Goal: Task Accomplishment & Management: Use online tool/utility

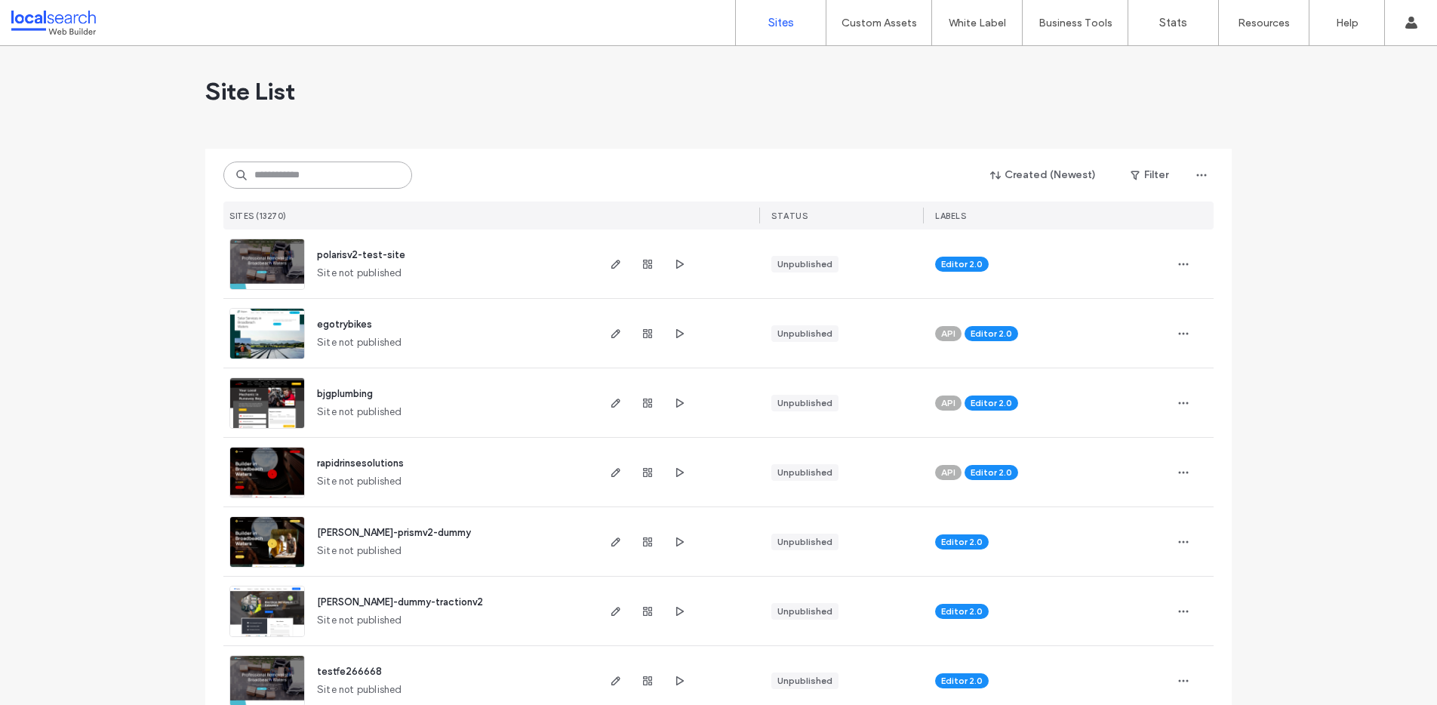
click at [278, 170] on input at bounding box center [317, 175] width 189 height 27
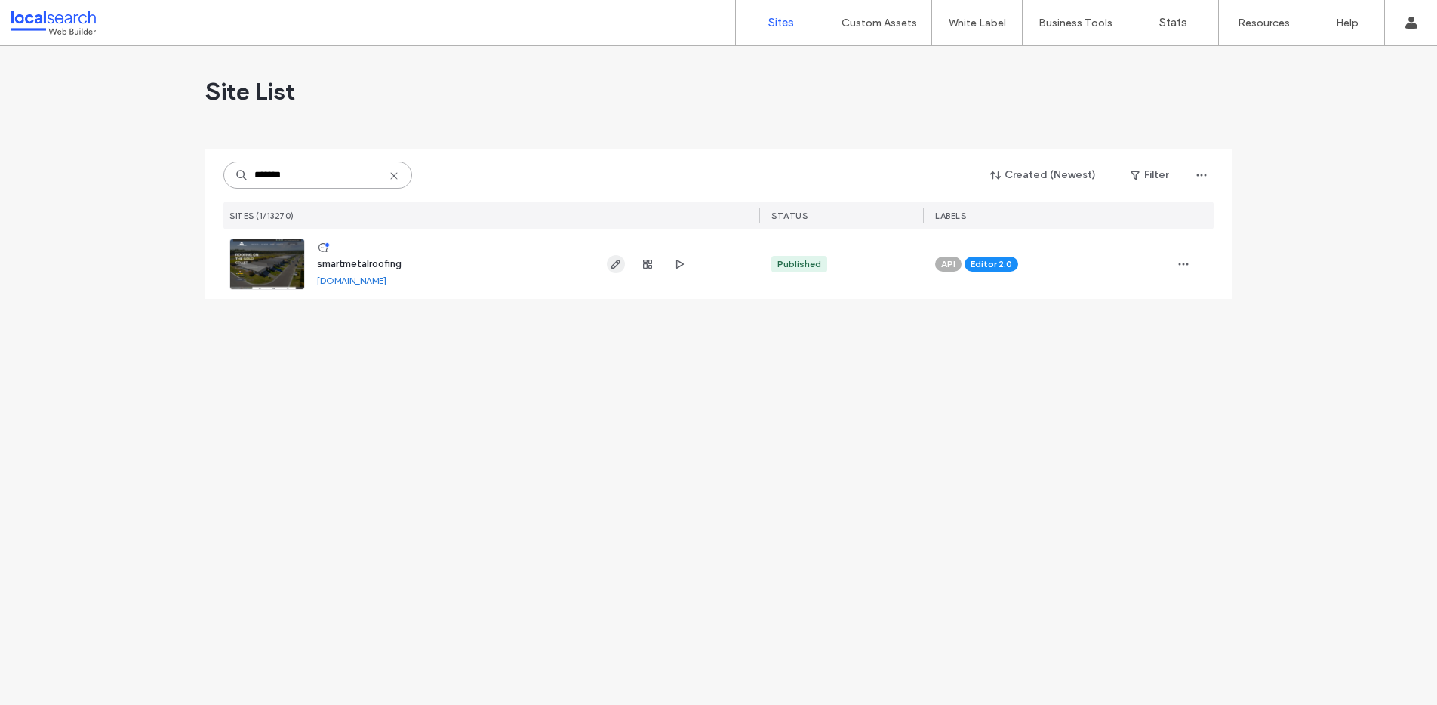
type input "*******"
click at [616, 260] on icon "button" at bounding box center [616, 264] width 12 height 12
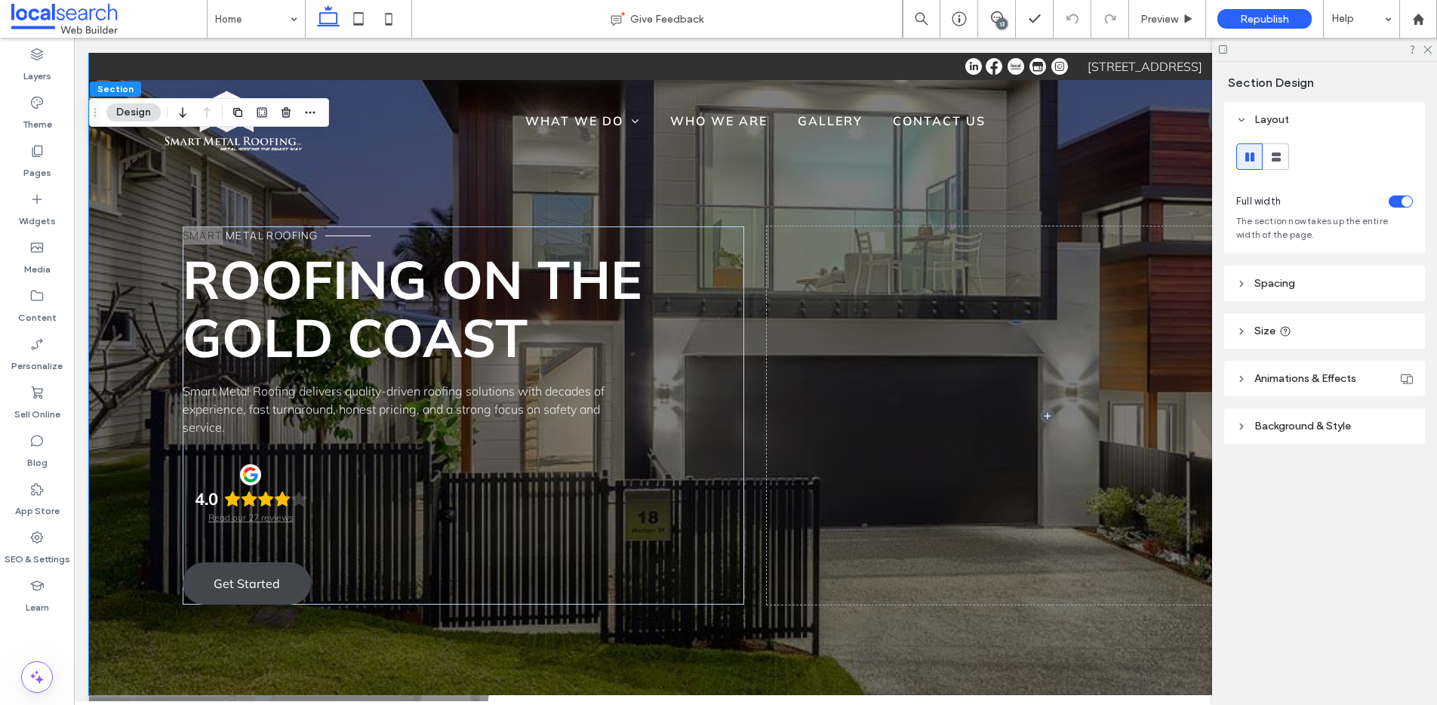
click at [1291, 427] on span "Background & Style" at bounding box center [1303, 426] width 97 height 13
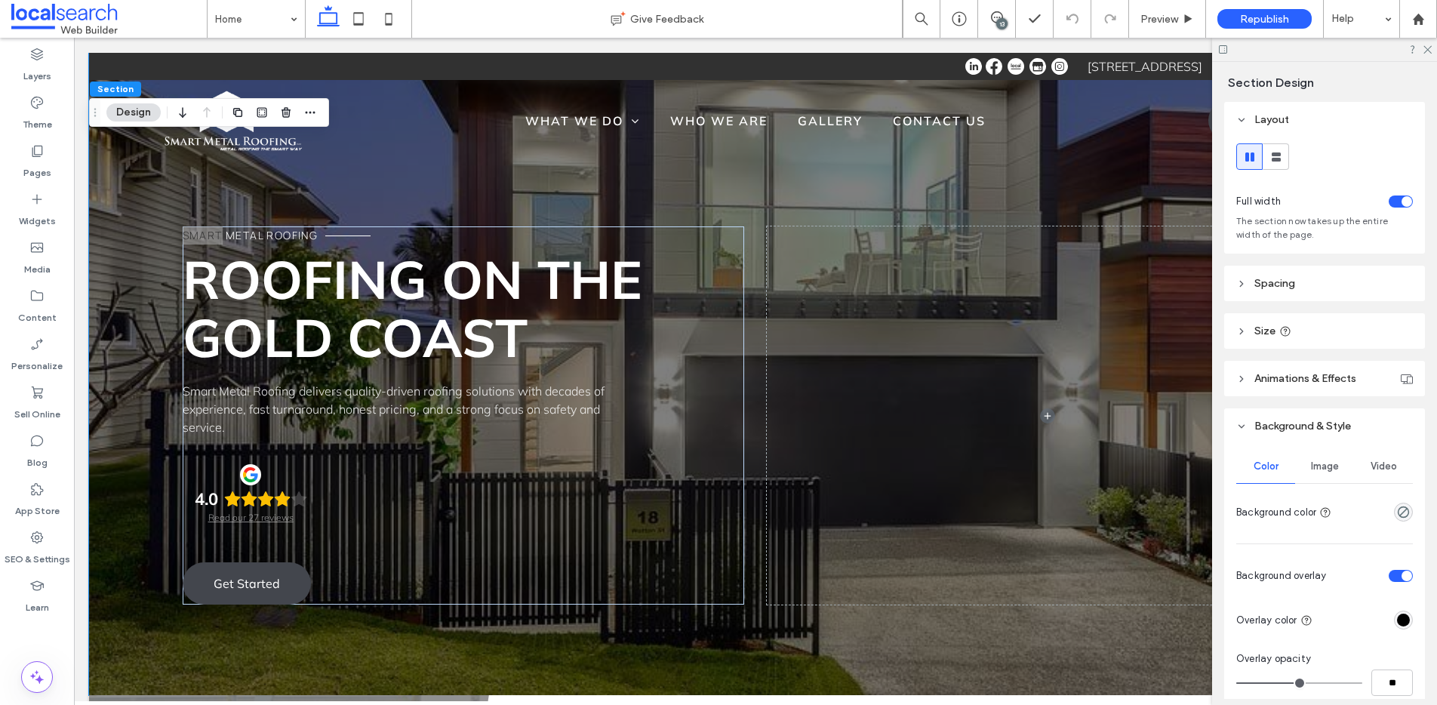
click at [1326, 477] on div "Image" at bounding box center [1324, 466] width 59 height 33
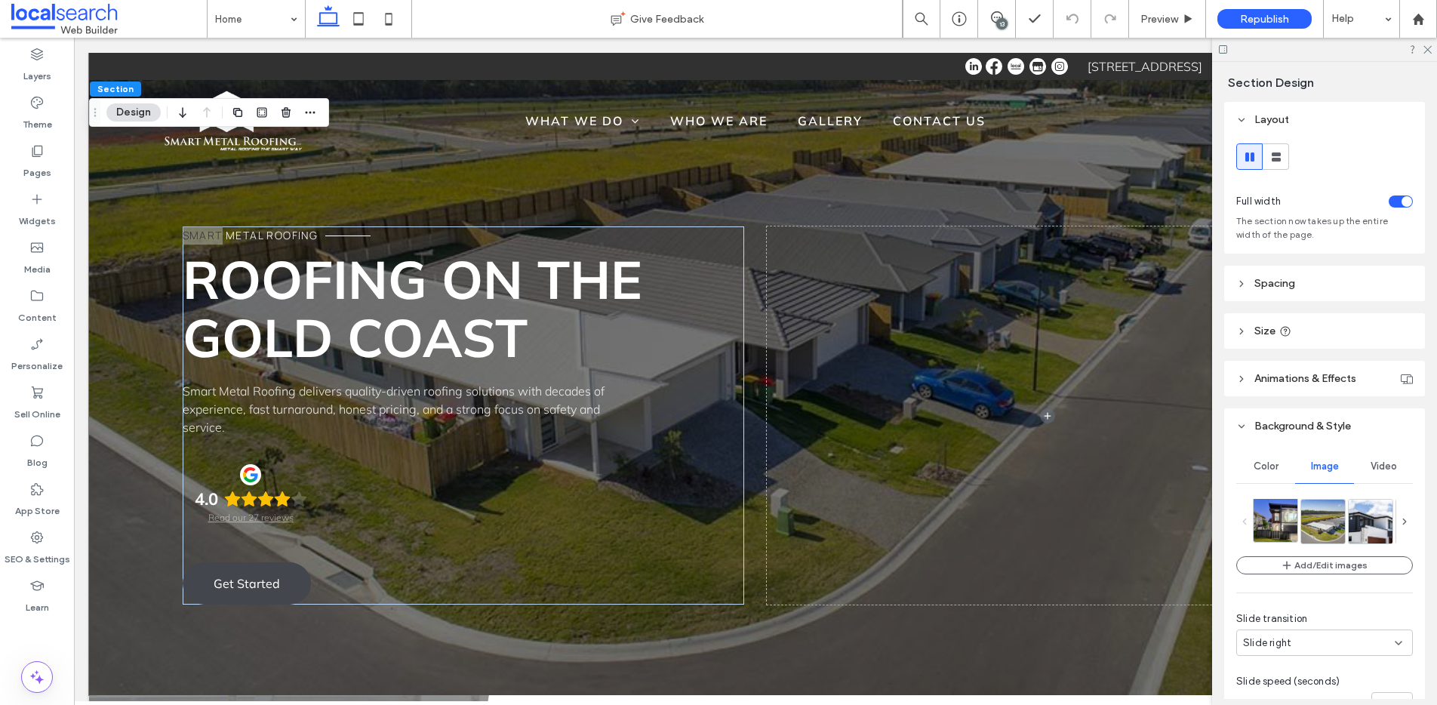
click at [1274, 529] on img at bounding box center [1287, 520] width 66 height 44
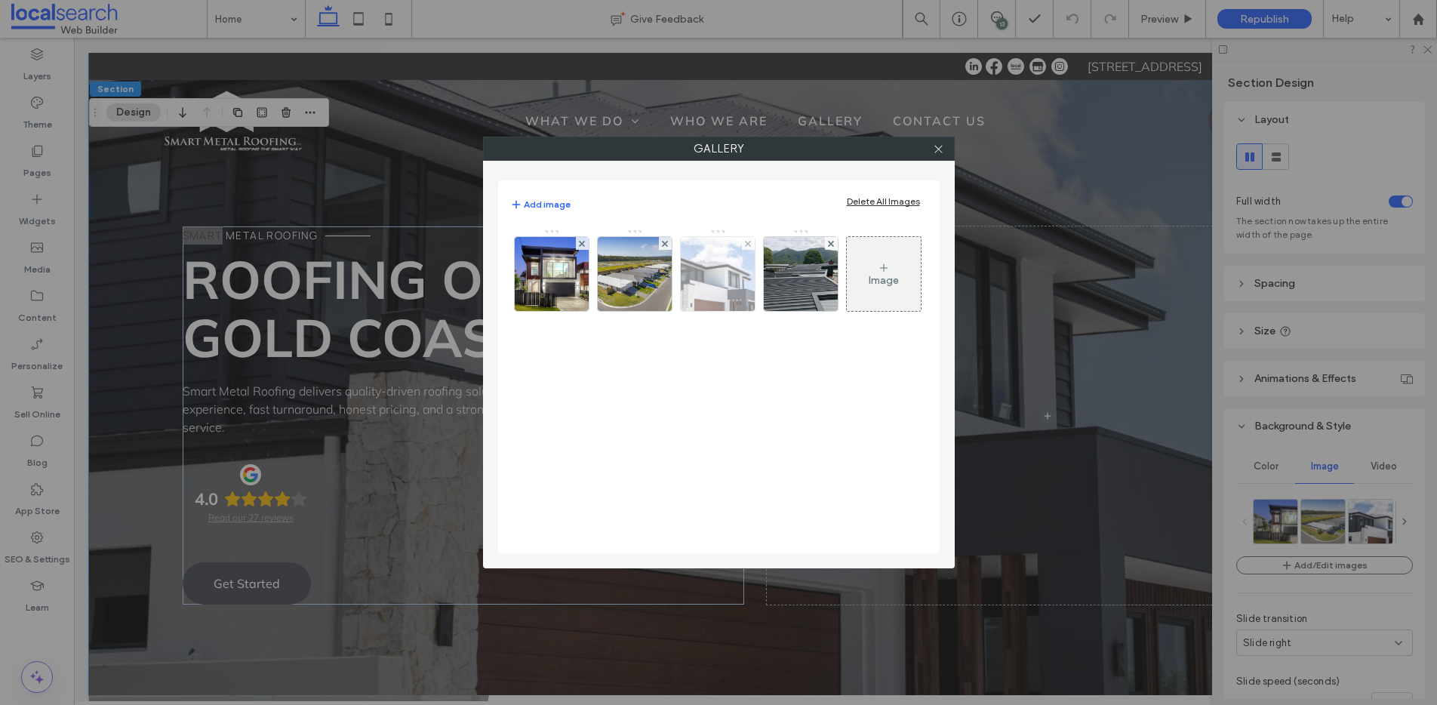
click at [724, 288] on img at bounding box center [717, 274] width 111 height 74
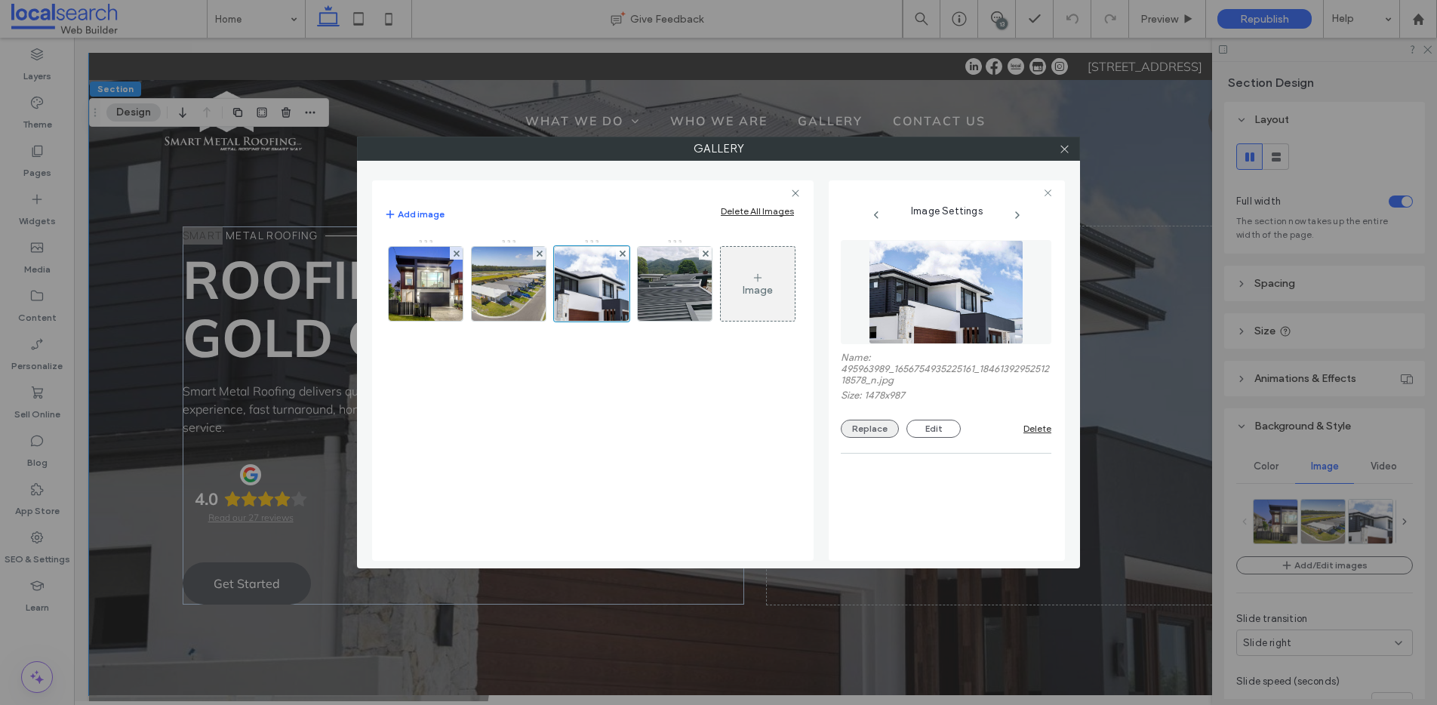
click at [876, 429] on button "Replace" at bounding box center [870, 429] width 58 height 18
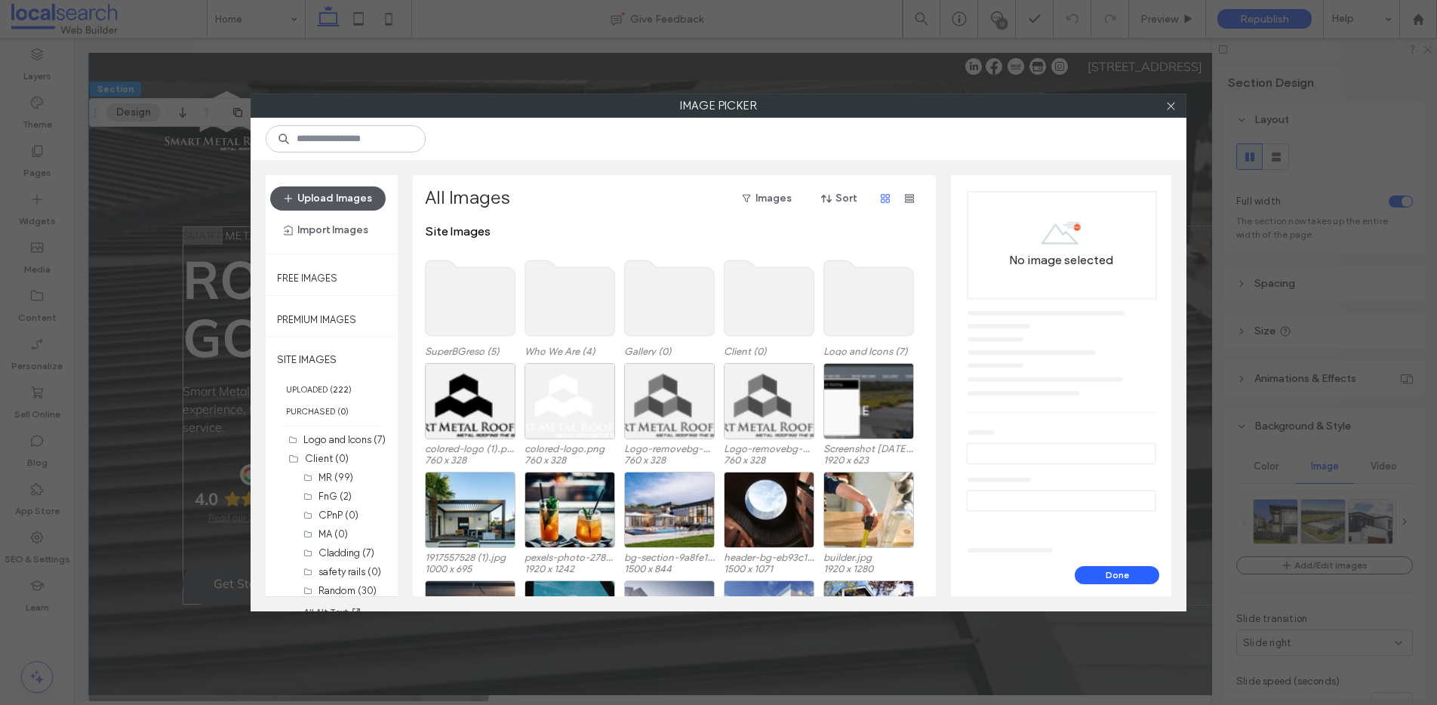
click at [336, 194] on button "Upload Images" at bounding box center [328, 198] width 116 height 24
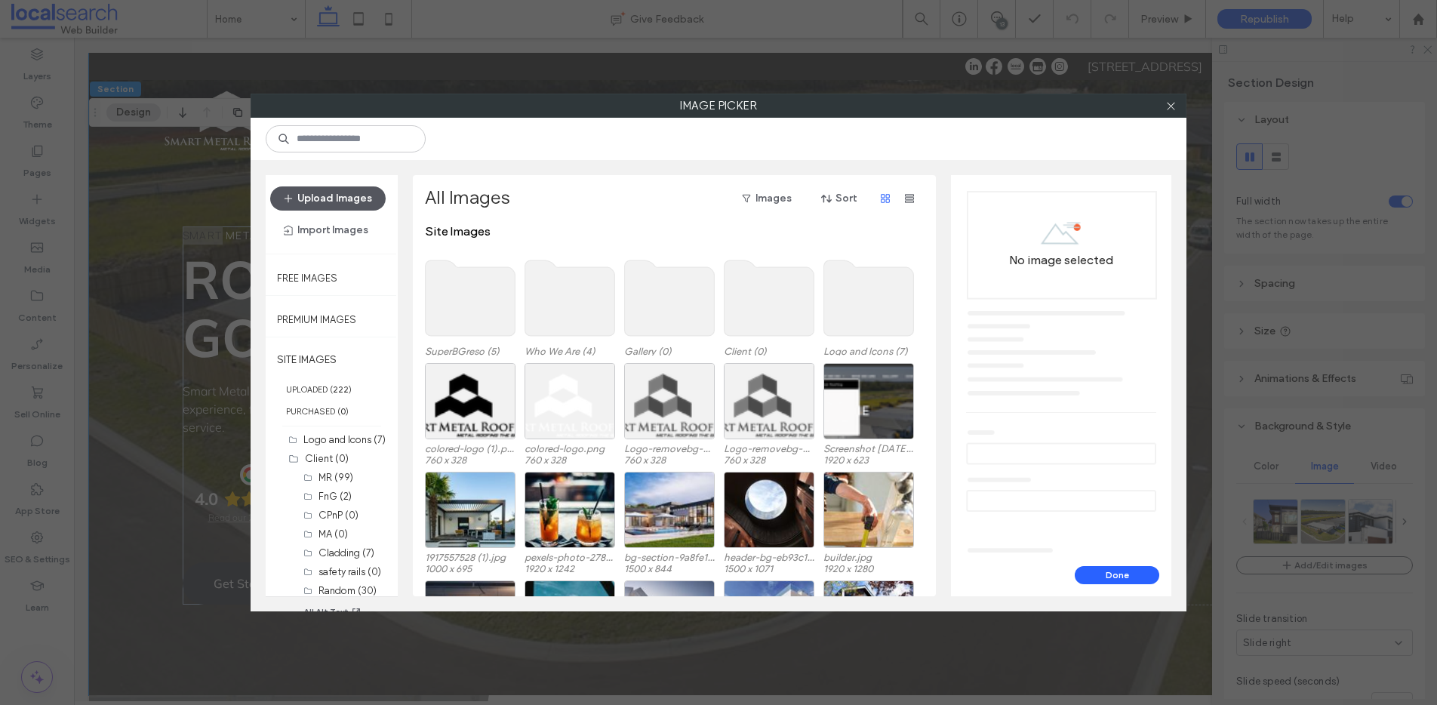
click at [336, 200] on button "Upload Images" at bounding box center [328, 198] width 116 height 24
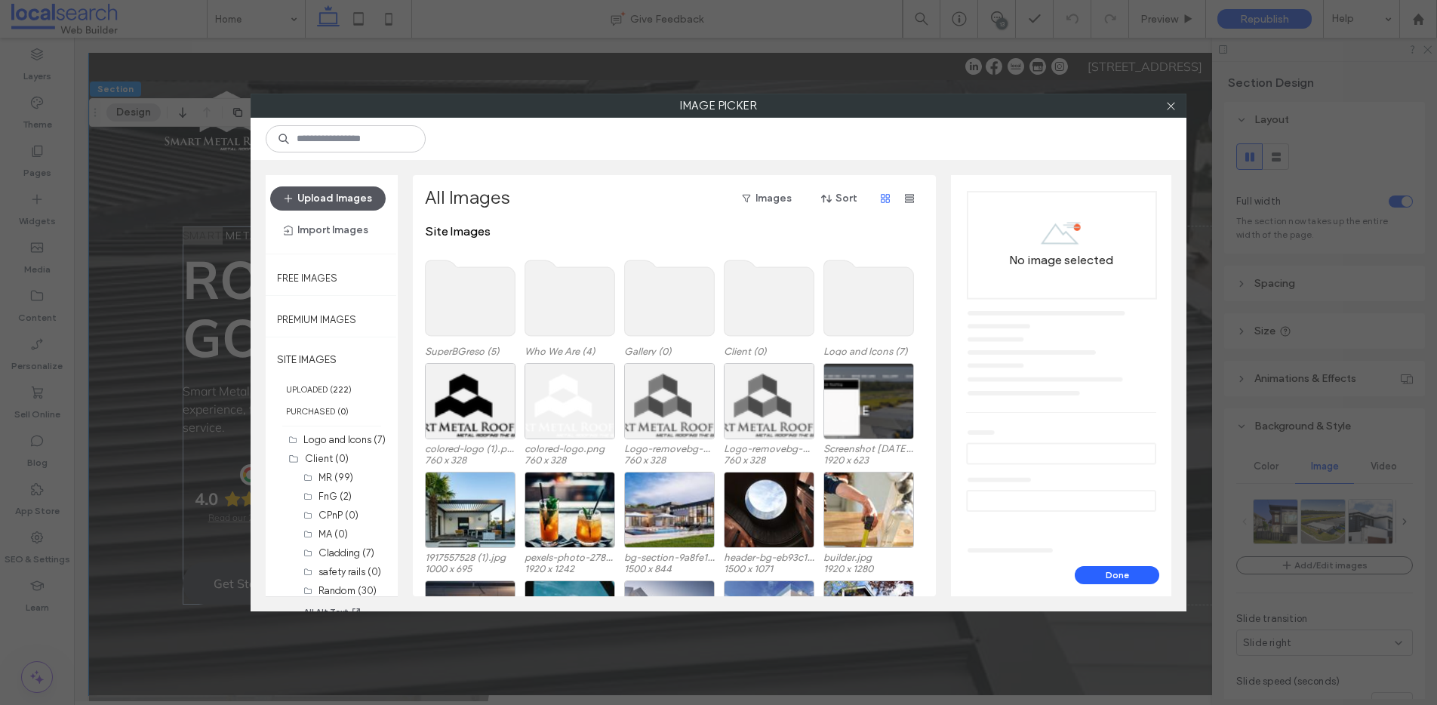
click at [328, 190] on button "Upload Images" at bounding box center [328, 198] width 116 height 24
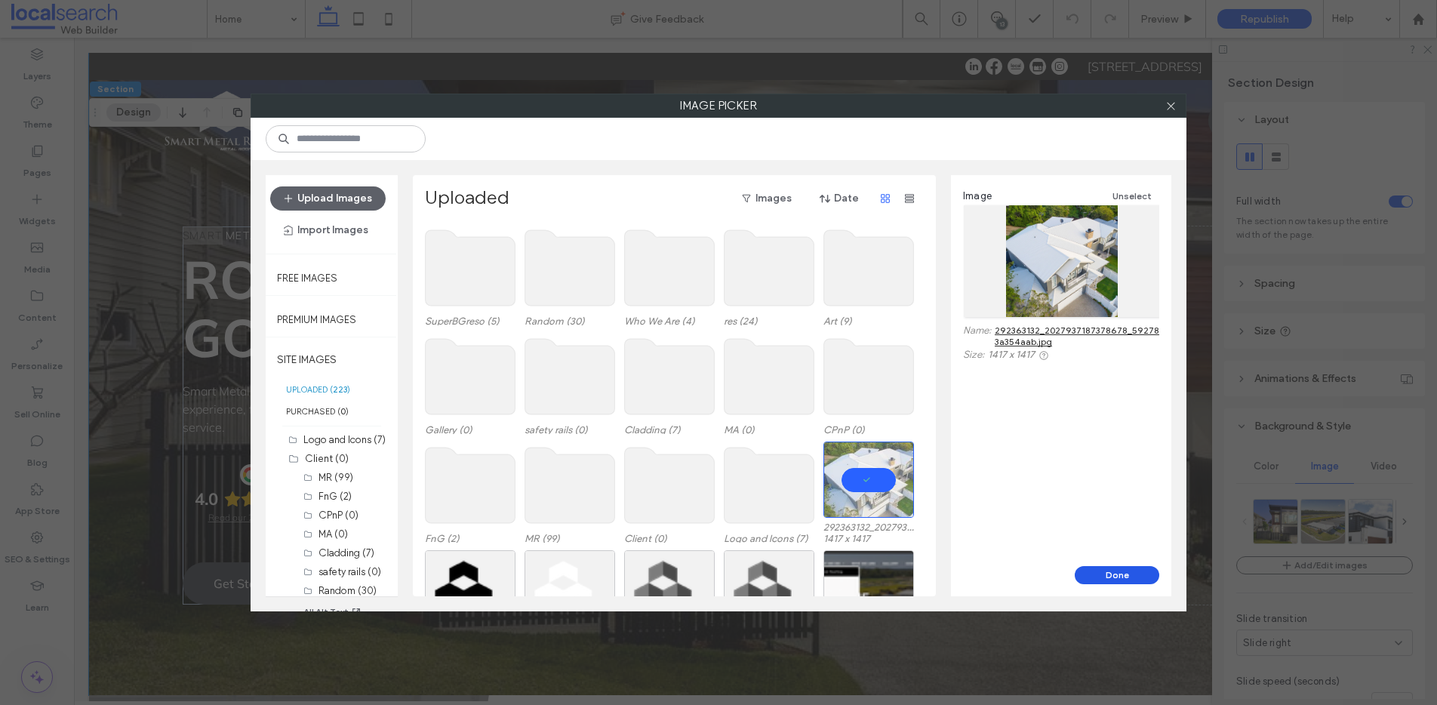
click at [1105, 570] on button "Done" at bounding box center [1117, 575] width 85 height 18
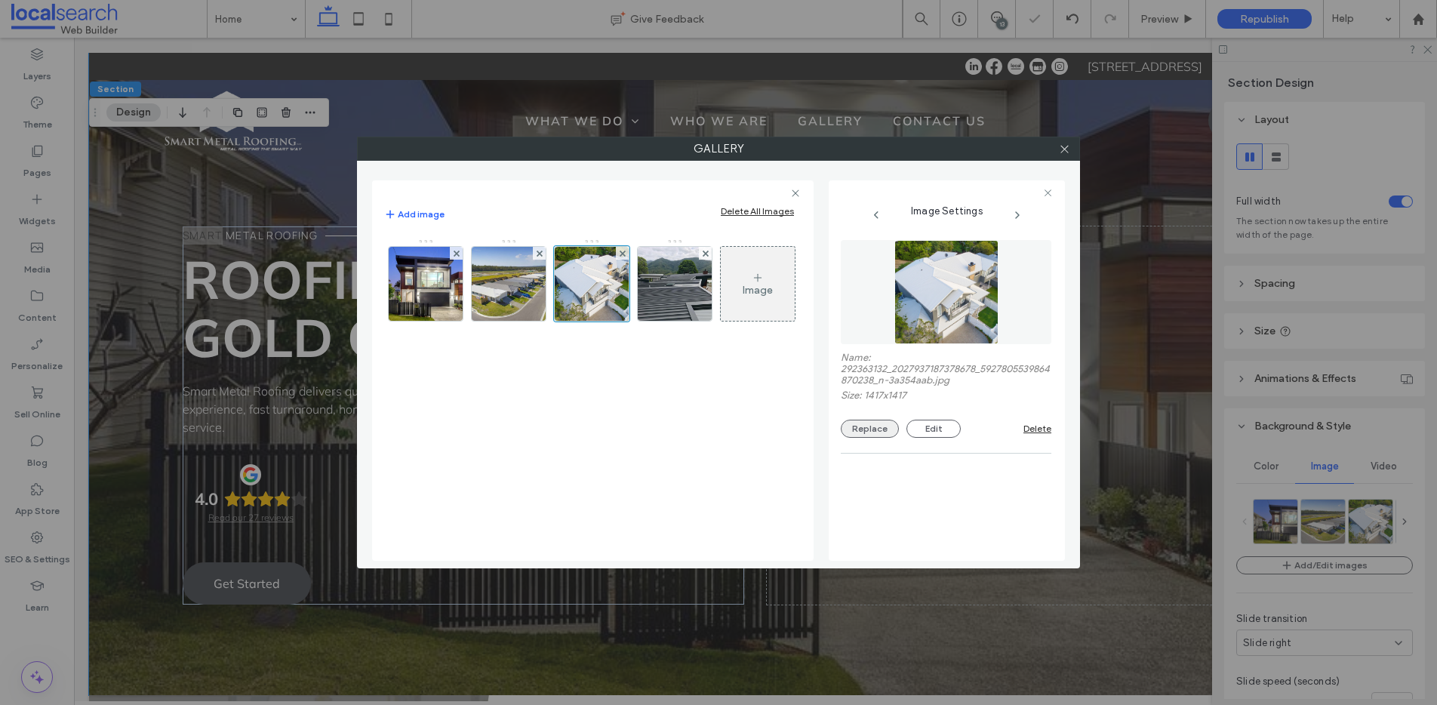
click at [875, 428] on button "Replace" at bounding box center [870, 429] width 58 height 18
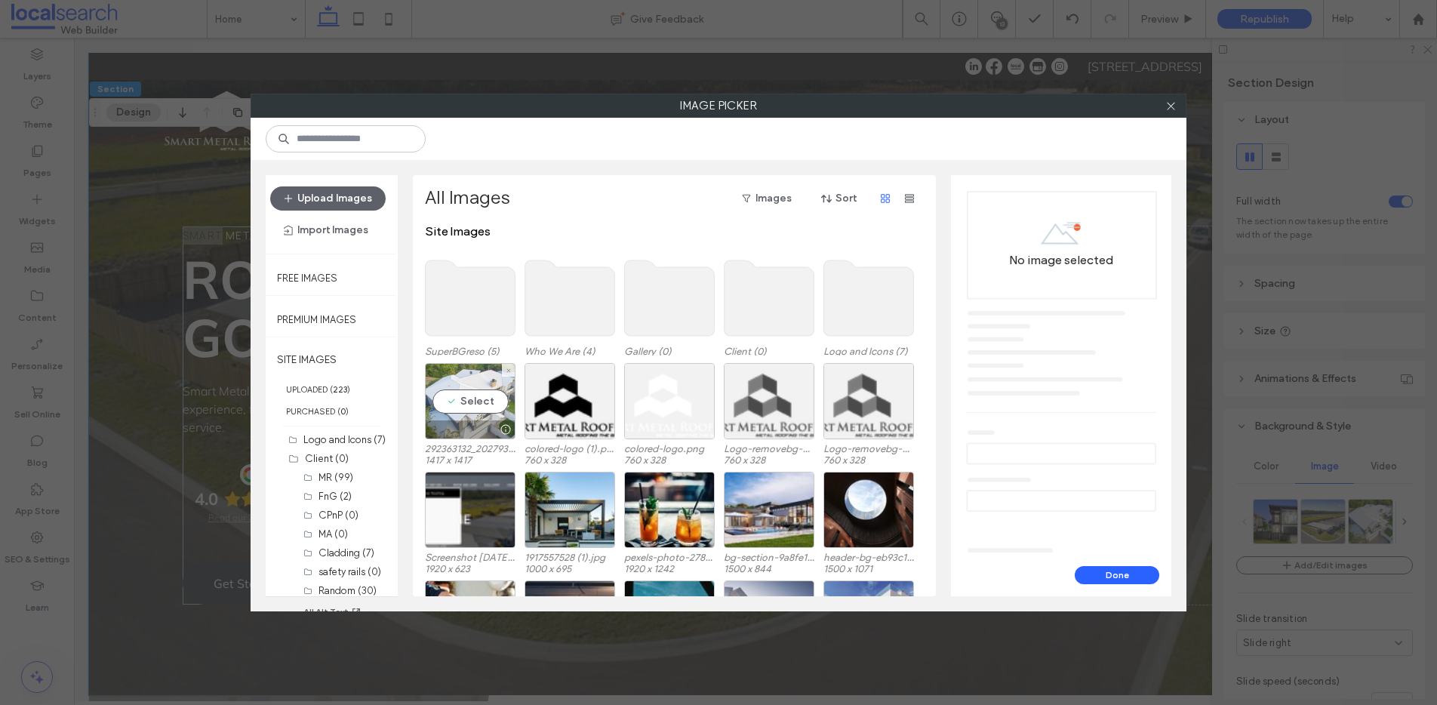
click at [481, 400] on div "Select" at bounding box center [470, 401] width 91 height 76
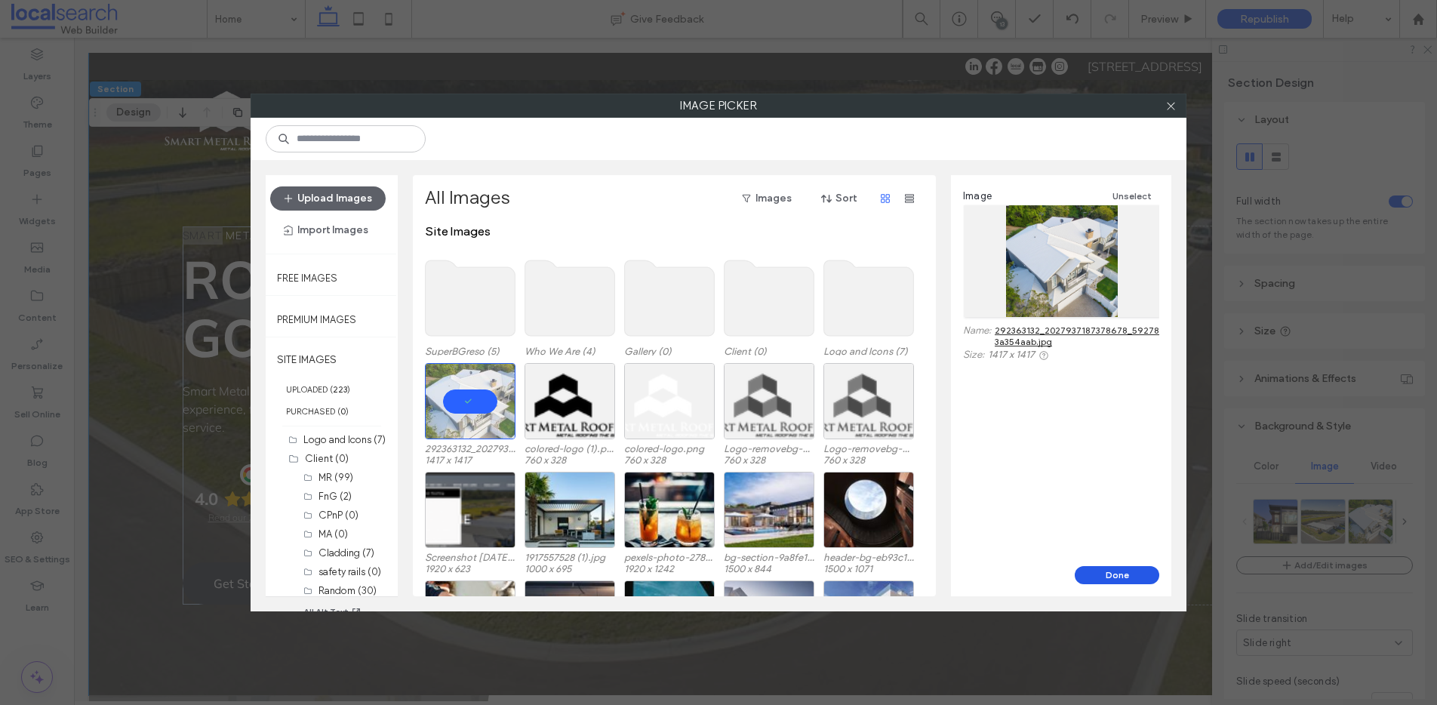
click at [1120, 568] on button "Done" at bounding box center [1117, 575] width 85 height 18
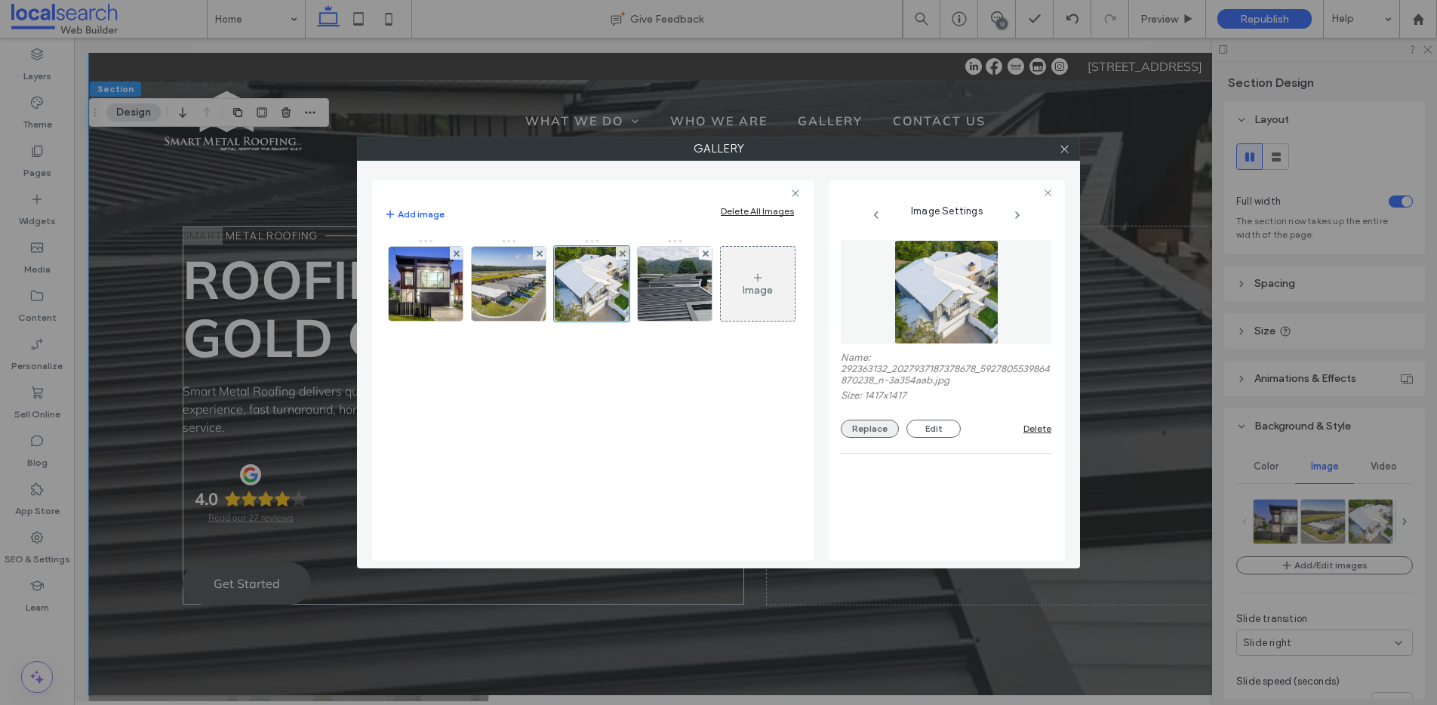
click at [862, 427] on button "Replace" at bounding box center [870, 429] width 58 height 18
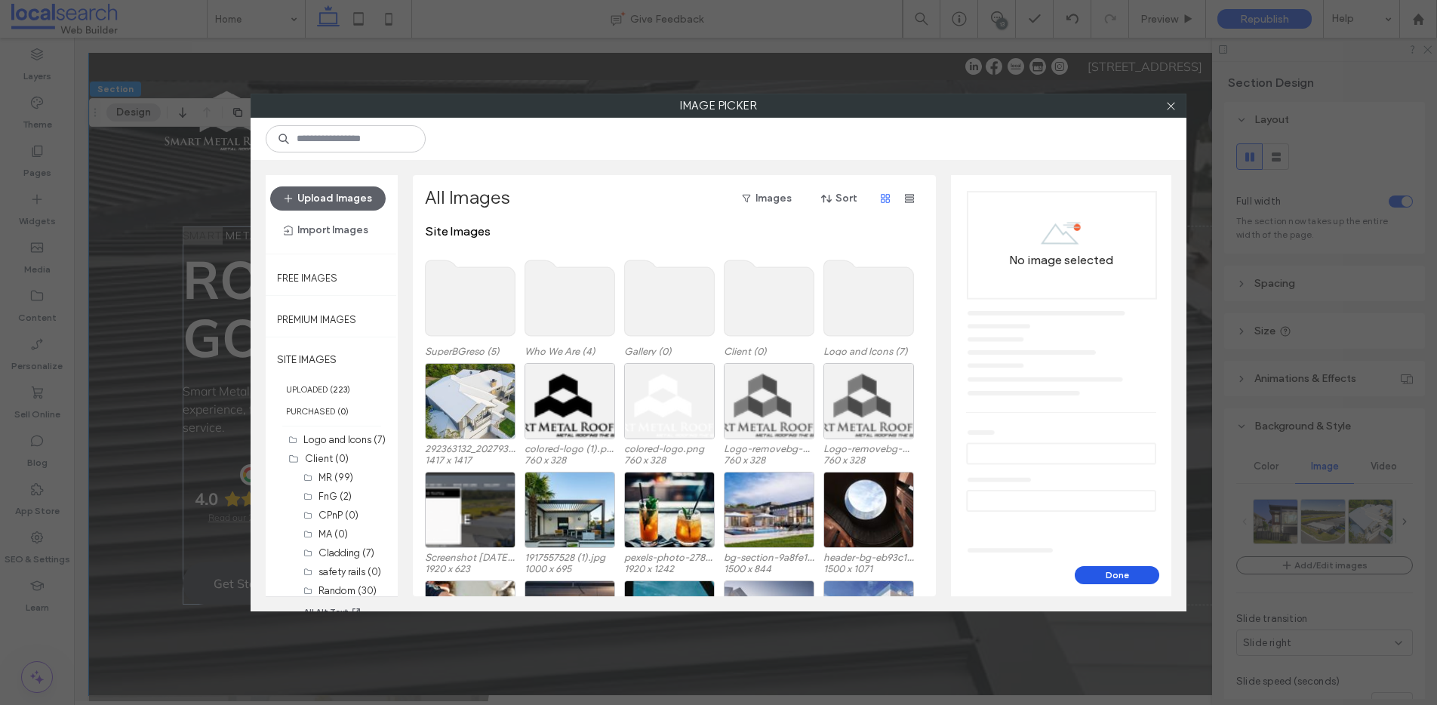
click at [1123, 573] on button "Done" at bounding box center [1117, 575] width 85 height 18
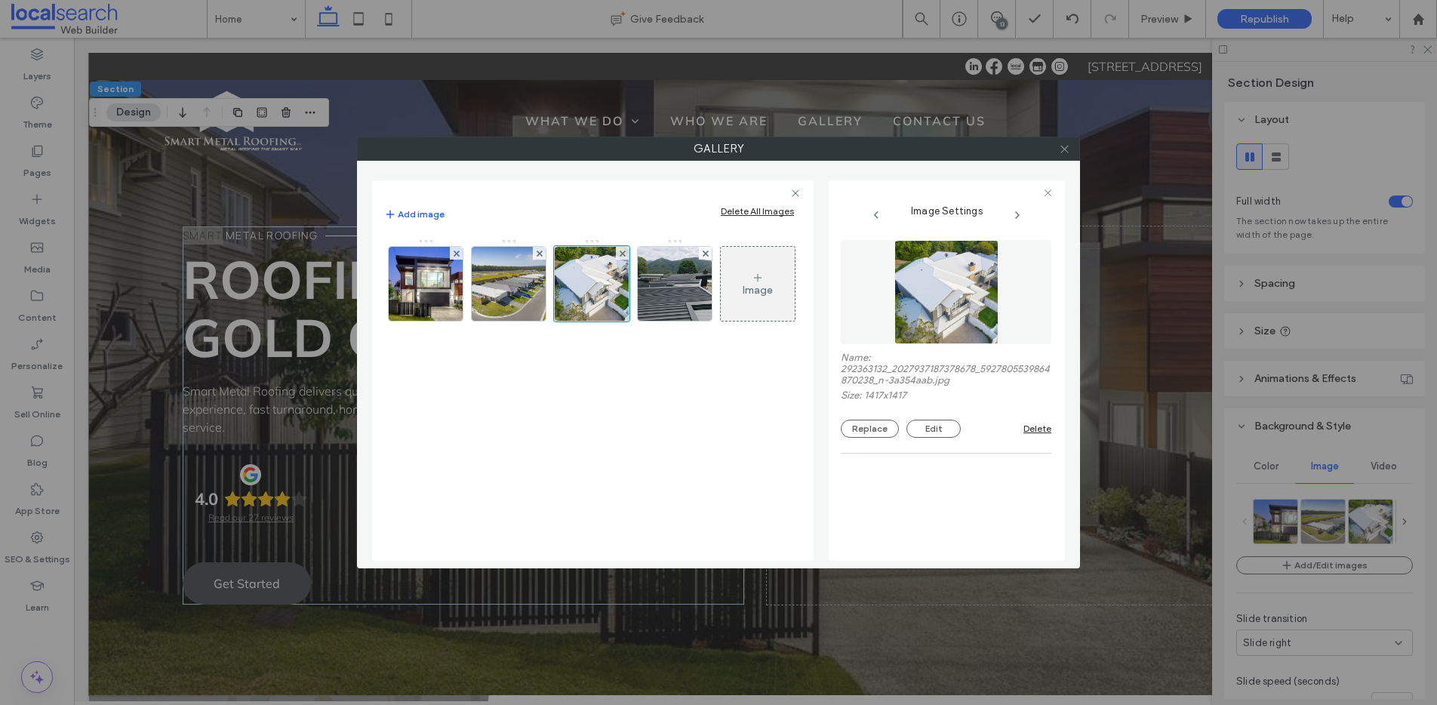
click at [1060, 149] on icon at bounding box center [1064, 148] width 11 height 11
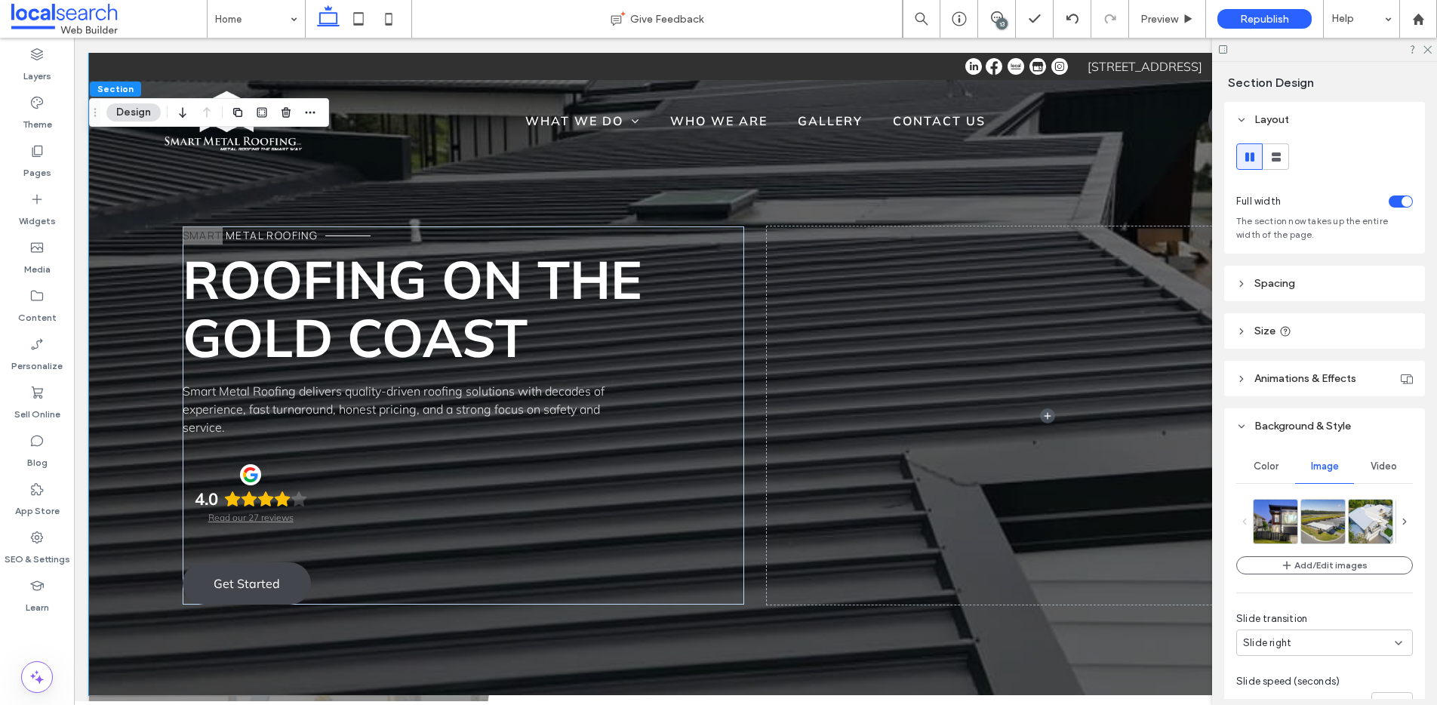
click at [1400, 522] on icon at bounding box center [1405, 521] width 11 height 11
click at [1307, 521] on img at bounding box center [1327, 520] width 44 height 44
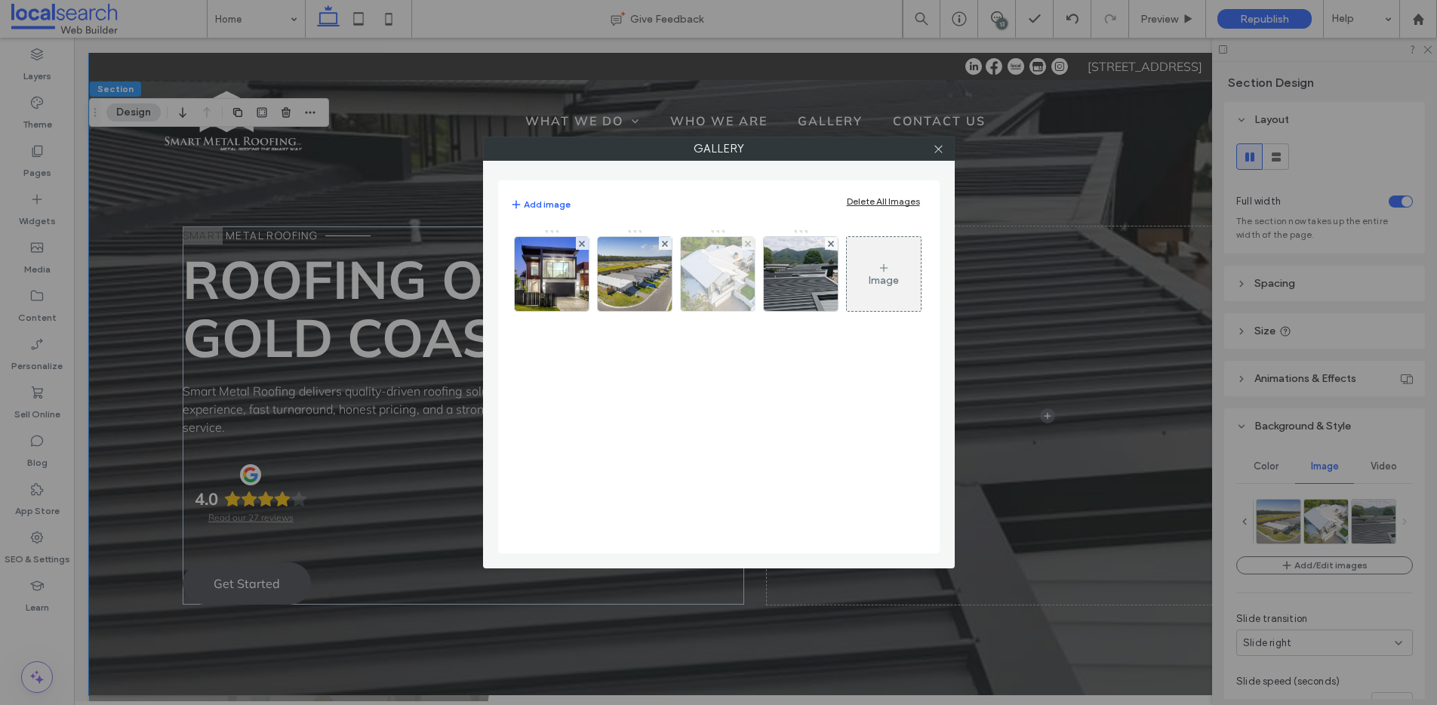
click at [707, 279] on img at bounding box center [718, 274] width 74 height 74
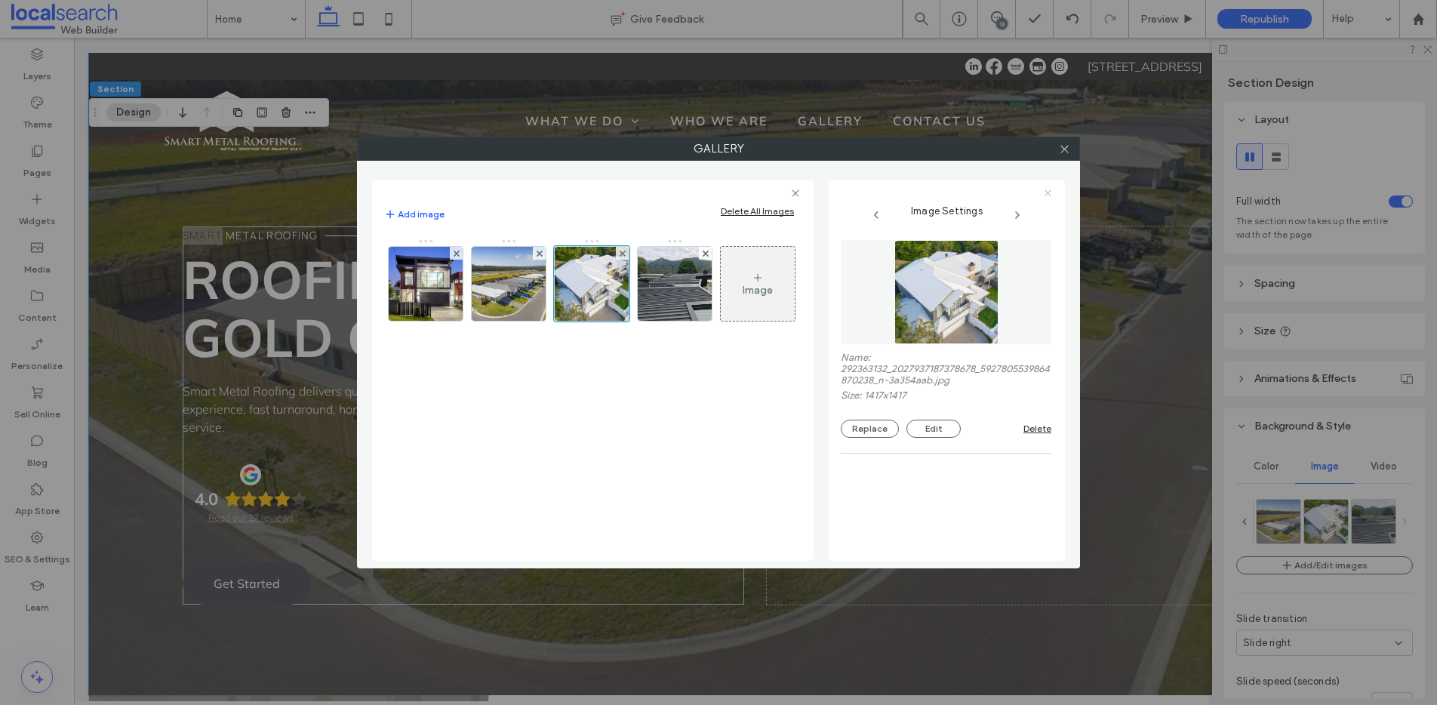
click at [1053, 187] on div "Image Settings Name: 292363132_2027937187378678_5927805539864870238_n-3a354aab.…" at bounding box center [947, 370] width 236 height 380
click at [1049, 189] on icon at bounding box center [1048, 193] width 10 height 10
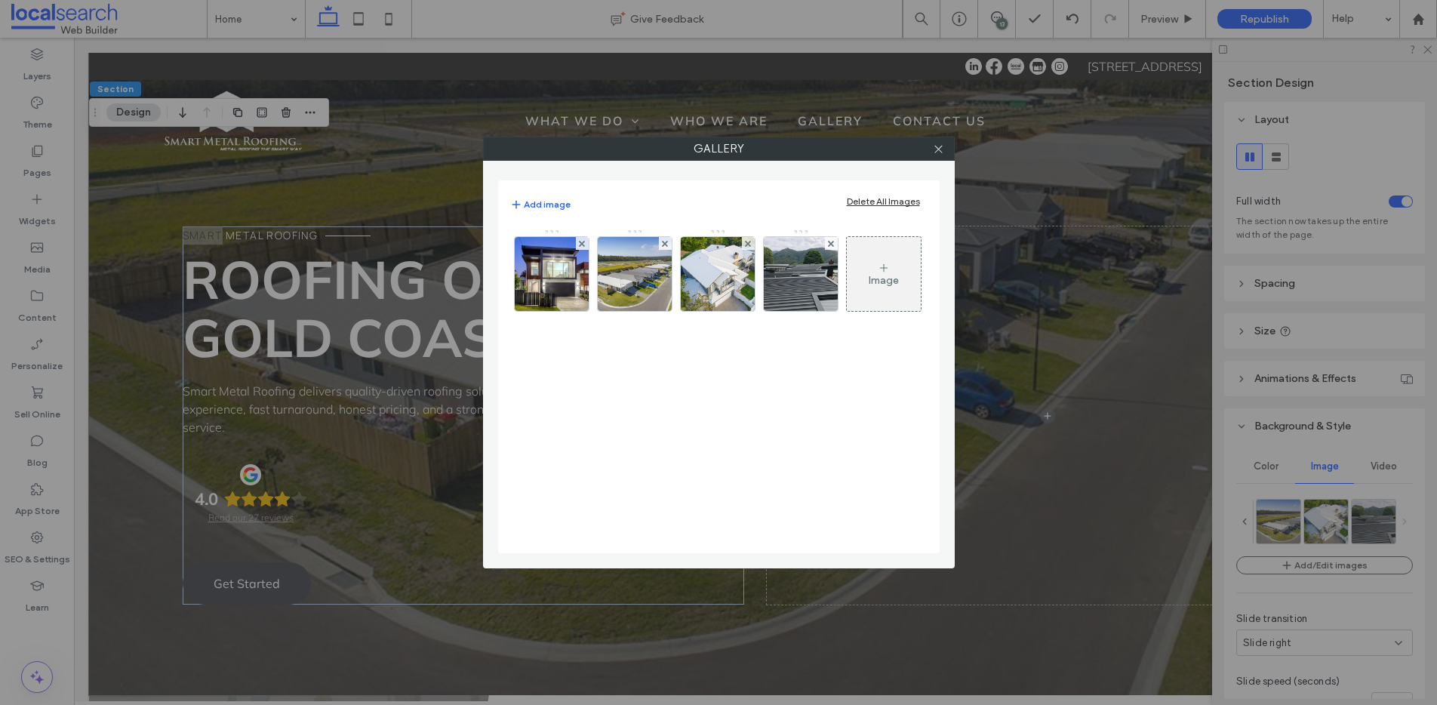
click at [1426, 51] on div "Gallery Add image Delete All Images Image" at bounding box center [718, 352] width 1437 height 705
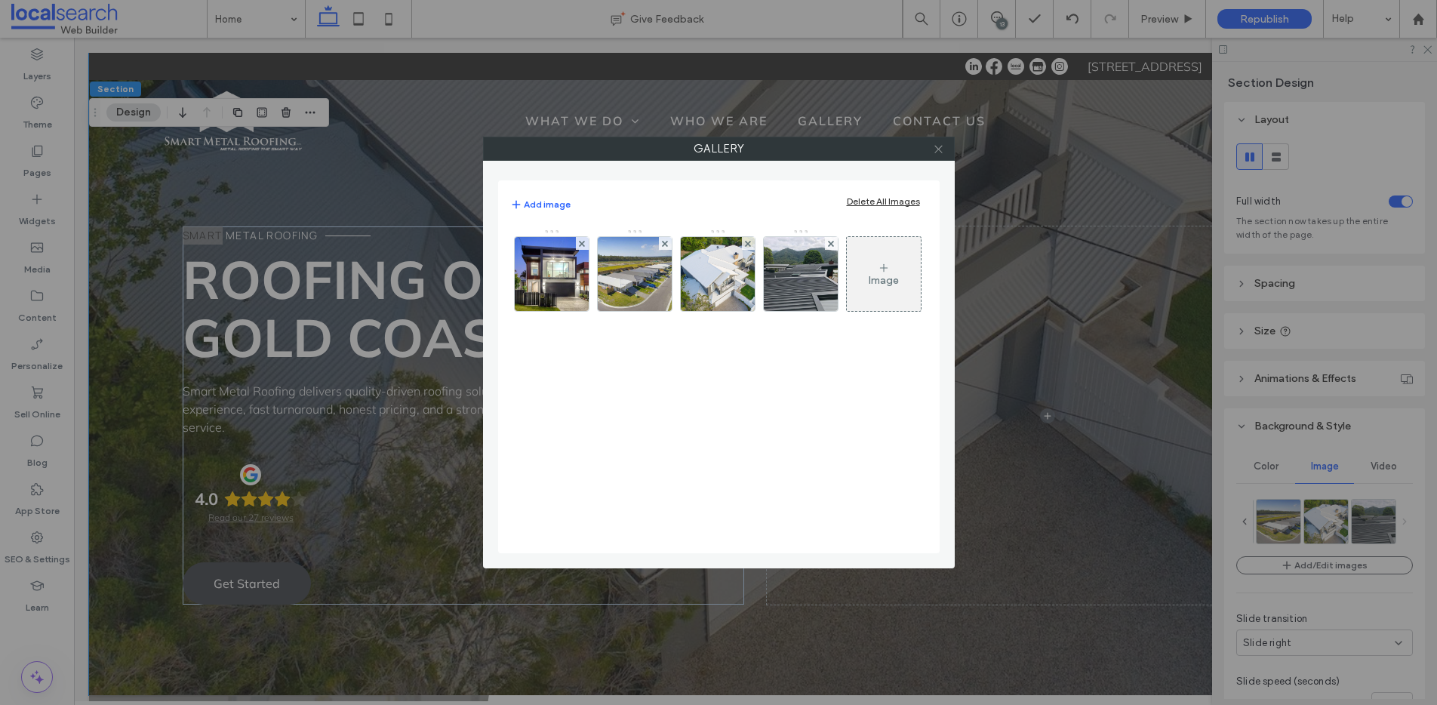
click at [940, 155] on span at bounding box center [938, 148] width 11 height 23
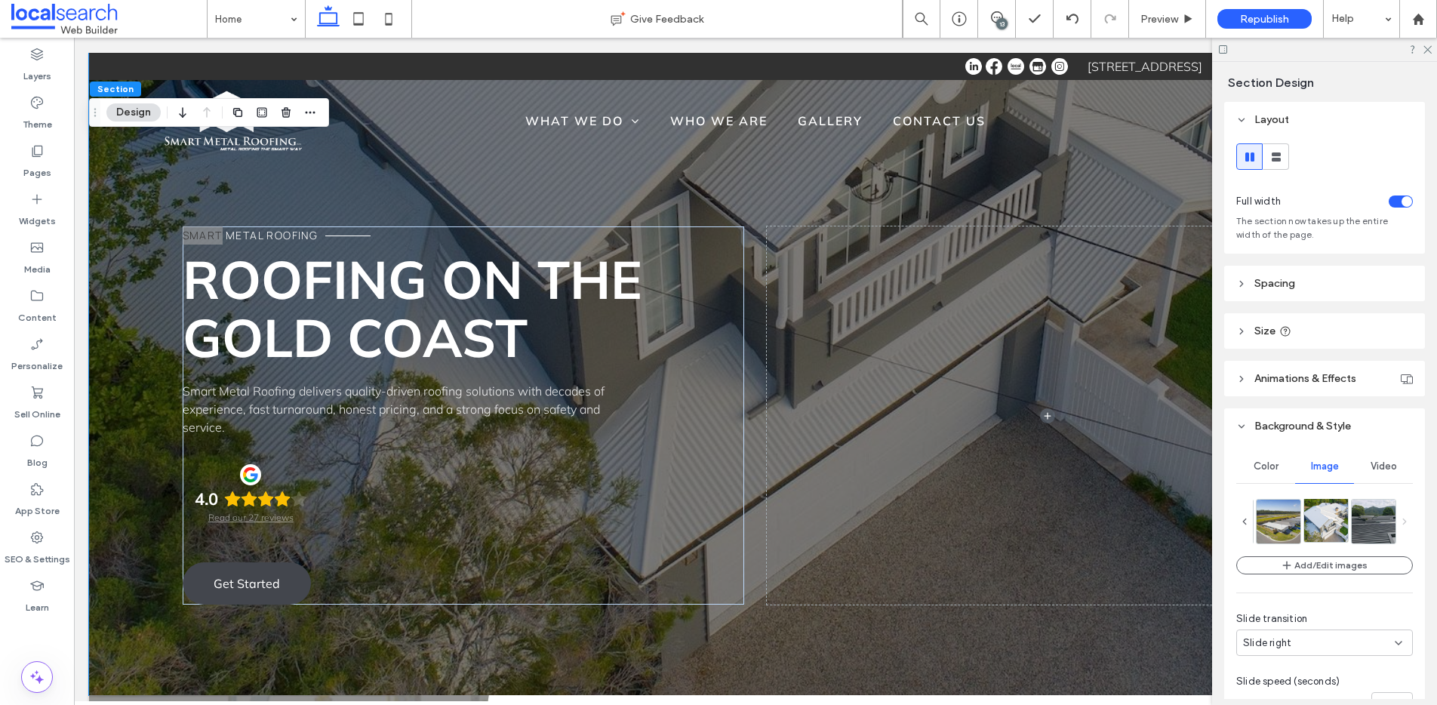
click at [1319, 525] on img at bounding box center [1327, 520] width 44 height 44
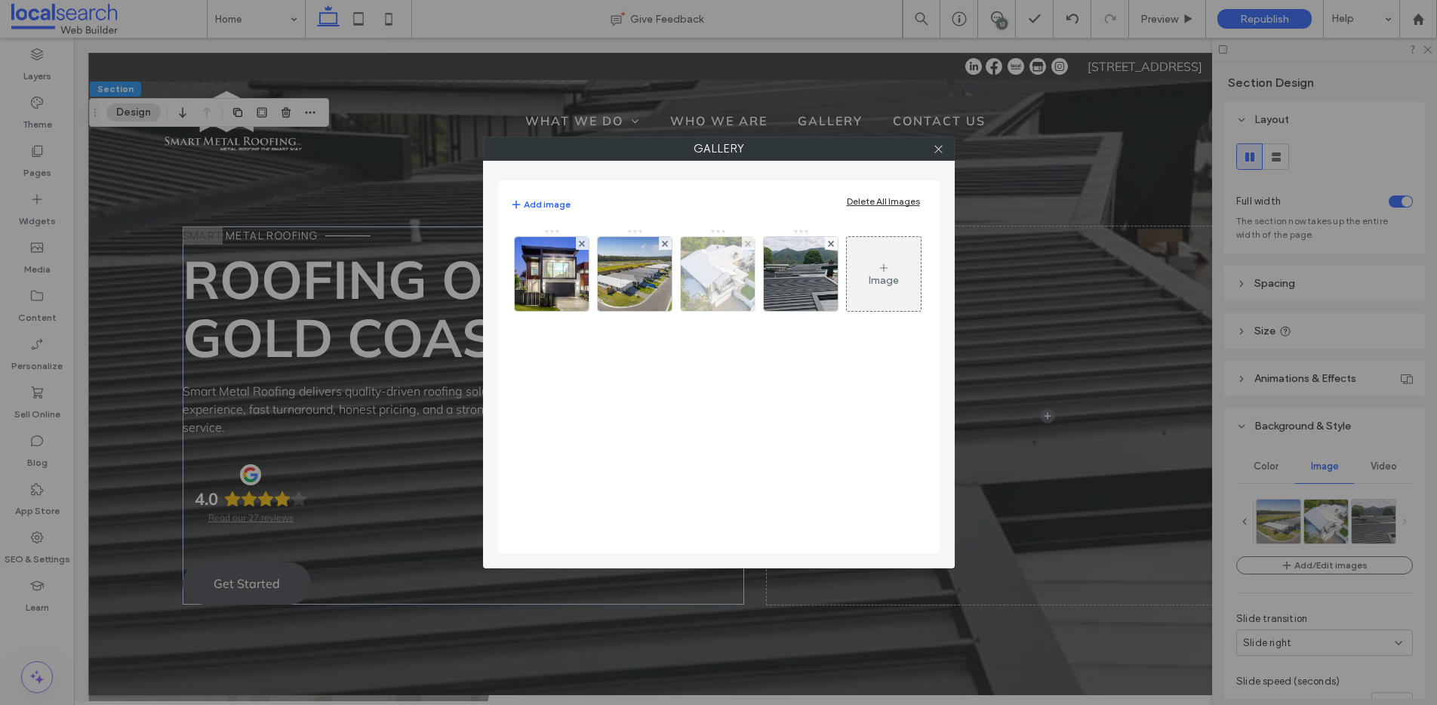
click at [728, 281] on img at bounding box center [718, 274] width 74 height 74
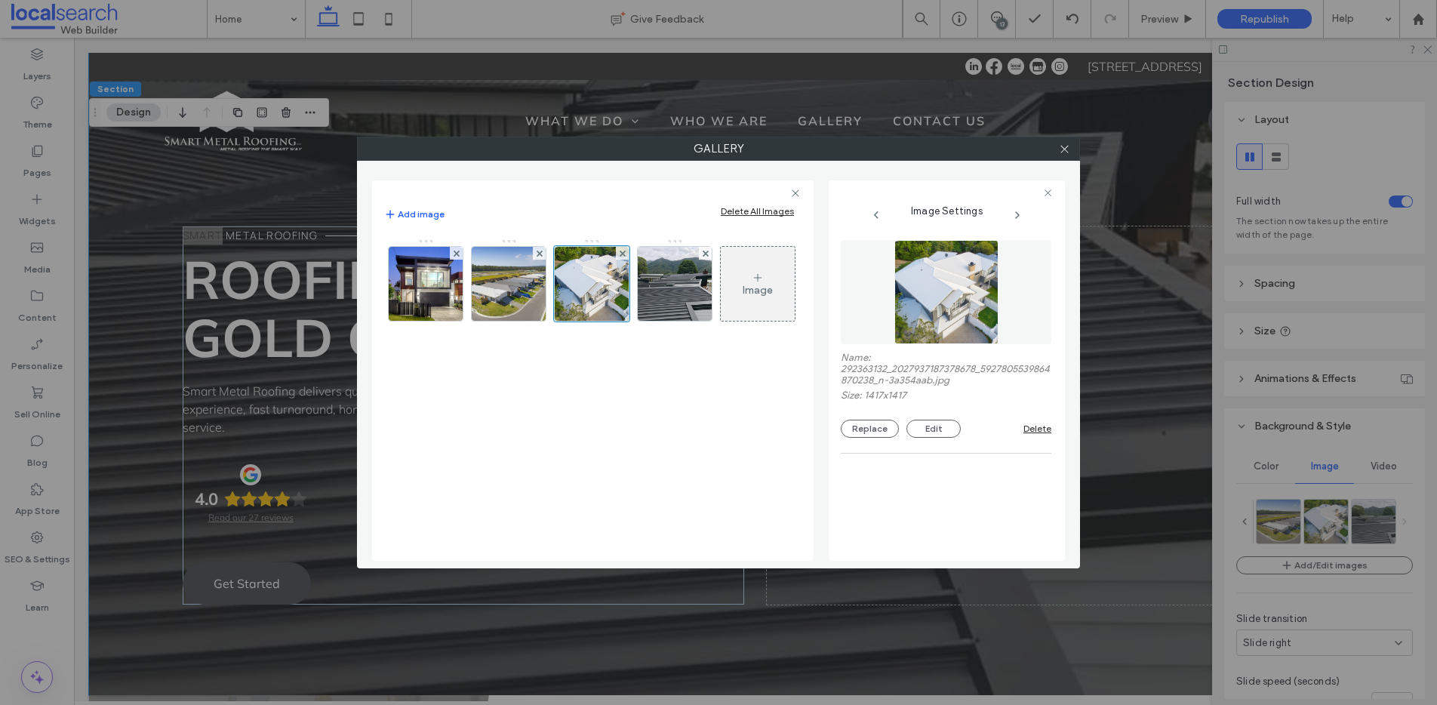
click at [1314, 455] on div "Gallery Add image Delete All Images Image Image Settings Name: 292363132_202793…" at bounding box center [718, 352] width 1437 height 705
click at [1332, 537] on div "Gallery Add image Delete All Images Image Image Settings Name: 292363132_202793…" at bounding box center [718, 352] width 1437 height 705
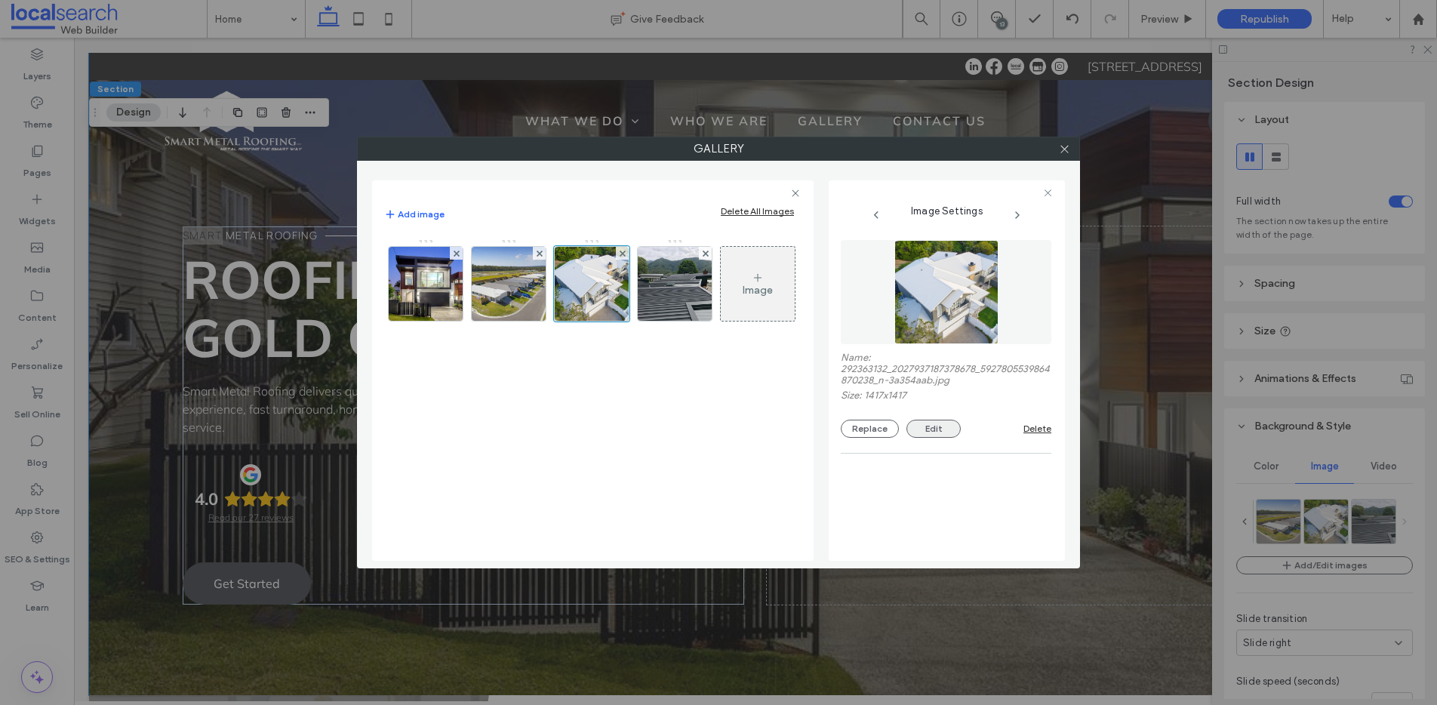
click at [932, 431] on button "Edit" at bounding box center [934, 429] width 54 height 18
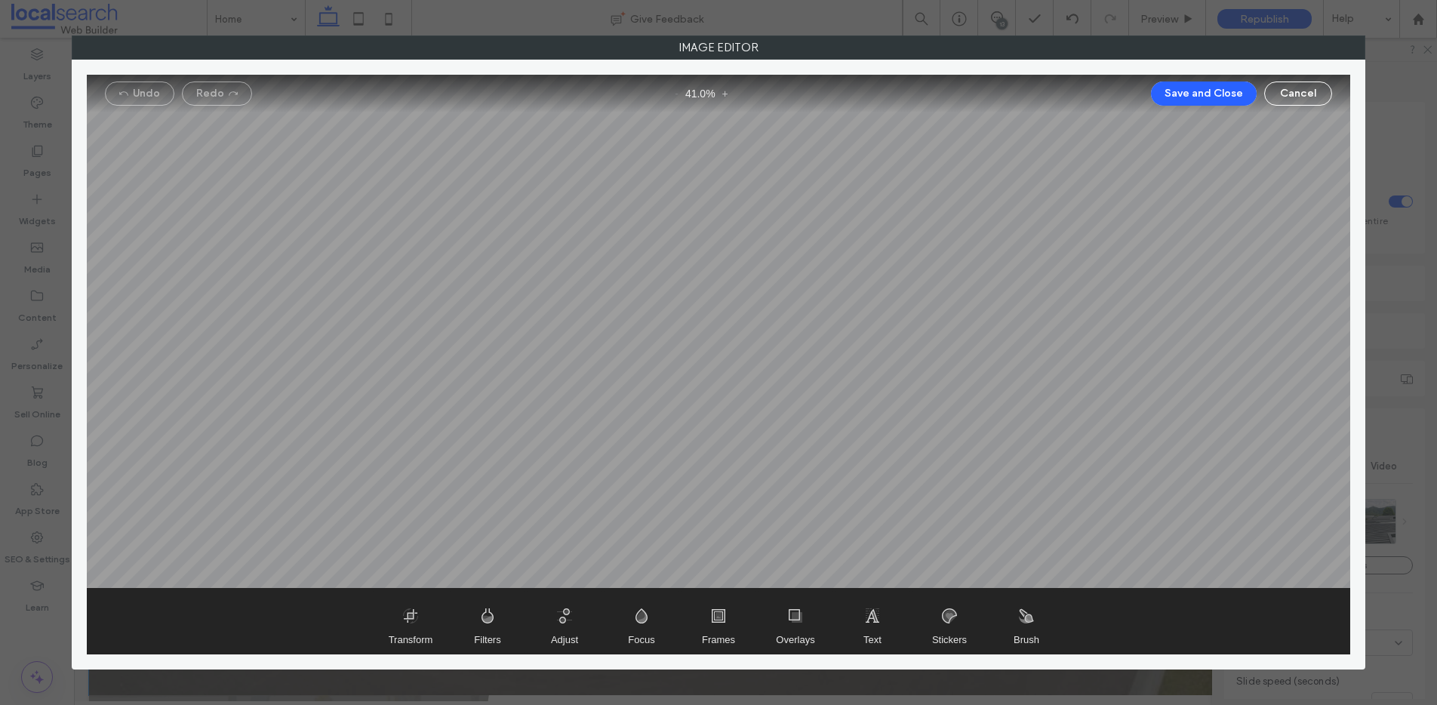
drag, startPoint x: 749, startPoint y: 305, endPoint x: 751, endPoint y: 374, distance: 68.7
click at [751, 374] on div at bounding box center [719, 332] width 1264 height 514
drag, startPoint x: 718, startPoint y: 293, endPoint x: 811, endPoint y: 311, distance: 94.6
click at [811, 311] on div at bounding box center [719, 332] width 1264 height 514
click at [507, 156] on div at bounding box center [719, 332] width 1264 height 514
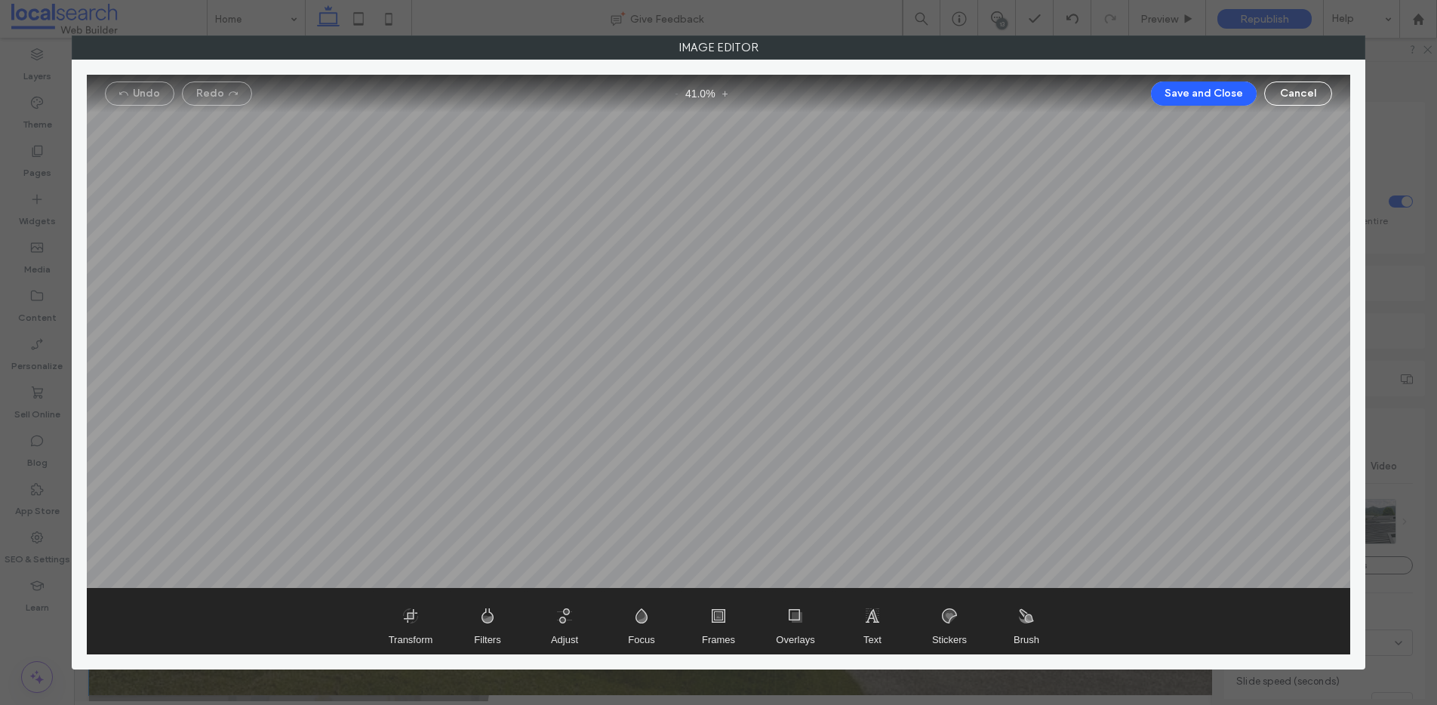
drag, startPoint x: 507, startPoint y: 156, endPoint x: 812, endPoint y: 165, distance: 305.1
click at [809, 165] on div at bounding box center [719, 332] width 1264 height 514
click at [719, 618] on span "Frames" at bounding box center [718, 621] width 75 height 65
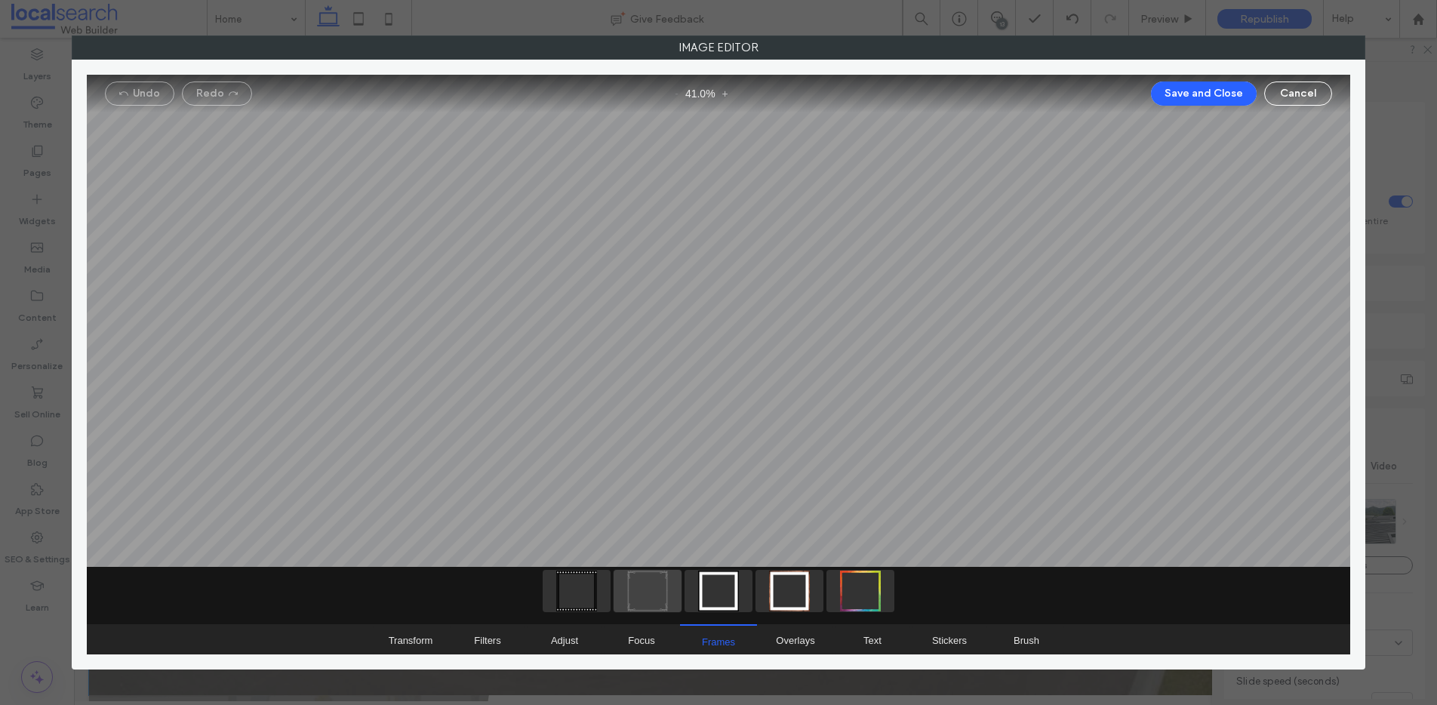
click at [638, 584] on span "Art Decor" at bounding box center [648, 591] width 68 height 42
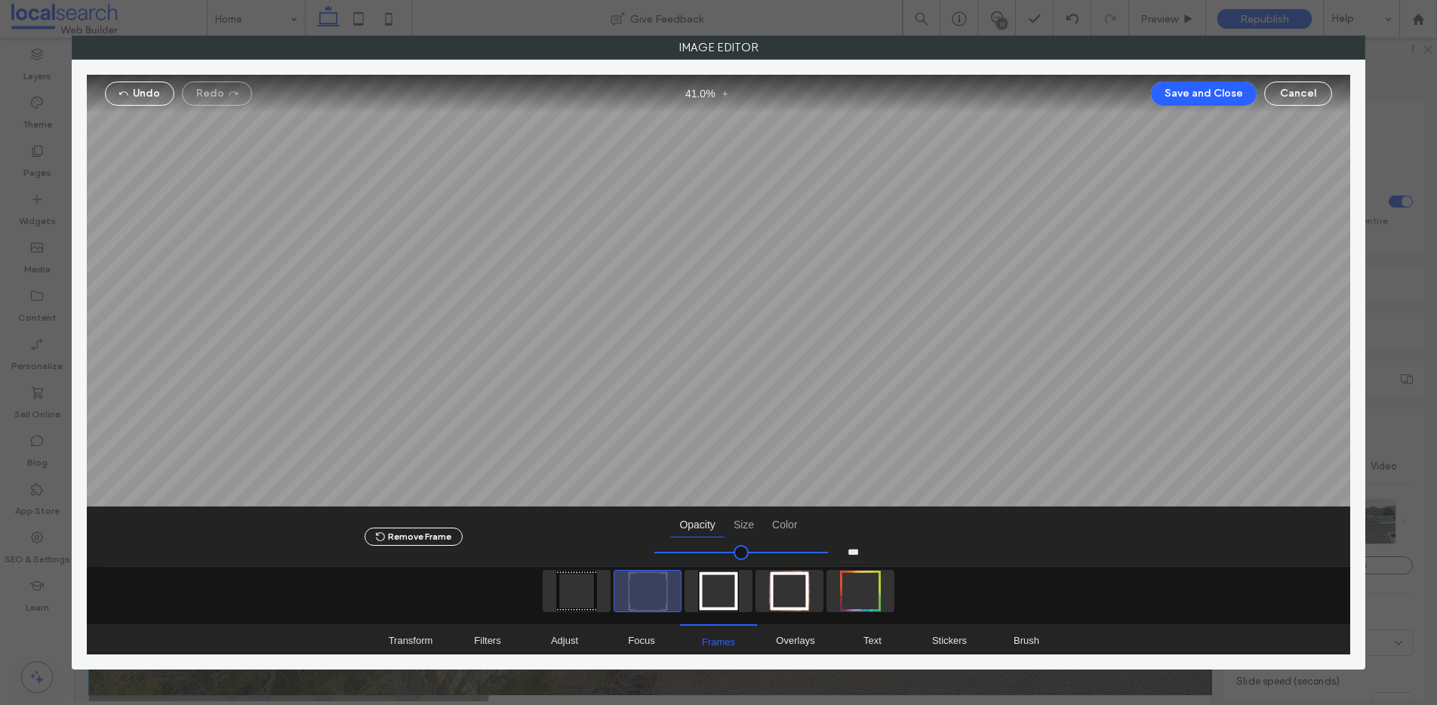
drag, startPoint x: 517, startPoint y: 500, endPoint x: 531, endPoint y: 485, distance: 20.3
click at [539, 490] on div at bounding box center [719, 321] width 1264 height 493
click at [577, 590] on span "Dia" at bounding box center [577, 591] width 68 height 42
click at [144, 82] on button "Undo" at bounding box center [139, 94] width 69 height 24
type input "*"
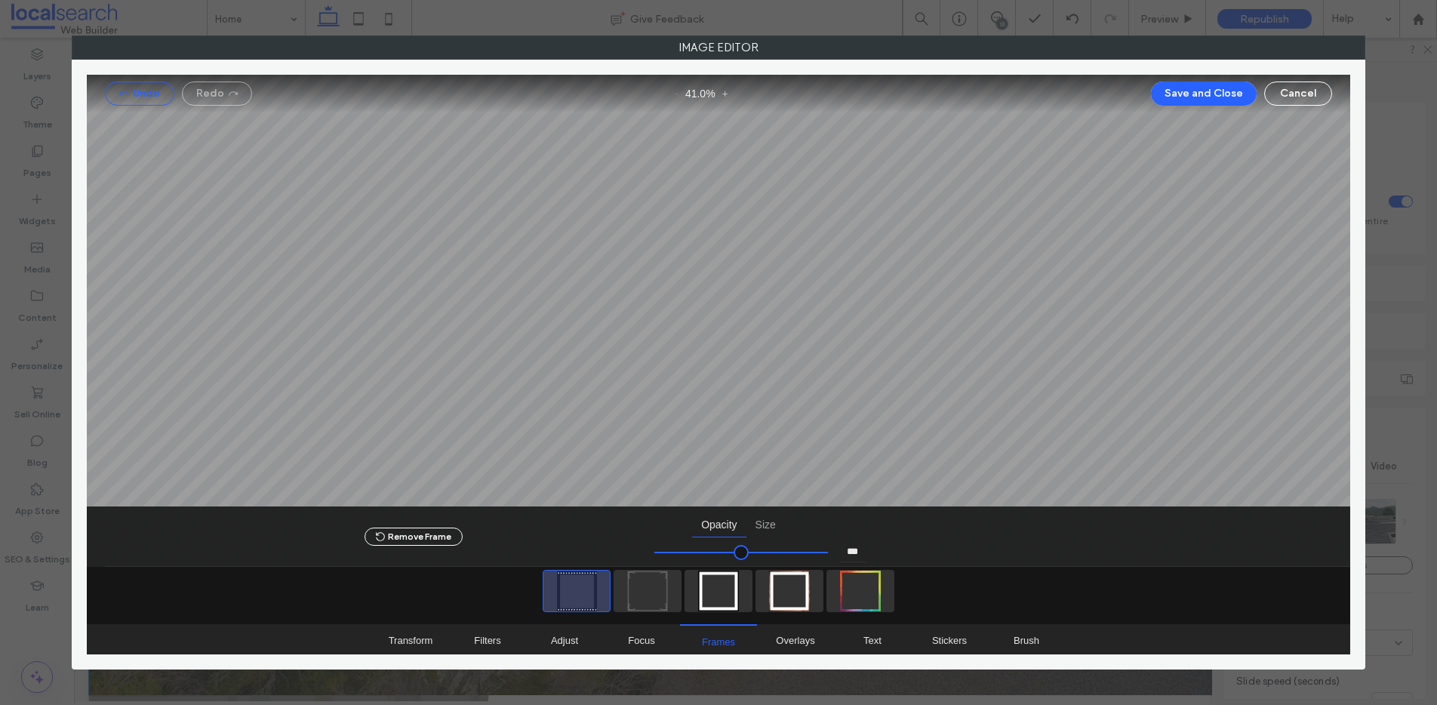
type input "***"
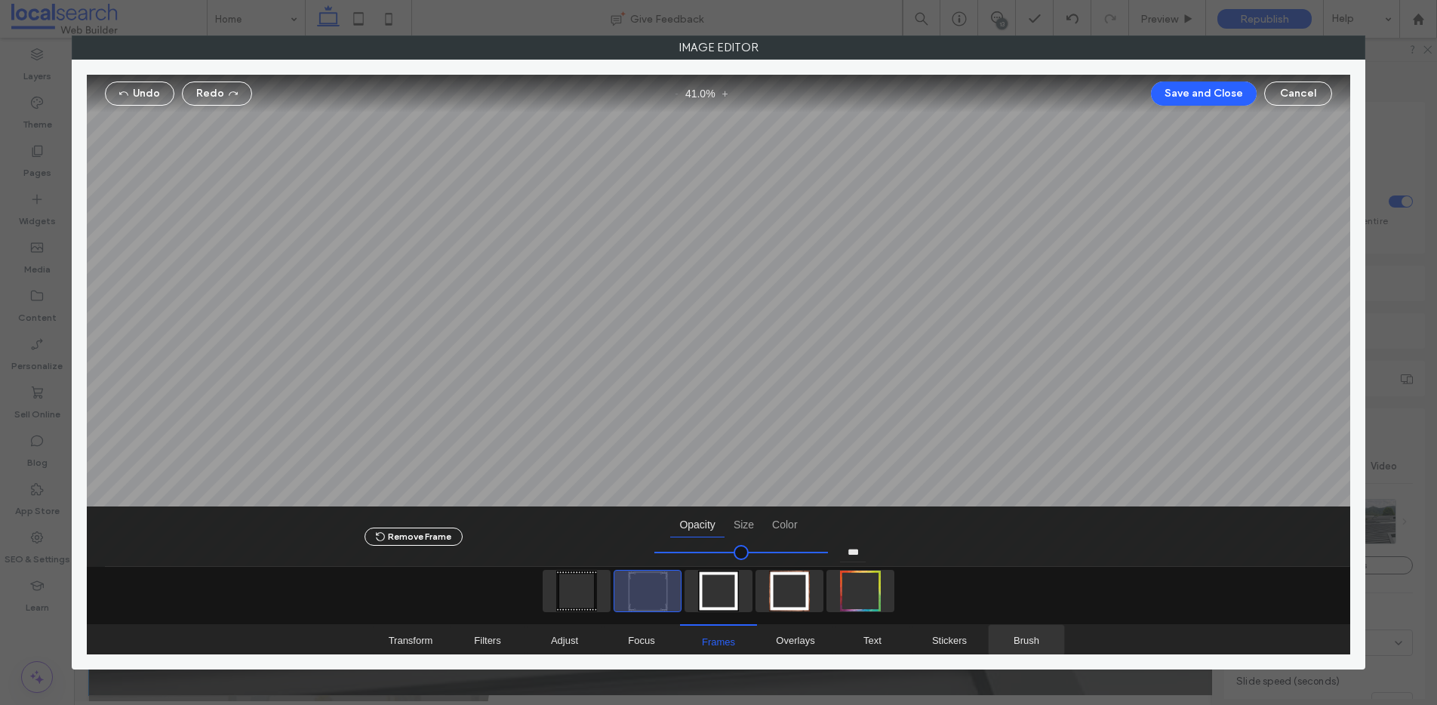
click at [1018, 642] on span "Brush" at bounding box center [1027, 640] width 26 height 11
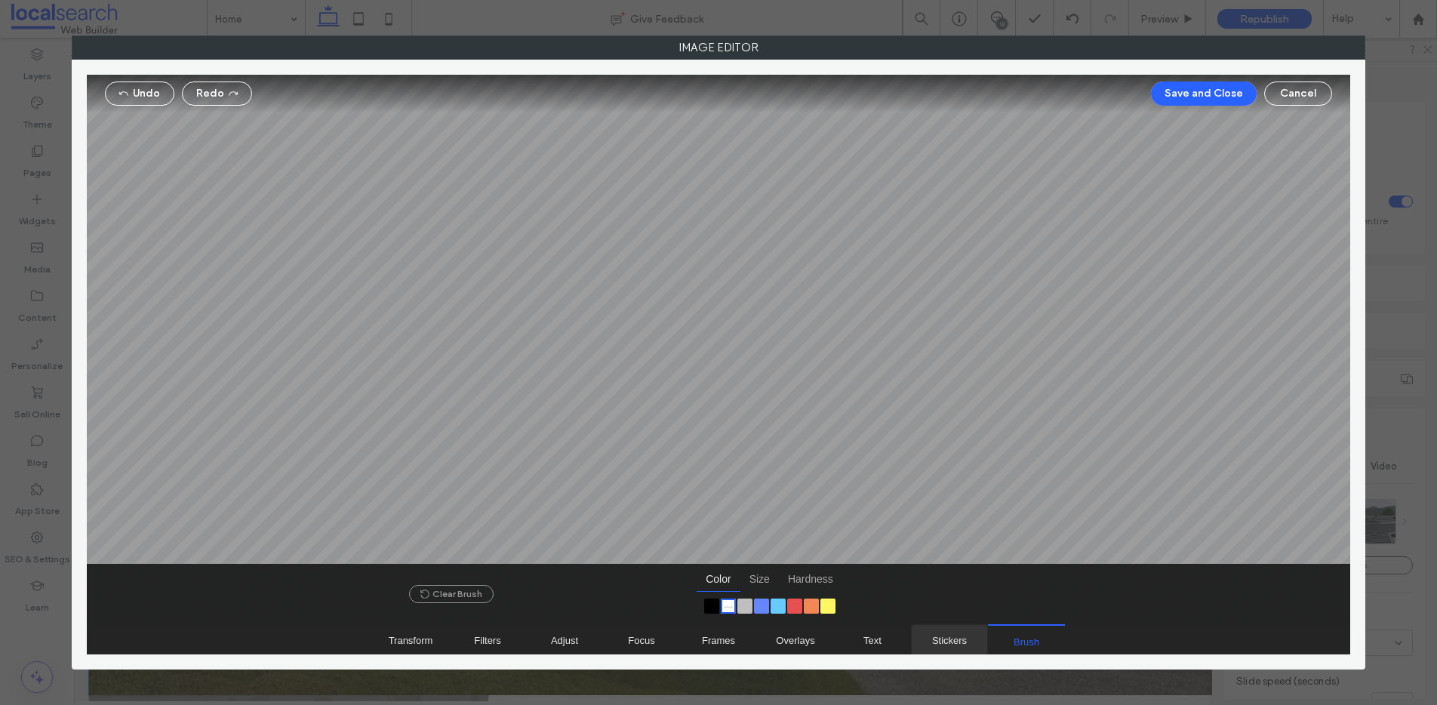
click at [951, 643] on span "Stickers" at bounding box center [949, 640] width 35 height 11
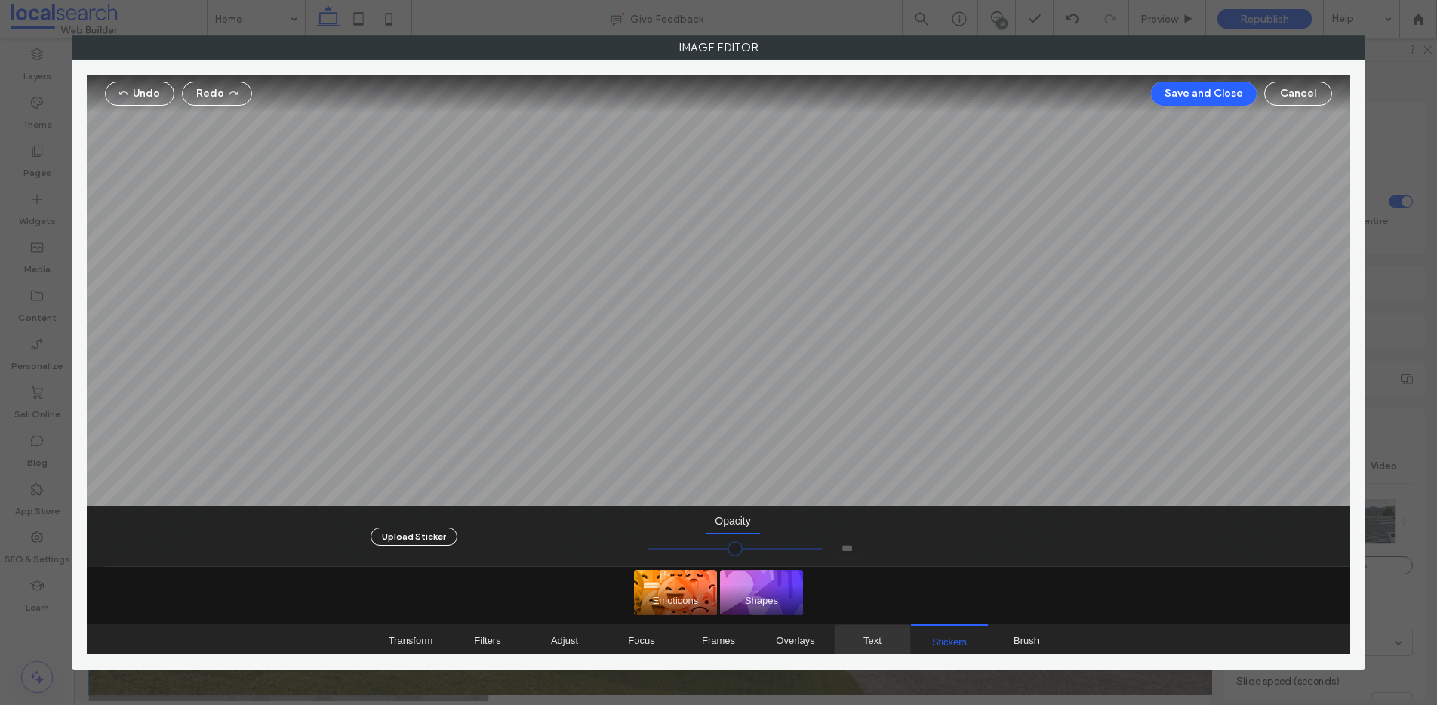
click at [870, 639] on span "Text" at bounding box center [873, 640] width 18 height 11
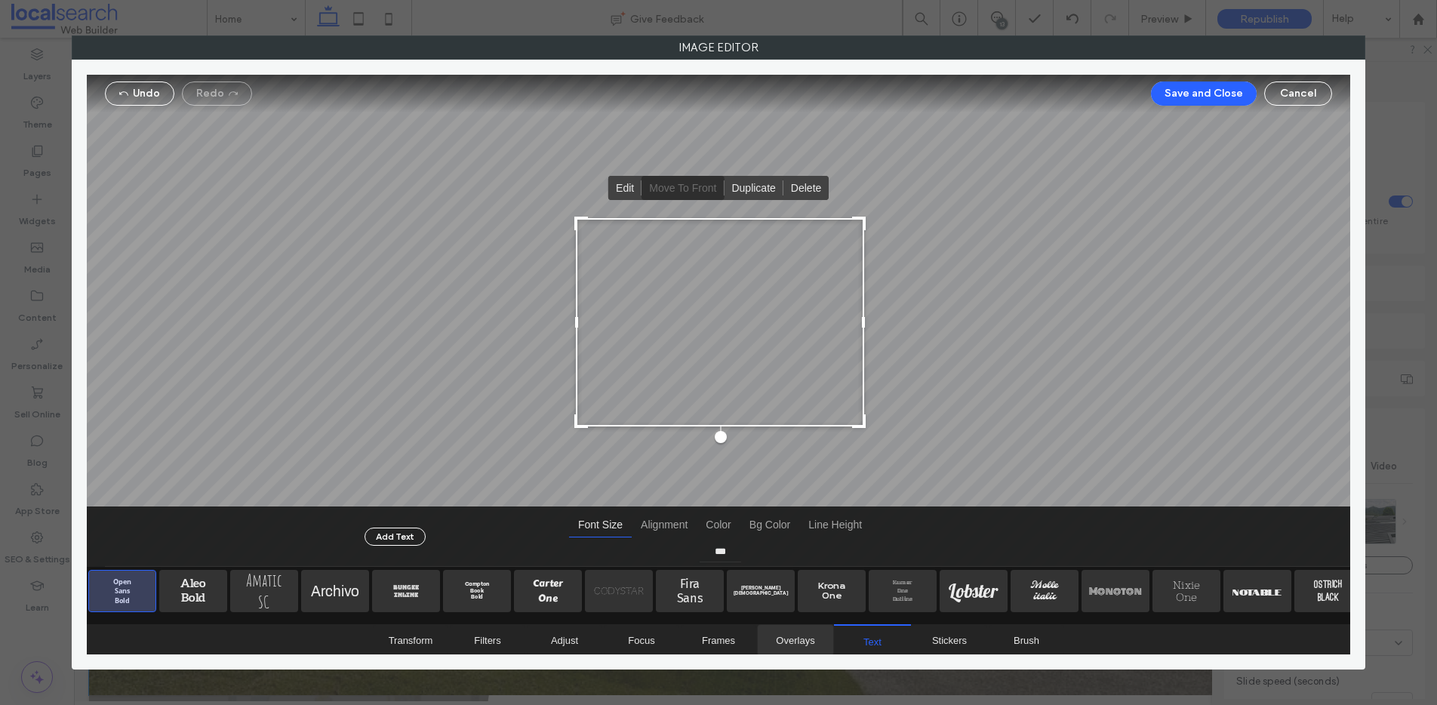
click at [811, 639] on span "Overlays" at bounding box center [795, 640] width 39 height 11
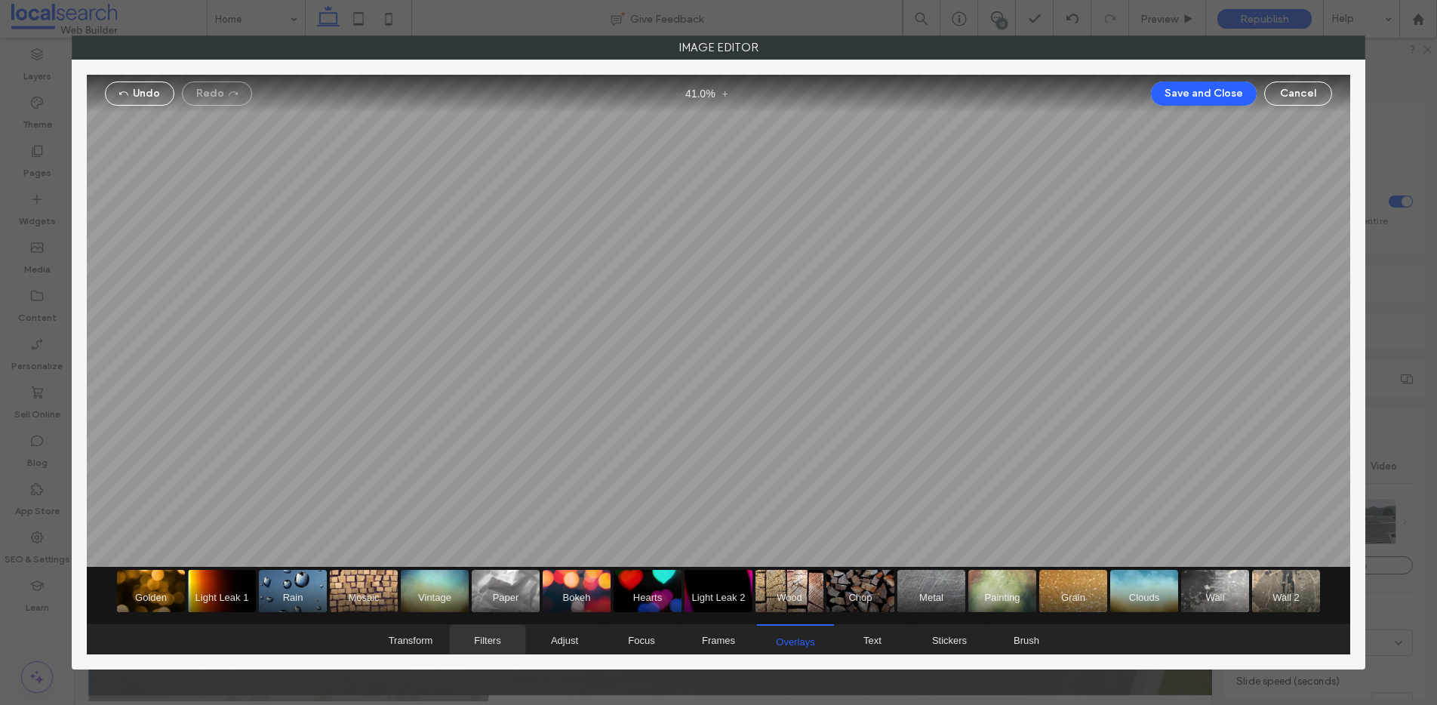
click at [475, 637] on span "Filters" at bounding box center [487, 640] width 26 height 11
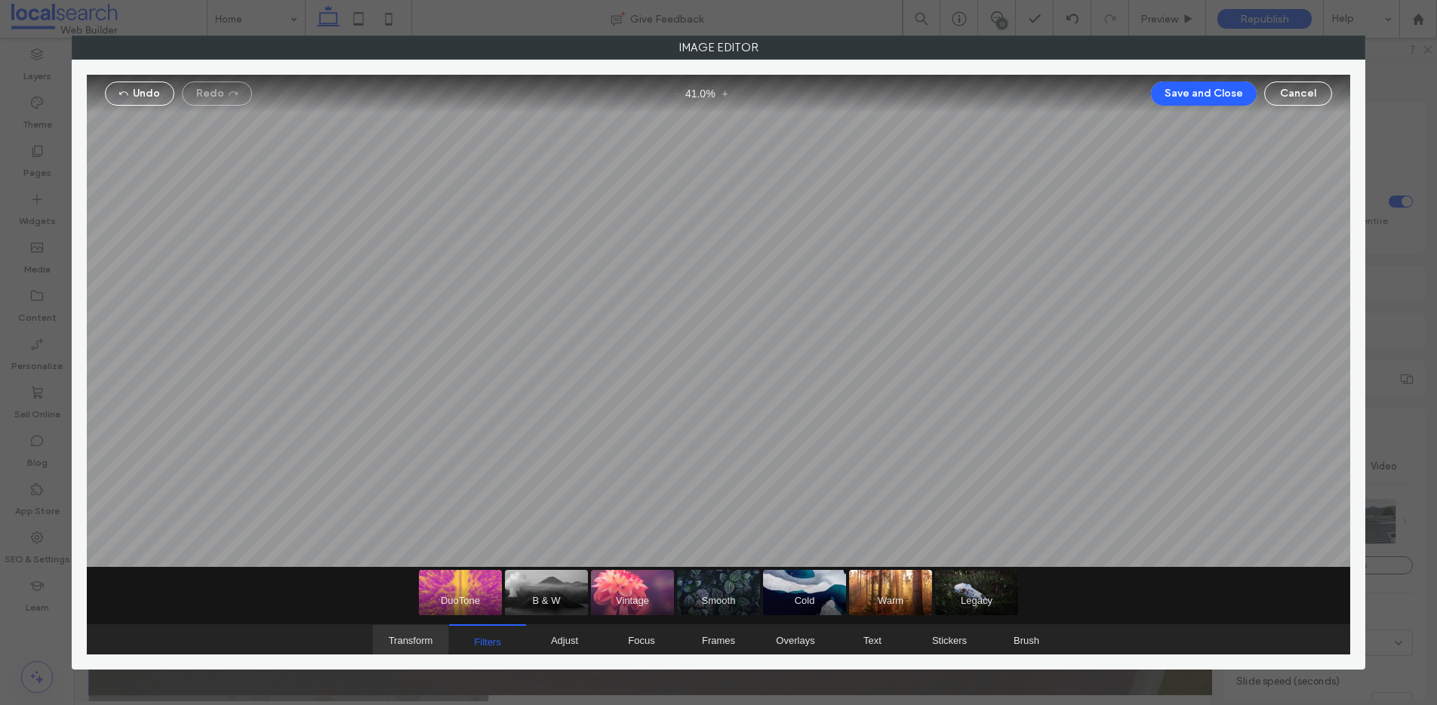
click at [419, 636] on span "Transform" at bounding box center [411, 640] width 45 height 11
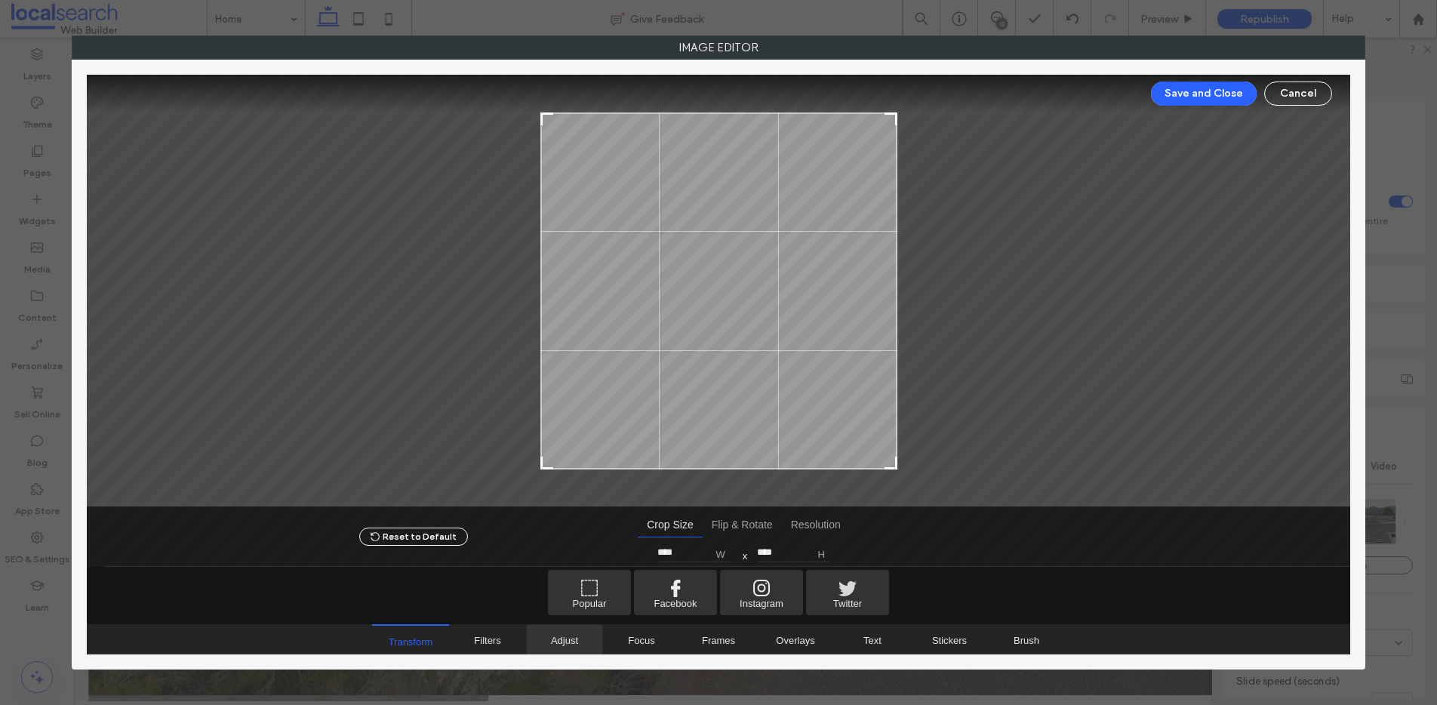
click at [561, 639] on span "Adjust" at bounding box center [564, 640] width 27 height 11
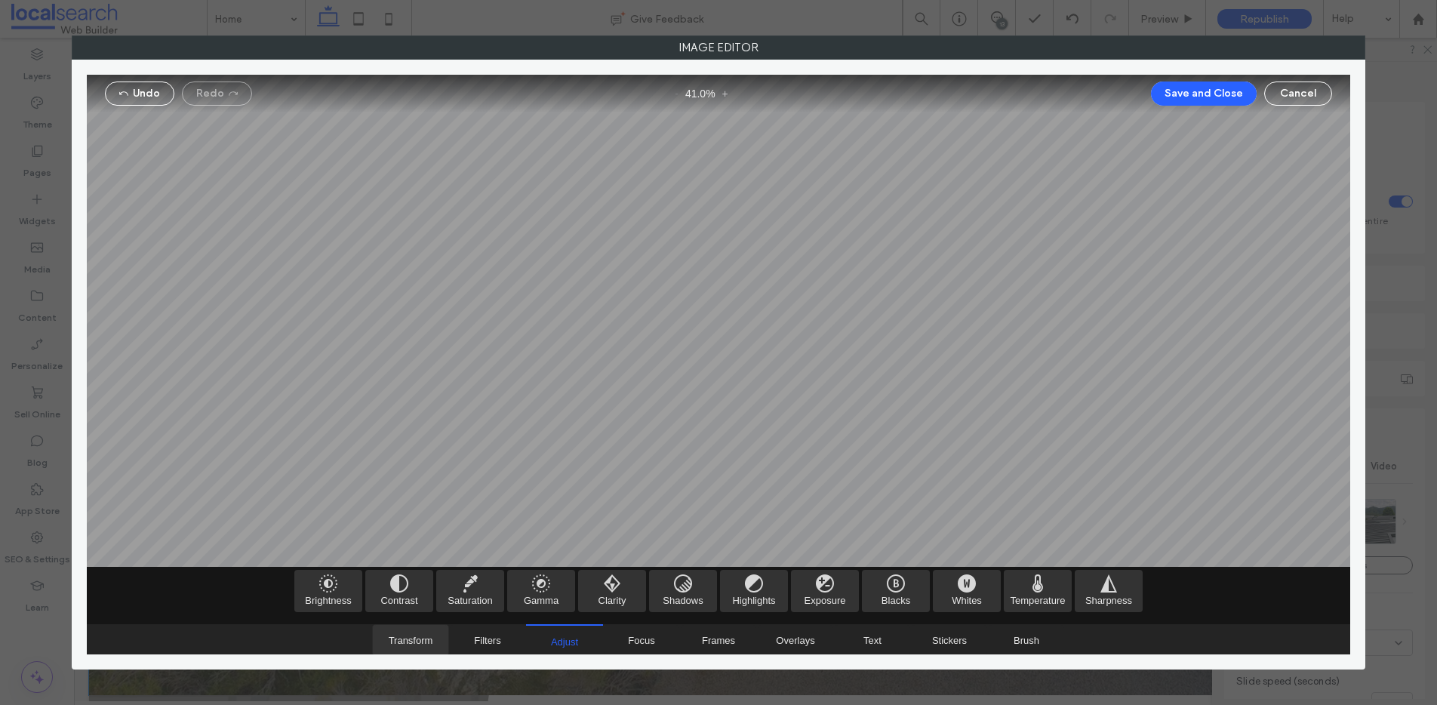
click at [410, 649] on span "Transform" at bounding box center [410, 640] width 75 height 30
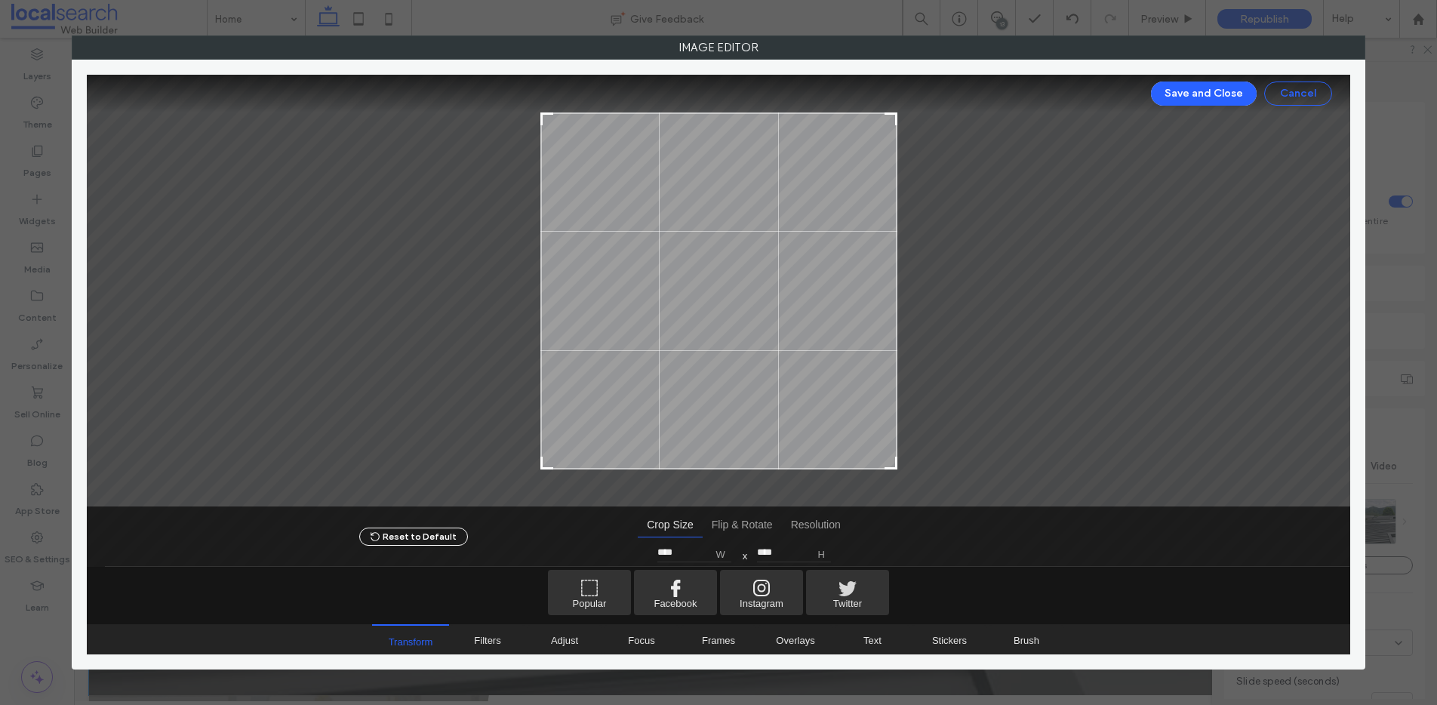
click at [1294, 89] on button "Cancel" at bounding box center [1298, 94] width 68 height 24
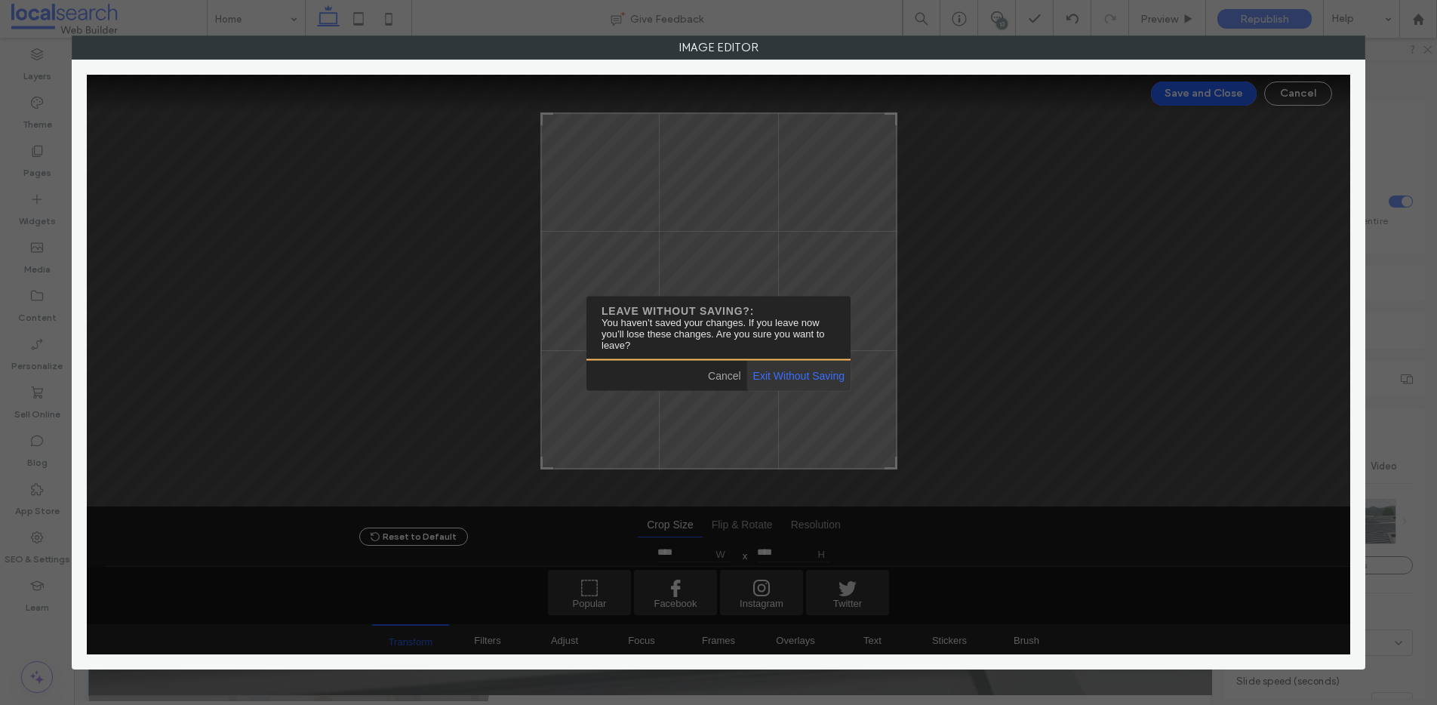
click at [808, 371] on span "Exit Without Saving" at bounding box center [798, 376] width 103 height 30
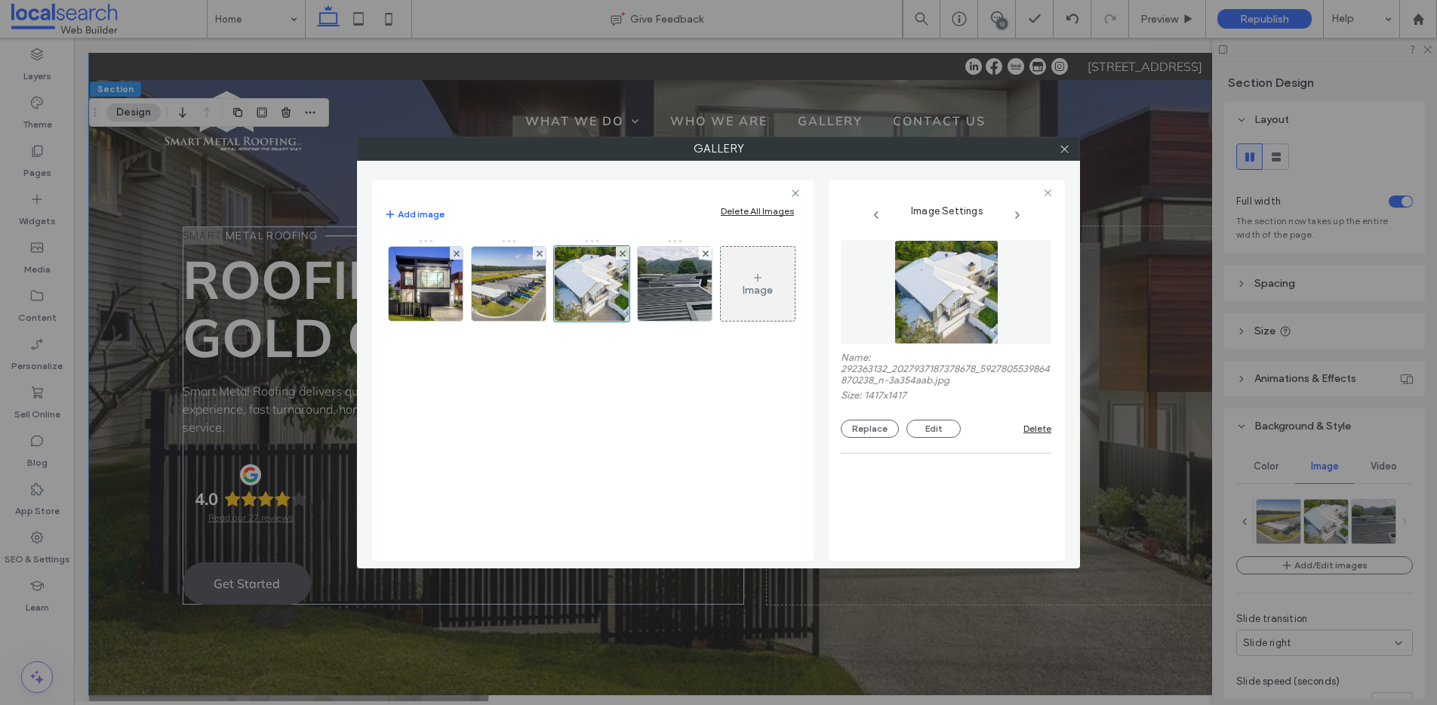
click at [1055, 191] on div "Image Settings Name: 292363132_2027937187378678_5927805539864870238_n-3a354aab.…" at bounding box center [947, 370] width 236 height 380
click at [1066, 144] on icon at bounding box center [1064, 148] width 11 height 11
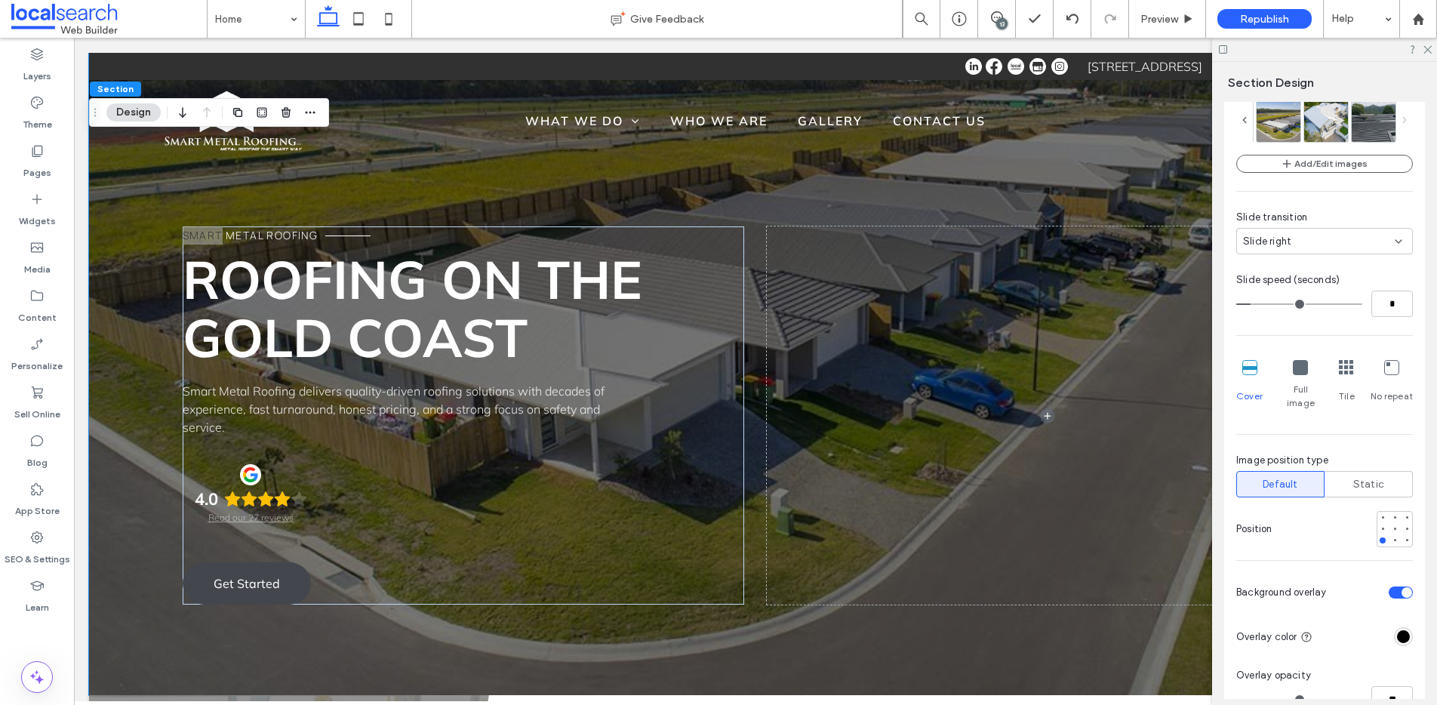
scroll to position [430, 0]
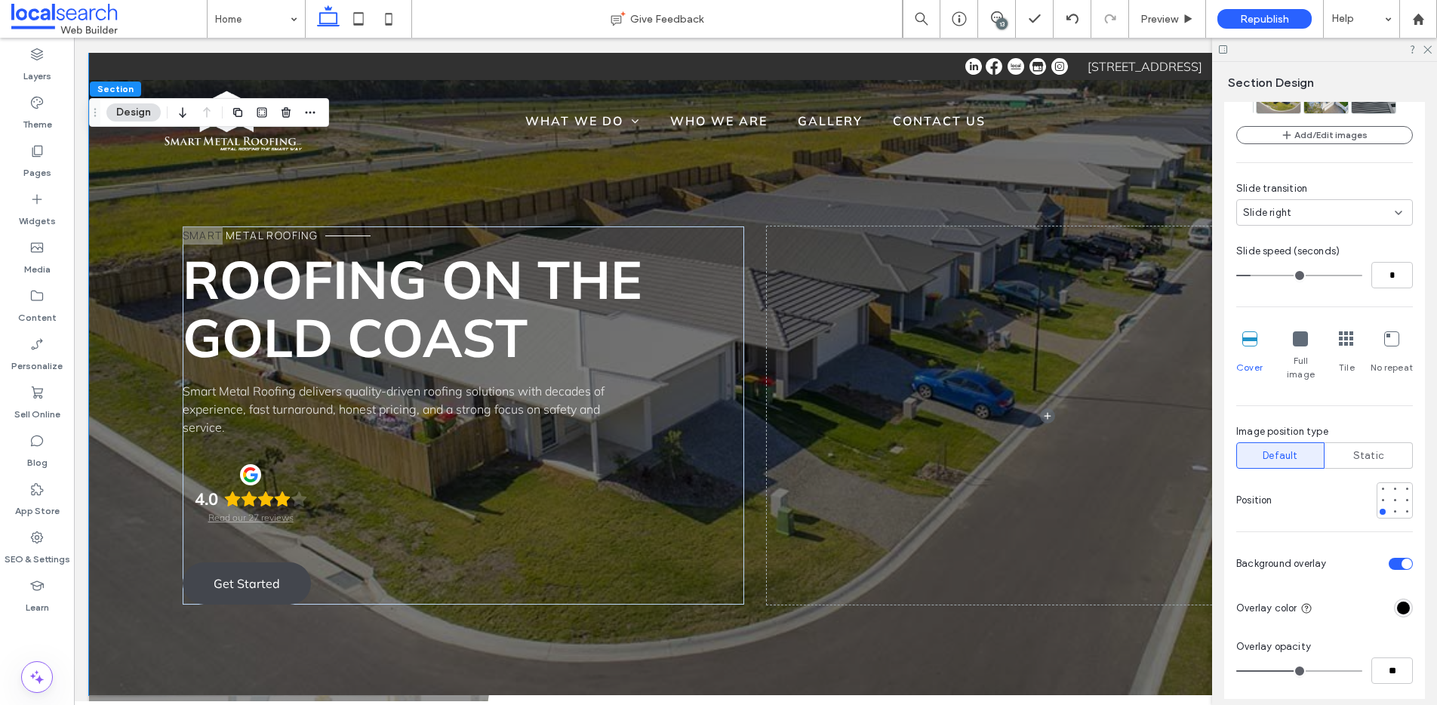
click at [1298, 345] on icon at bounding box center [1300, 338] width 15 height 15
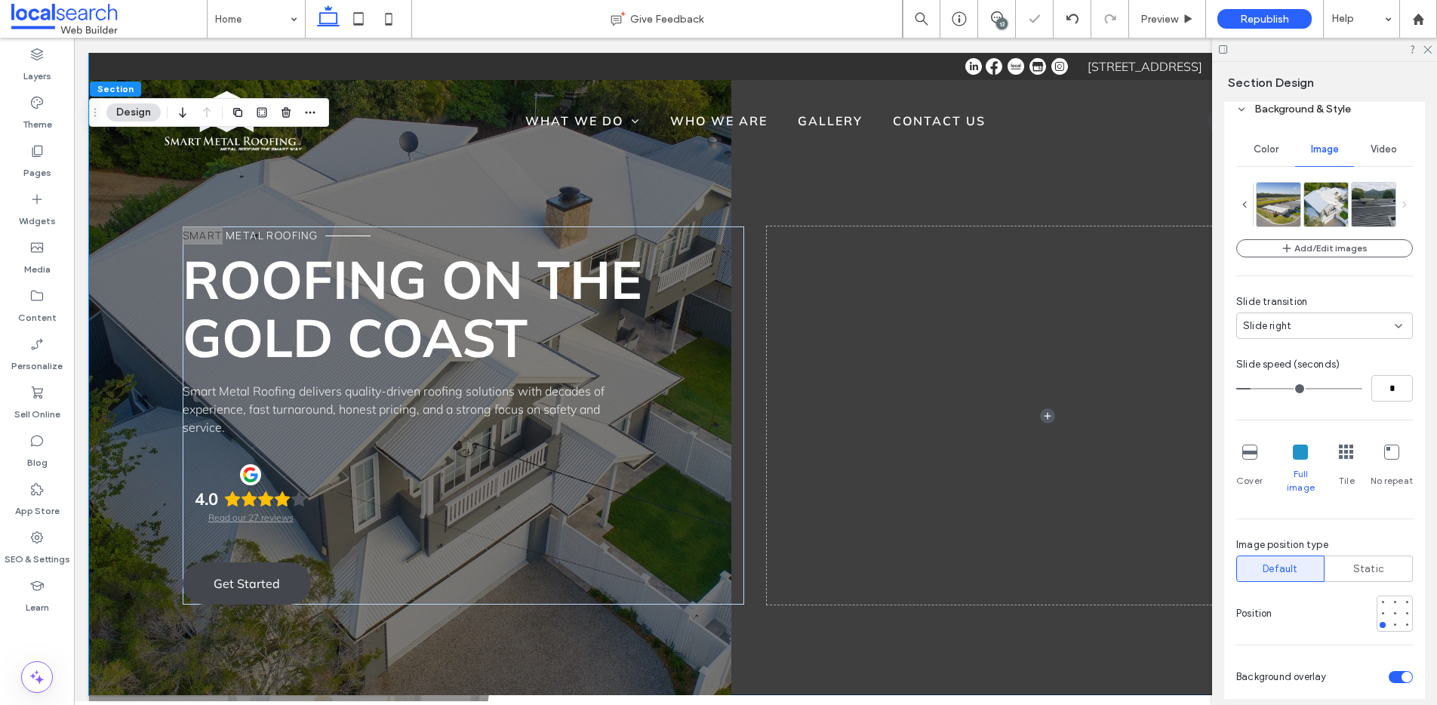
scroll to position [313, 0]
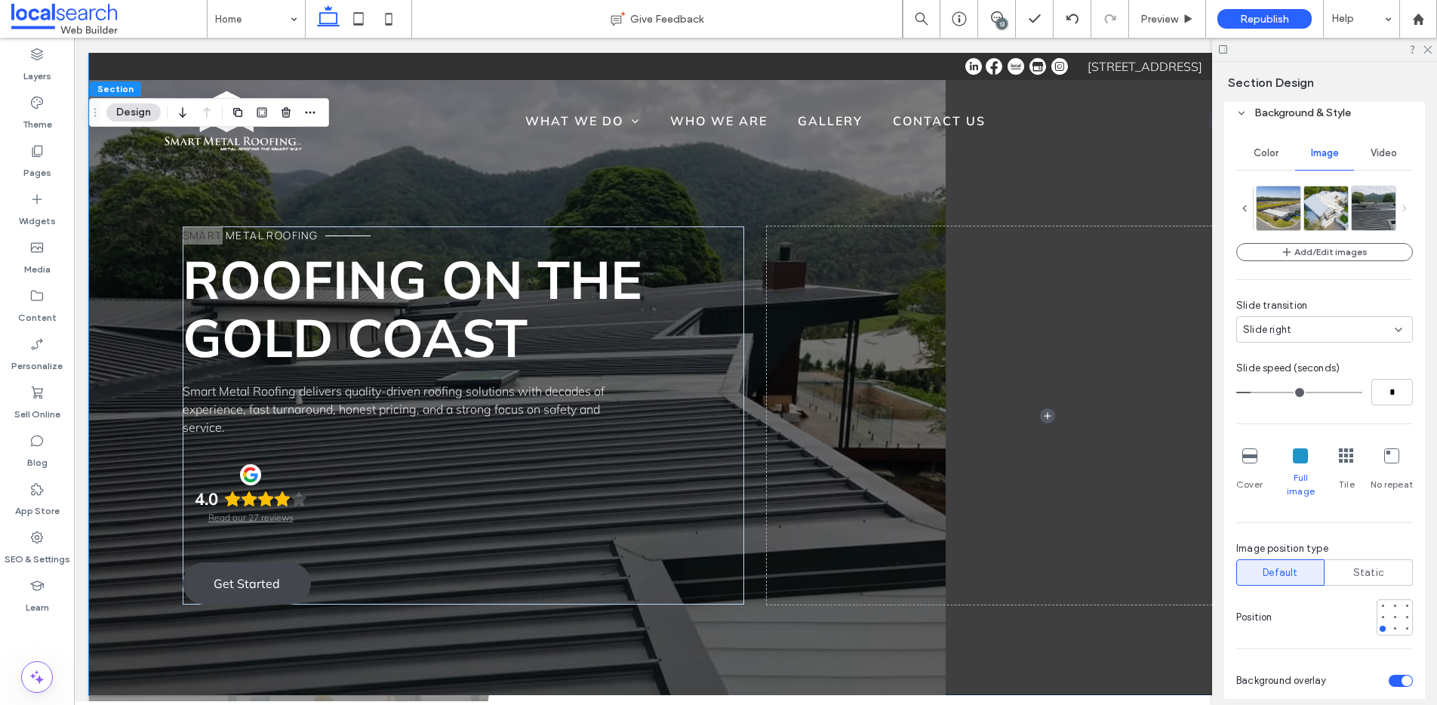
click at [1252, 461] on icon at bounding box center [1250, 455] width 15 height 15
click at [1249, 457] on icon at bounding box center [1250, 455] width 15 height 15
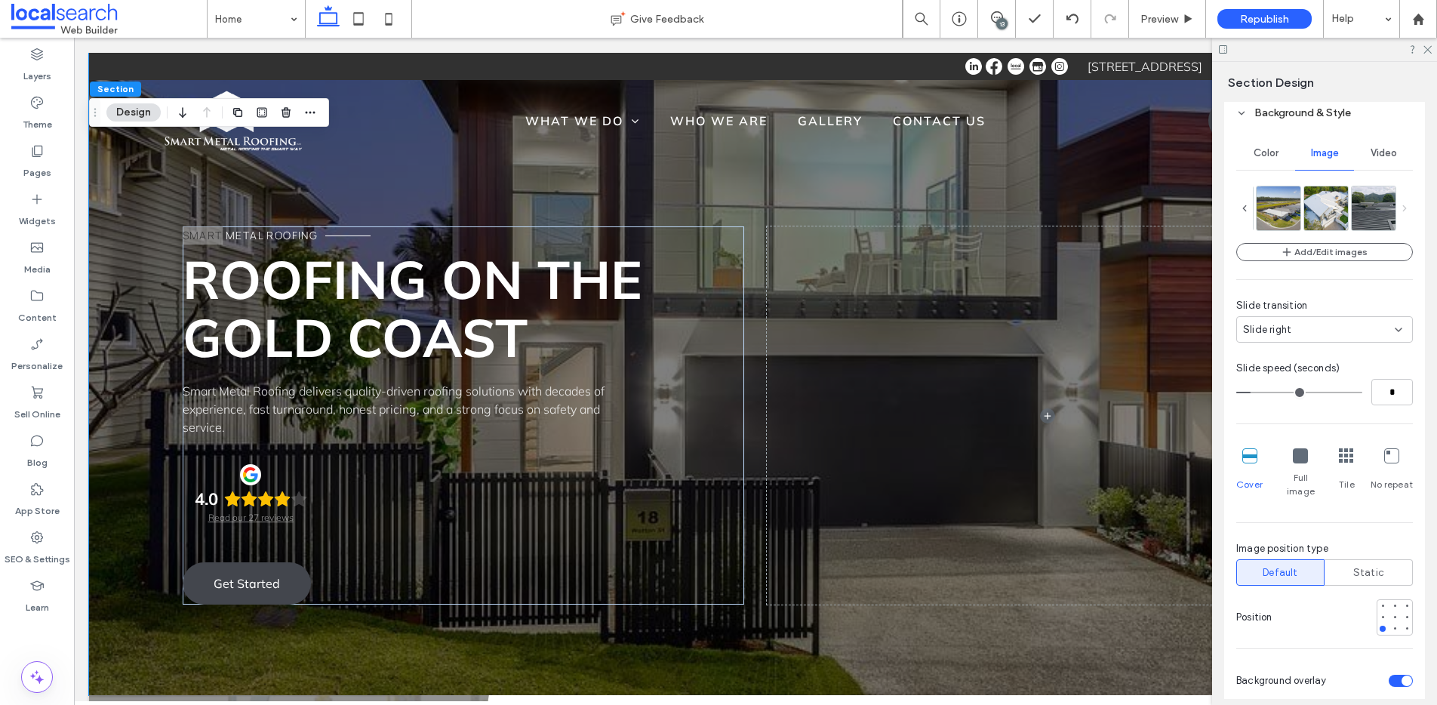
click at [1249, 457] on icon at bounding box center [1250, 455] width 15 height 15
click at [1298, 458] on icon at bounding box center [1300, 455] width 15 height 15
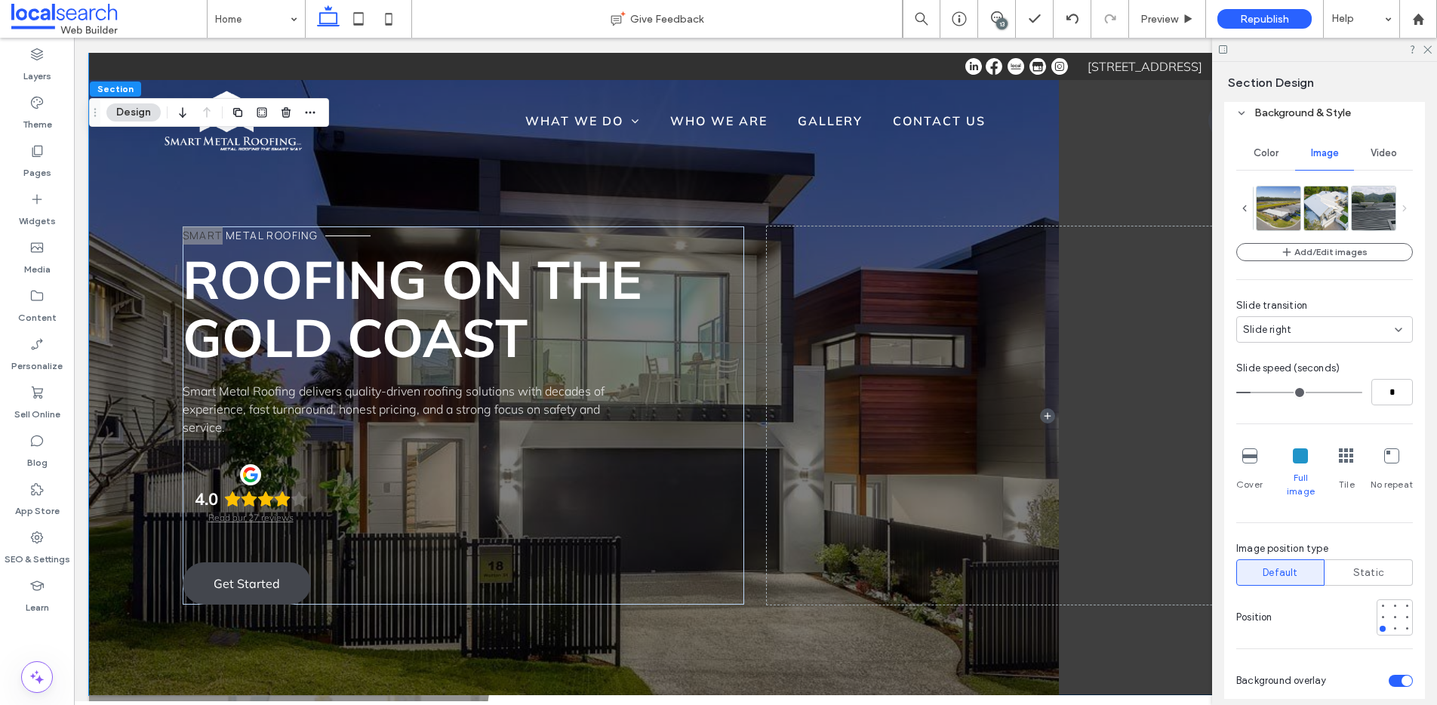
click at [1344, 460] on icon at bounding box center [1346, 455] width 15 height 15
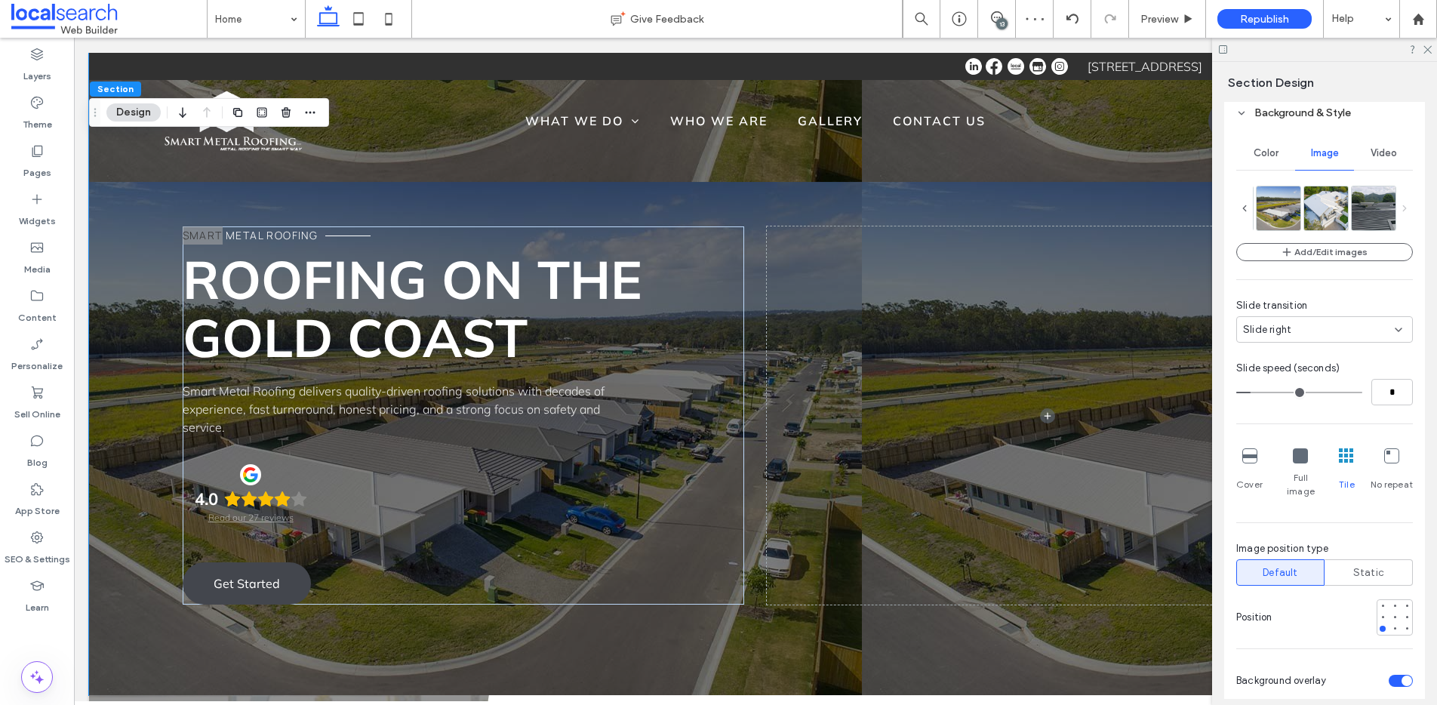
click at [1303, 460] on icon at bounding box center [1300, 455] width 15 height 15
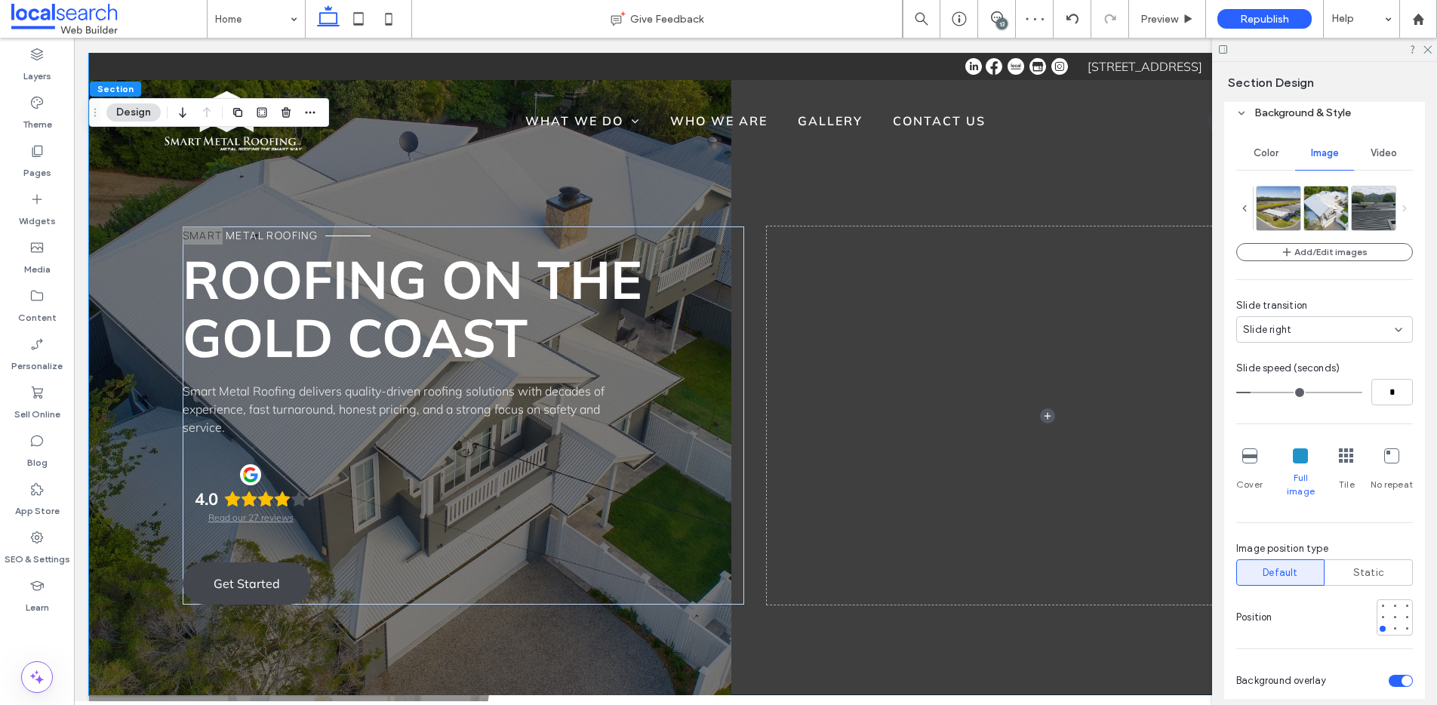
click at [1240, 453] on div "Cover" at bounding box center [1250, 473] width 26 height 62
click at [1245, 456] on icon at bounding box center [1250, 455] width 15 height 15
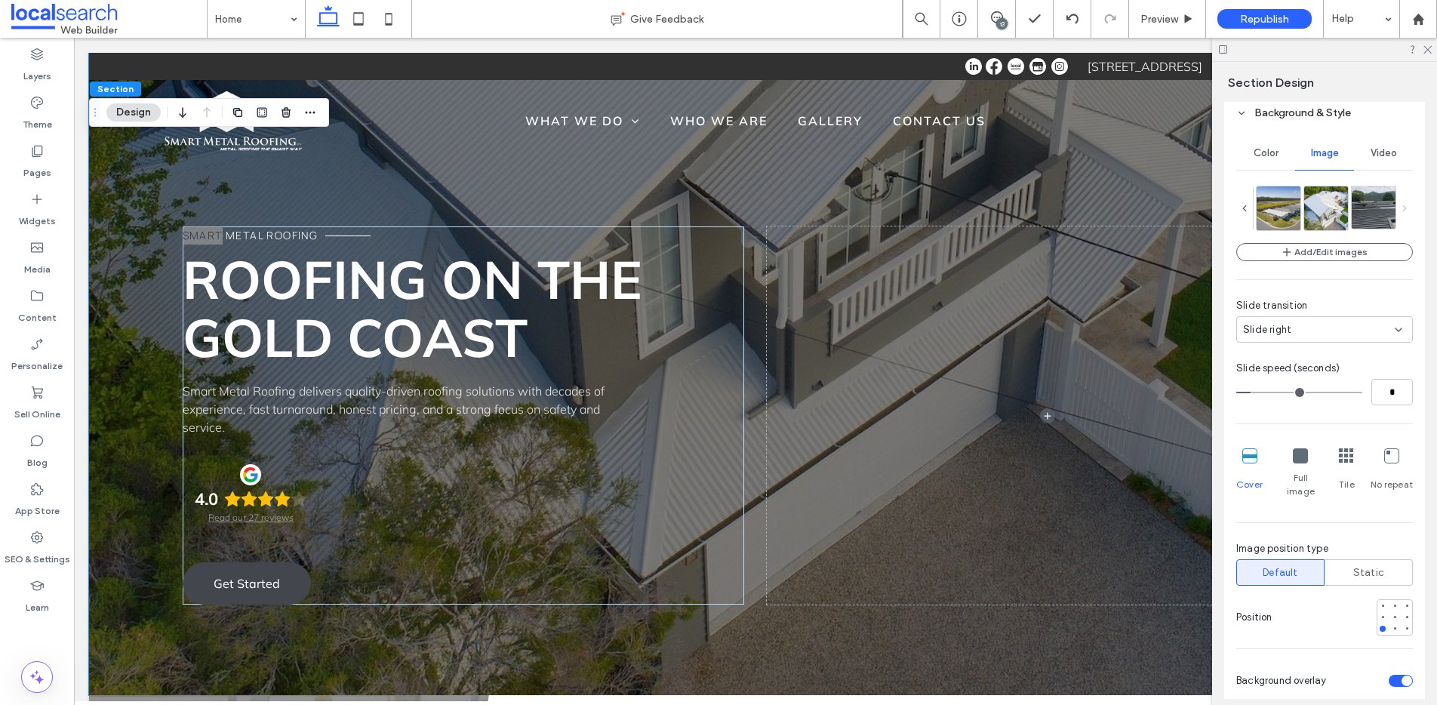
click at [1360, 210] on img at bounding box center [1381, 207] width 58 height 44
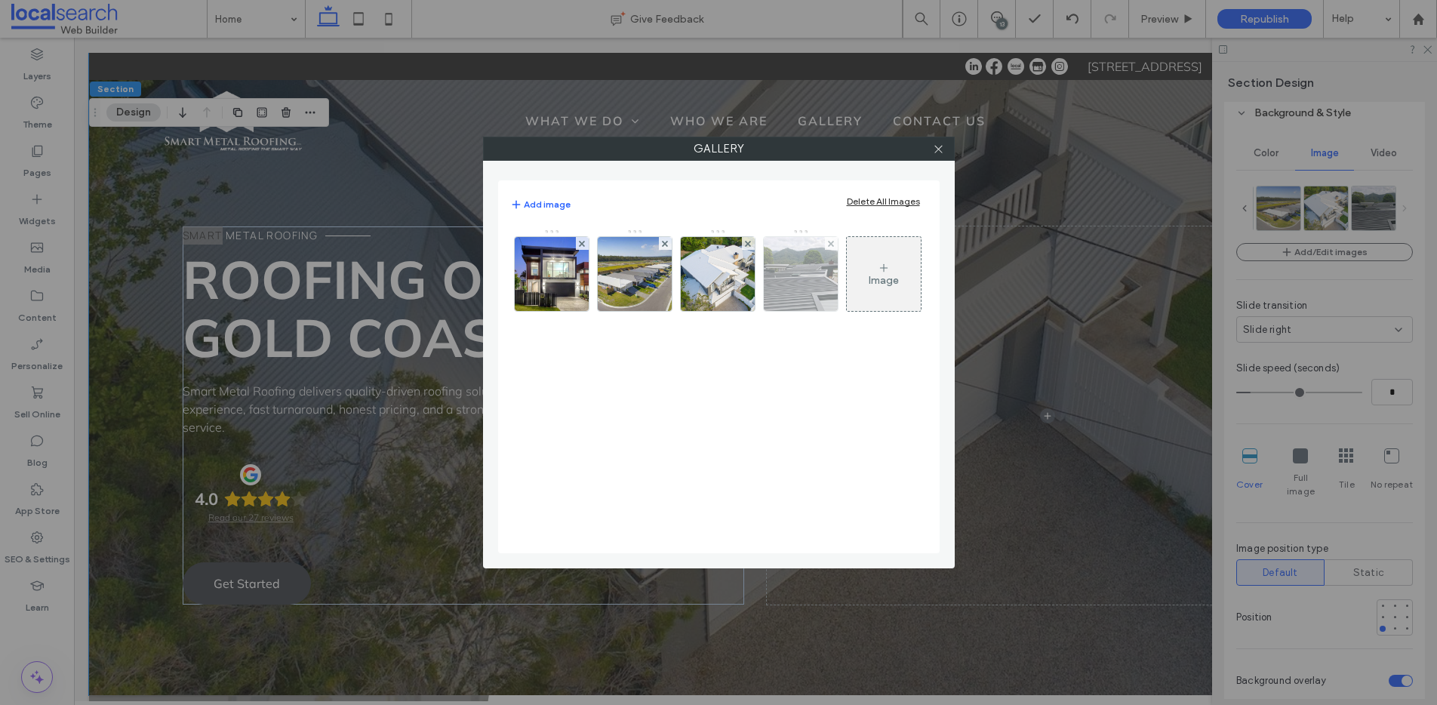
click at [797, 280] on img at bounding box center [800, 274] width 99 height 74
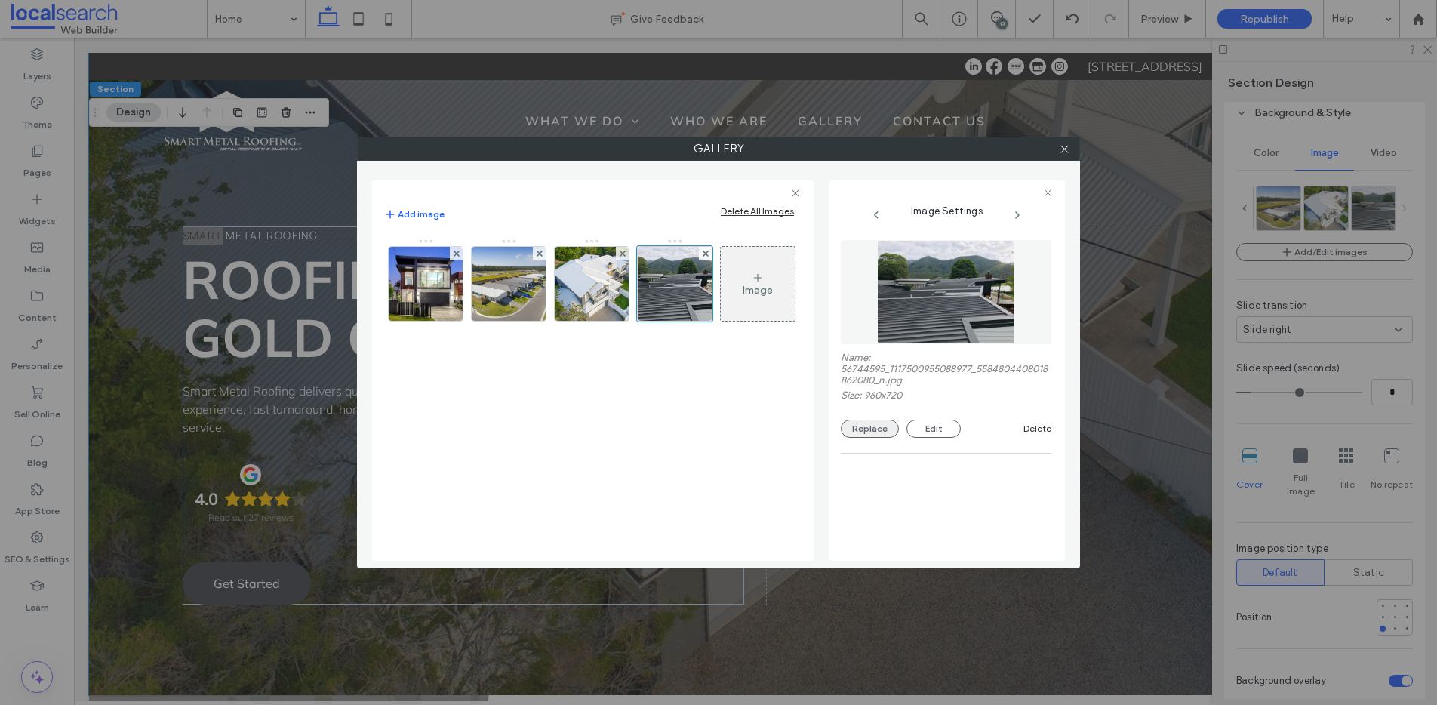
click at [873, 427] on button "Replace" at bounding box center [870, 429] width 58 height 18
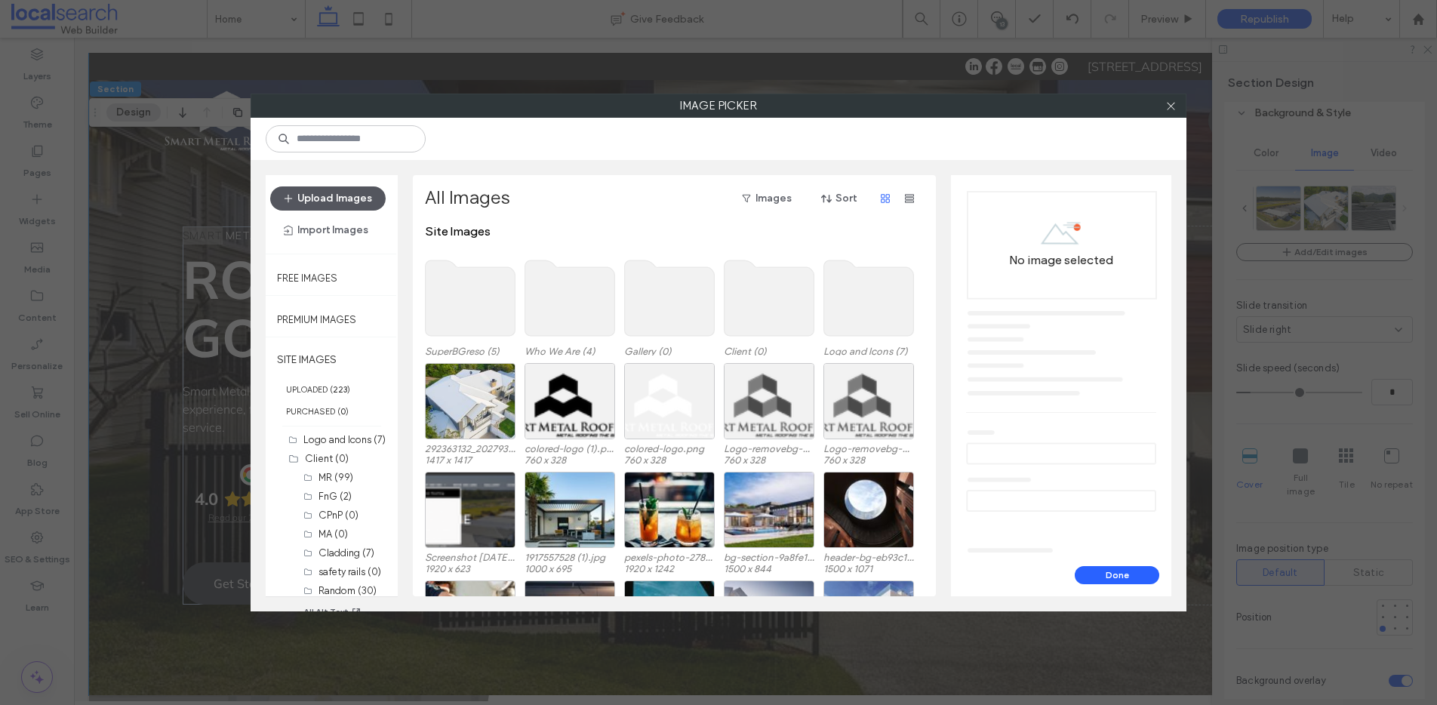
click at [333, 199] on button "Upload Images" at bounding box center [328, 198] width 116 height 24
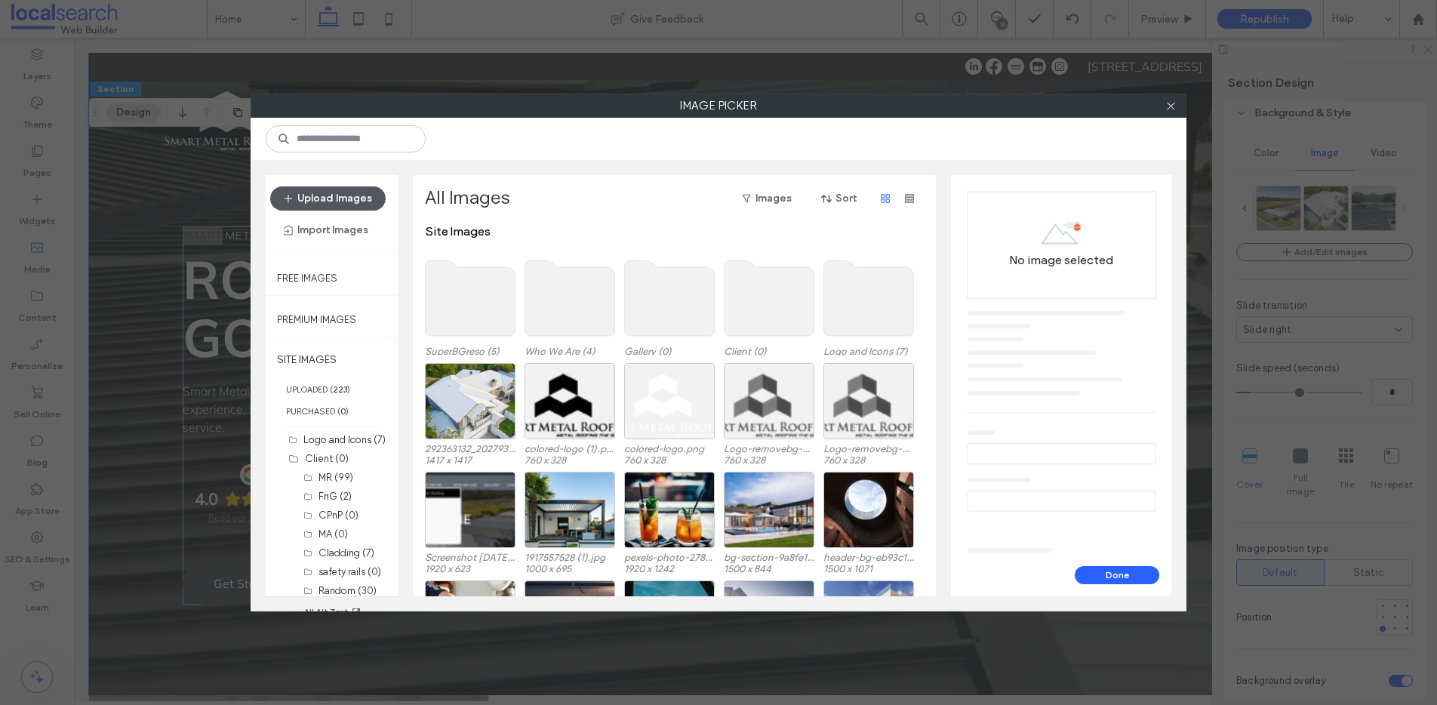
click at [323, 194] on button "Upload Images" at bounding box center [328, 198] width 116 height 24
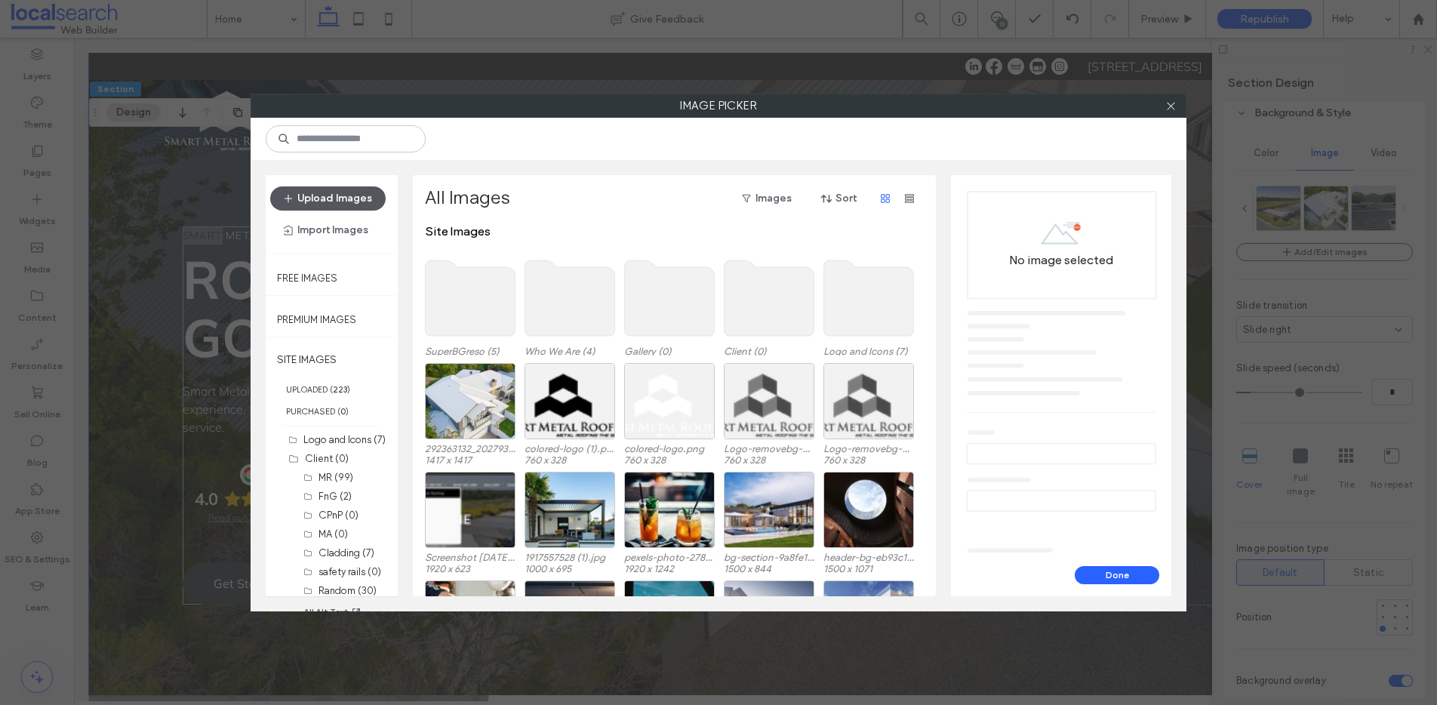
click at [293, 195] on span "button" at bounding box center [289, 198] width 15 height 23
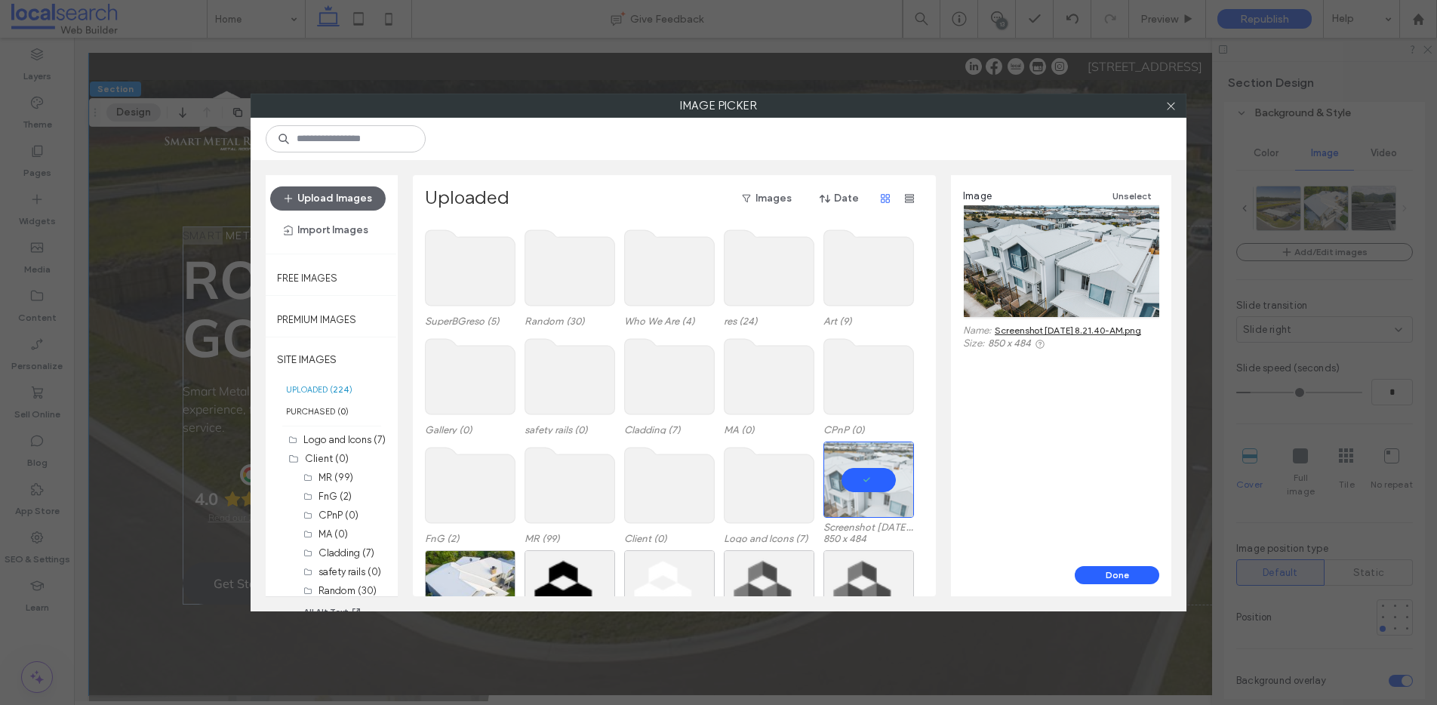
click at [1121, 575] on button "Done" at bounding box center [1117, 575] width 85 height 18
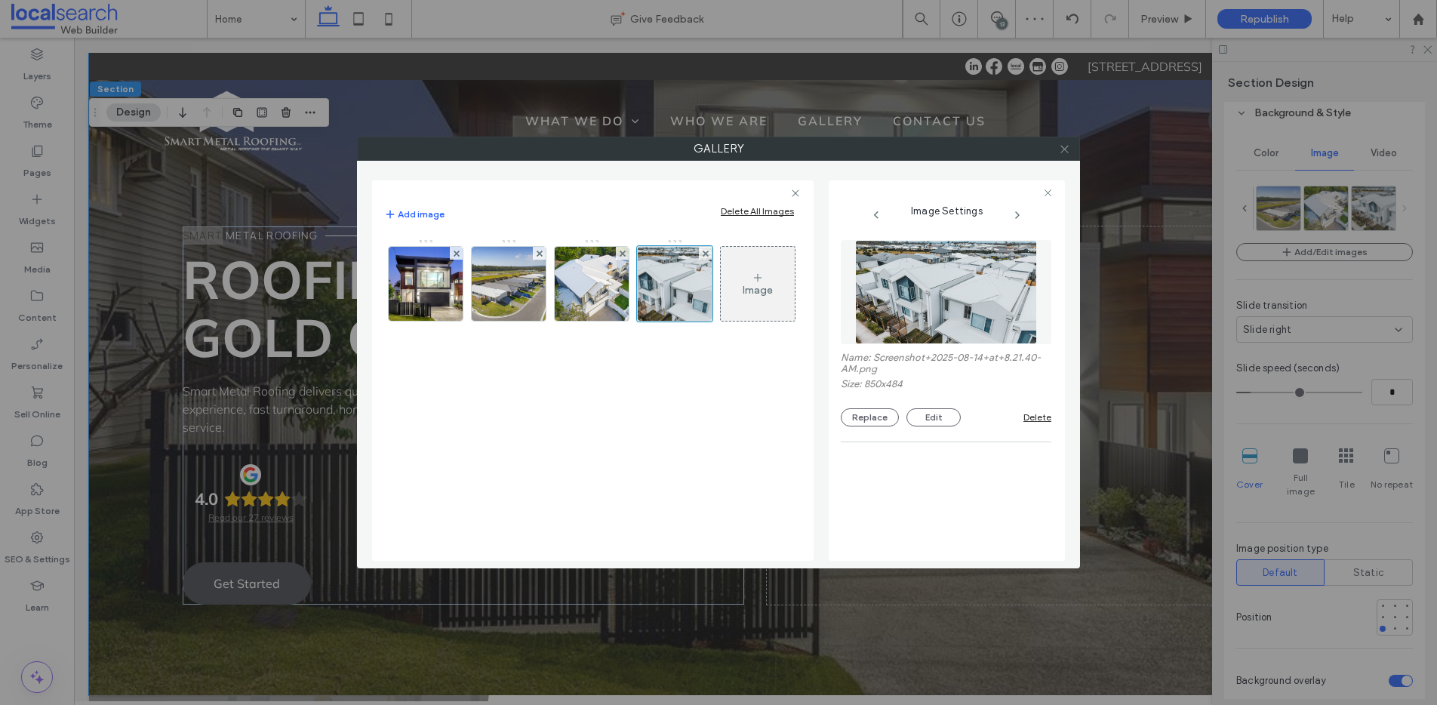
click at [1063, 149] on icon at bounding box center [1064, 148] width 11 height 11
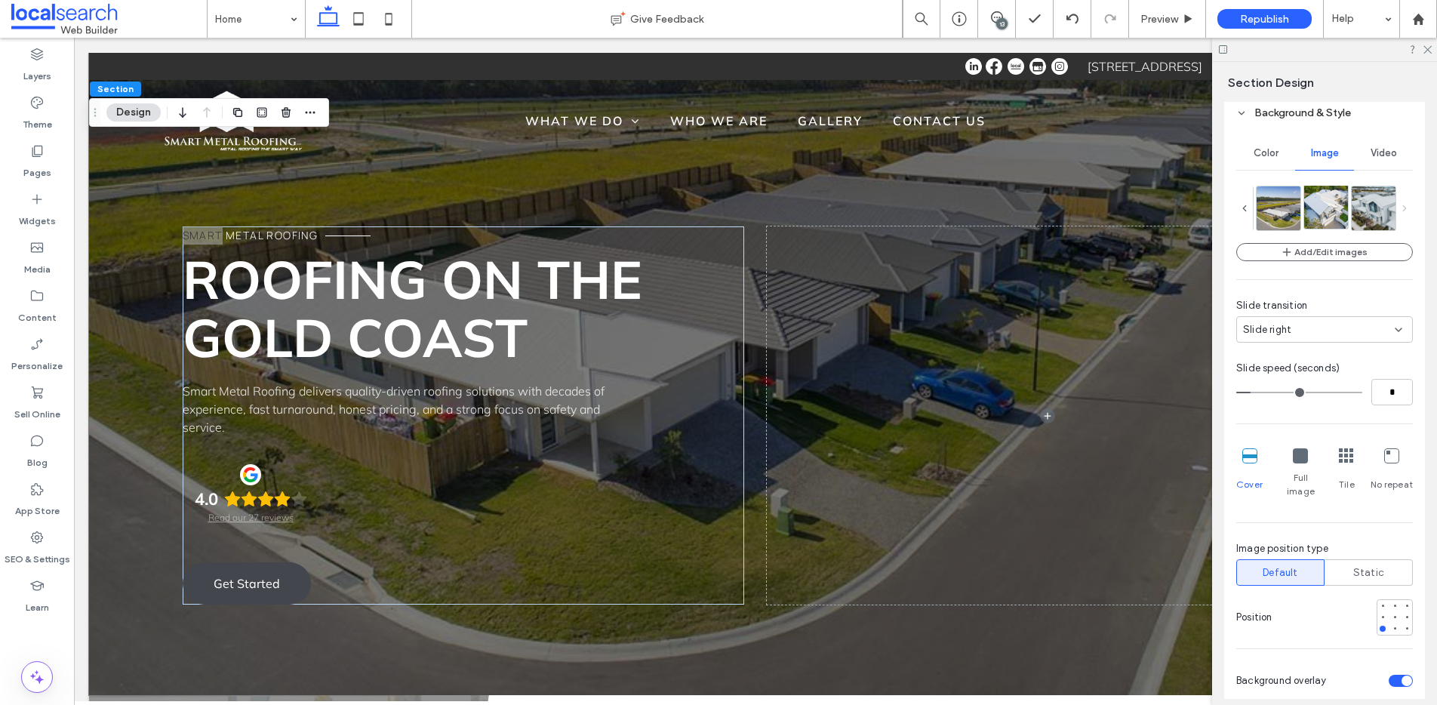
click at [1318, 211] on img at bounding box center [1327, 207] width 44 height 44
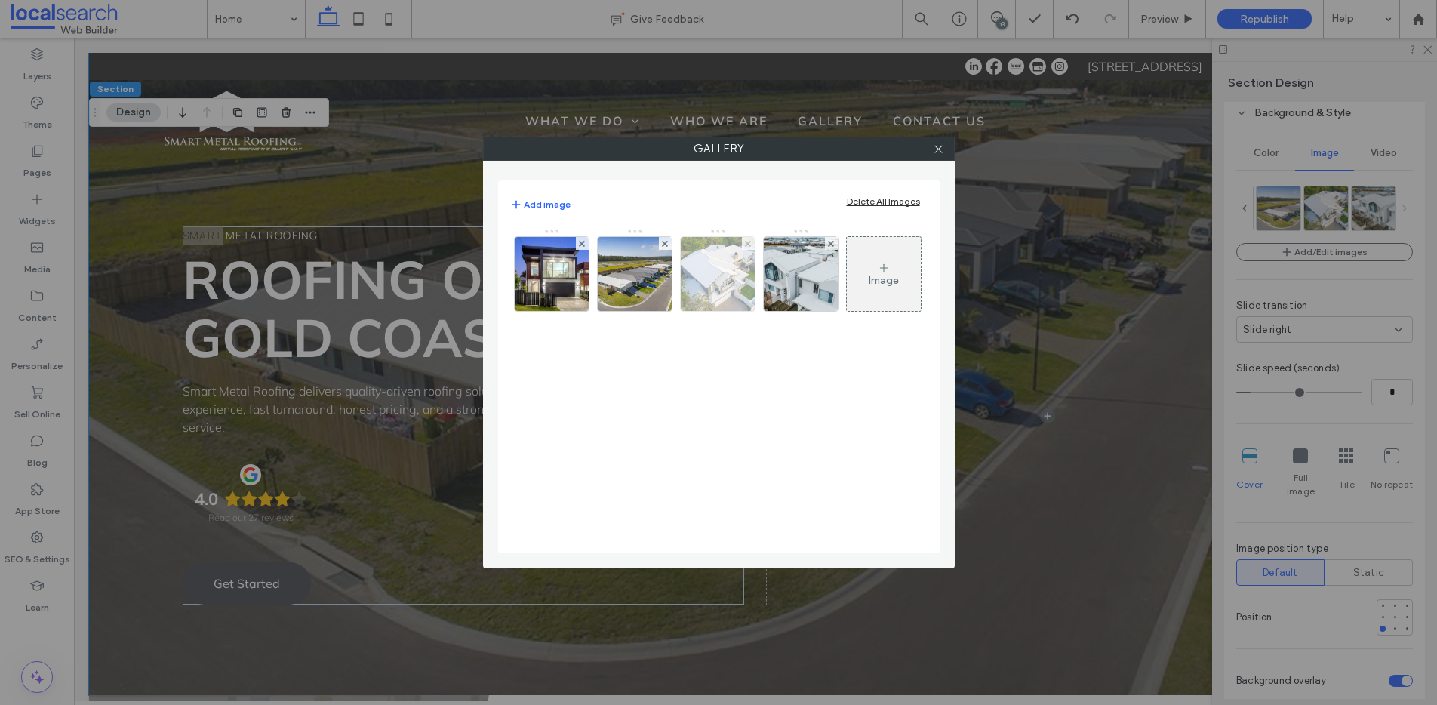
click at [723, 282] on img at bounding box center [718, 274] width 74 height 74
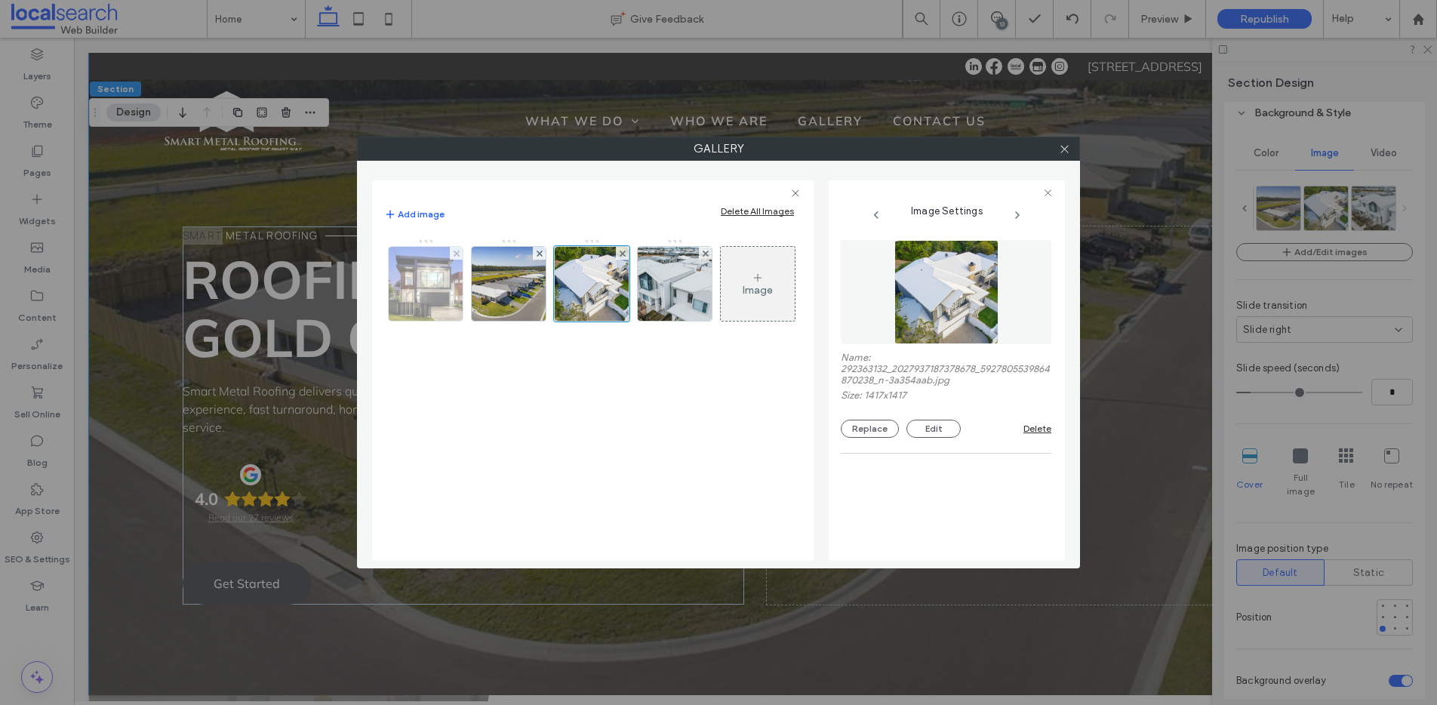
click at [417, 286] on img at bounding box center [426, 284] width 112 height 74
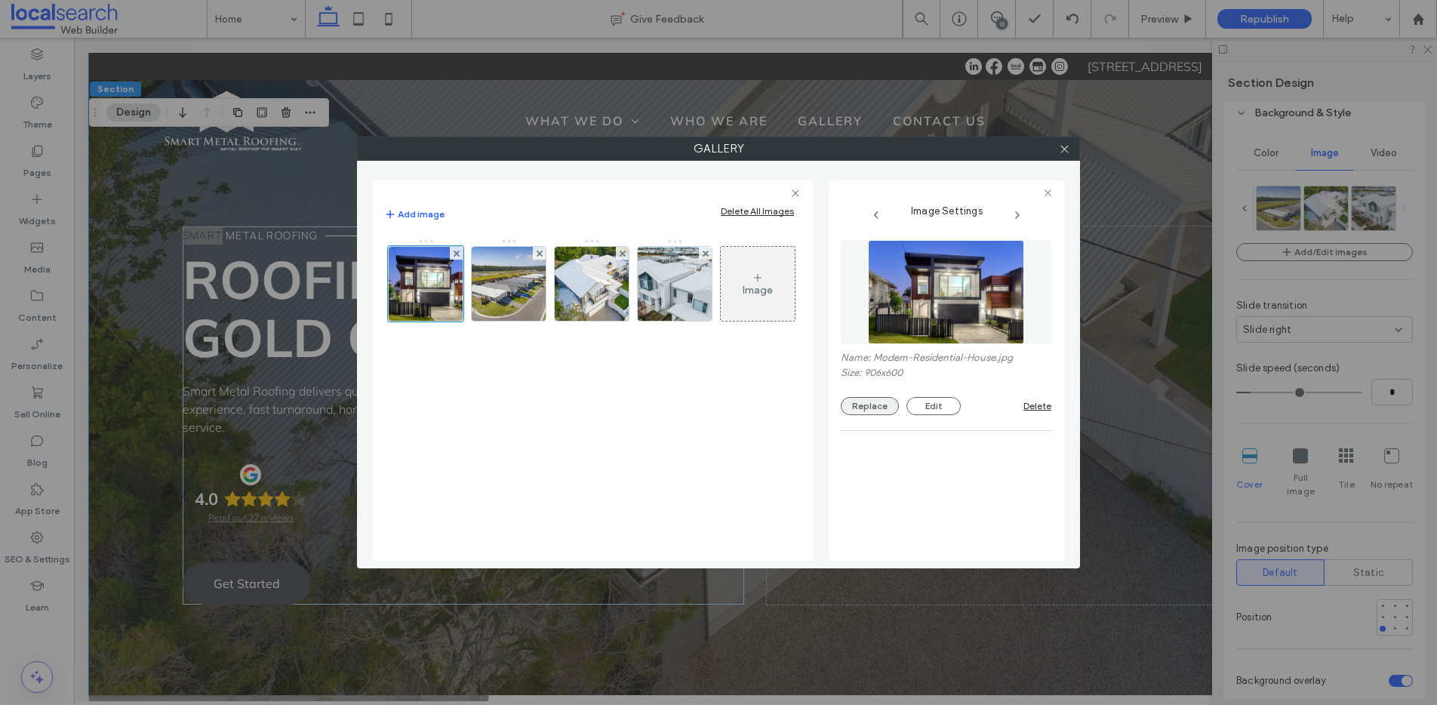
click at [858, 405] on button "Replace" at bounding box center [870, 406] width 58 height 18
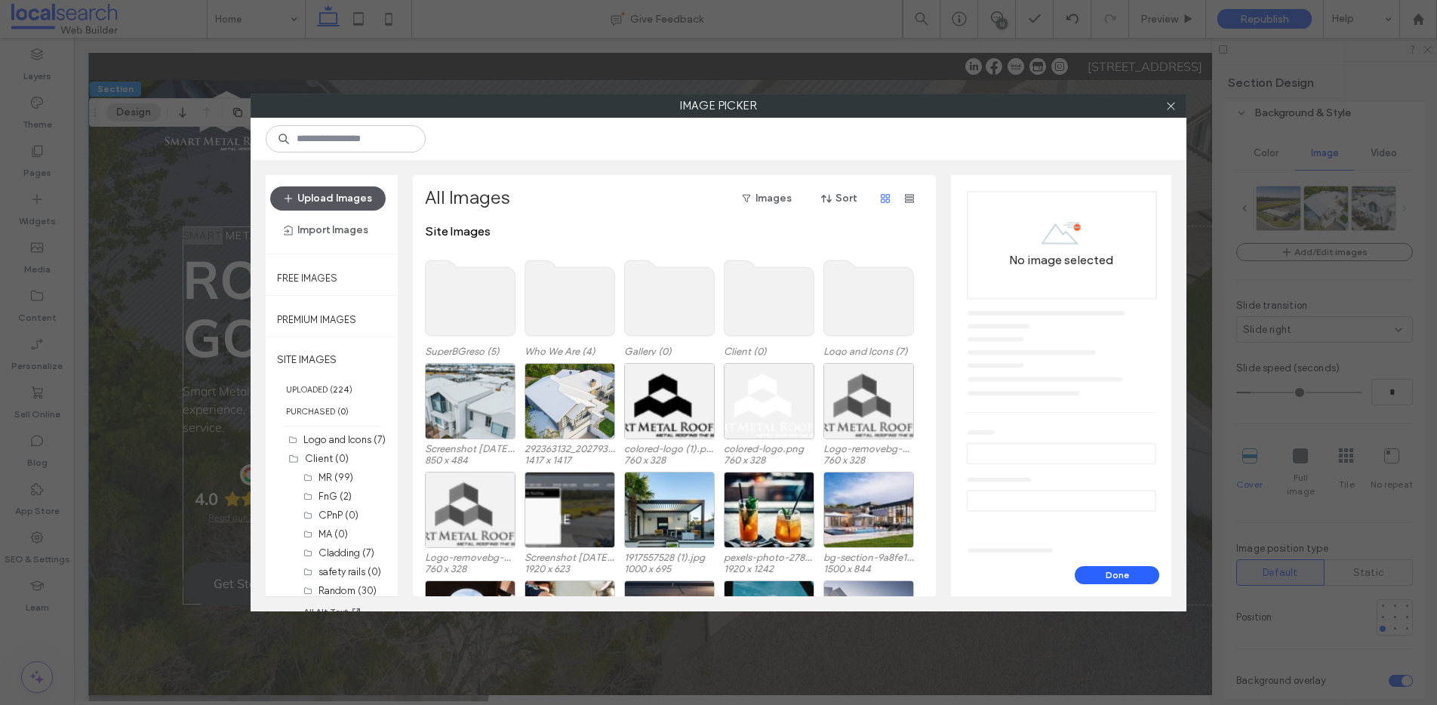
click at [328, 198] on button "Upload Images" at bounding box center [328, 198] width 116 height 24
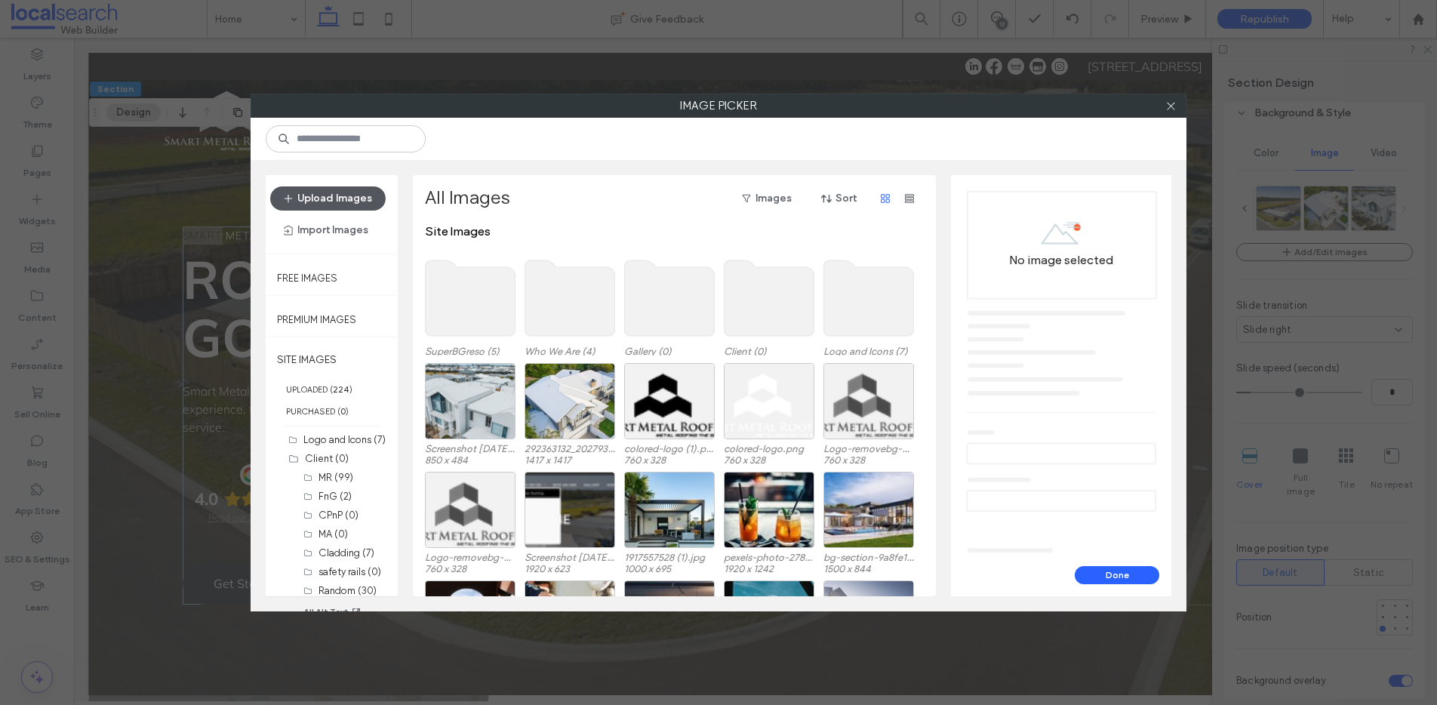
click at [316, 198] on button "Upload Images" at bounding box center [328, 198] width 116 height 24
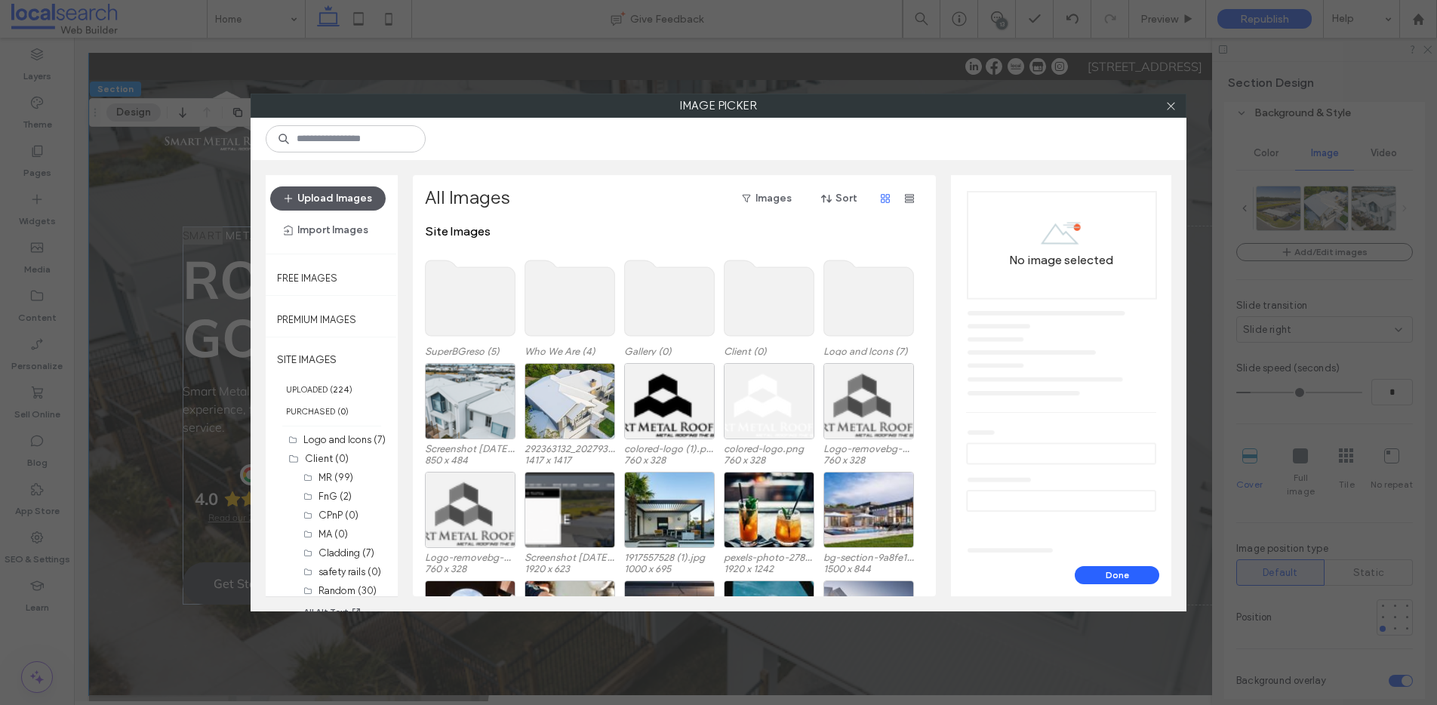
click at [332, 194] on button "Upload Images" at bounding box center [328, 198] width 116 height 24
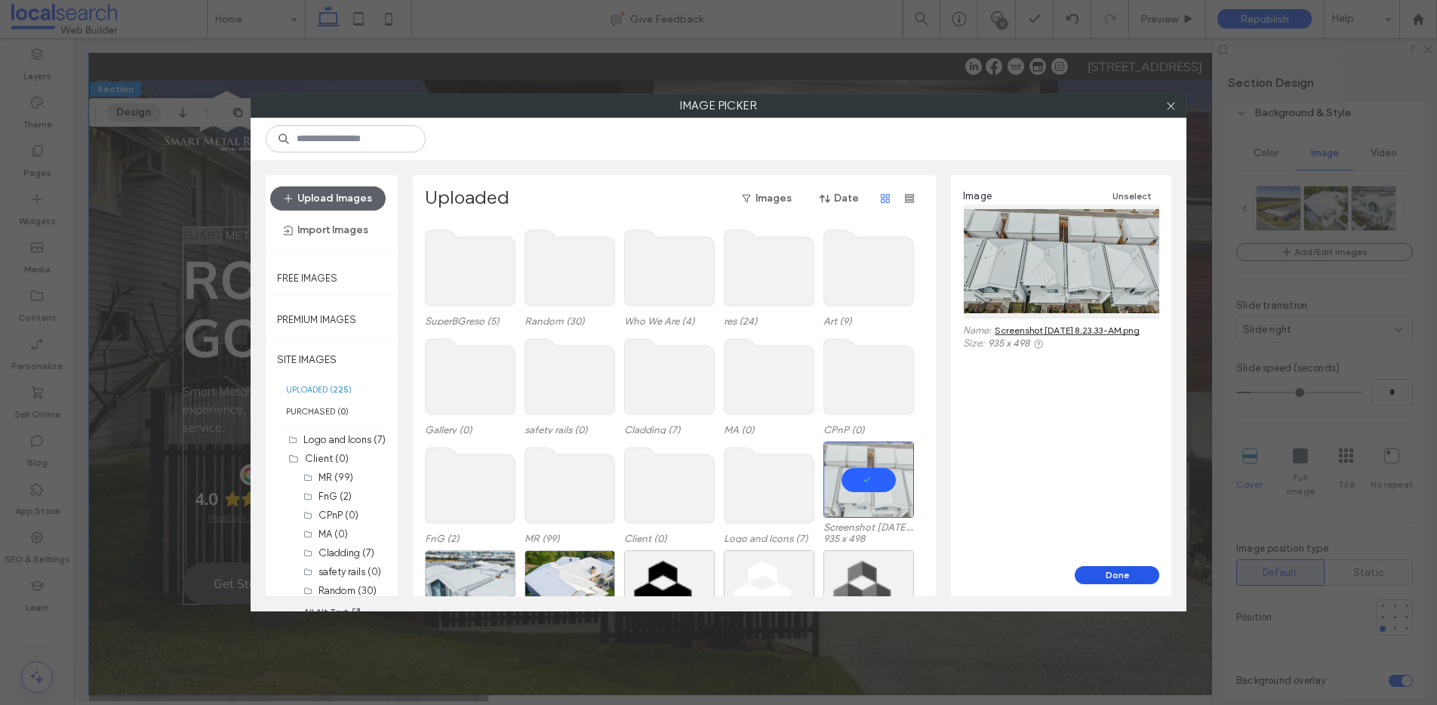
click at [1119, 574] on button "Done" at bounding box center [1117, 575] width 85 height 18
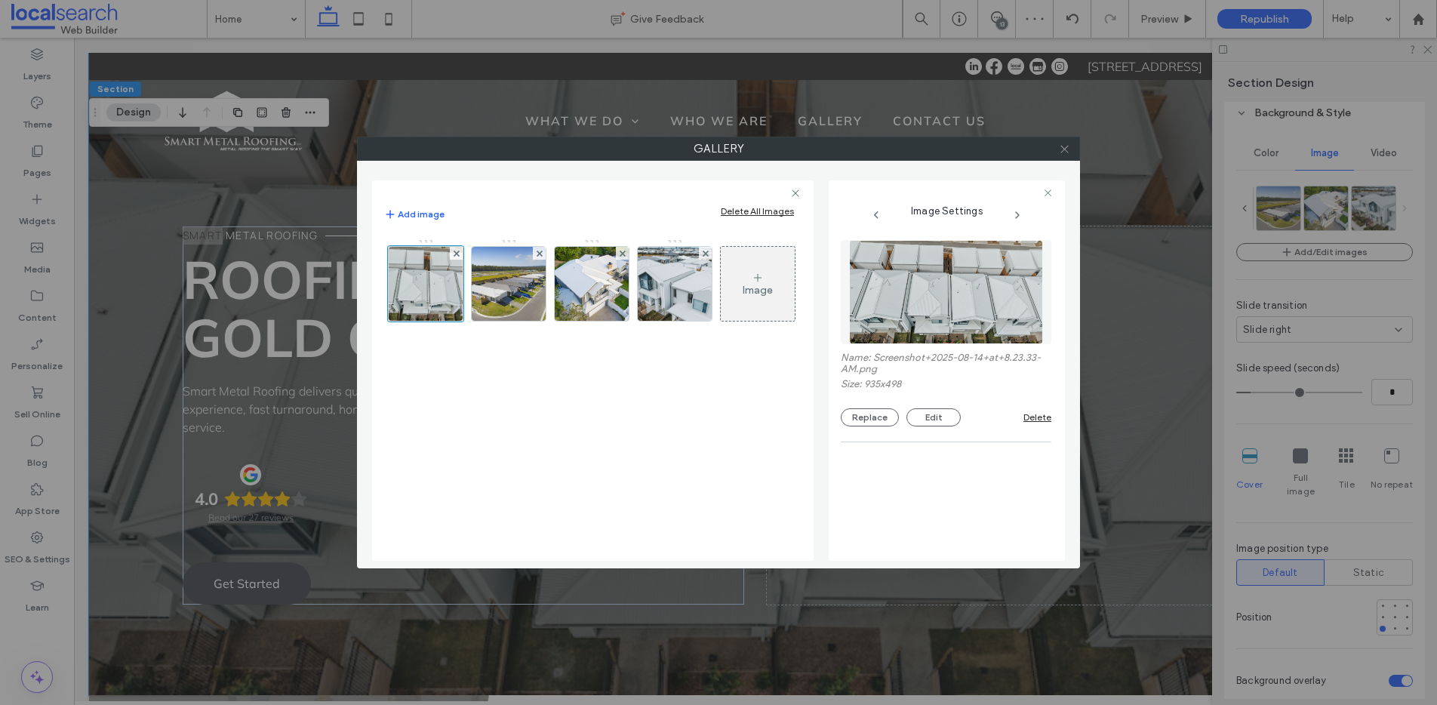
click at [1063, 148] on icon at bounding box center [1064, 148] width 11 height 11
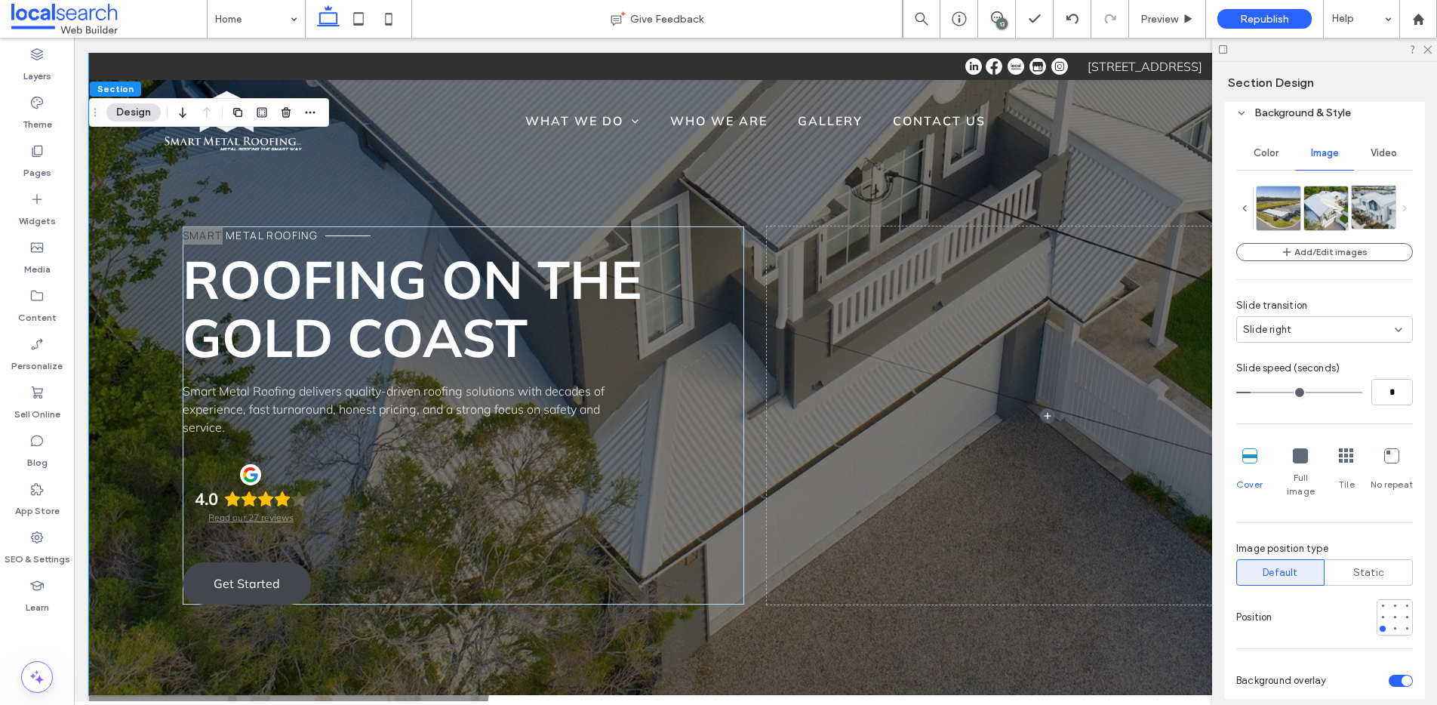
click at [1370, 210] on img at bounding box center [1390, 207] width 77 height 44
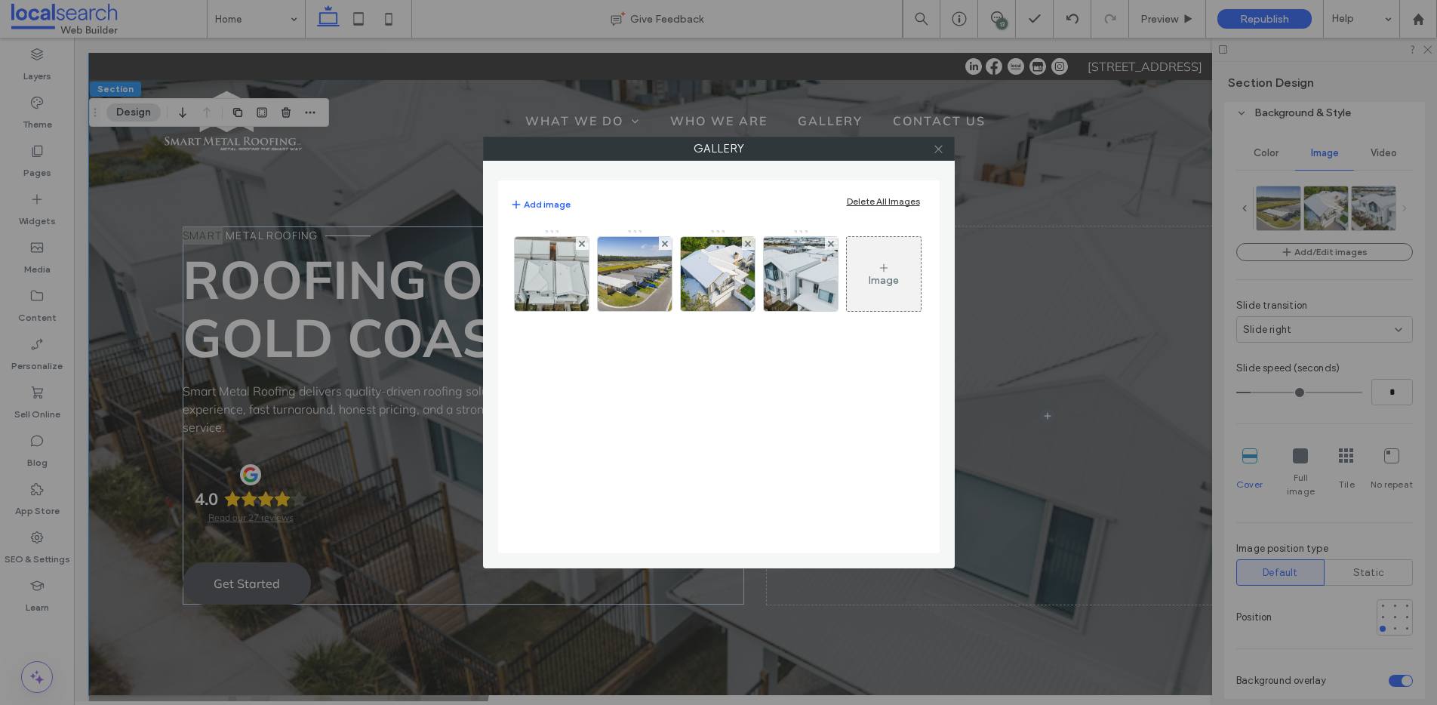
click at [936, 152] on icon at bounding box center [938, 148] width 11 height 11
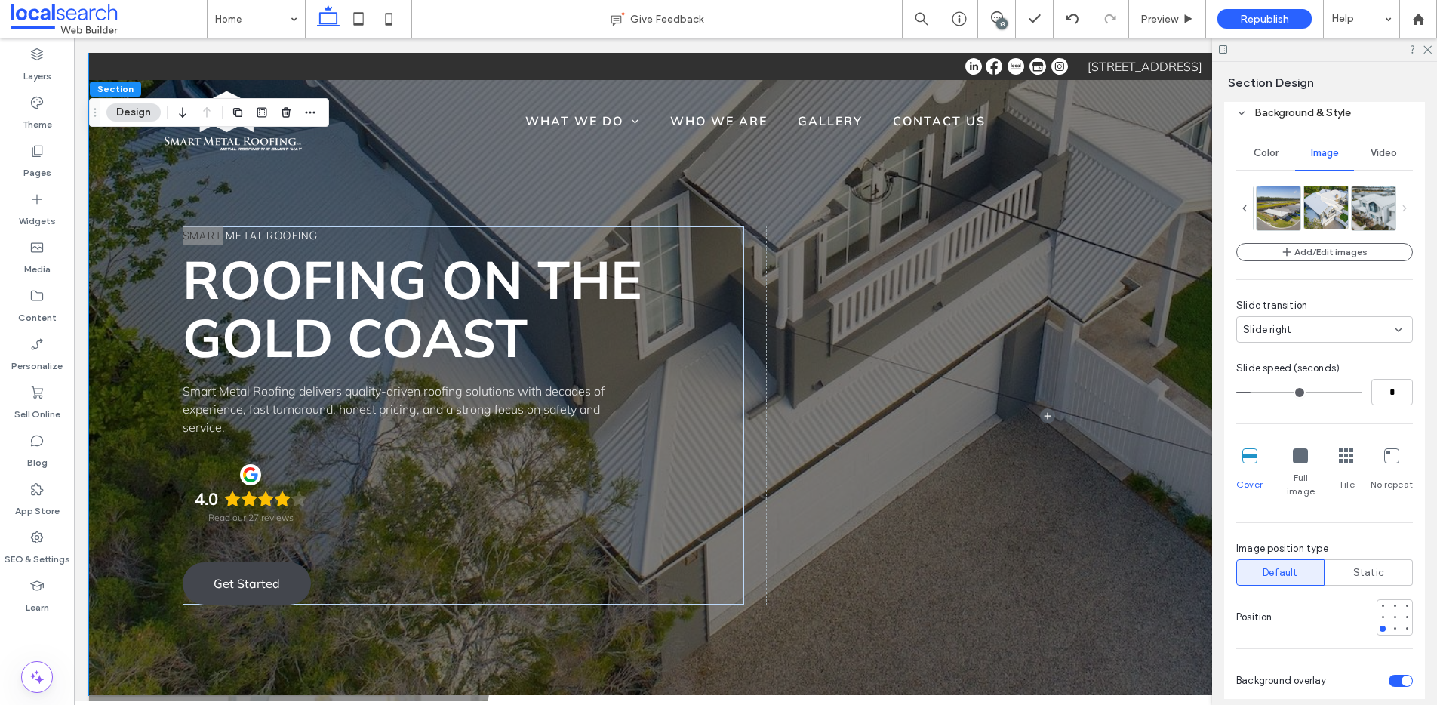
scroll to position [310, 0]
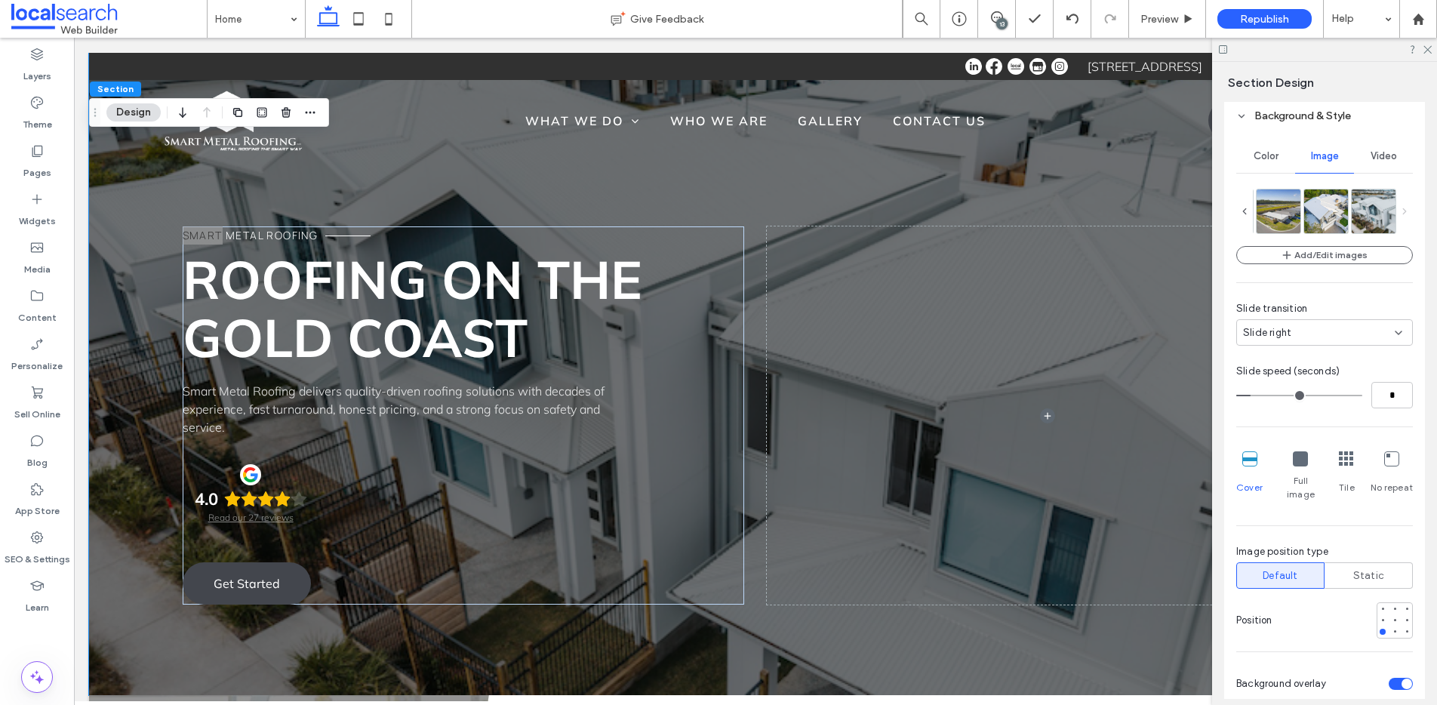
click at [1245, 211] on icon at bounding box center [1245, 211] width 11 height 11
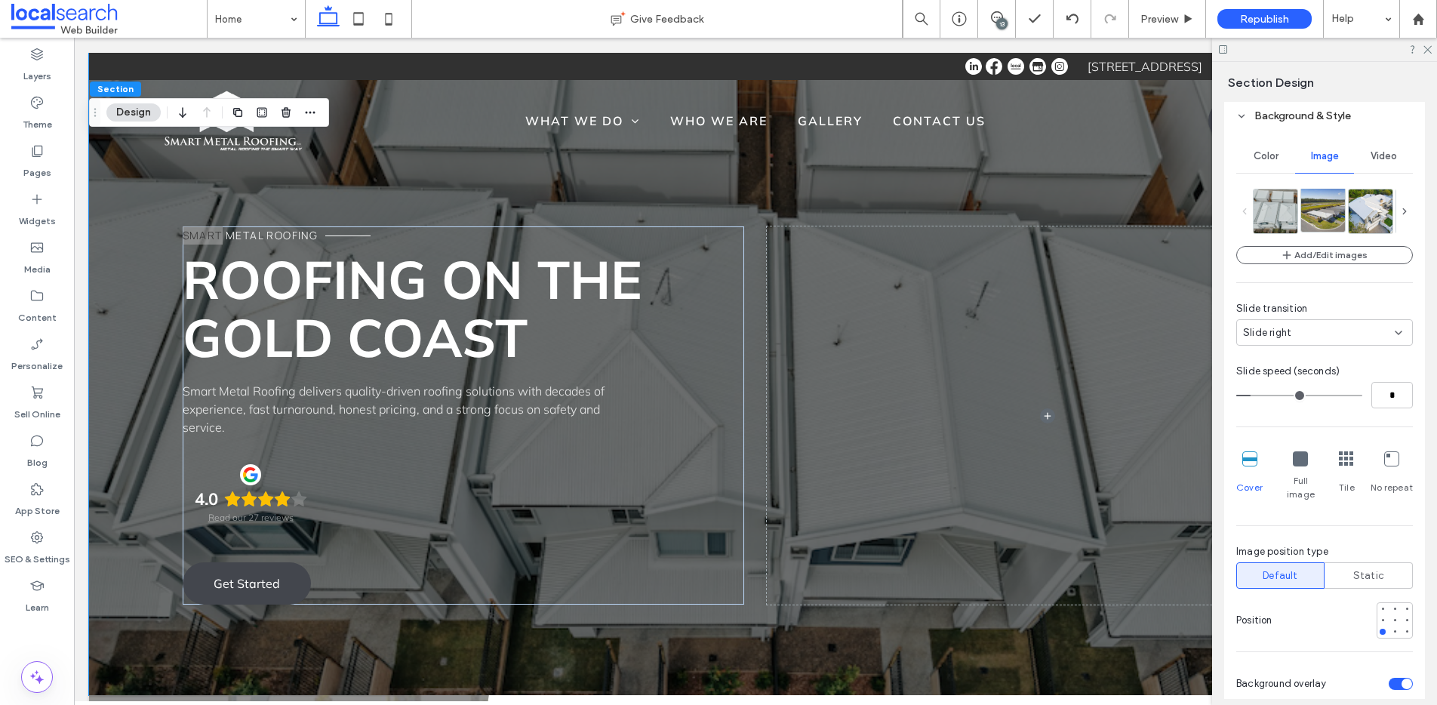
click at [1329, 212] on img at bounding box center [1334, 210] width 66 height 44
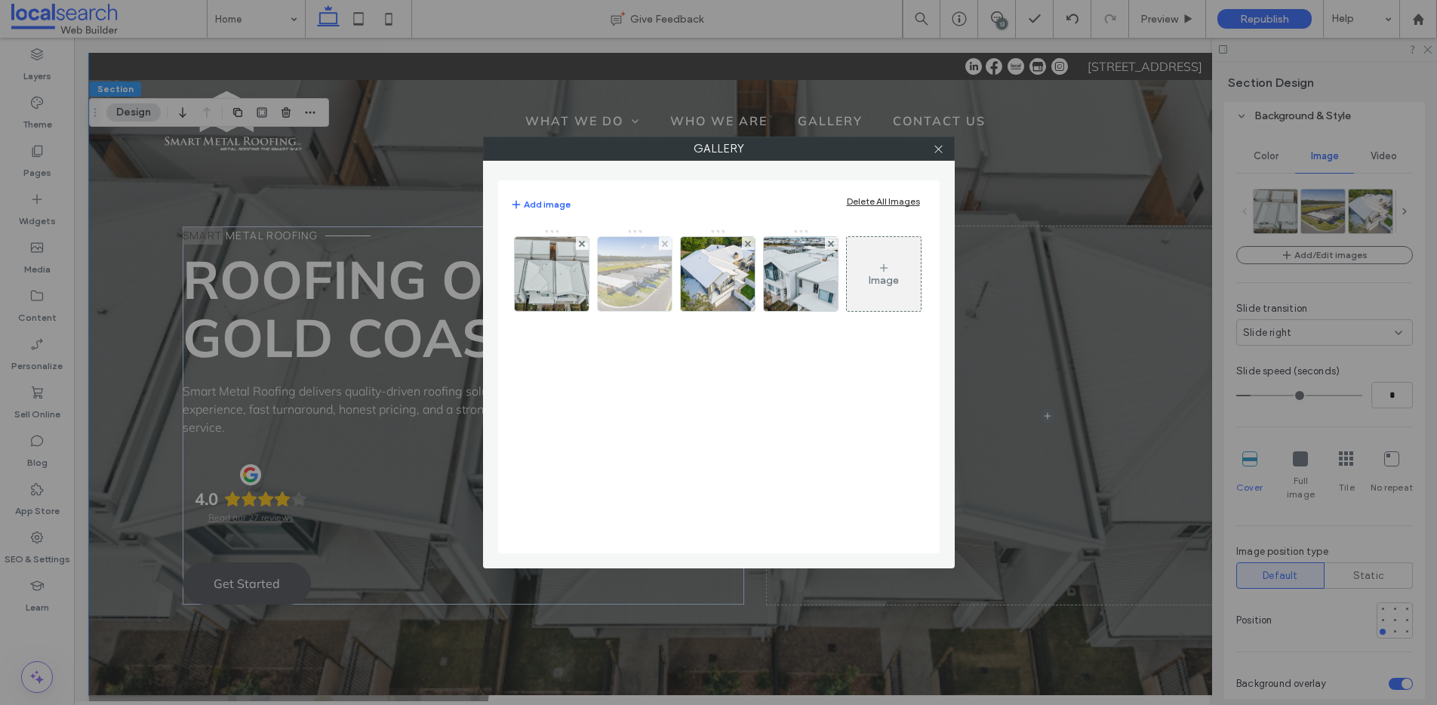
click at [633, 280] on img at bounding box center [635, 274] width 112 height 74
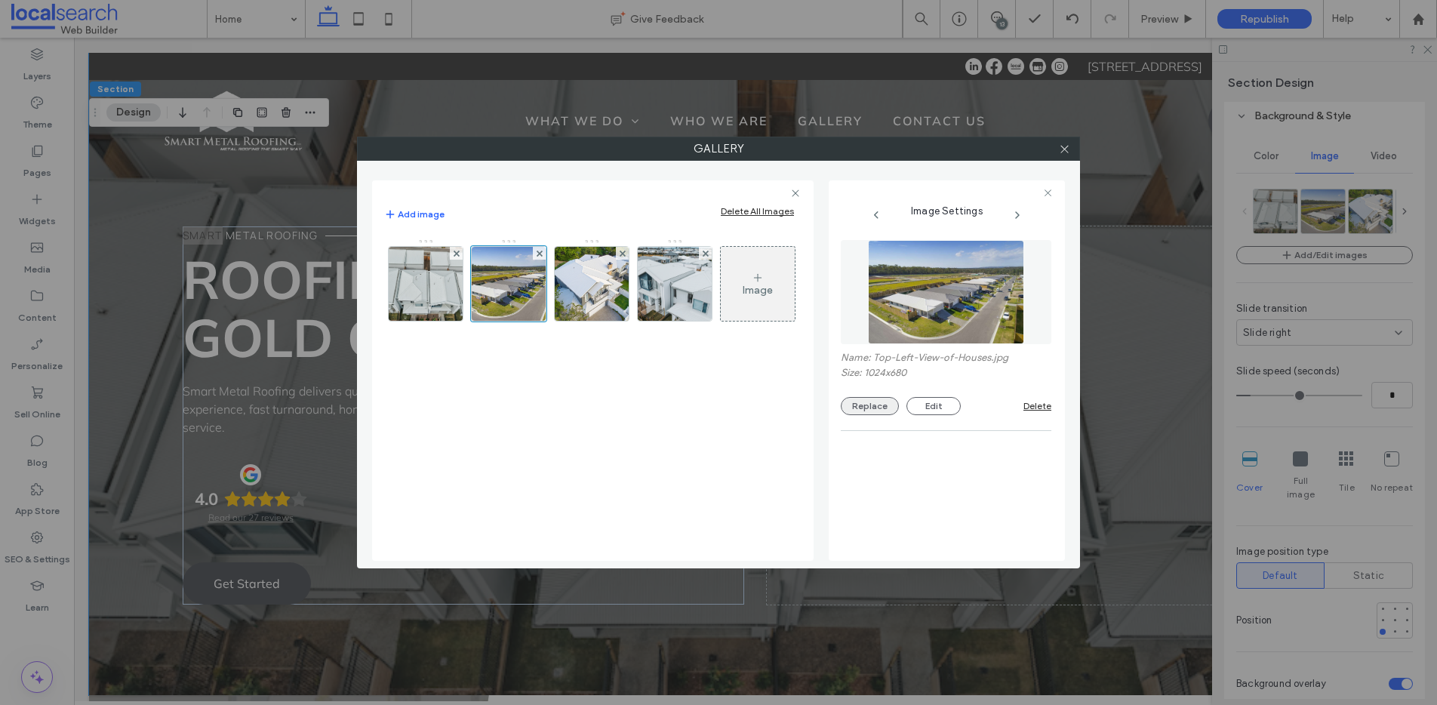
click at [859, 398] on button "Replace" at bounding box center [870, 406] width 58 height 18
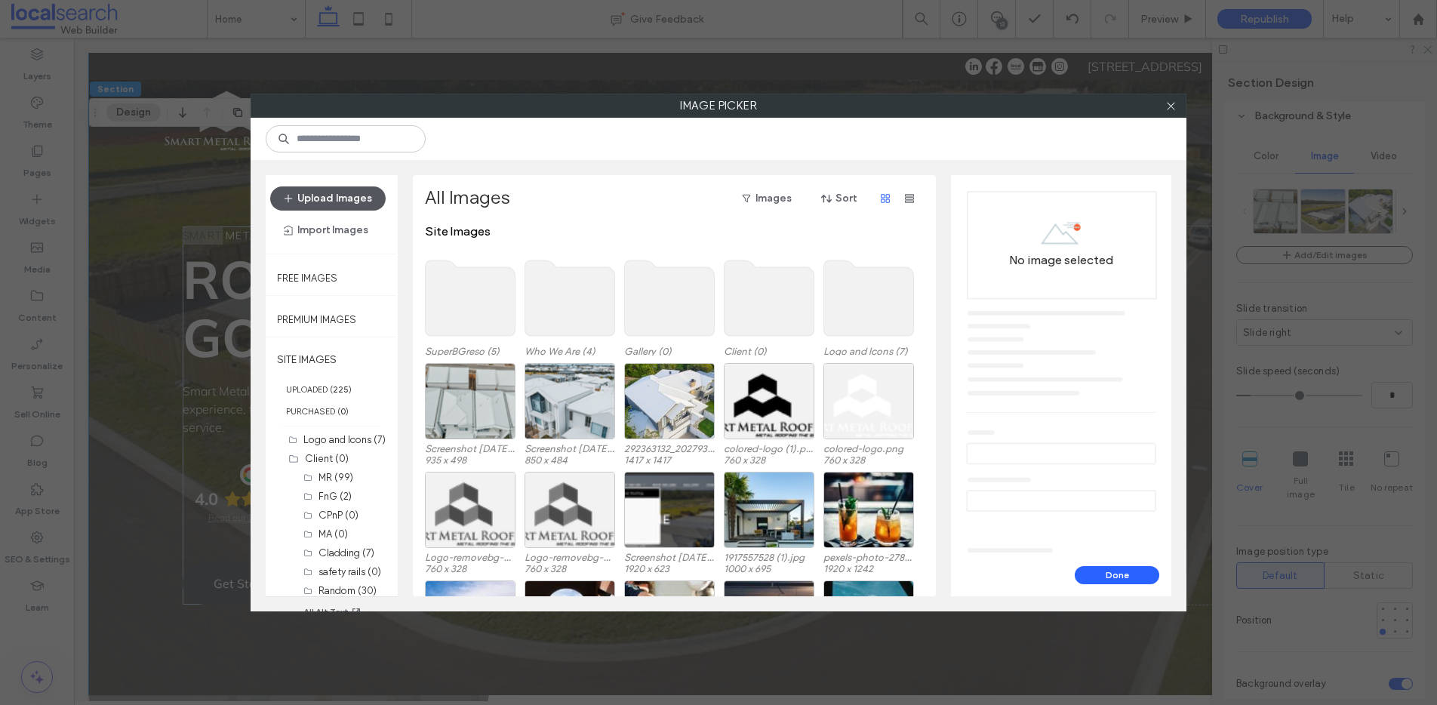
click at [328, 196] on button "Upload Images" at bounding box center [328, 198] width 116 height 24
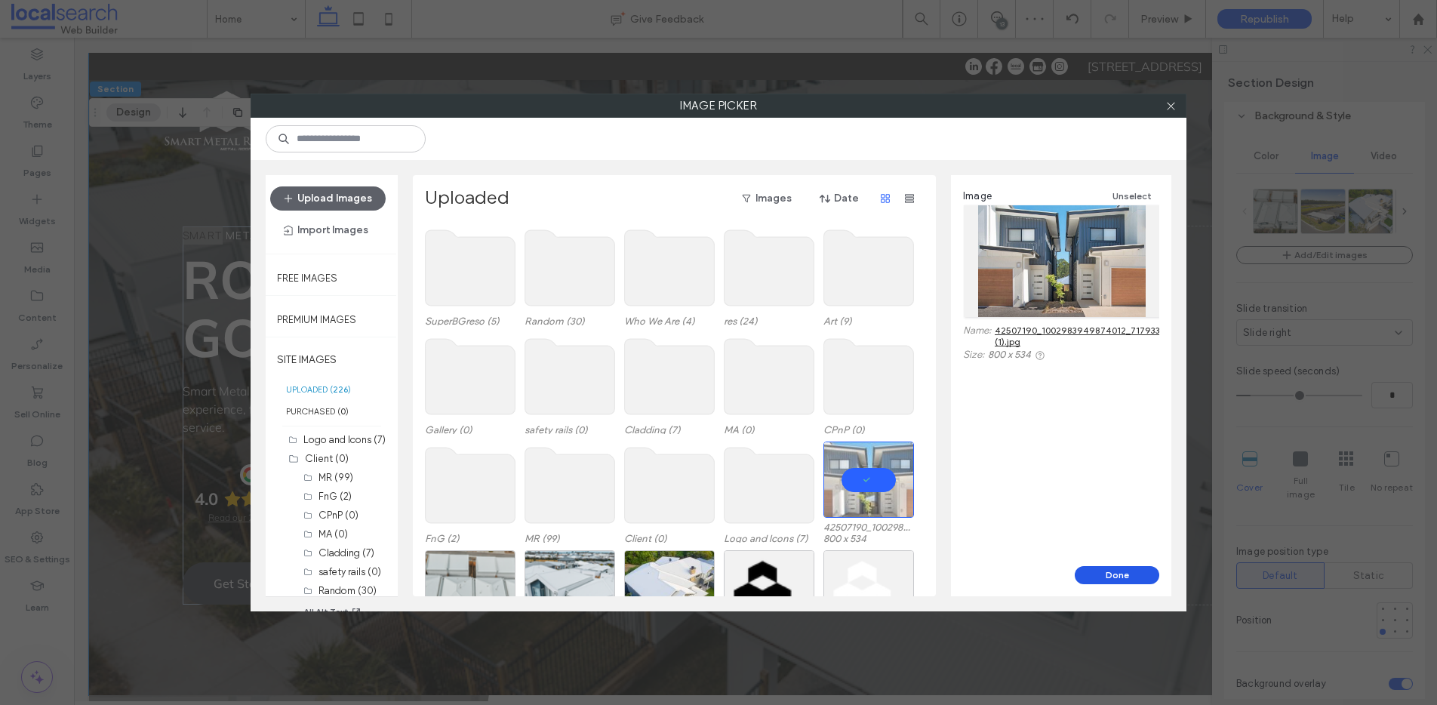
click at [1109, 577] on button "Done" at bounding box center [1117, 575] width 85 height 18
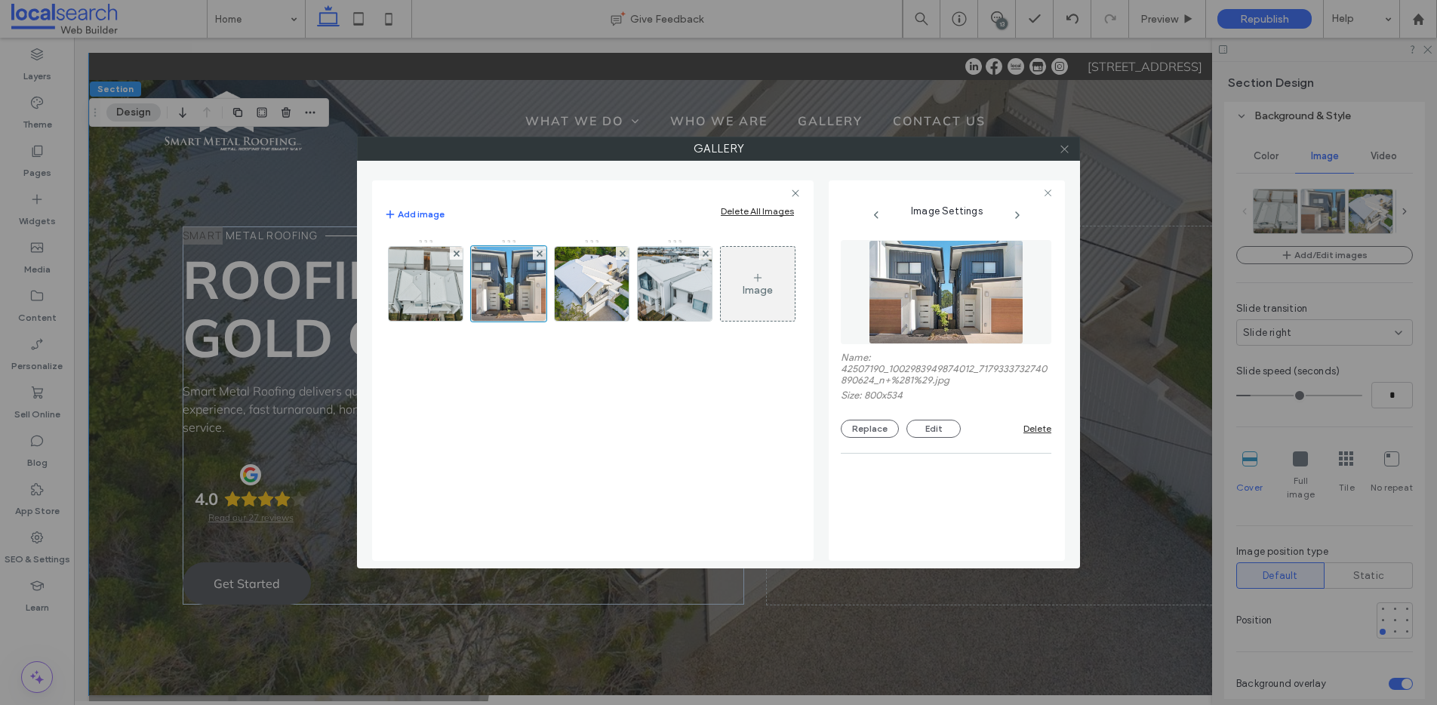
click at [1062, 152] on icon at bounding box center [1064, 148] width 11 height 11
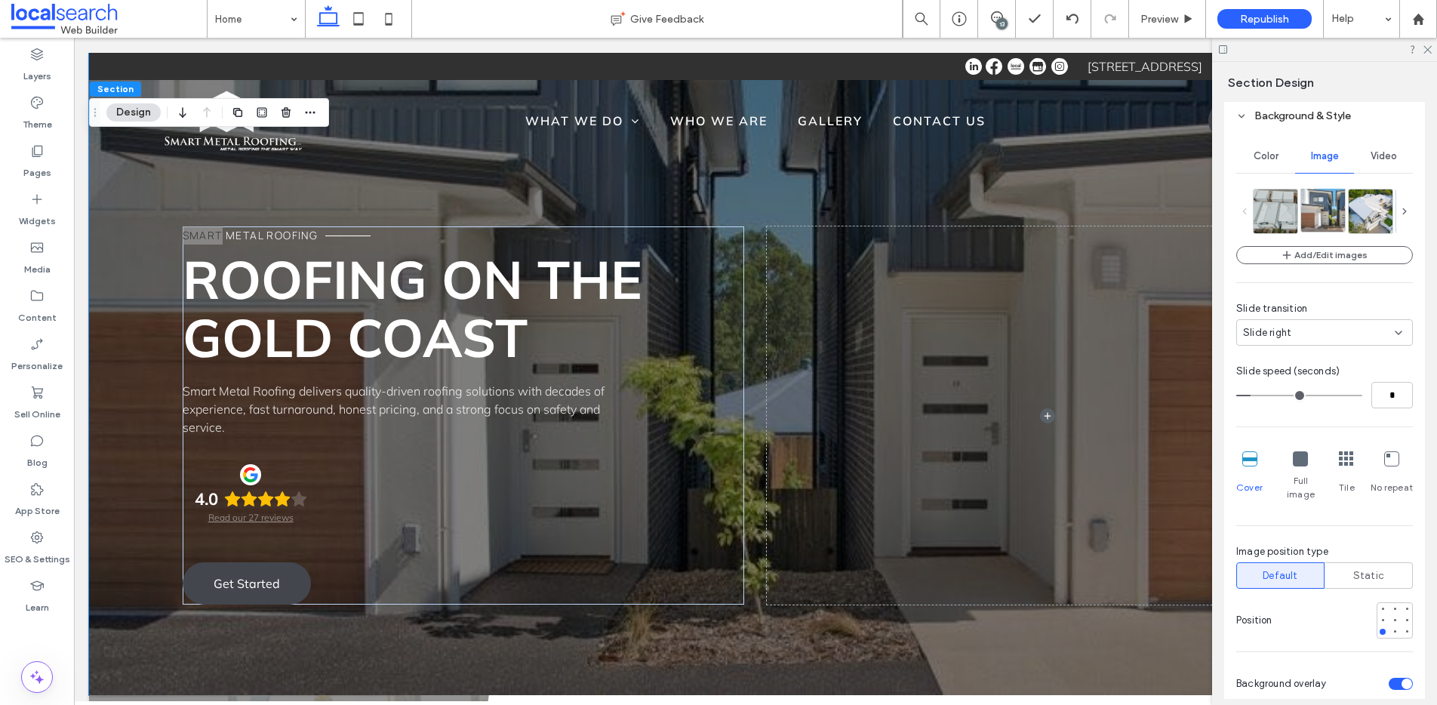
click at [1326, 211] on img at bounding box center [1334, 210] width 66 height 44
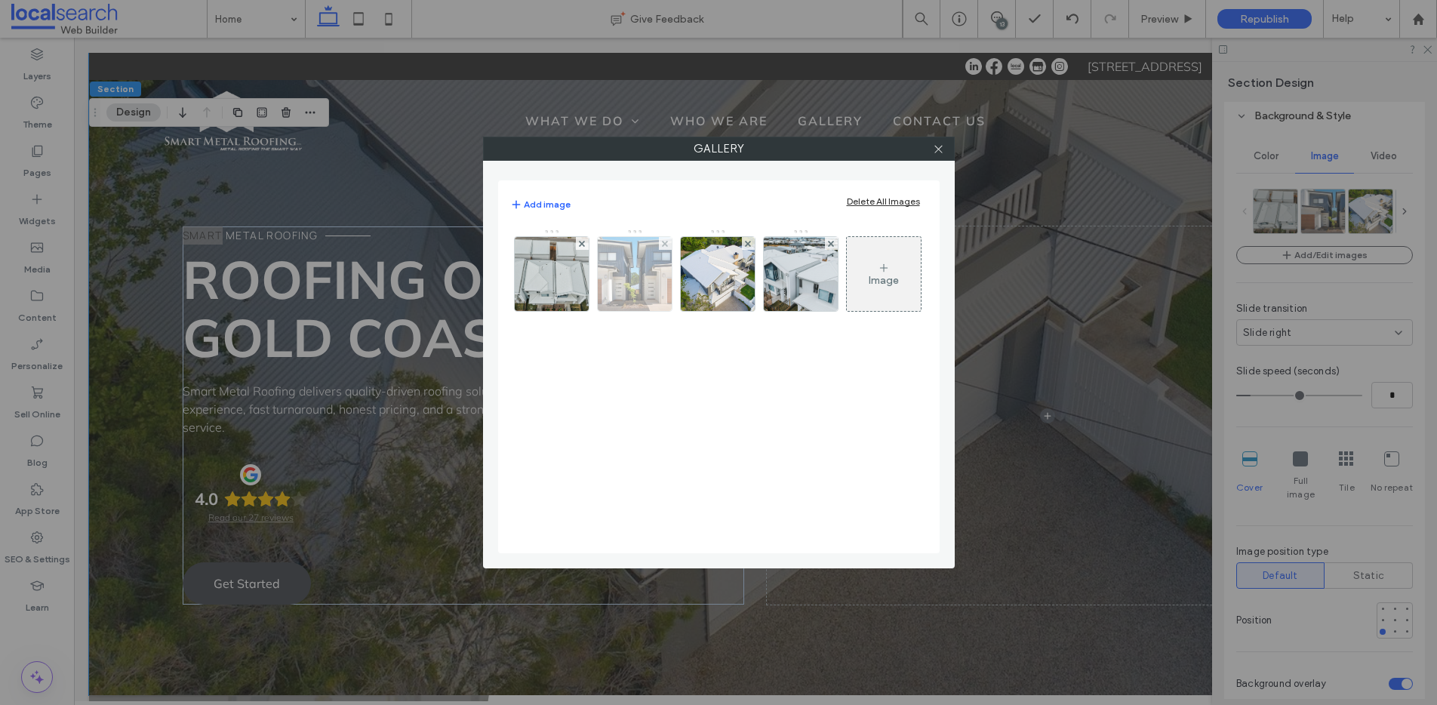
click at [646, 284] on img at bounding box center [634, 274] width 111 height 74
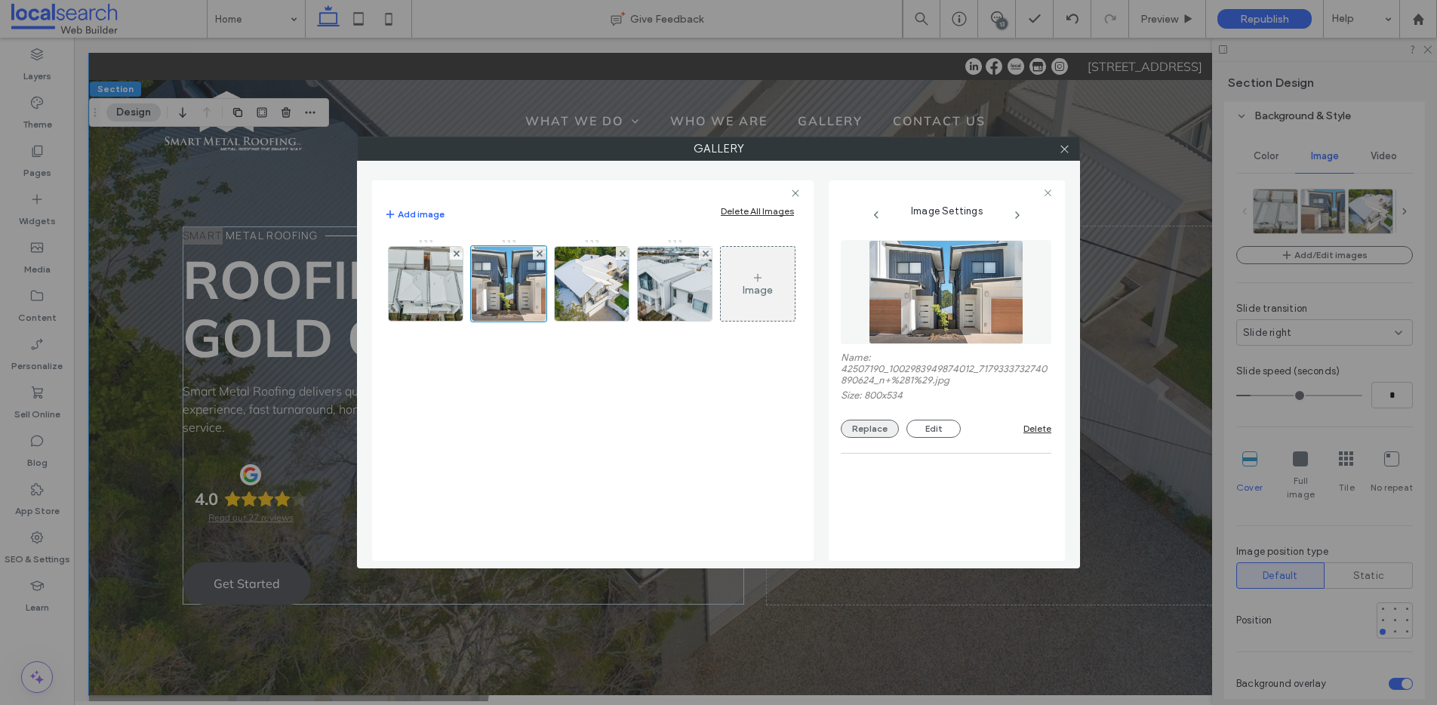
drag, startPoint x: 855, startPoint y: 417, endPoint x: 860, endPoint y: 425, distance: 9.8
click at [855, 420] on div "Name: 42507190_1002983949874012_7179333732740890624_n+%281%29.jpg Size: 800x534…" at bounding box center [946, 395] width 211 height 86
click at [861, 424] on button "Replace" at bounding box center [870, 429] width 58 height 18
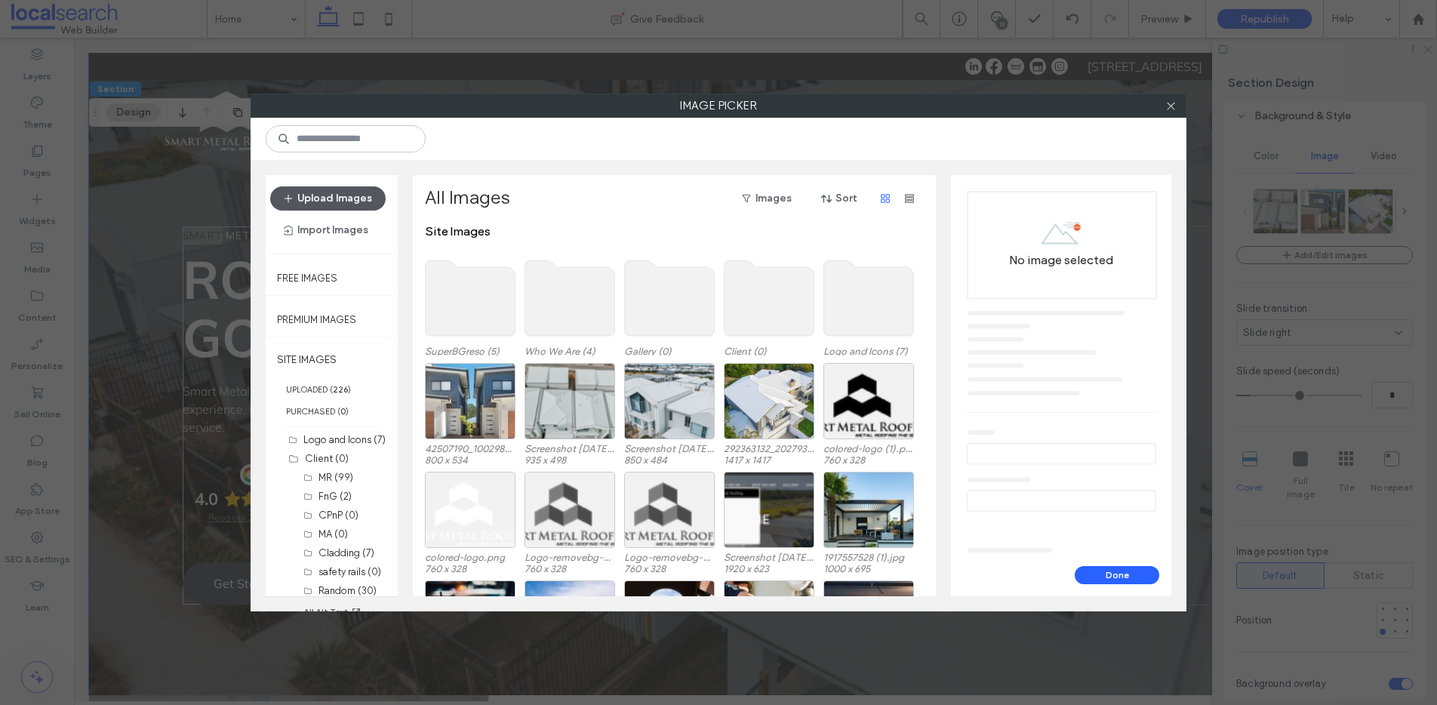
click at [339, 194] on button "Upload Images" at bounding box center [328, 198] width 116 height 24
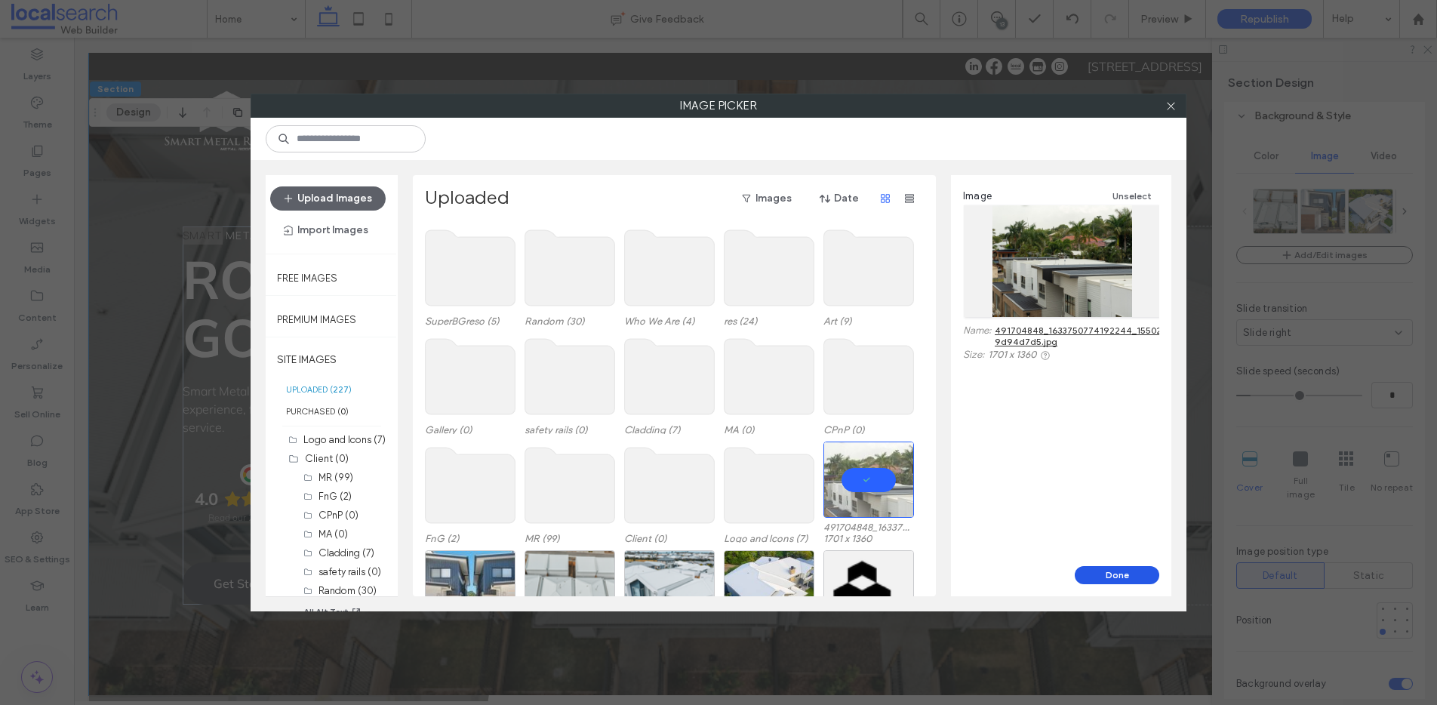
click at [1105, 572] on button "Done" at bounding box center [1117, 575] width 85 height 18
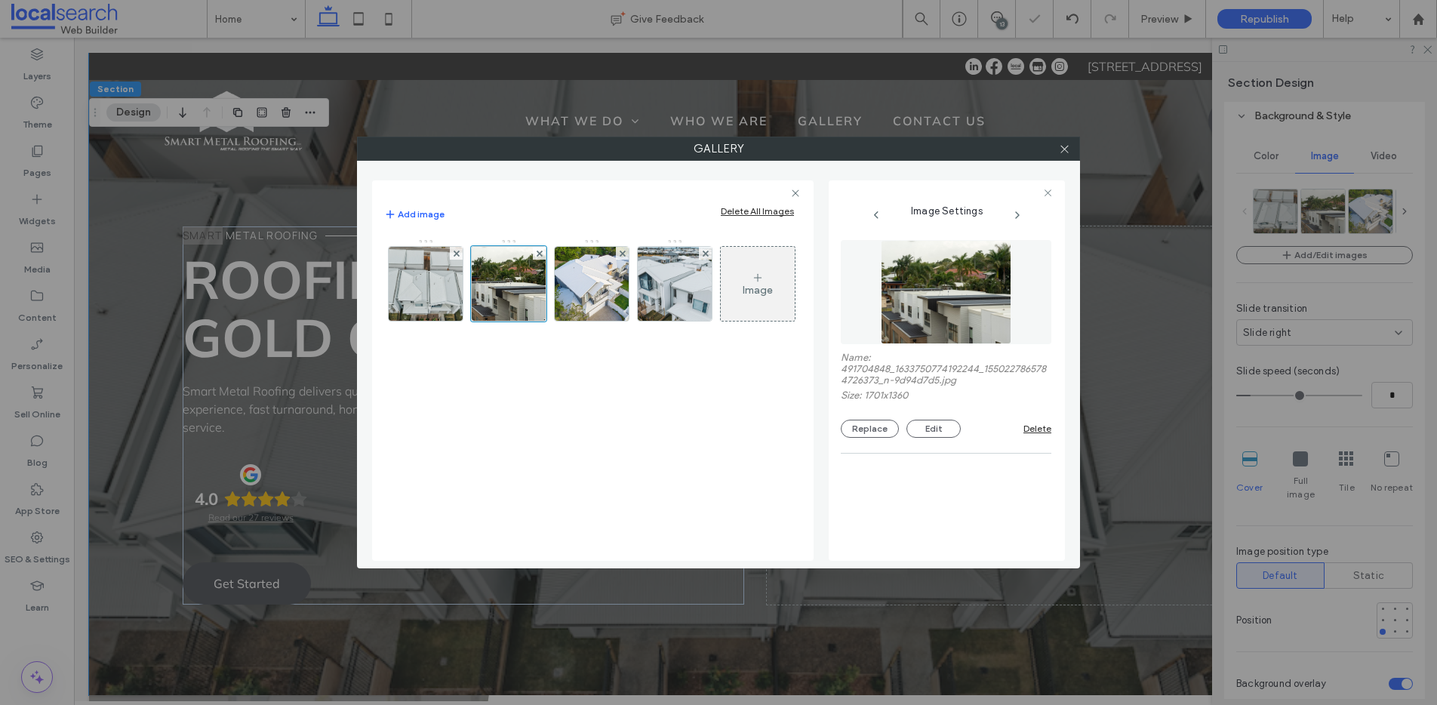
click at [1018, 218] on icon at bounding box center [1018, 215] width 12 height 12
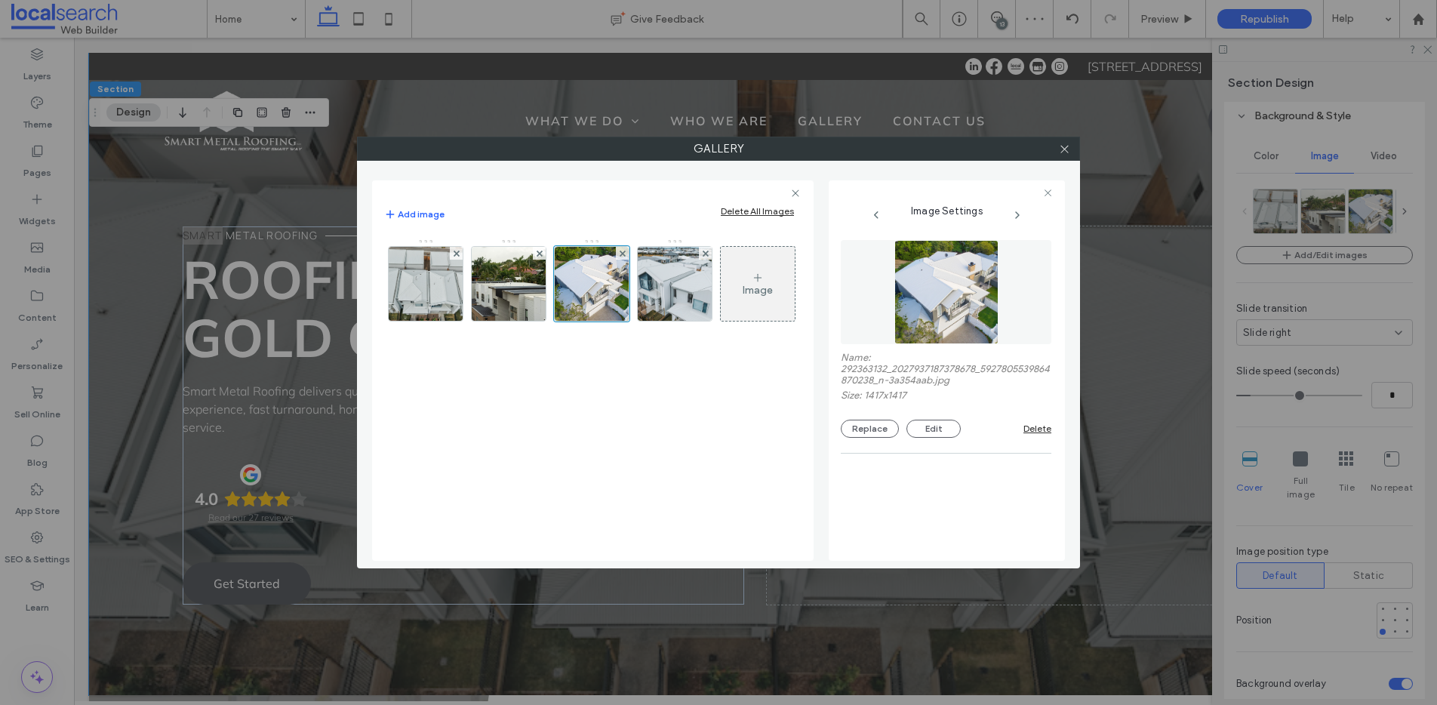
click at [1018, 218] on icon at bounding box center [1018, 215] width 12 height 12
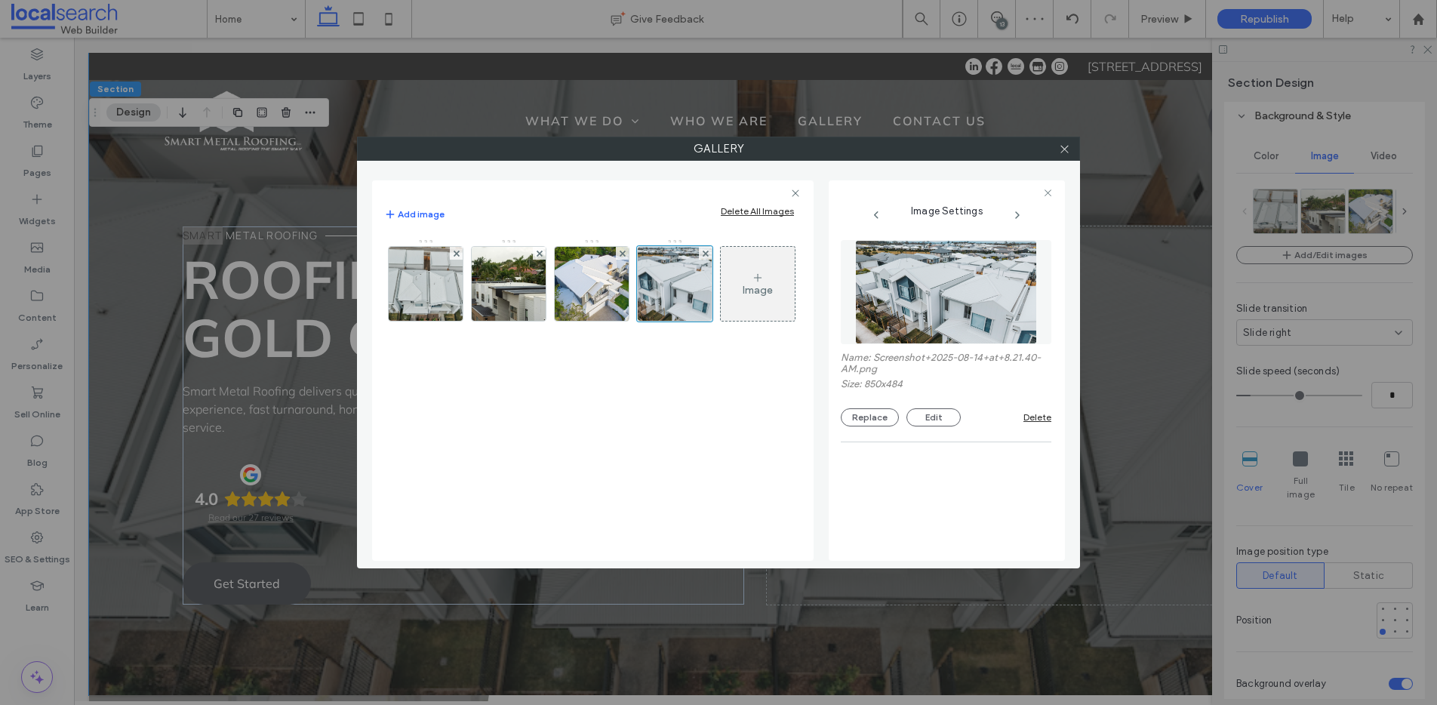
click at [1018, 218] on icon at bounding box center [1018, 215] width 12 height 12
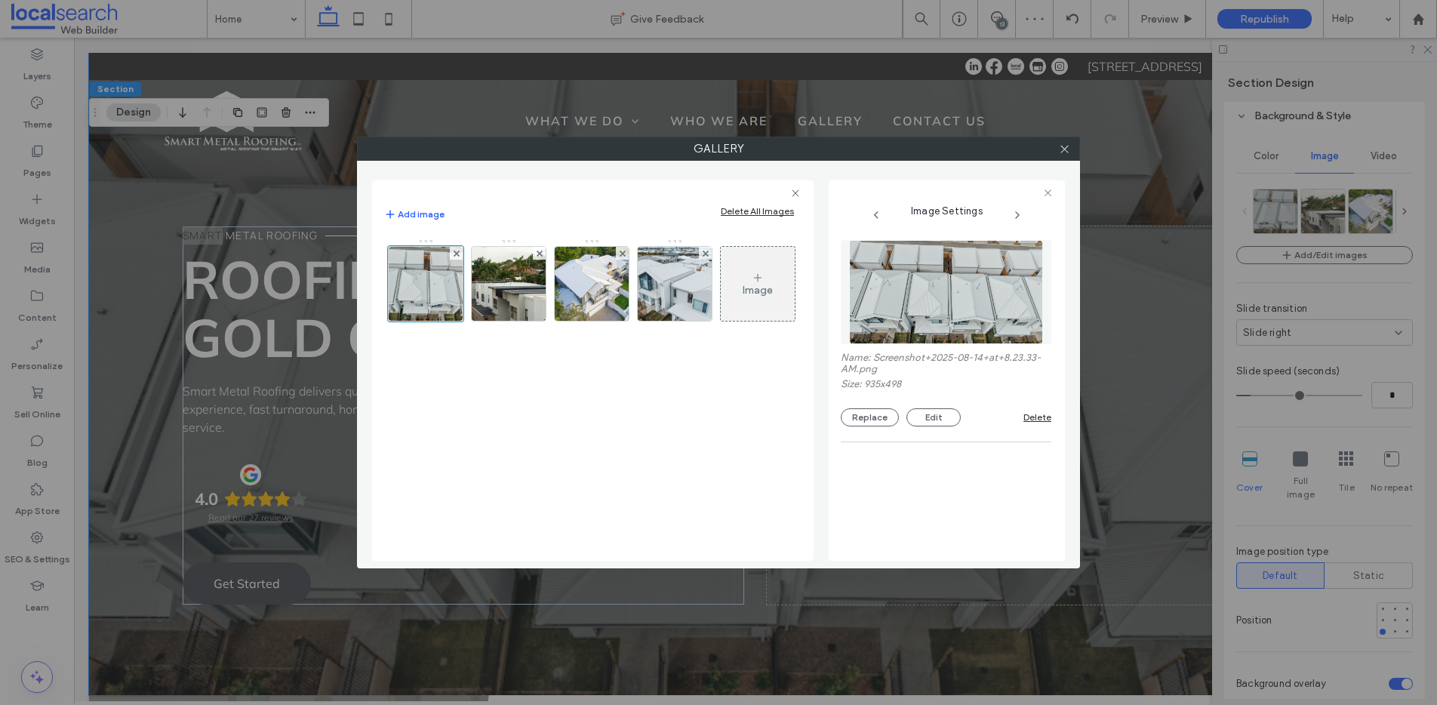
click at [1018, 218] on icon at bounding box center [1018, 215] width 12 height 12
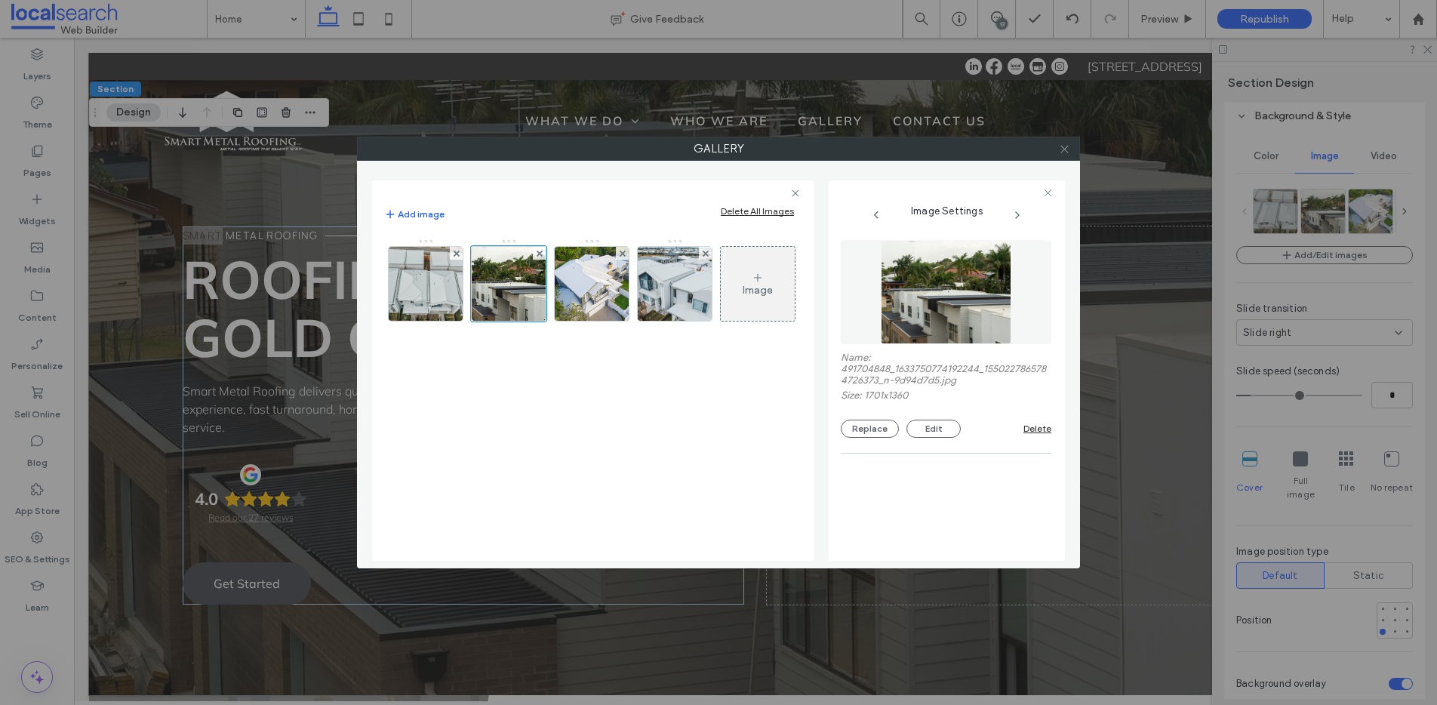
click at [1062, 152] on icon at bounding box center [1064, 148] width 11 height 11
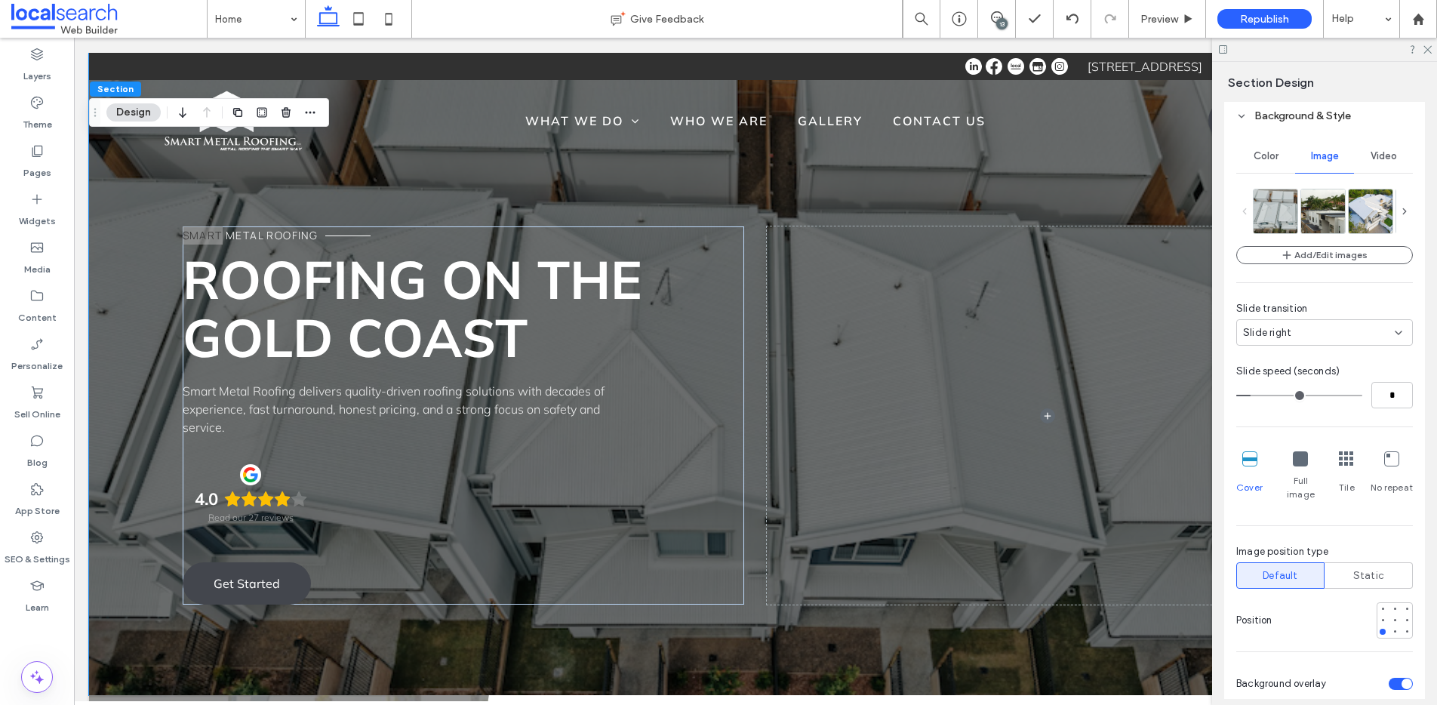
click at [1400, 211] on icon at bounding box center [1405, 211] width 11 height 11
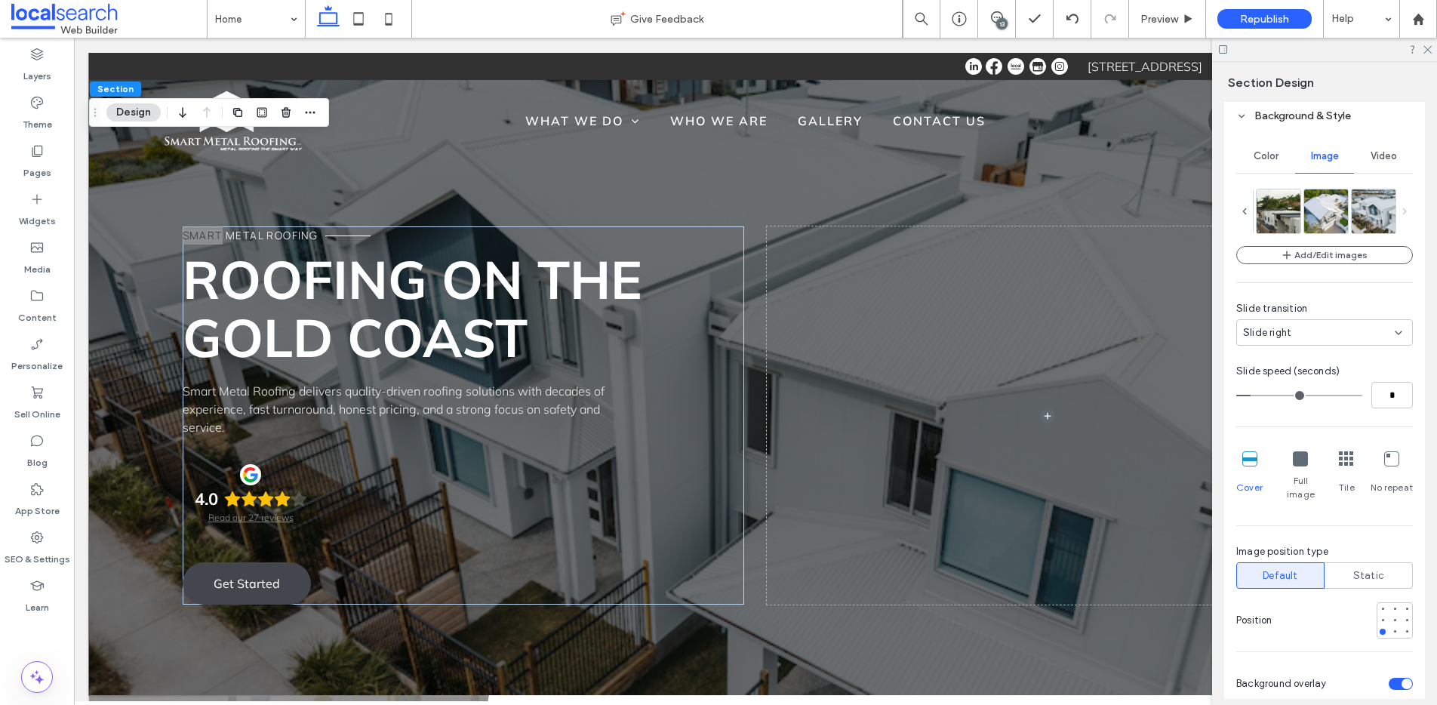
click at [1248, 211] on icon at bounding box center [1245, 211] width 11 height 11
click at [1400, 211] on icon at bounding box center [1405, 211] width 11 height 11
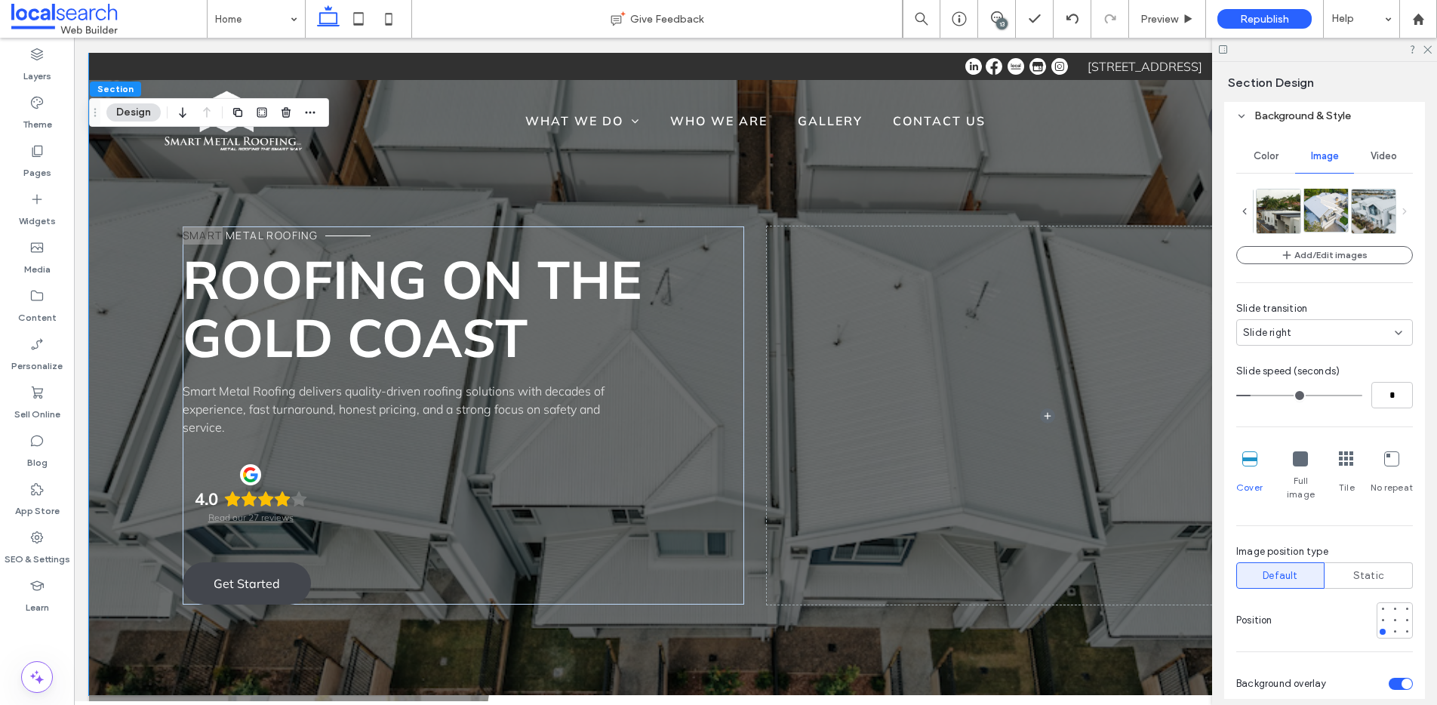
click at [1316, 215] on img at bounding box center [1327, 210] width 44 height 44
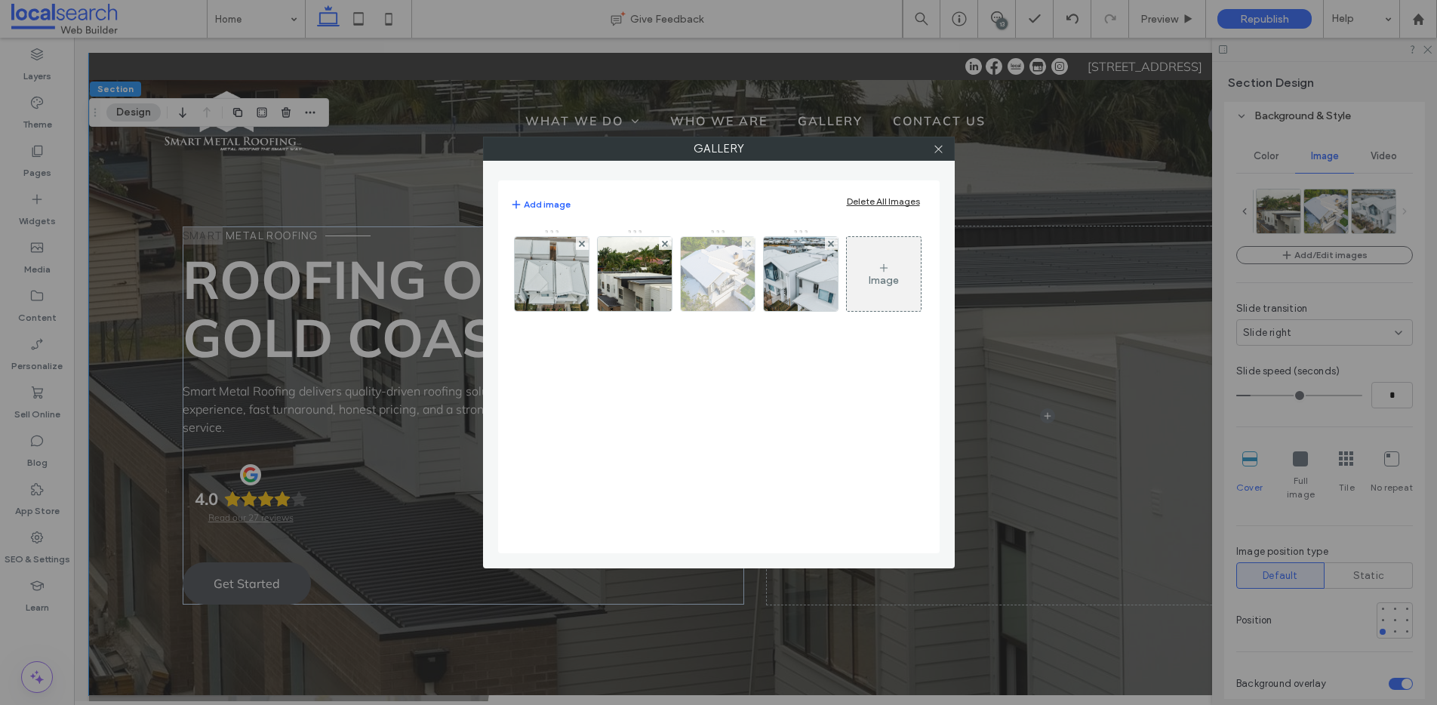
click at [709, 266] on img at bounding box center [718, 274] width 74 height 74
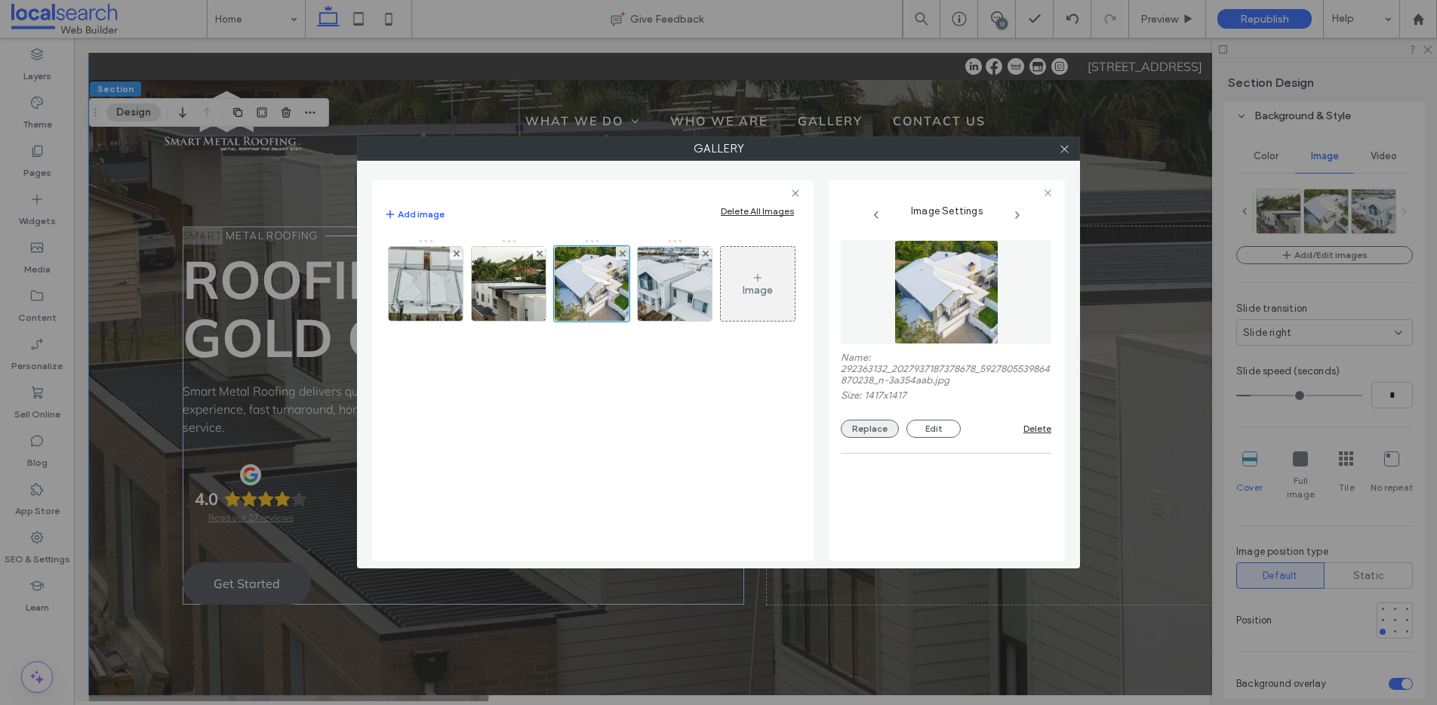
click at [860, 433] on button "Replace" at bounding box center [870, 429] width 58 height 18
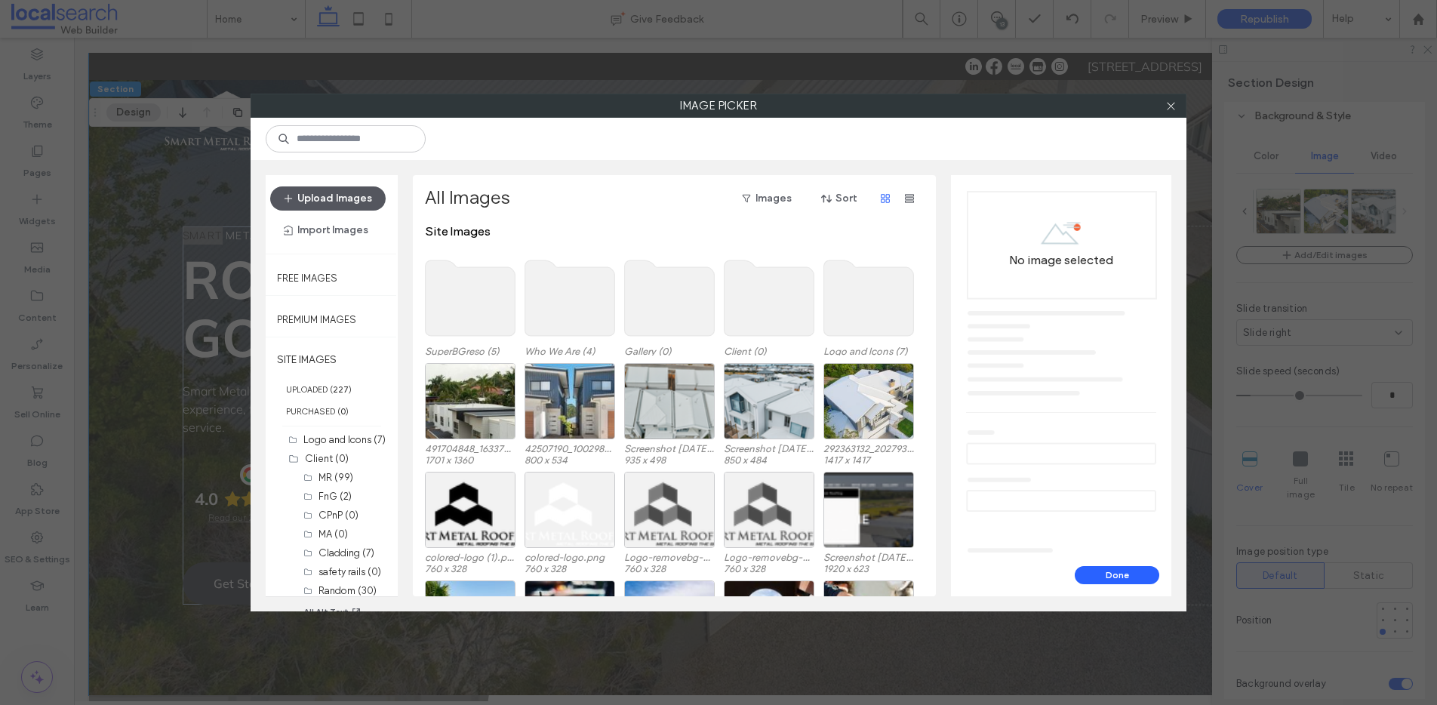
click at [319, 193] on button "Upload Images" at bounding box center [328, 198] width 116 height 24
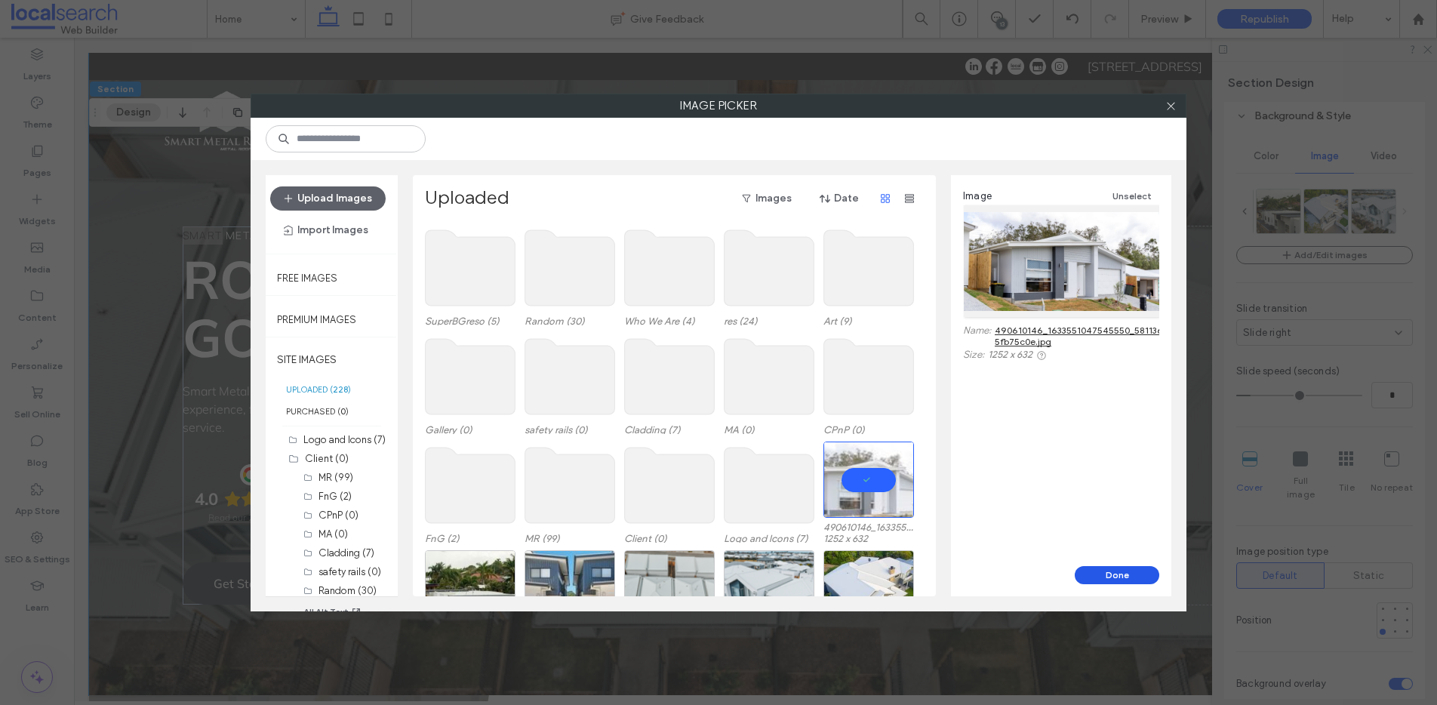
click at [1116, 576] on button "Done" at bounding box center [1117, 575] width 85 height 18
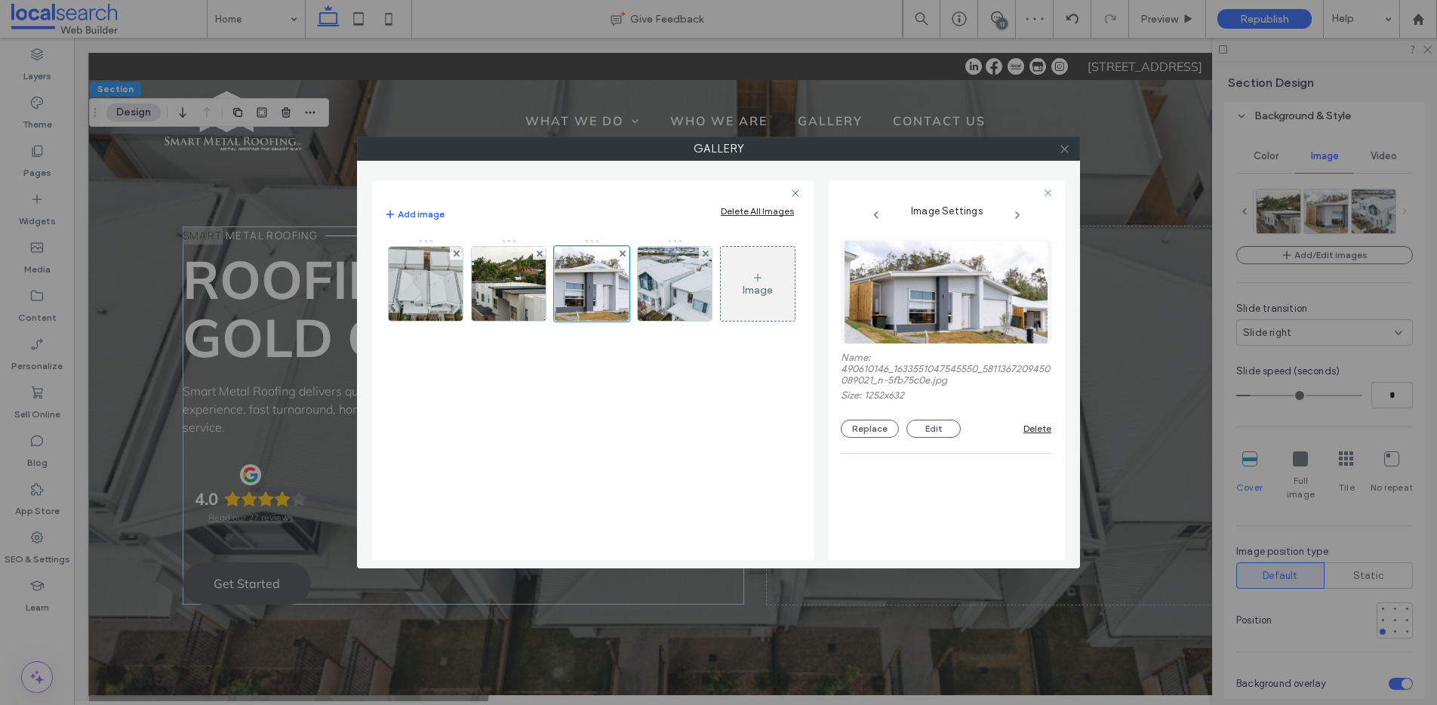
click at [1065, 151] on icon at bounding box center [1064, 148] width 11 height 11
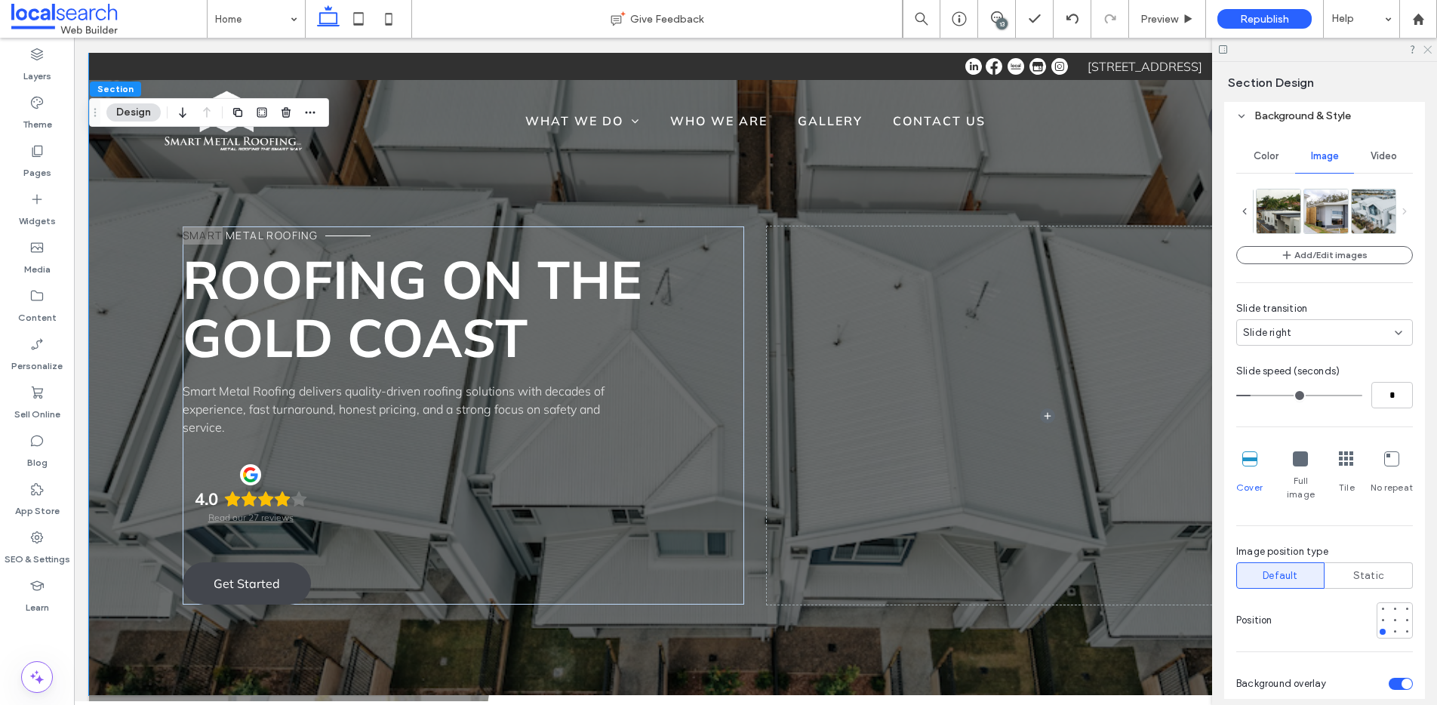
click at [1426, 49] on icon at bounding box center [1427, 49] width 10 height 10
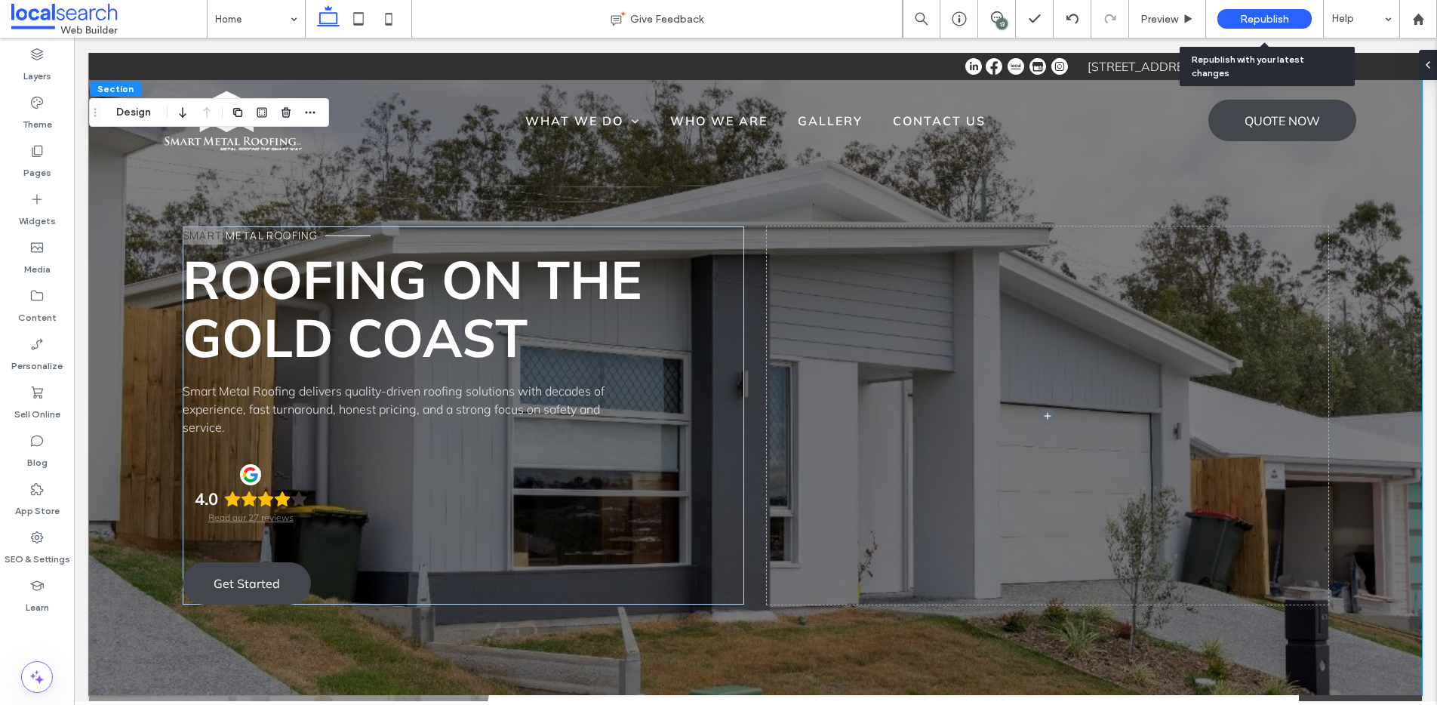
click at [1252, 21] on span "Republish" at bounding box center [1264, 19] width 49 height 13
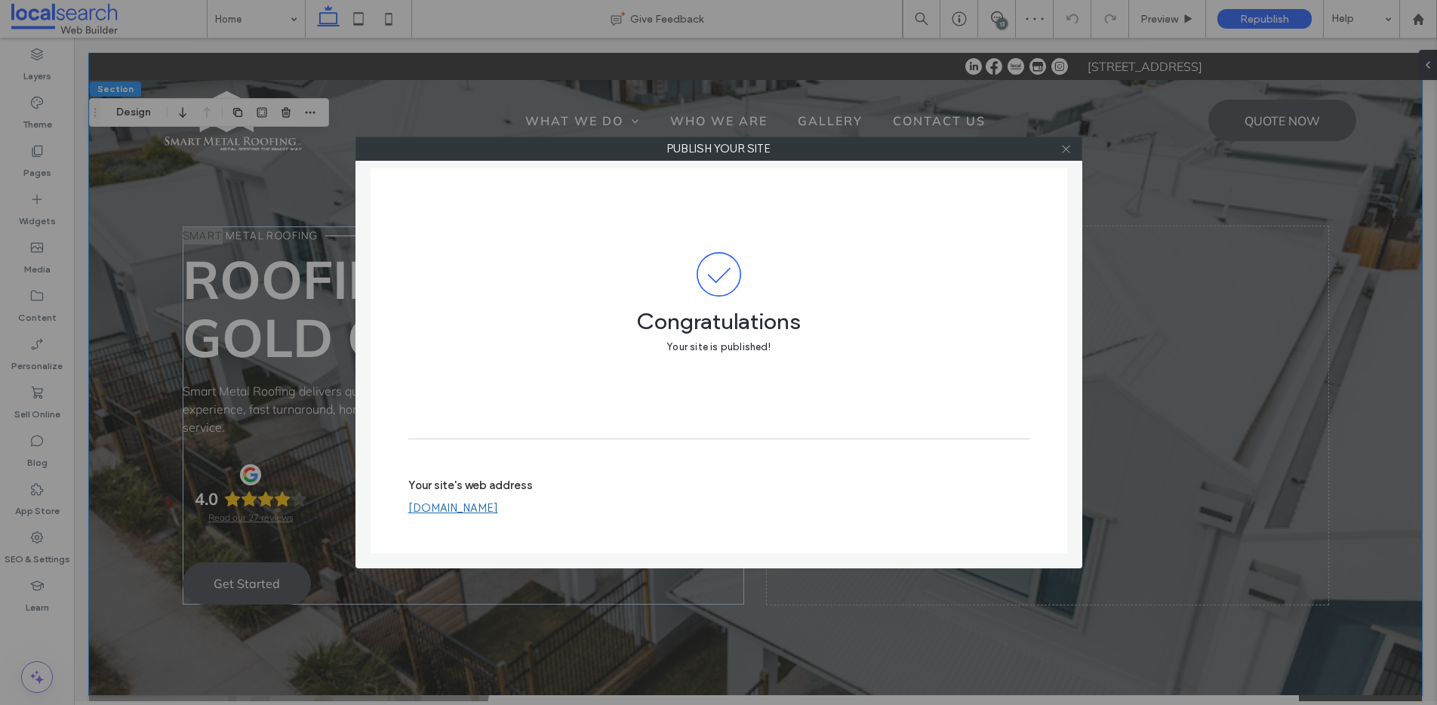
click at [1067, 152] on icon at bounding box center [1066, 148] width 11 height 11
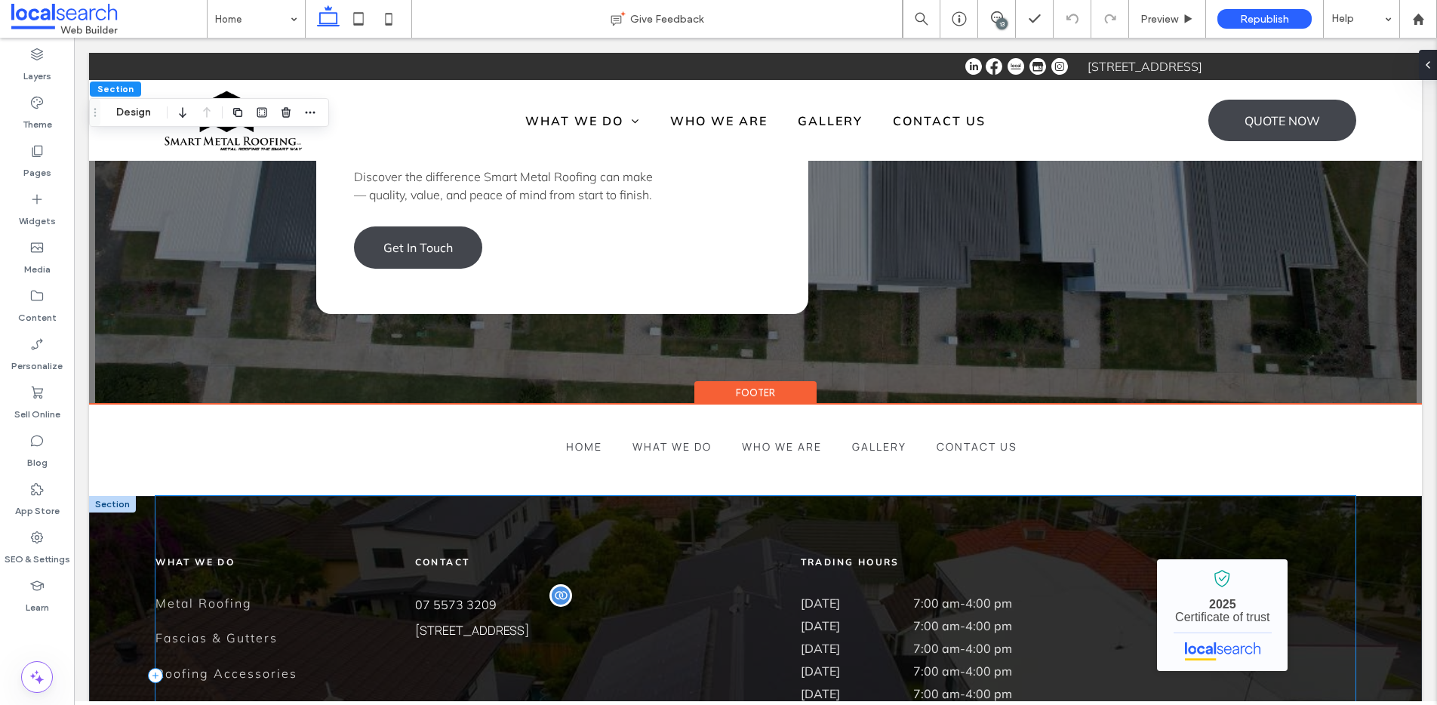
scroll to position [4142, 0]
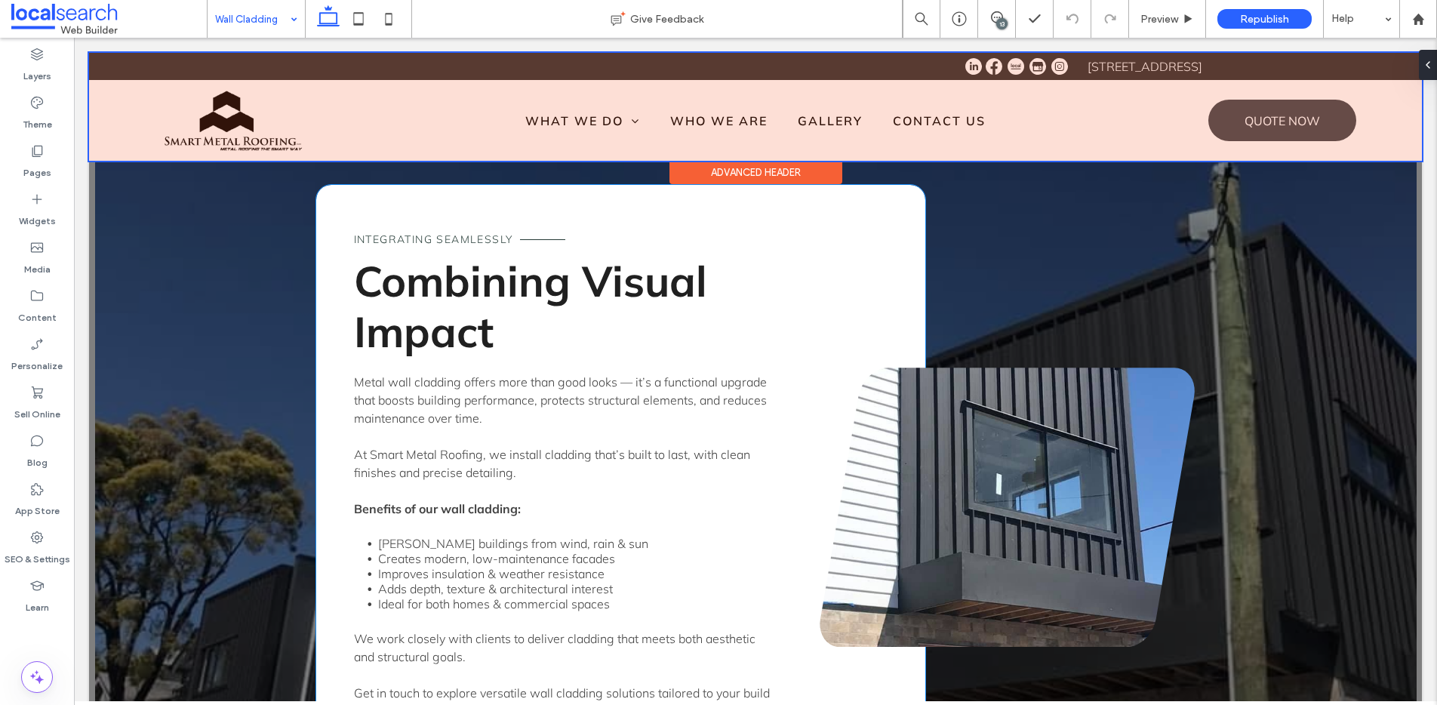
scroll to position [1847, 0]
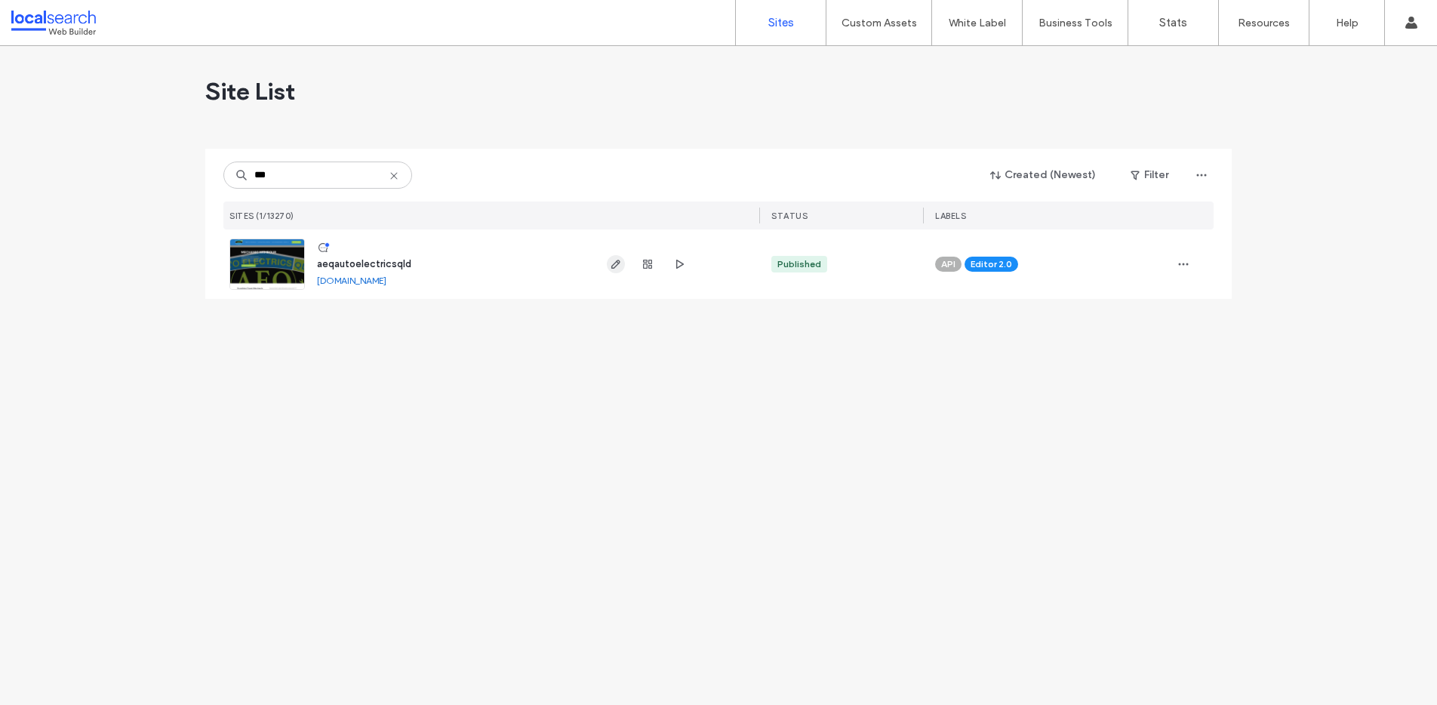
type input "***"
click at [616, 263] on icon "button" at bounding box center [616, 264] width 12 height 12
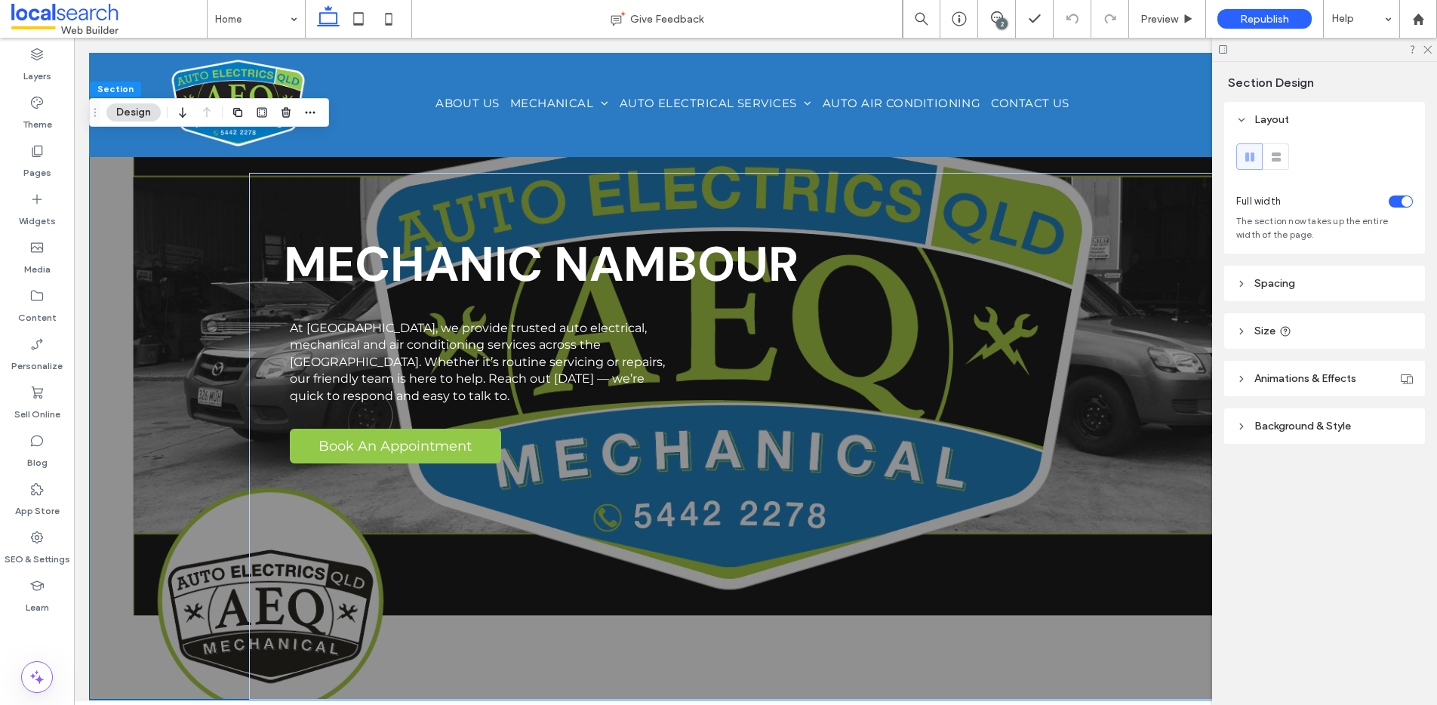
click at [1334, 425] on span "Background & Style" at bounding box center [1303, 426] width 97 height 13
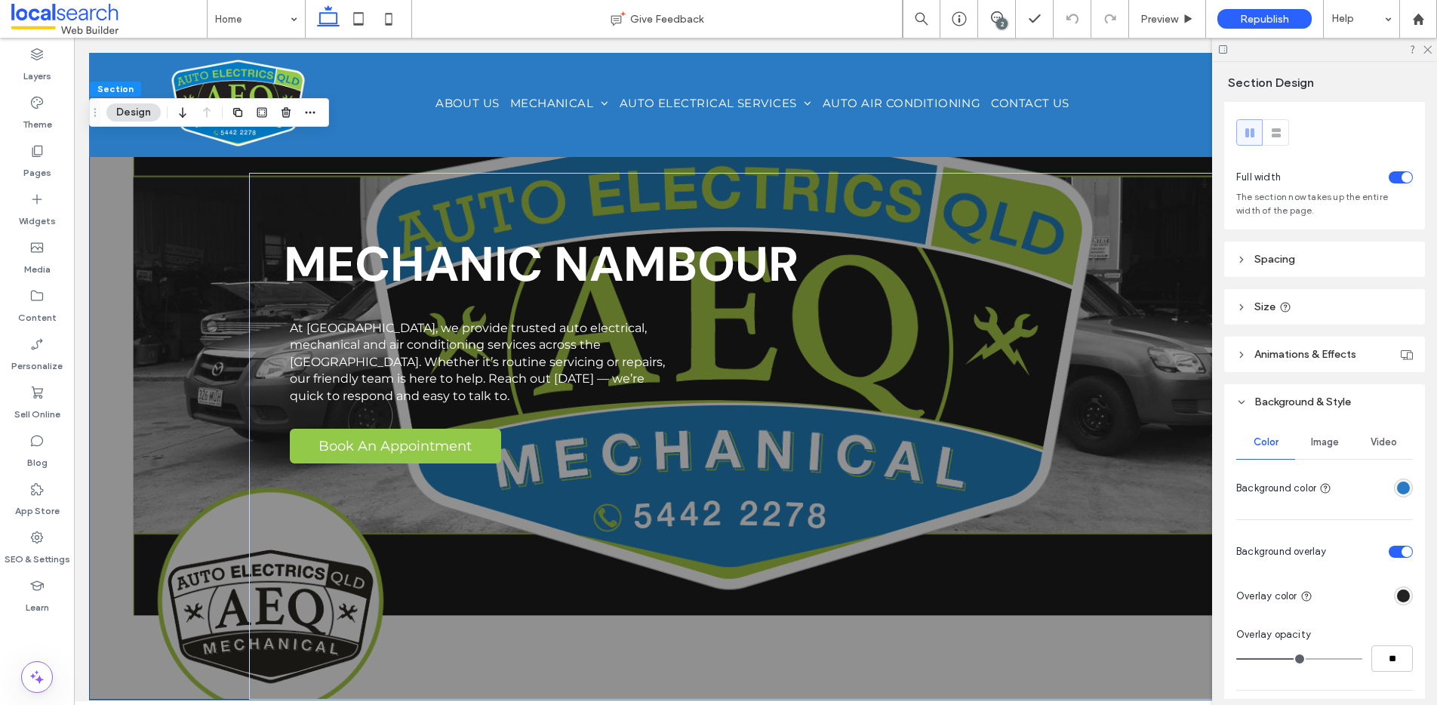
scroll to position [97, 0]
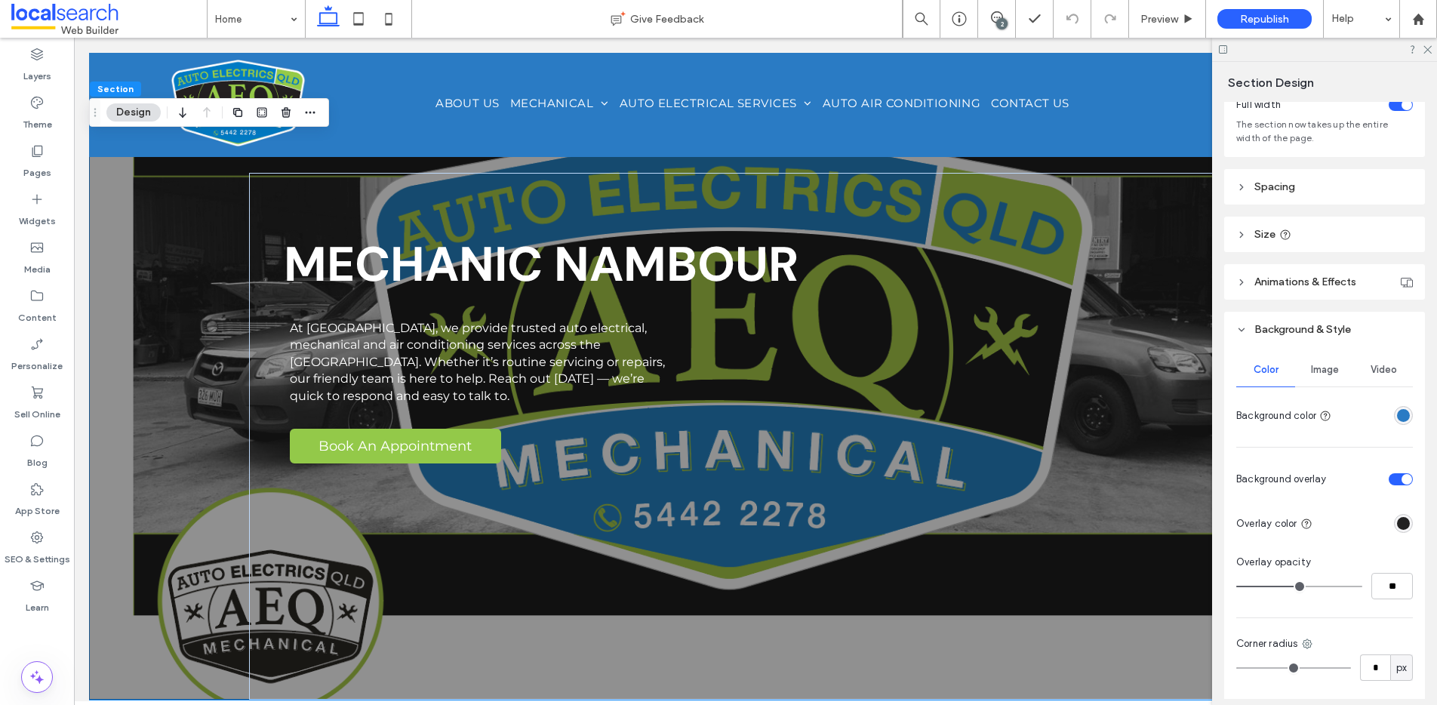
click at [1329, 368] on span "Image" at bounding box center [1325, 370] width 28 height 12
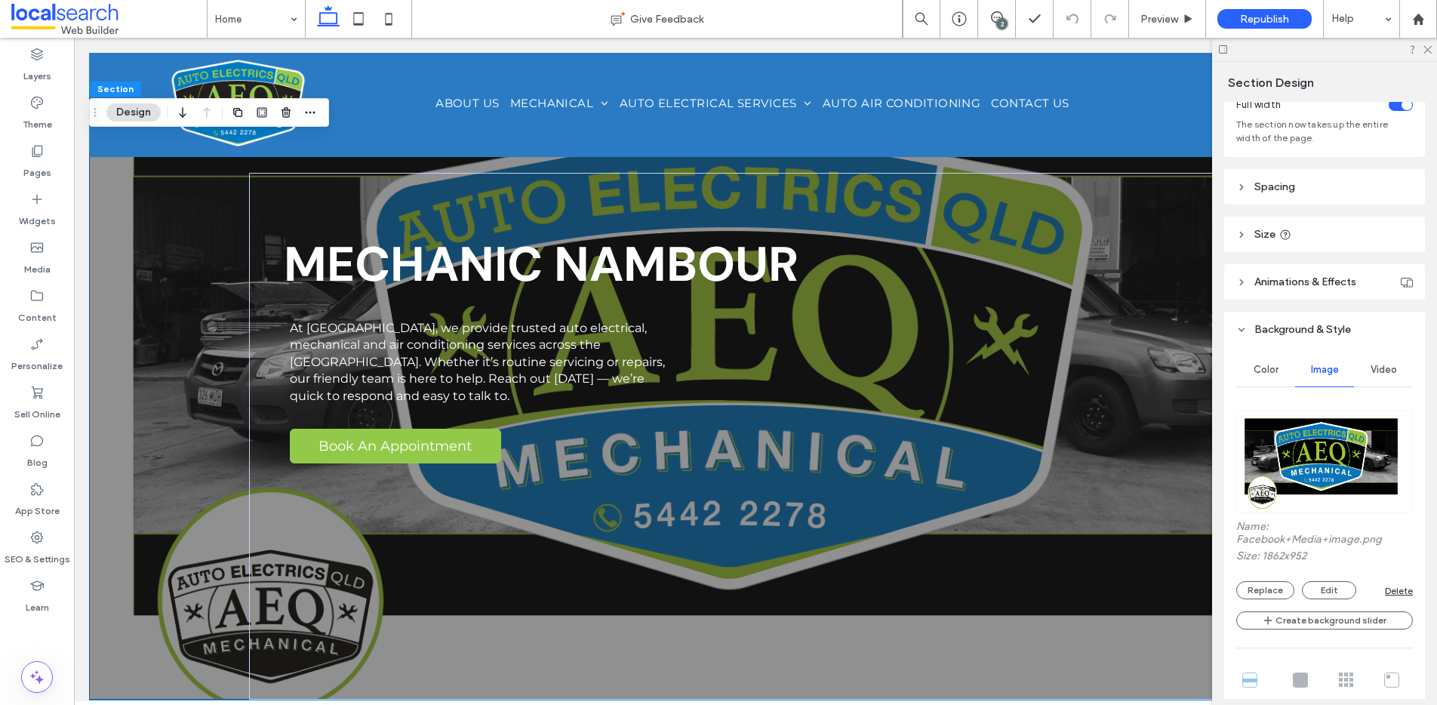
scroll to position [365, 0]
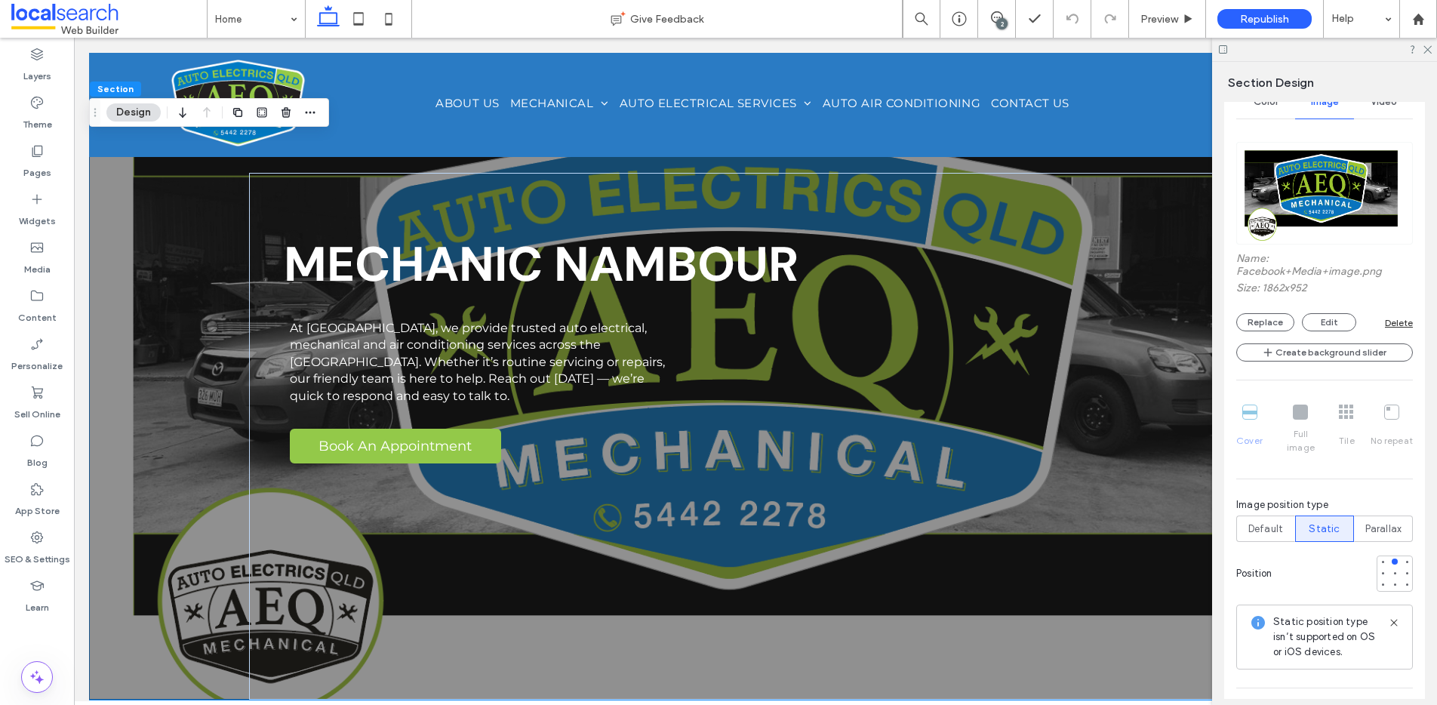
click at [1294, 414] on div "Cover Full image Tile No repeat" at bounding box center [1325, 430] width 177 height 62
click at [1298, 414] on div "Cover Full image Tile No repeat" at bounding box center [1325, 430] width 177 height 62
click at [1301, 413] on div "Cover Full image Tile No repeat" at bounding box center [1325, 430] width 177 height 62
click at [1292, 410] on div "Cover Full image Tile No repeat" at bounding box center [1325, 430] width 177 height 62
click at [1246, 412] on div "Cover Full image Tile No repeat" at bounding box center [1325, 430] width 177 height 62
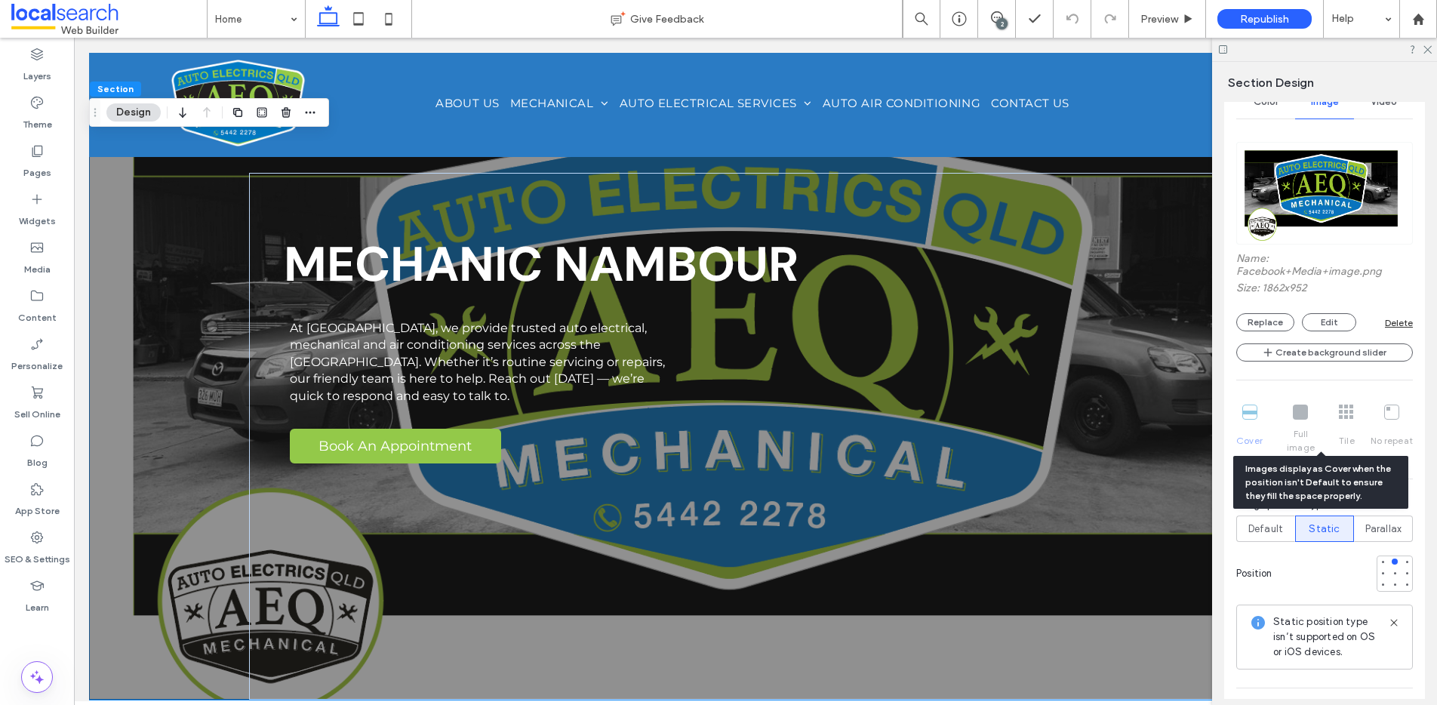
click at [1393, 391] on div "Cover Full image Tile No repeat" at bounding box center [1325, 420] width 177 height 80
click at [1258, 522] on span "Default" at bounding box center [1266, 529] width 35 height 15
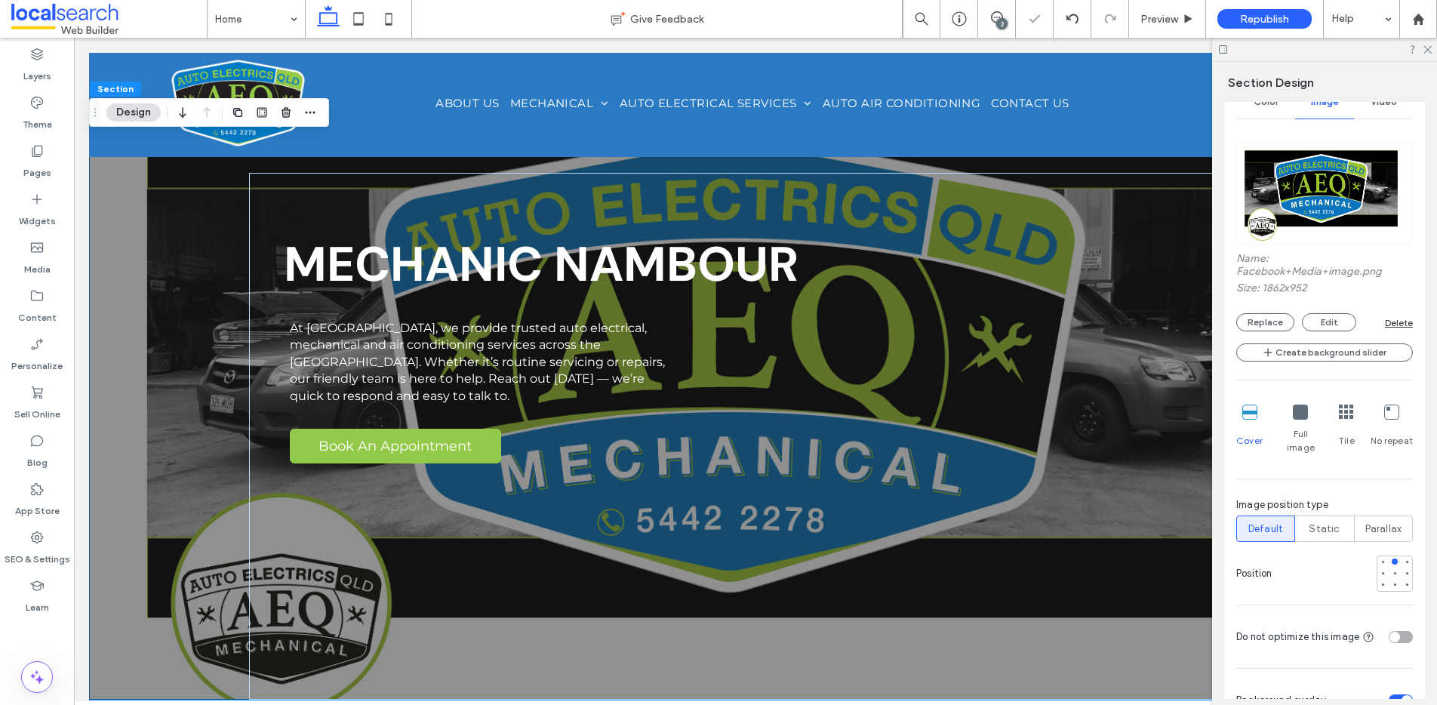
click at [1295, 412] on icon at bounding box center [1300, 412] width 15 height 15
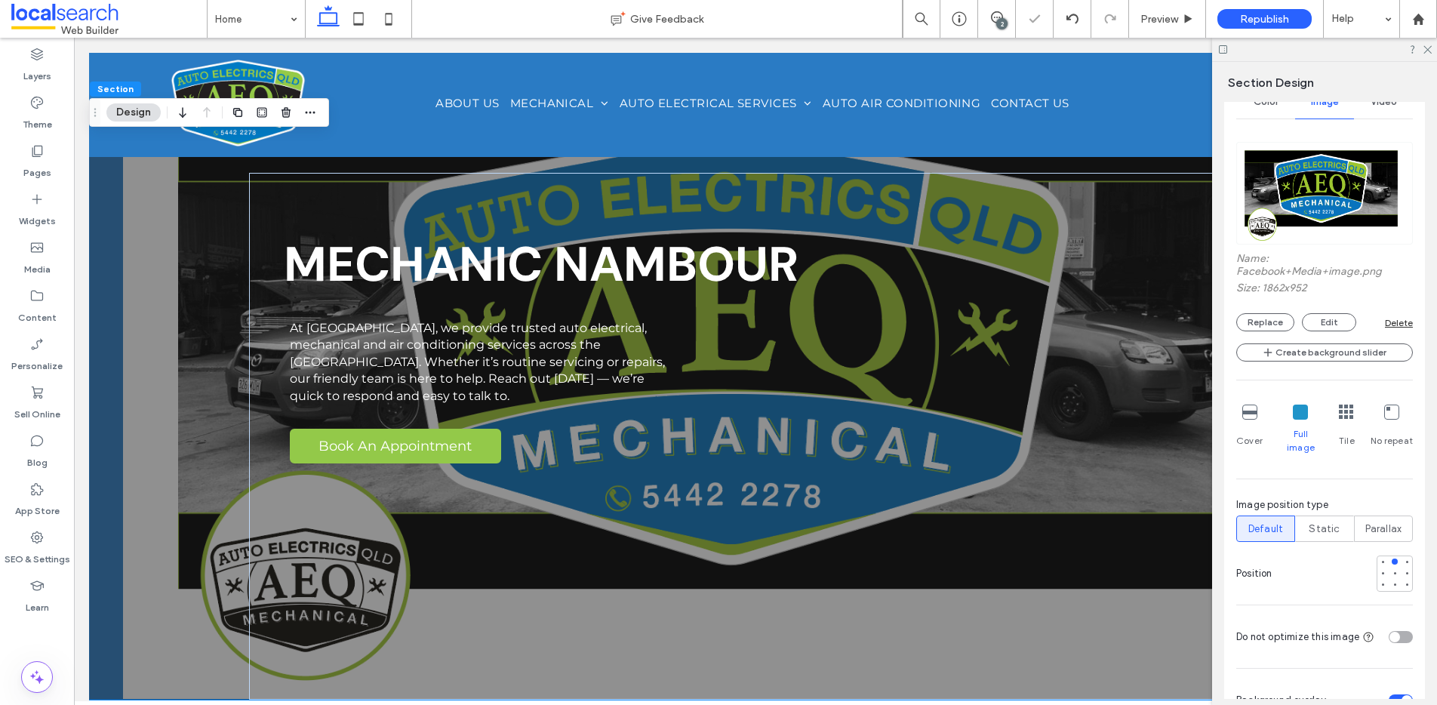
click at [1301, 414] on icon at bounding box center [1300, 412] width 15 height 15
drag, startPoint x: 1428, startPoint y: 46, endPoint x: 1354, endPoint y: 11, distance: 82.7
click at [1428, 46] on icon at bounding box center [1427, 49] width 10 height 10
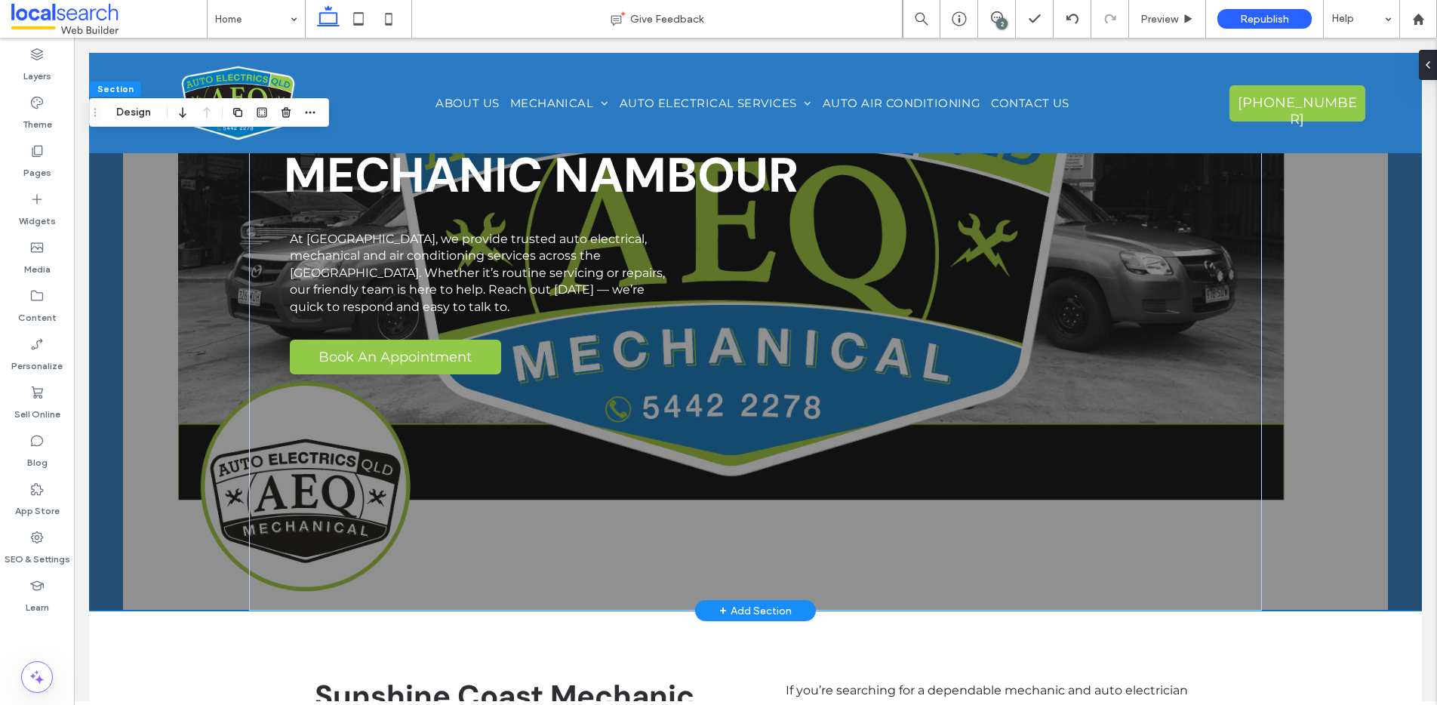
scroll to position [0, 0]
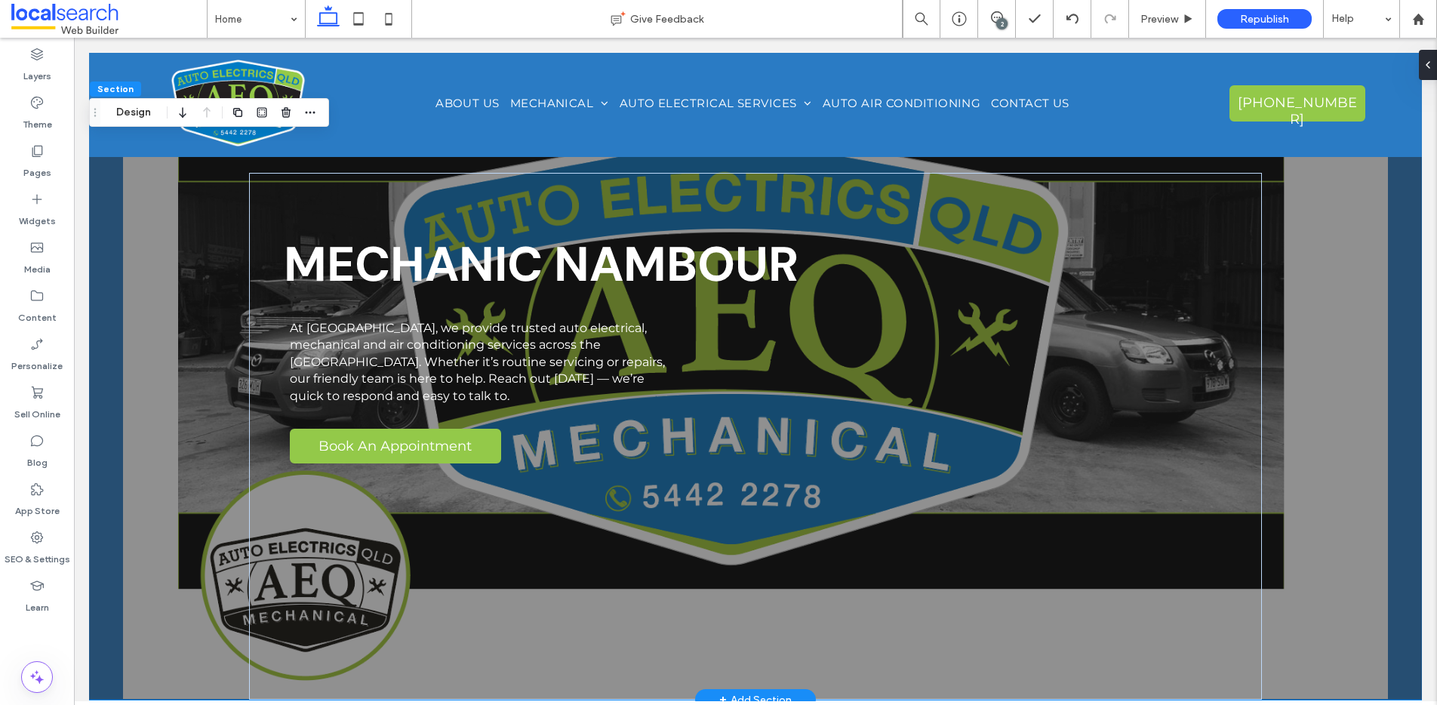
click at [145, 207] on div "MECHANIC NAMBOUR At [GEOGRAPHIC_DATA], we provide trusted auto electrical, mech…" at bounding box center [755, 376] width 1333 height 647
click at [134, 115] on button "Design" at bounding box center [133, 112] width 54 height 18
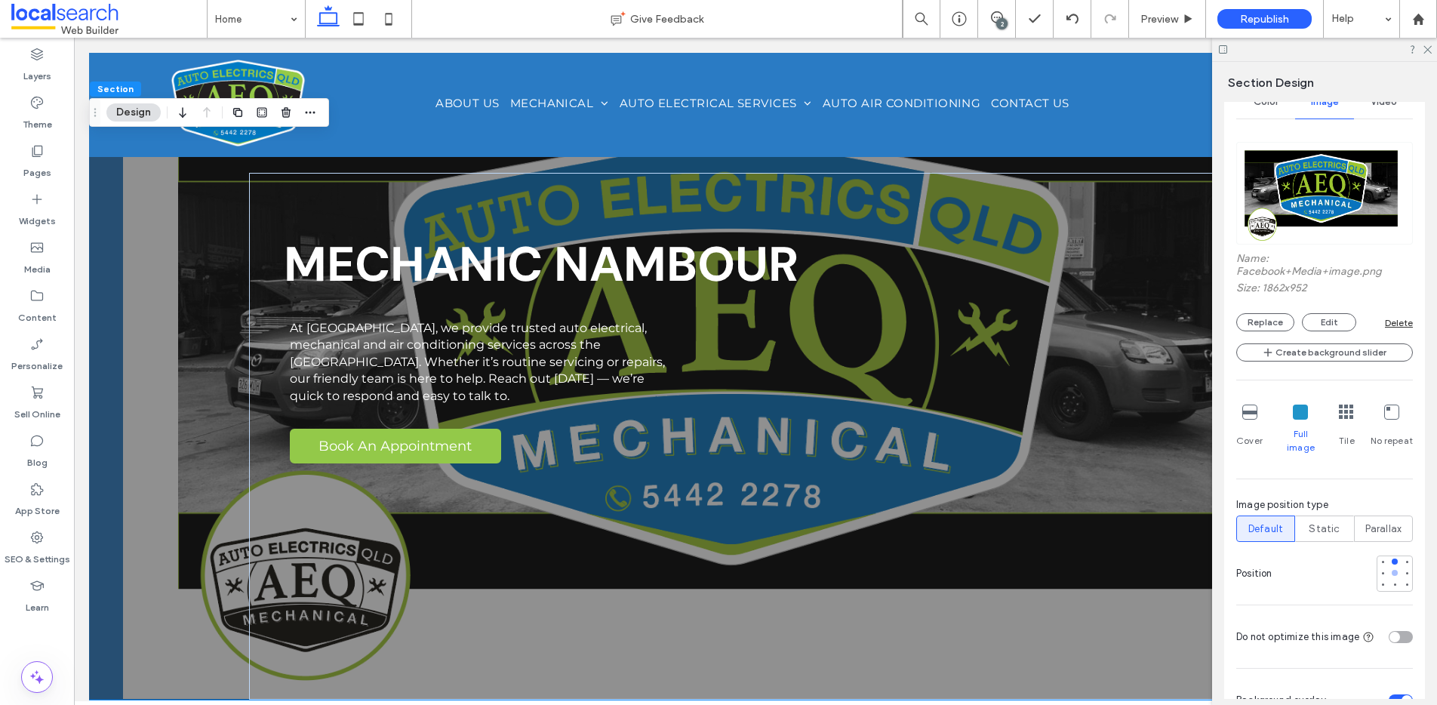
click at [1392, 570] on div at bounding box center [1395, 573] width 6 height 6
click at [1390, 580] on div at bounding box center [1395, 585] width 11 height 11
click at [1392, 559] on div at bounding box center [1395, 562] width 6 height 6
click at [1392, 570] on div at bounding box center [1395, 573] width 6 height 6
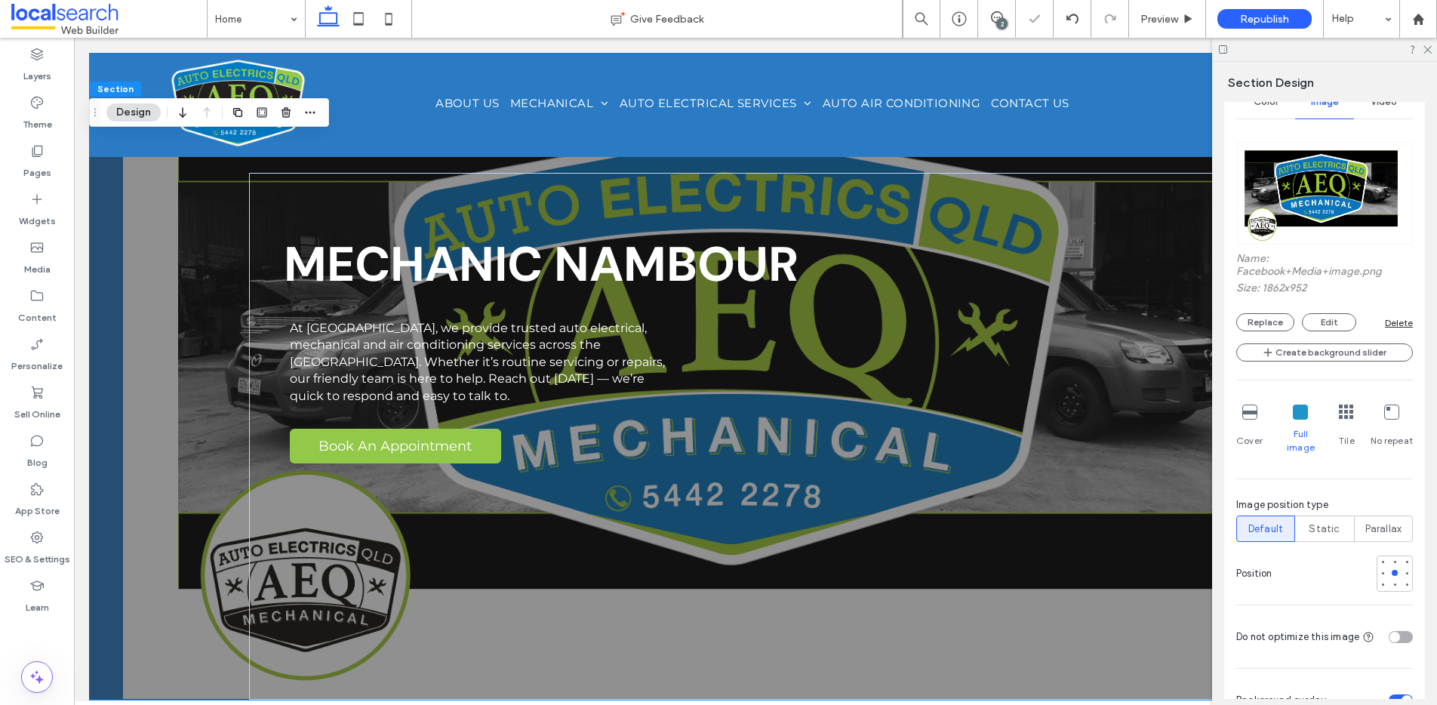
click at [1340, 405] on icon at bounding box center [1346, 412] width 15 height 15
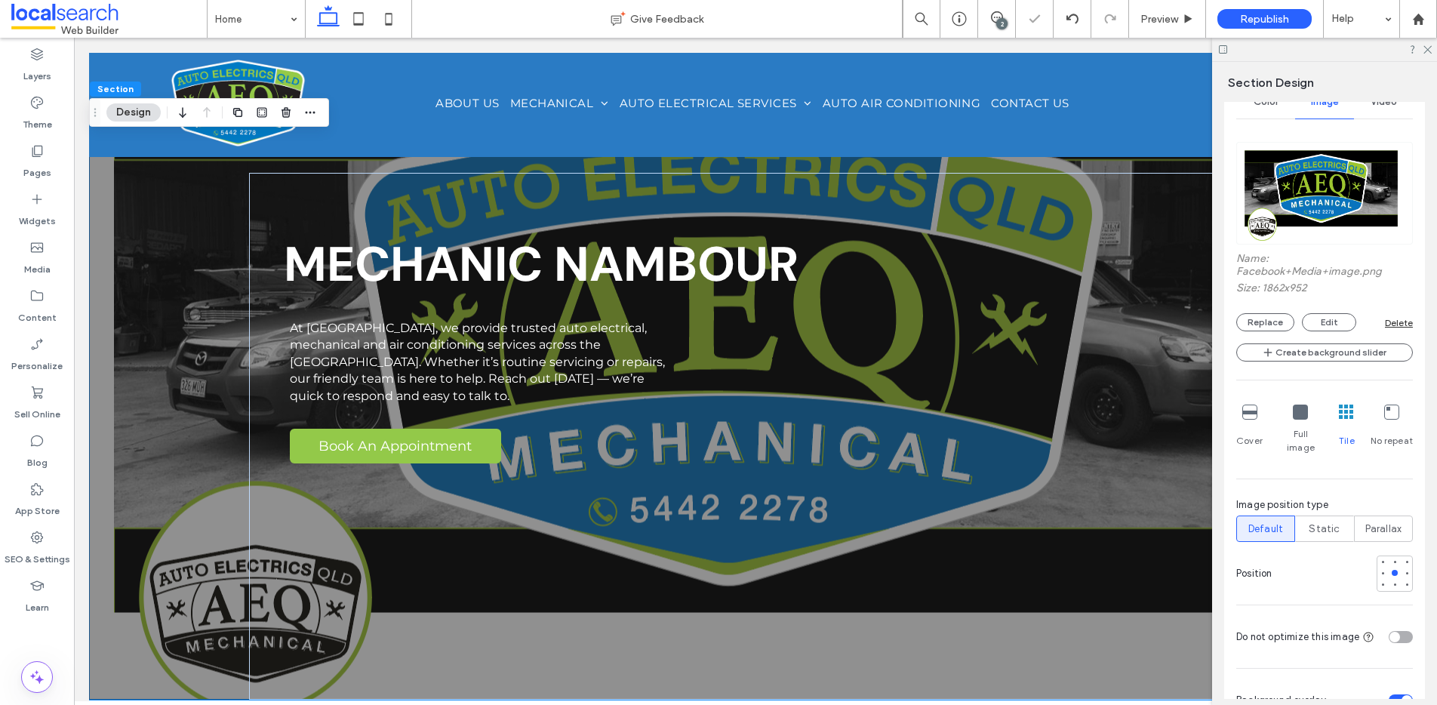
click at [1344, 411] on icon at bounding box center [1346, 412] width 15 height 15
click at [1344, 418] on icon at bounding box center [1346, 412] width 15 height 15
click at [1340, 411] on icon at bounding box center [1346, 412] width 15 height 15
click at [1293, 413] on icon at bounding box center [1300, 412] width 15 height 15
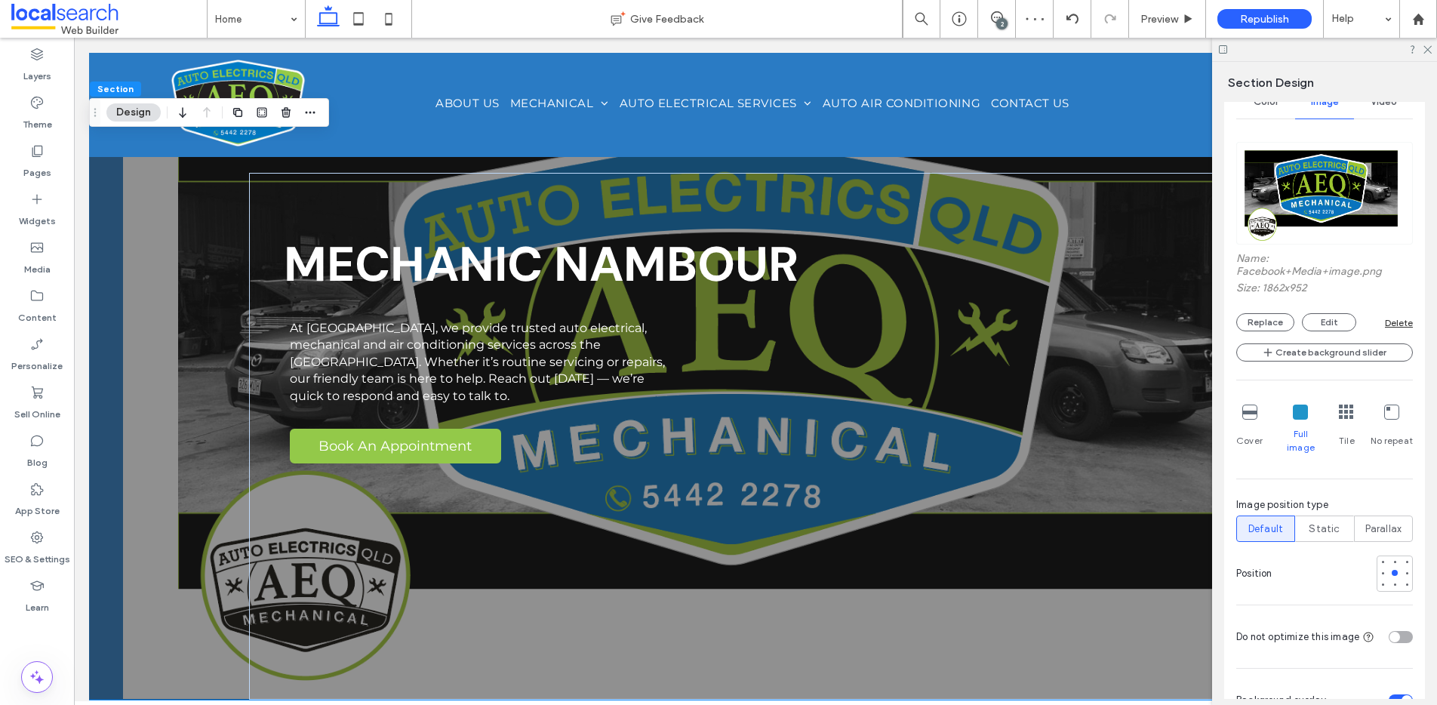
click at [1388, 416] on icon at bounding box center [1392, 412] width 15 height 15
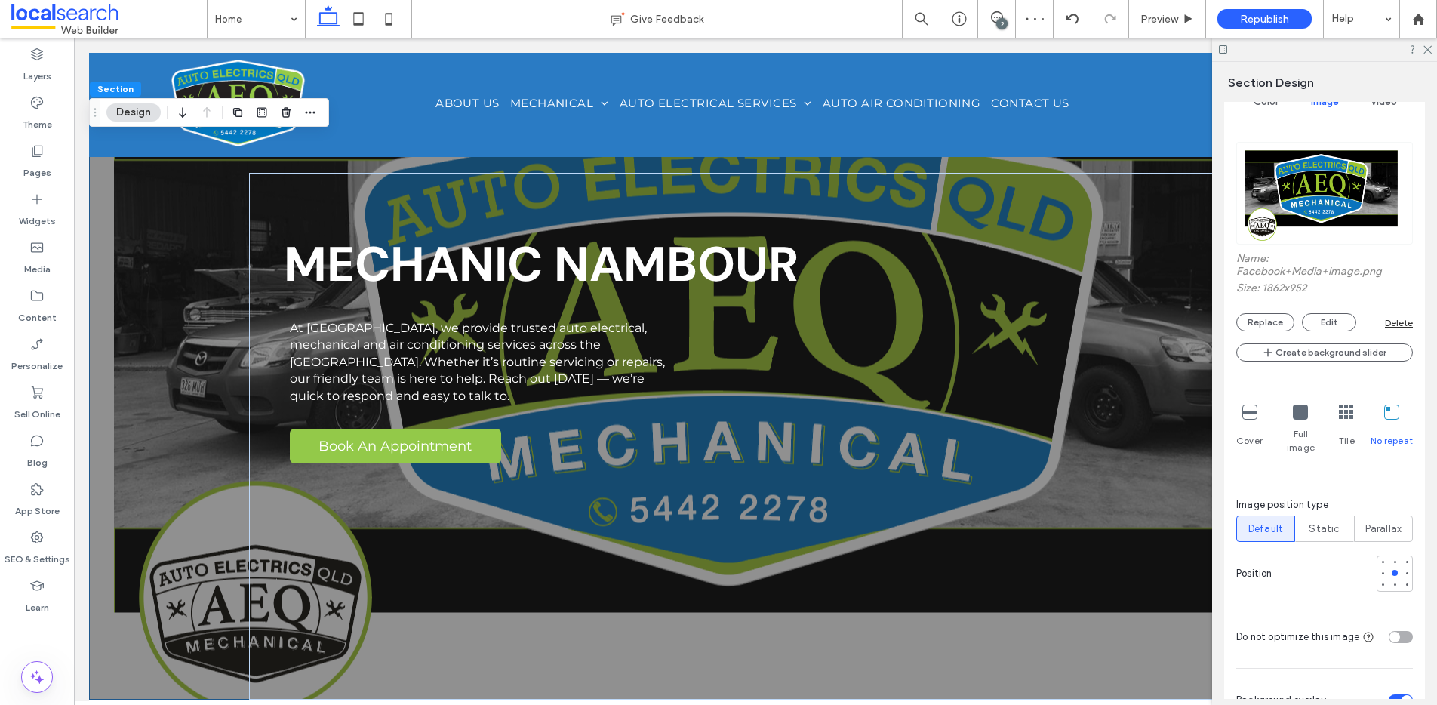
click at [1301, 411] on icon at bounding box center [1300, 412] width 15 height 15
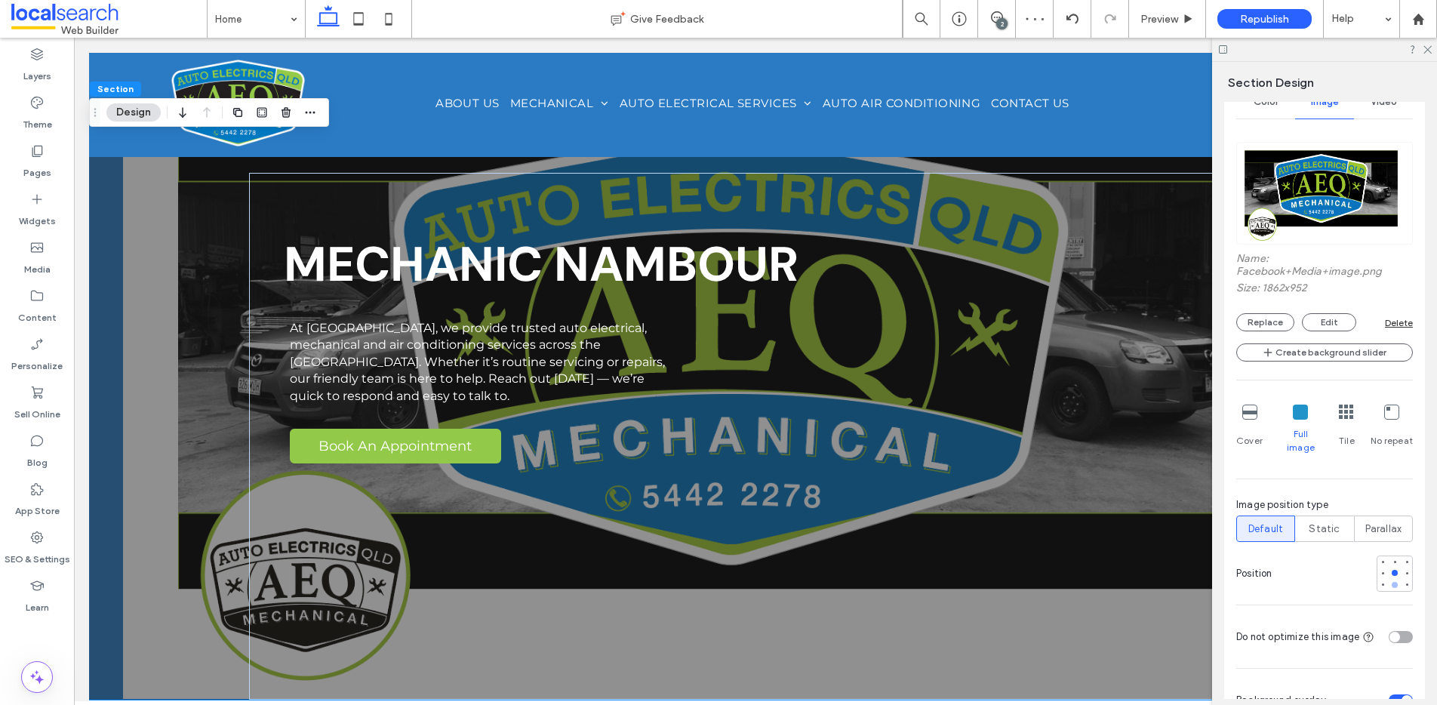
click at [1392, 582] on div at bounding box center [1395, 585] width 6 height 6
click at [1392, 559] on div at bounding box center [1395, 562] width 6 height 6
click at [1390, 568] on div at bounding box center [1395, 573] width 11 height 11
click at [1425, 46] on use at bounding box center [1428, 50] width 8 height 8
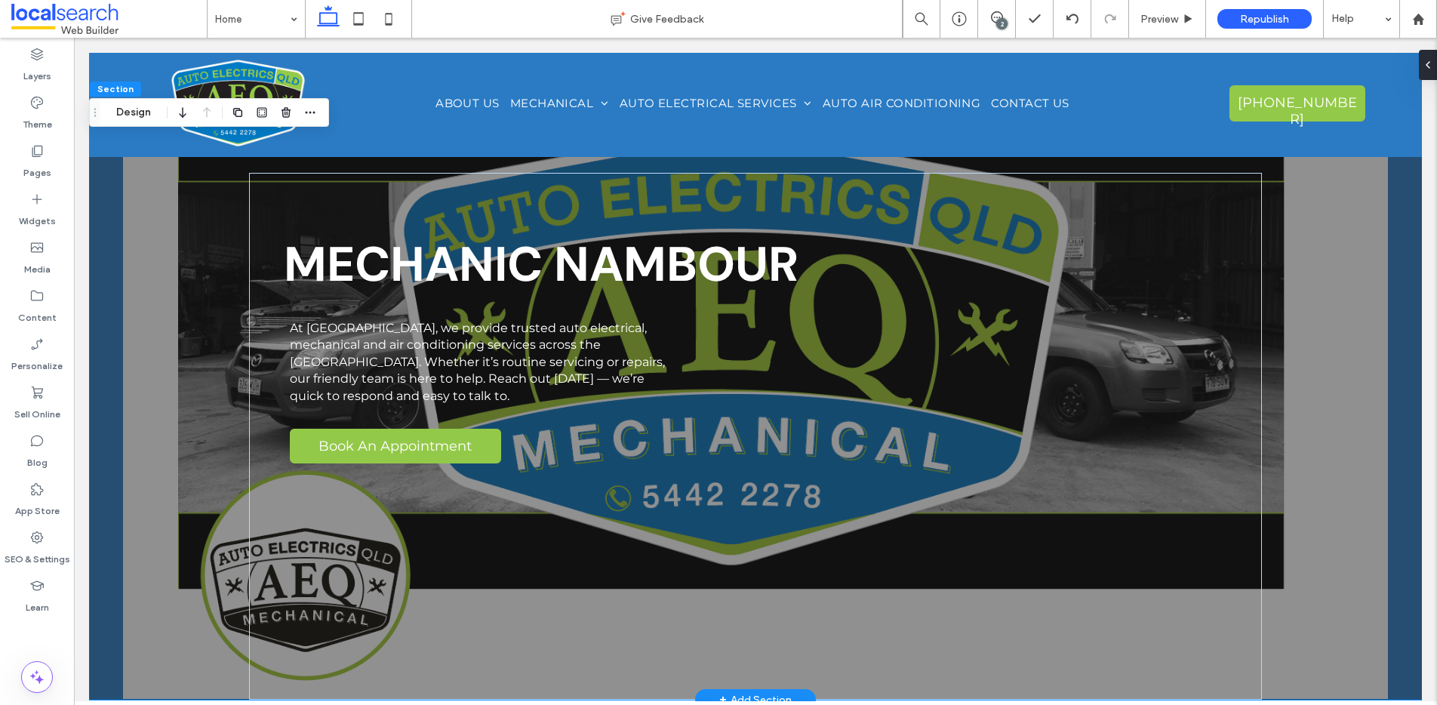
click at [156, 223] on div "MECHANIC NAMBOUR At [GEOGRAPHIC_DATA], we provide trusted auto electrical, mech…" at bounding box center [755, 376] width 1333 height 647
click at [137, 111] on button "Design" at bounding box center [133, 112] width 54 height 18
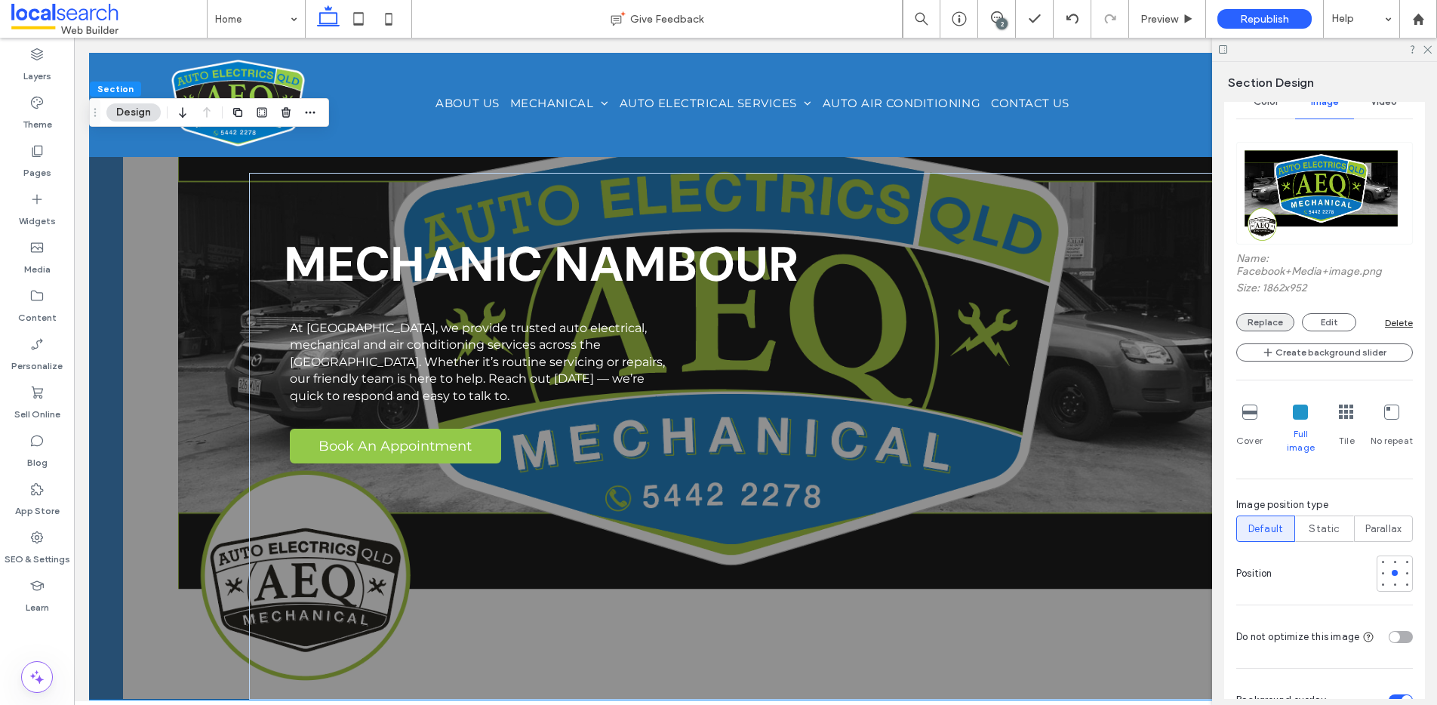
click at [1274, 319] on button "Replace" at bounding box center [1266, 322] width 58 height 18
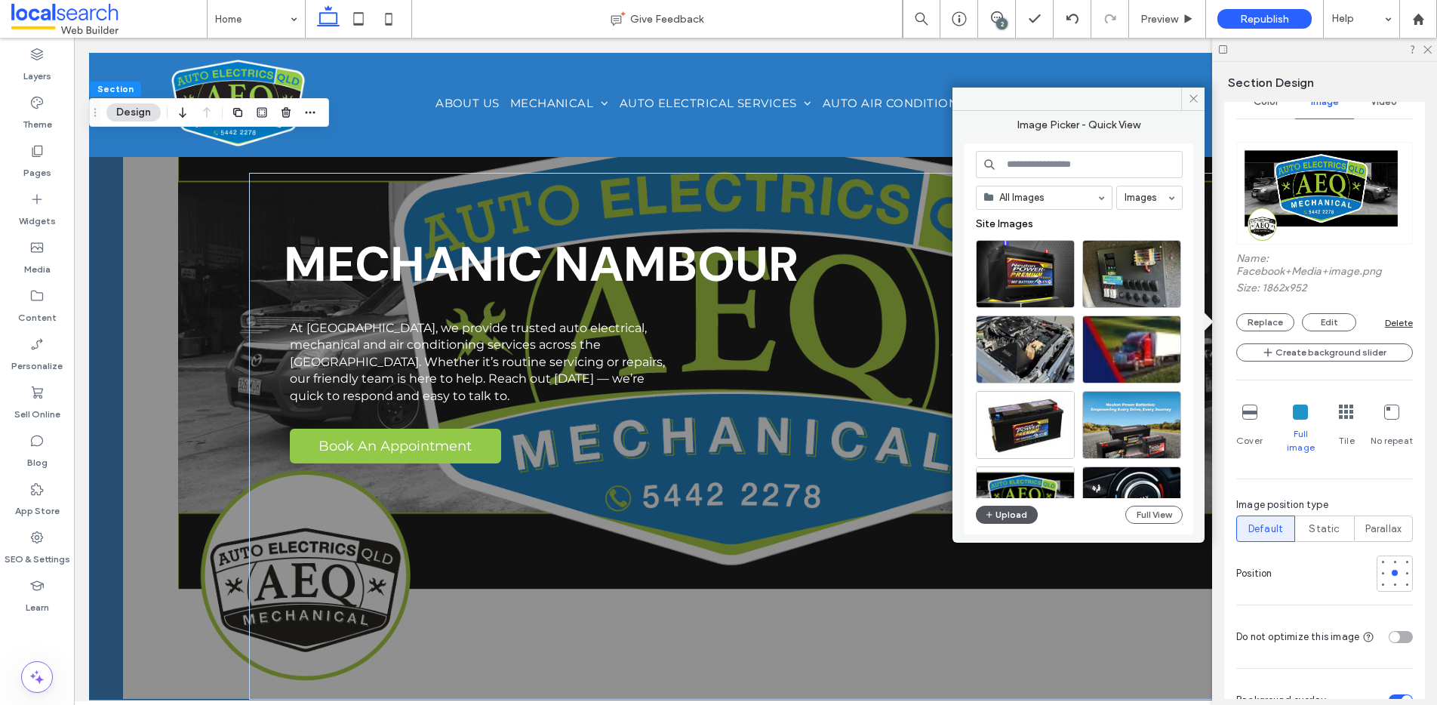
click at [998, 515] on button "Upload" at bounding box center [1007, 515] width 62 height 18
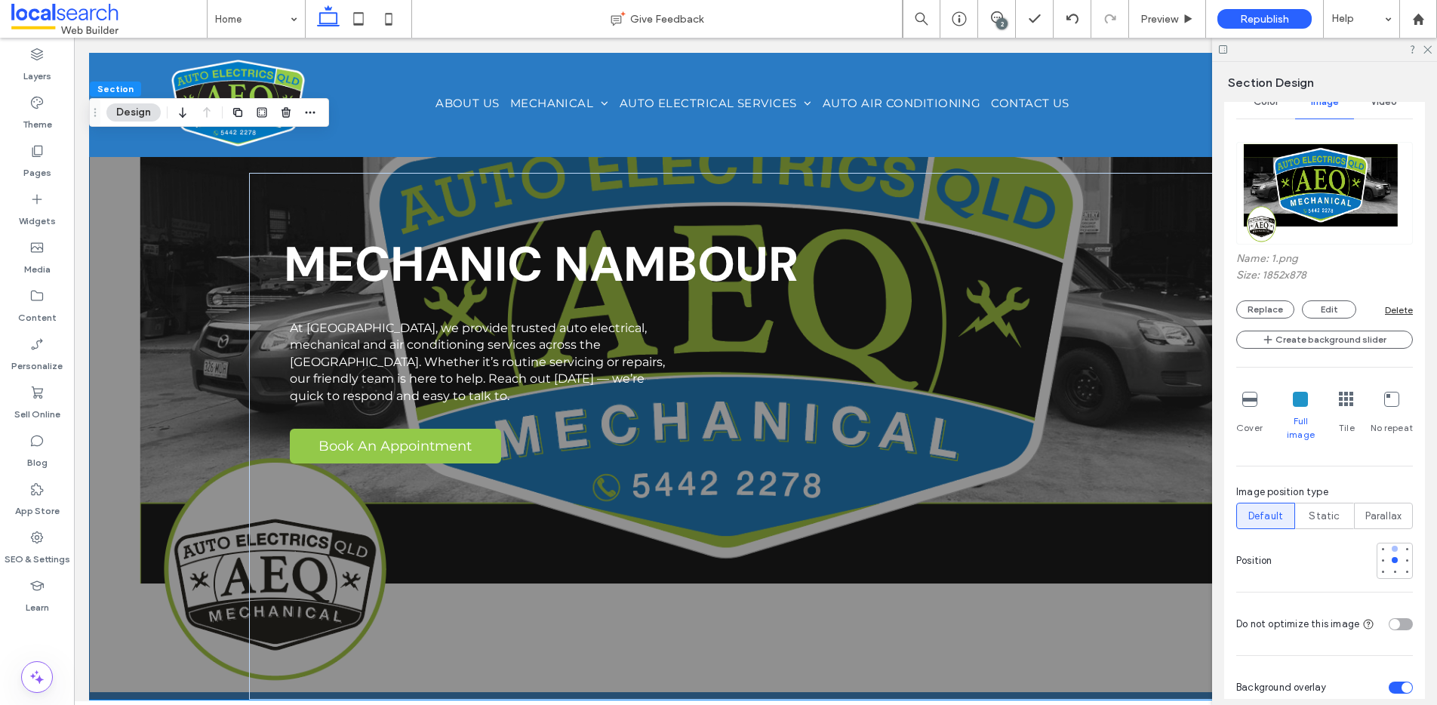
click at [1390, 544] on div at bounding box center [1395, 549] width 11 height 11
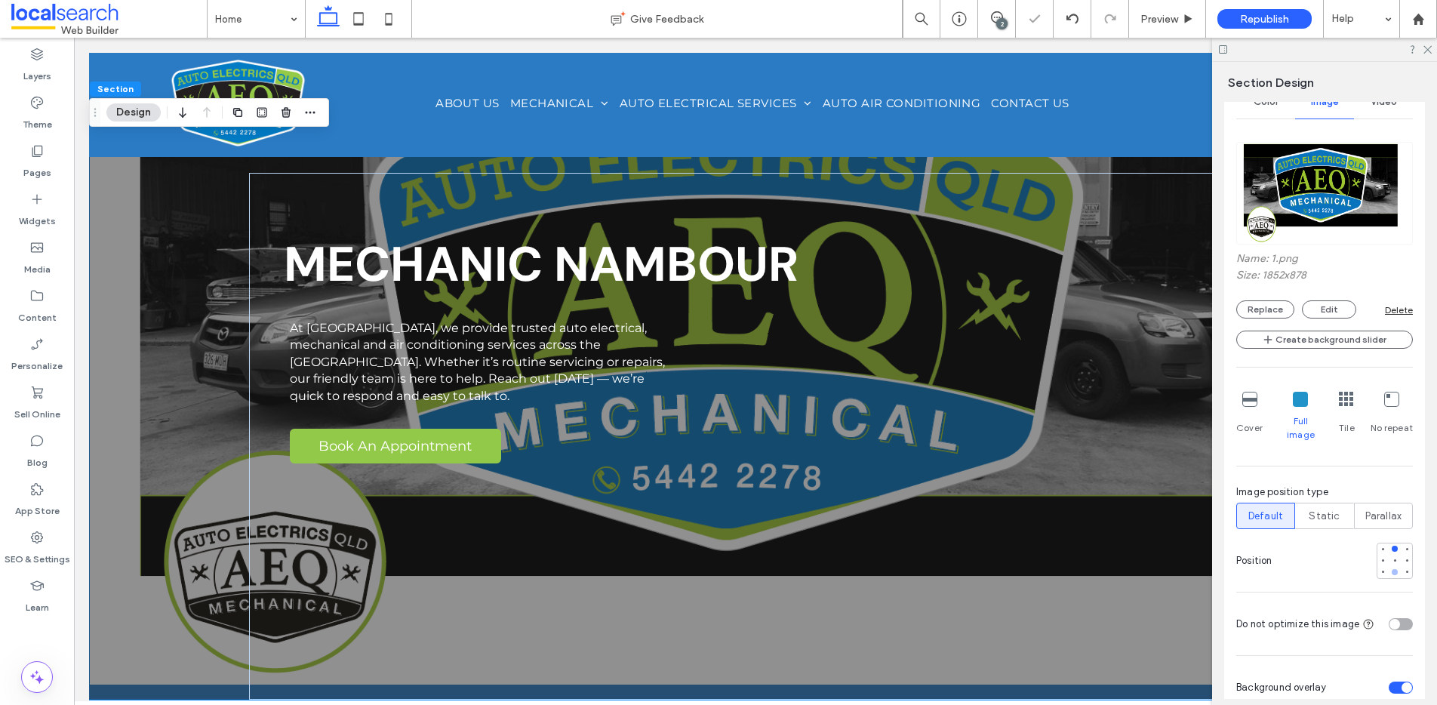
click at [1392, 569] on div at bounding box center [1395, 572] width 6 height 6
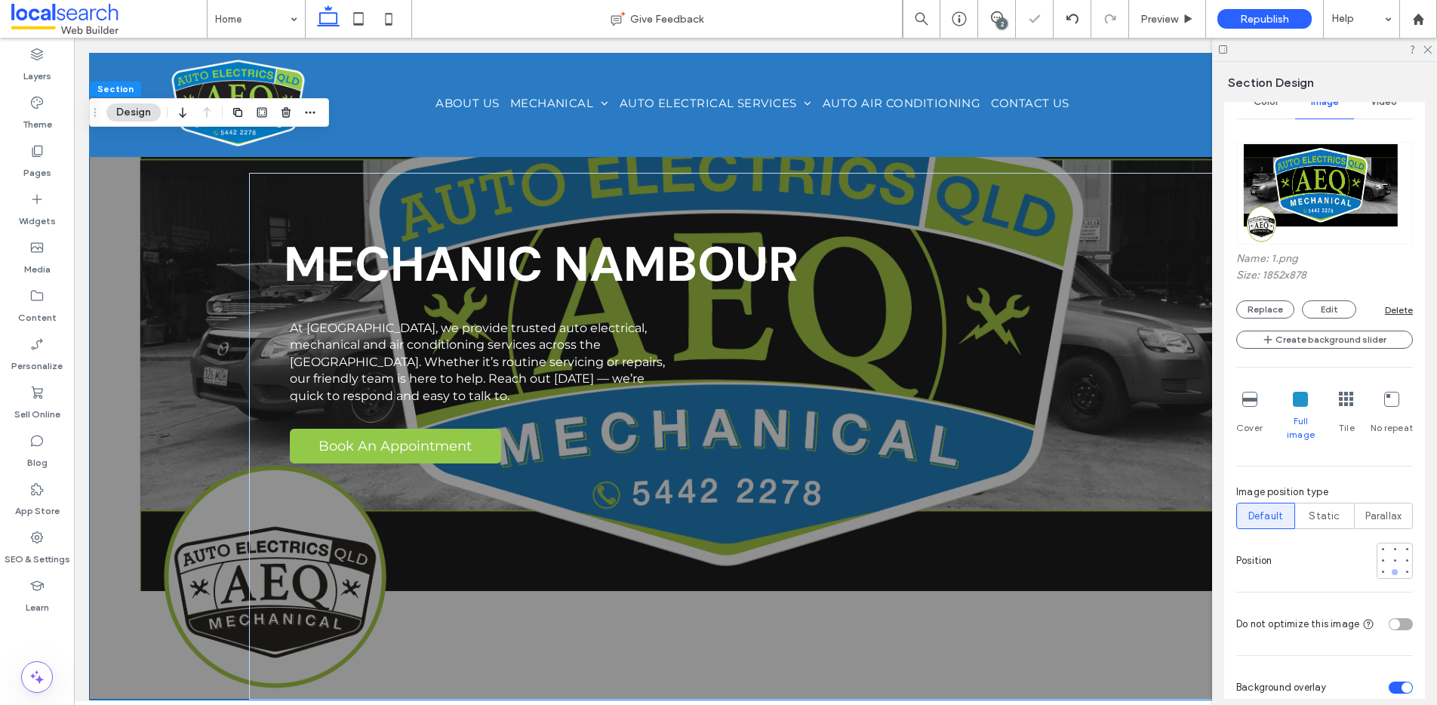
click at [1392, 569] on div at bounding box center [1395, 572] width 6 height 6
click at [1429, 46] on icon at bounding box center [1427, 49] width 10 height 10
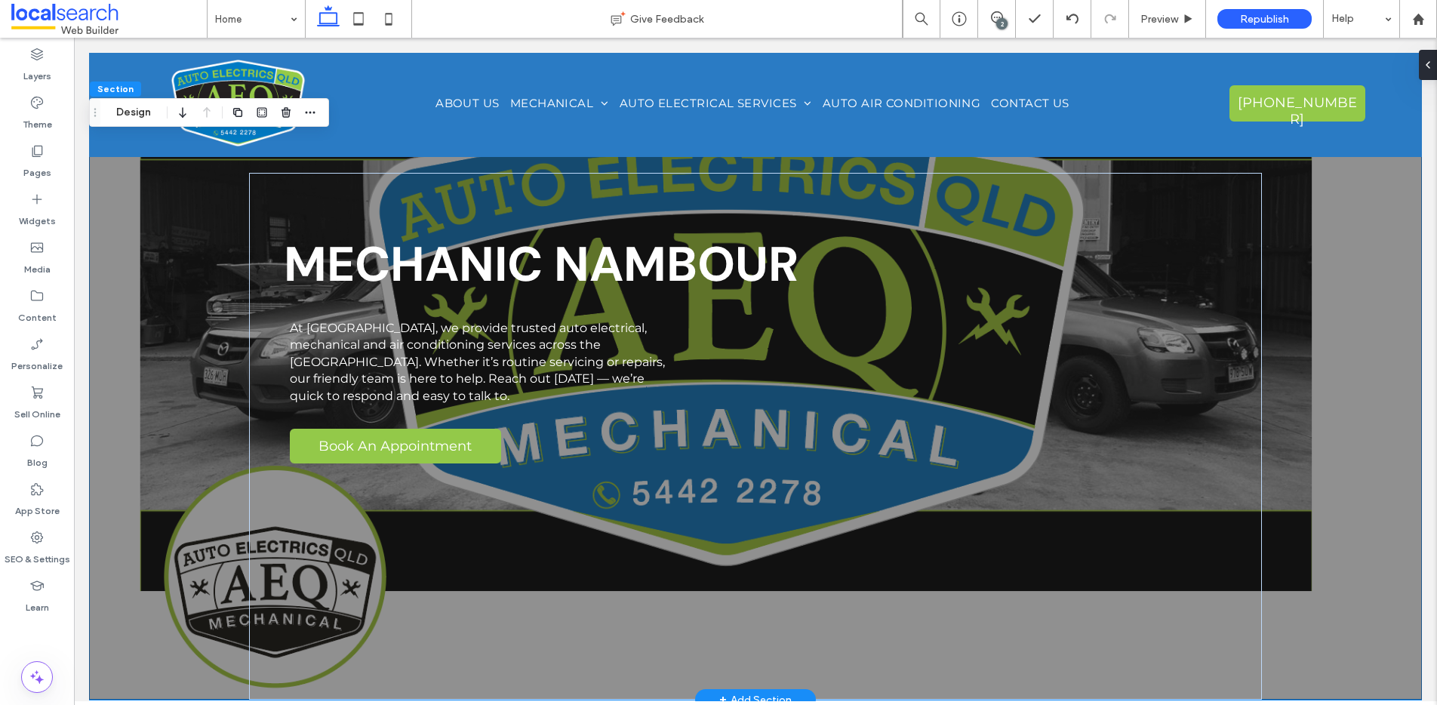
click at [150, 182] on div "MECHANIC NAMBOUR At [GEOGRAPHIC_DATA], we provide trusted auto electrical, mech…" at bounding box center [755, 376] width 1333 height 647
click at [135, 106] on button "Design" at bounding box center [133, 112] width 54 height 18
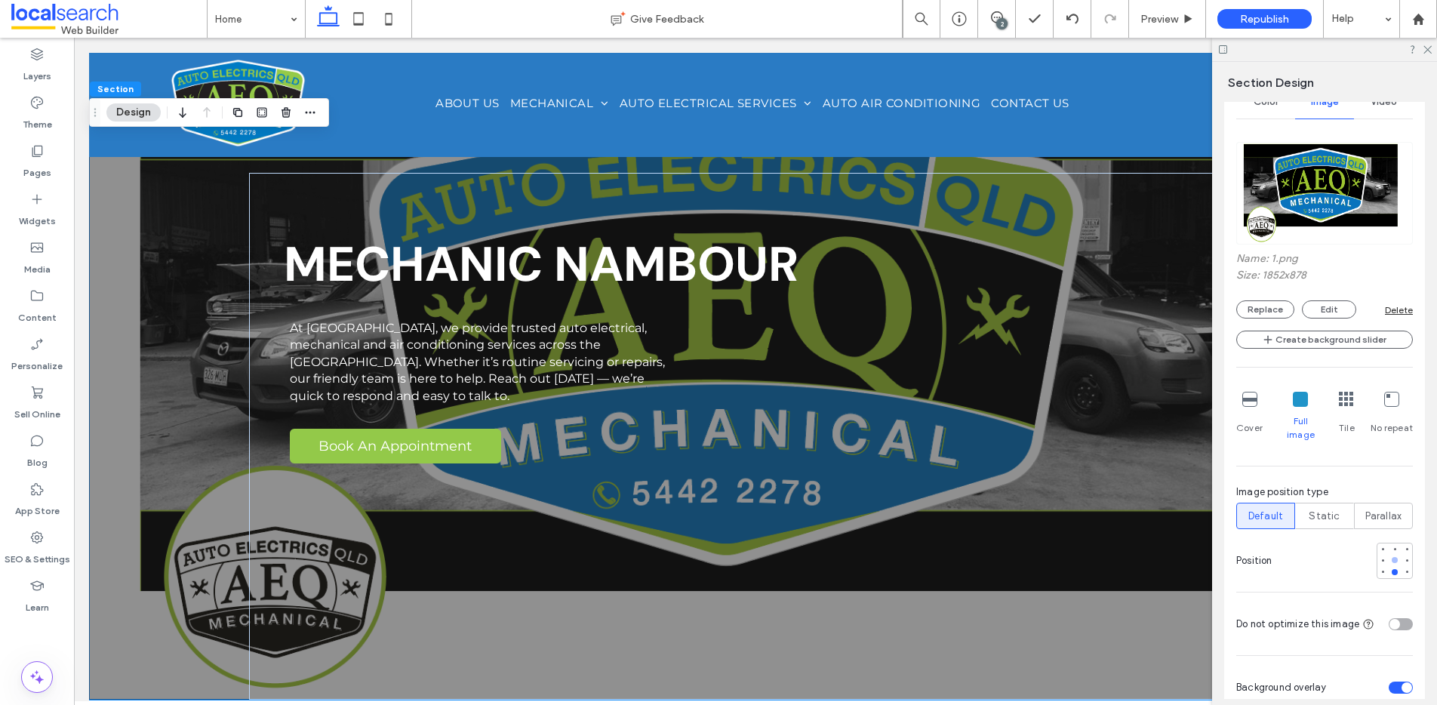
click at [1392, 557] on div at bounding box center [1395, 560] width 6 height 6
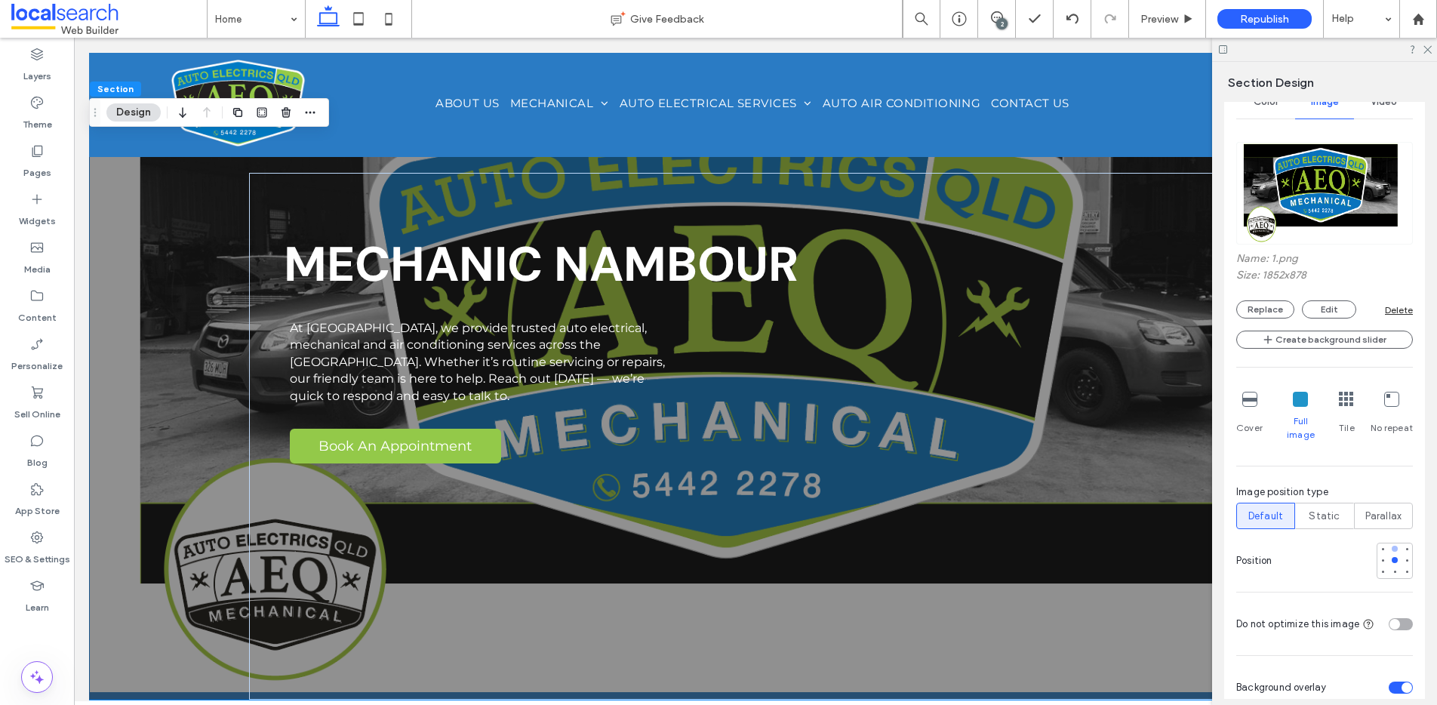
click at [1392, 546] on div at bounding box center [1395, 549] width 6 height 6
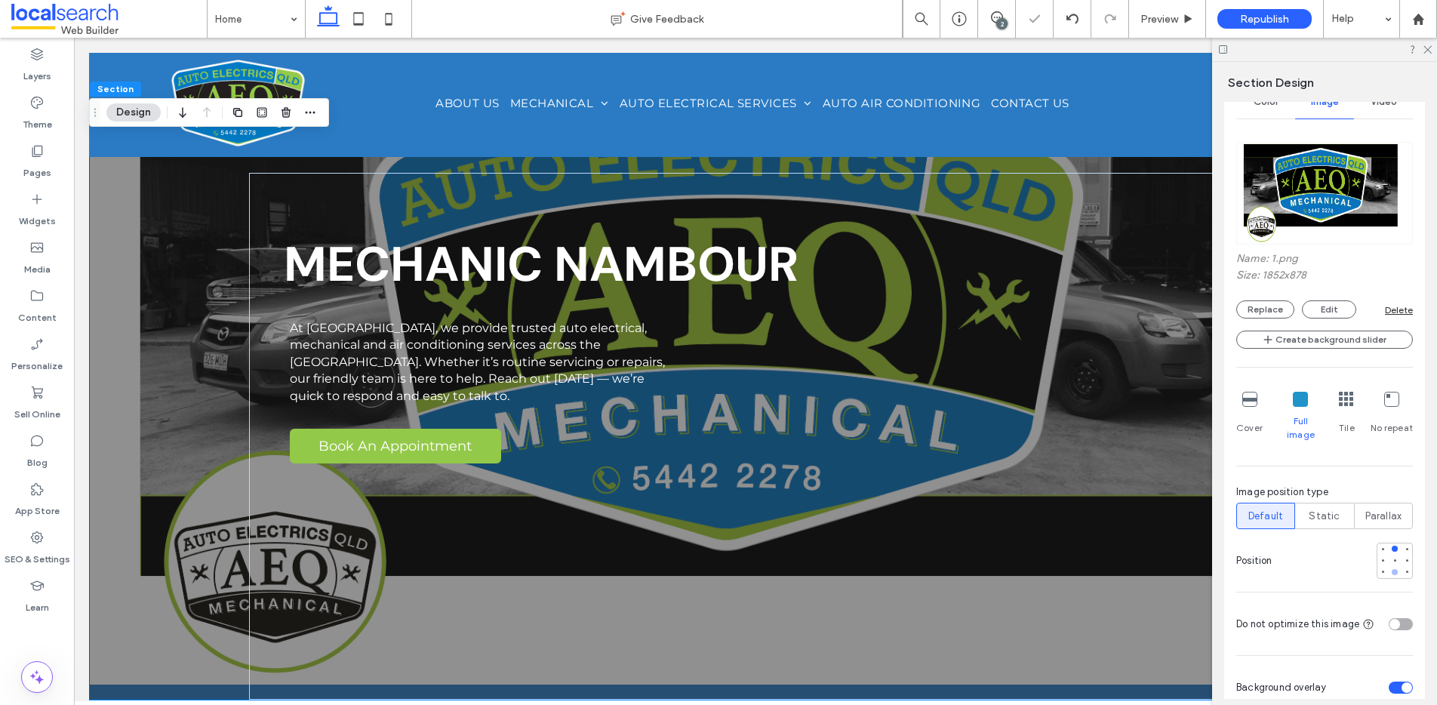
click at [1390, 567] on div at bounding box center [1395, 572] width 11 height 11
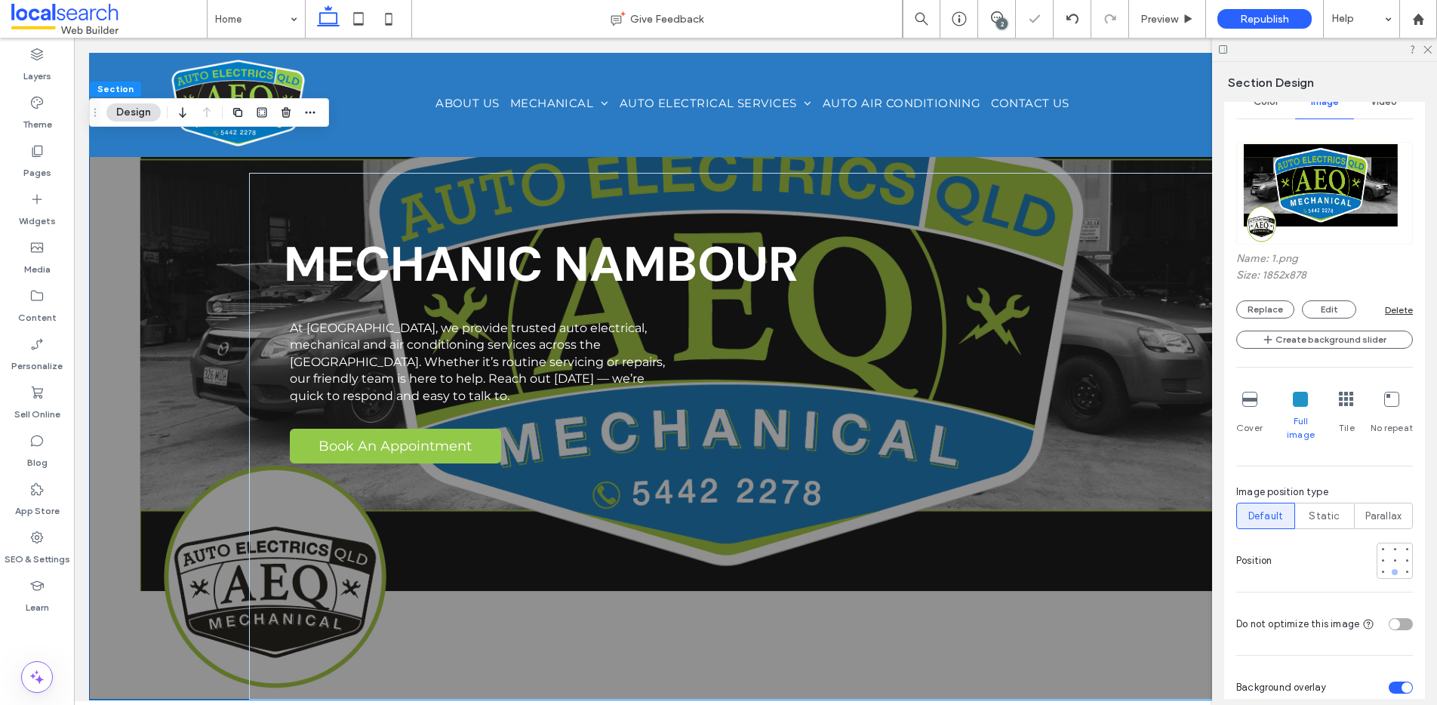
click at [1390, 567] on div at bounding box center [1395, 572] width 11 height 11
click at [1431, 48] on icon at bounding box center [1427, 49] width 10 height 10
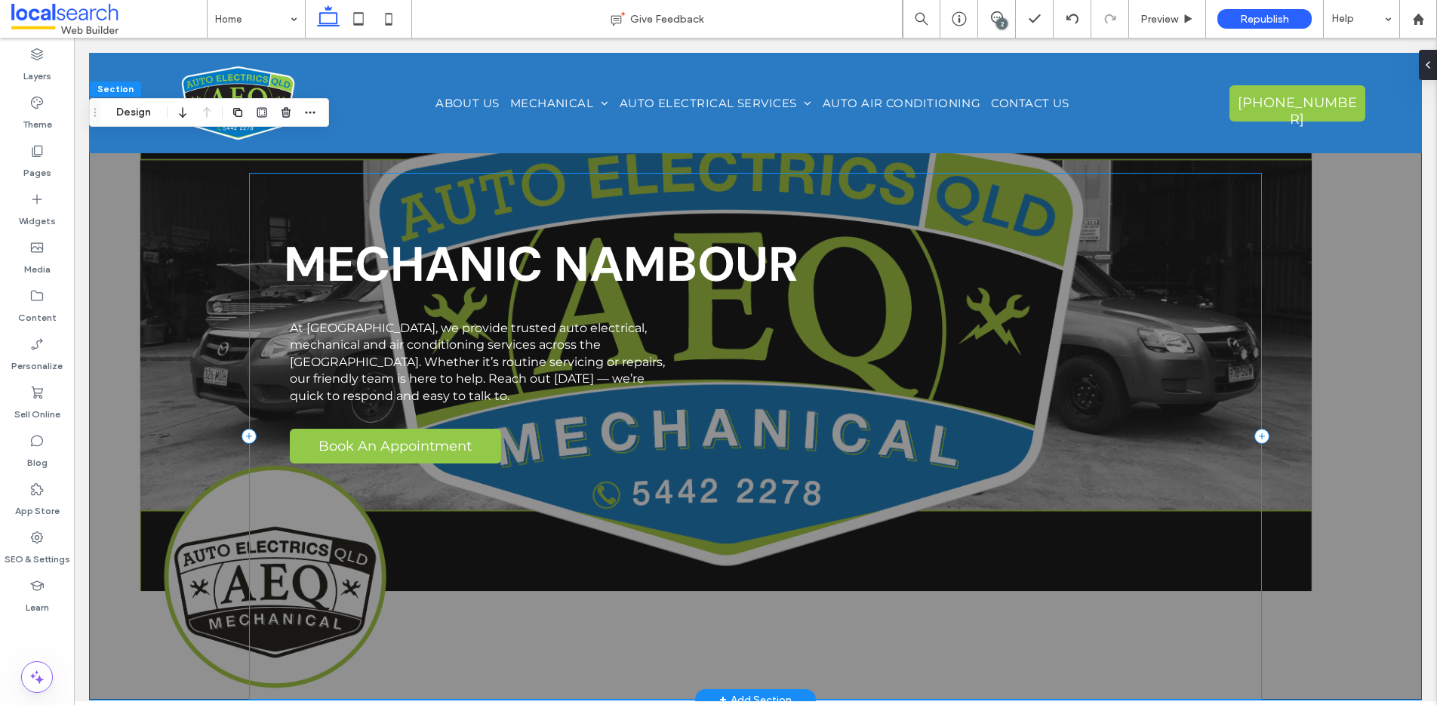
scroll to position [291, 0]
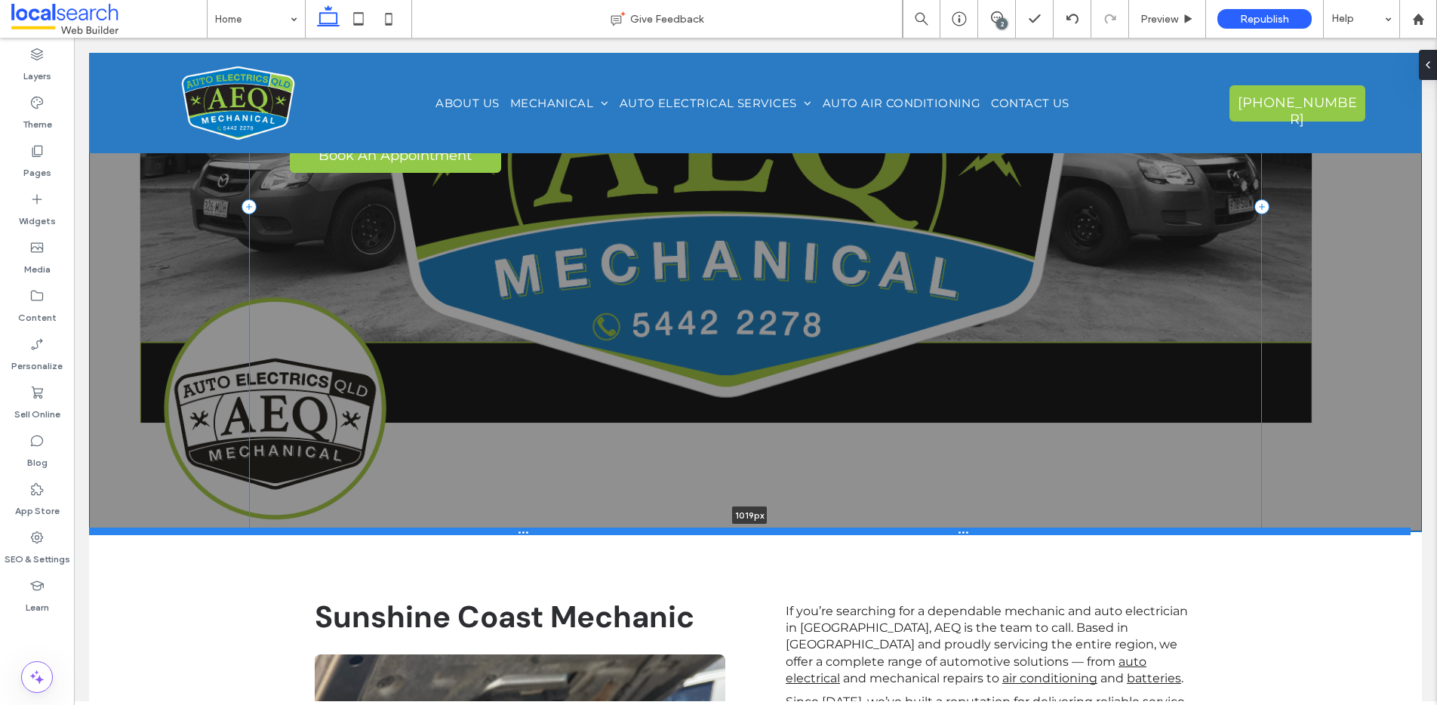
drag, startPoint x: 849, startPoint y: 408, endPoint x: 867, endPoint y: 530, distance: 123.7
click at [867, 530] on div at bounding box center [750, 532] width 1322 height 8
type input "****"
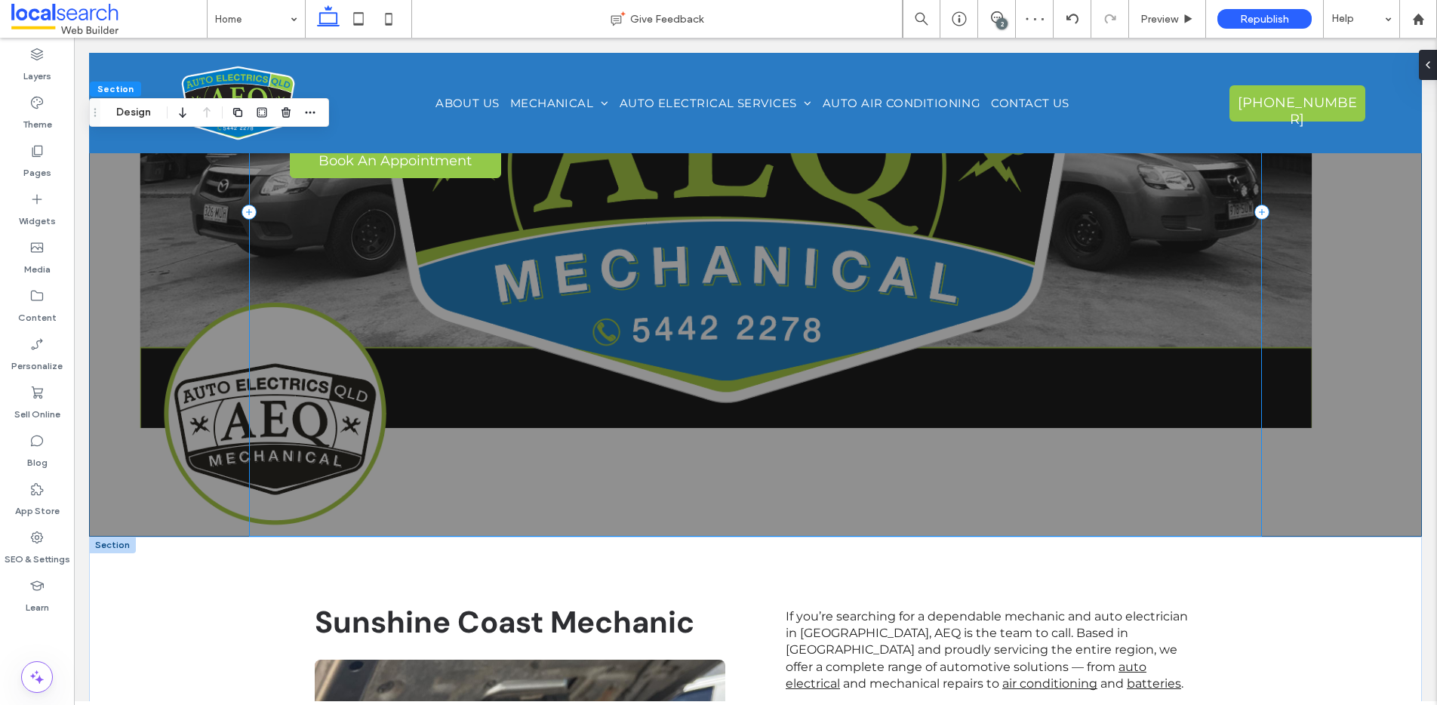
scroll to position [294, 0]
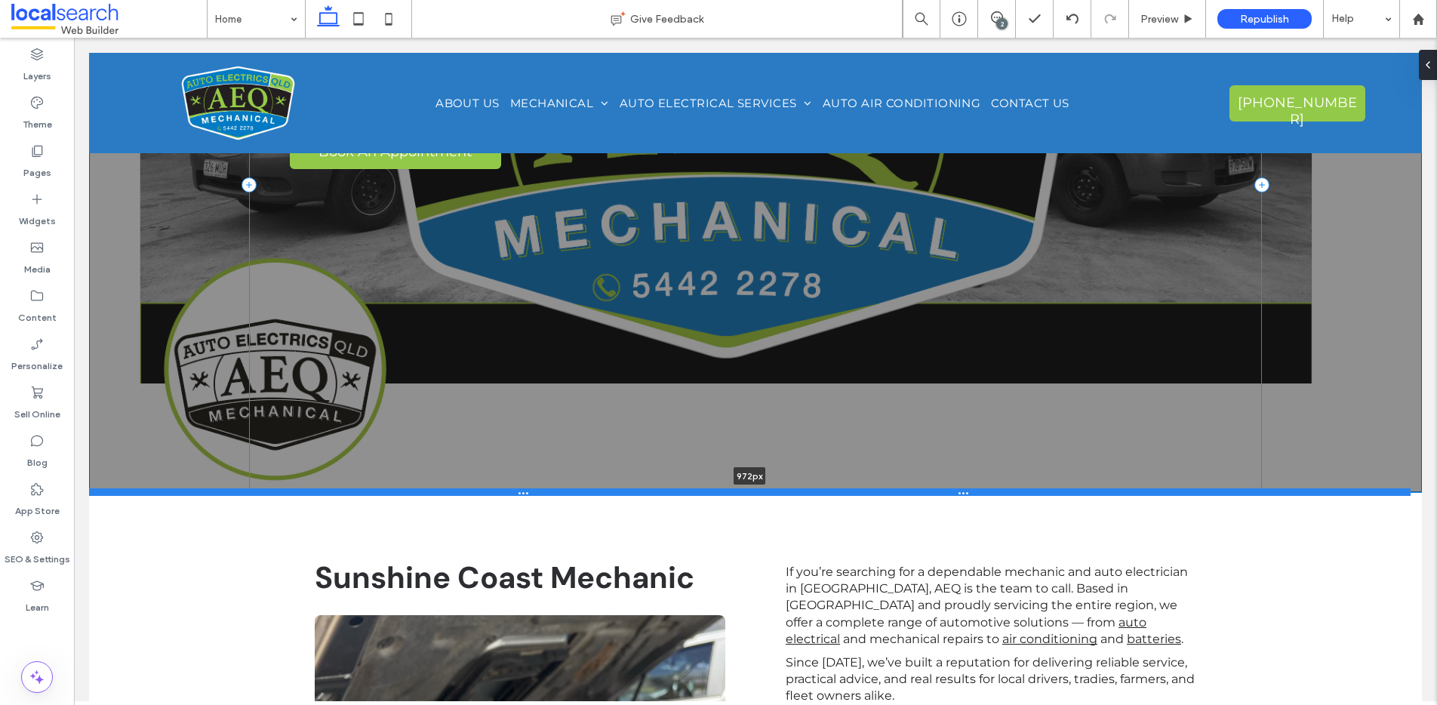
drag, startPoint x: 854, startPoint y: 524, endPoint x: 858, endPoint y: 488, distance: 36.5
click at [858, 488] on div at bounding box center [750, 492] width 1322 height 8
type input "***"
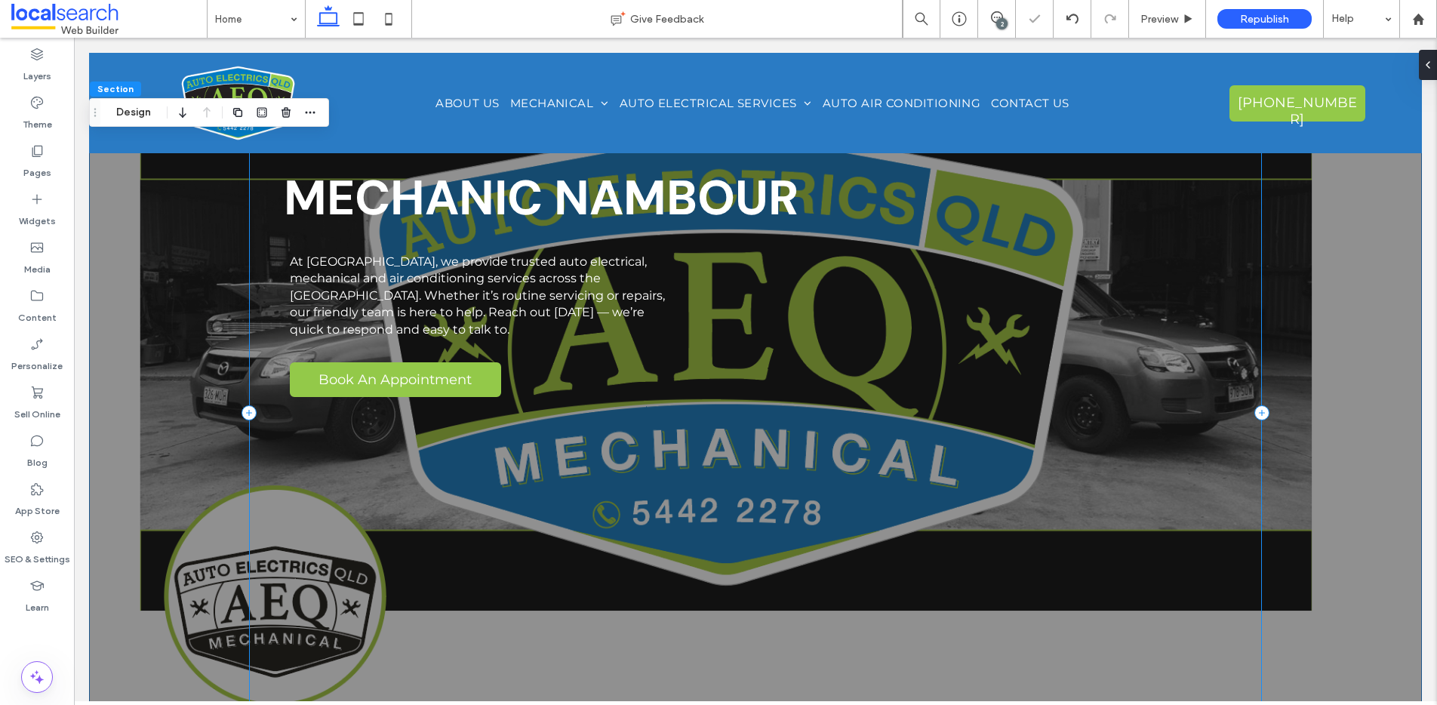
scroll to position [229, 0]
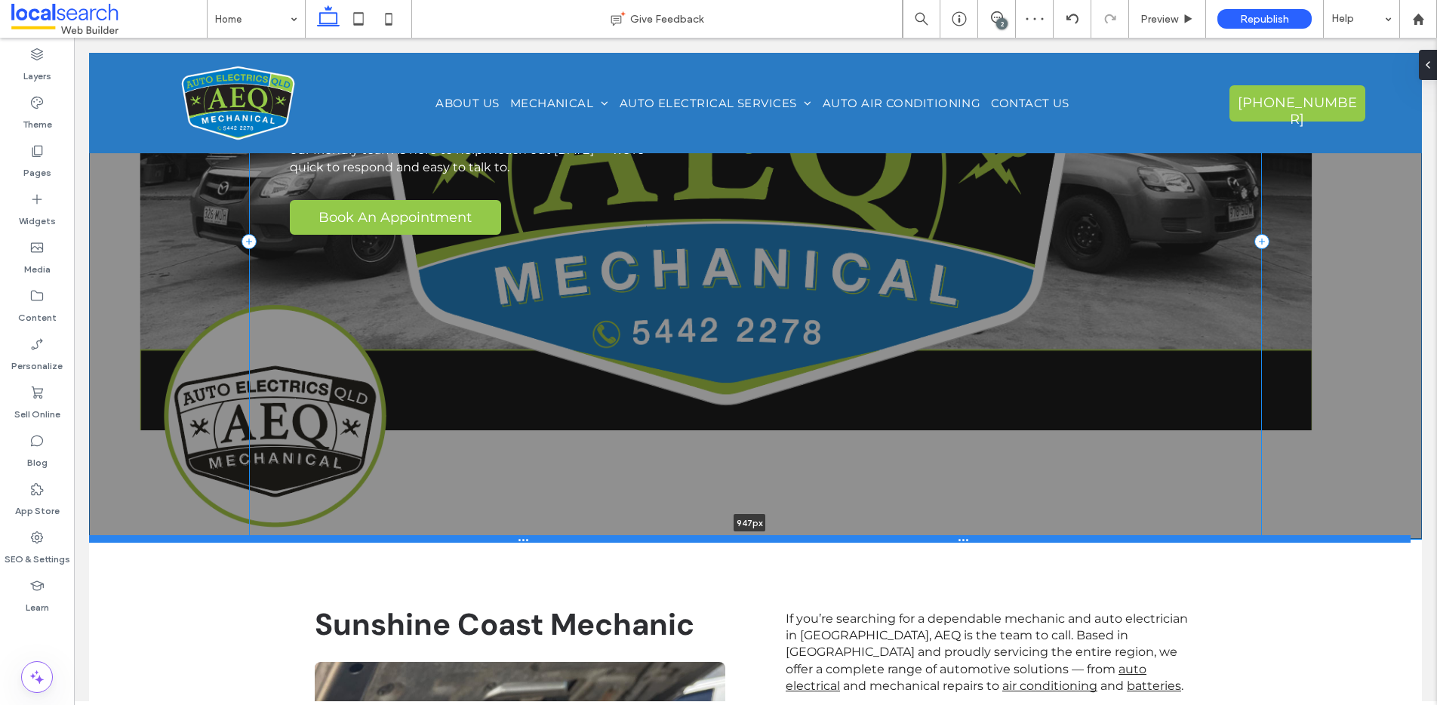
drag, startPoint x: 839, startPoint y: 556, endPoint x: 842, endPoint y: 538, distance: 18.4
click at [842, 538] on div at bounding box center [750, 539] width 1322 height 8
type input "***"
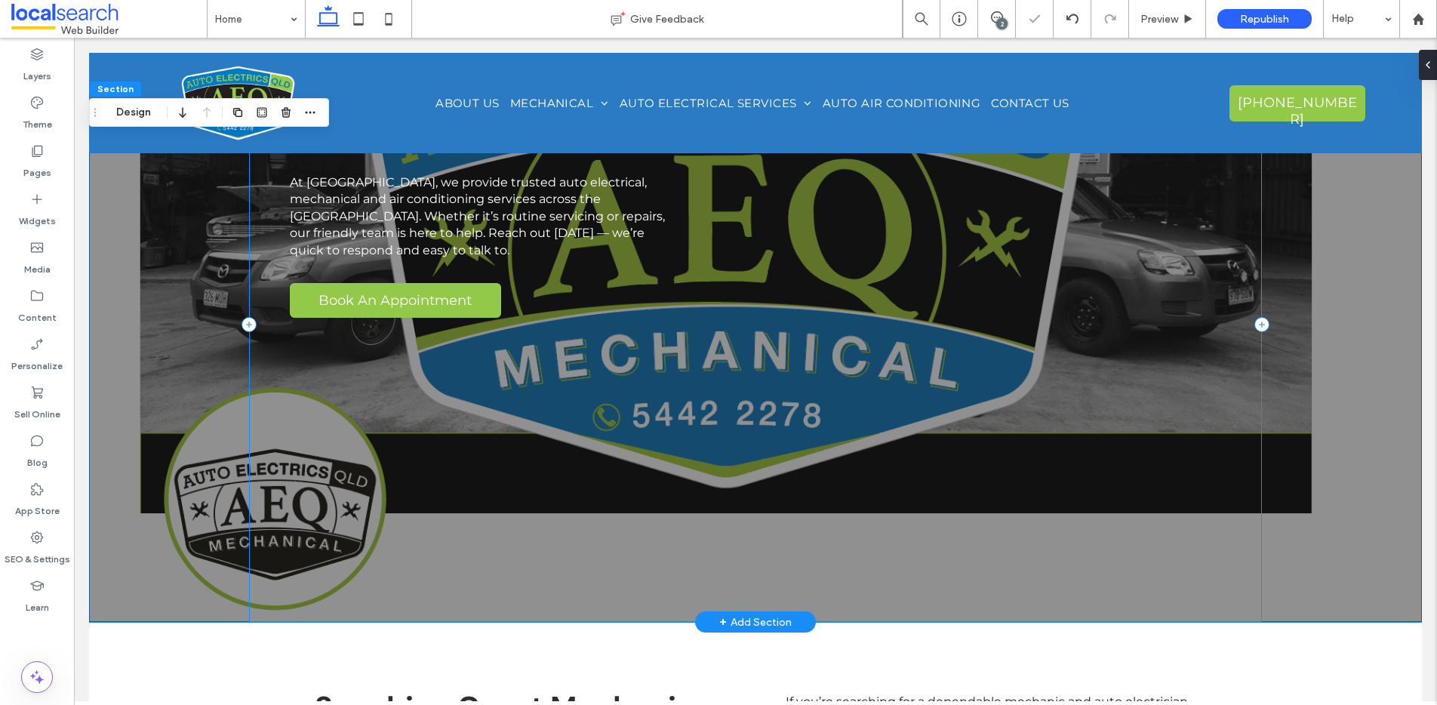
scroll to position [213, 0]
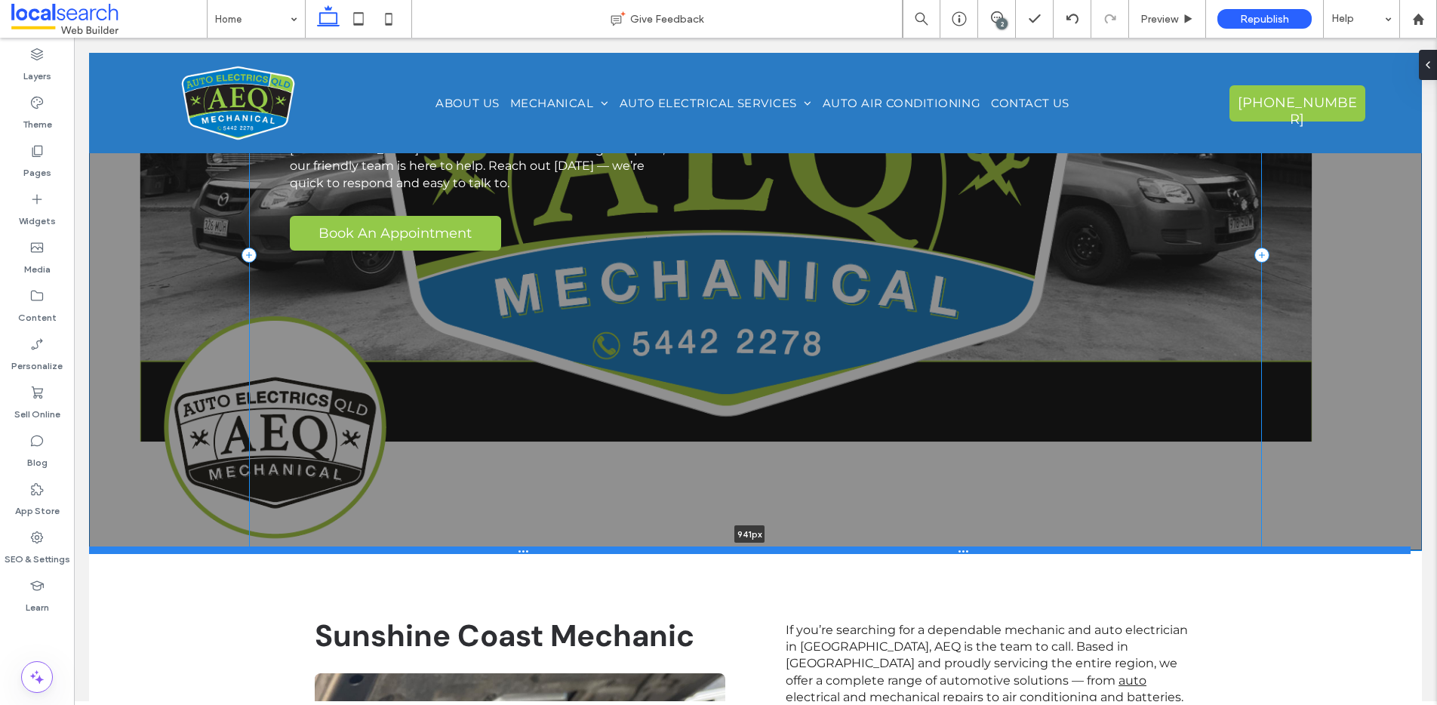
click at [876, 547] on div at bounding box center [750, 551] width 1322 height 8
type input "***"
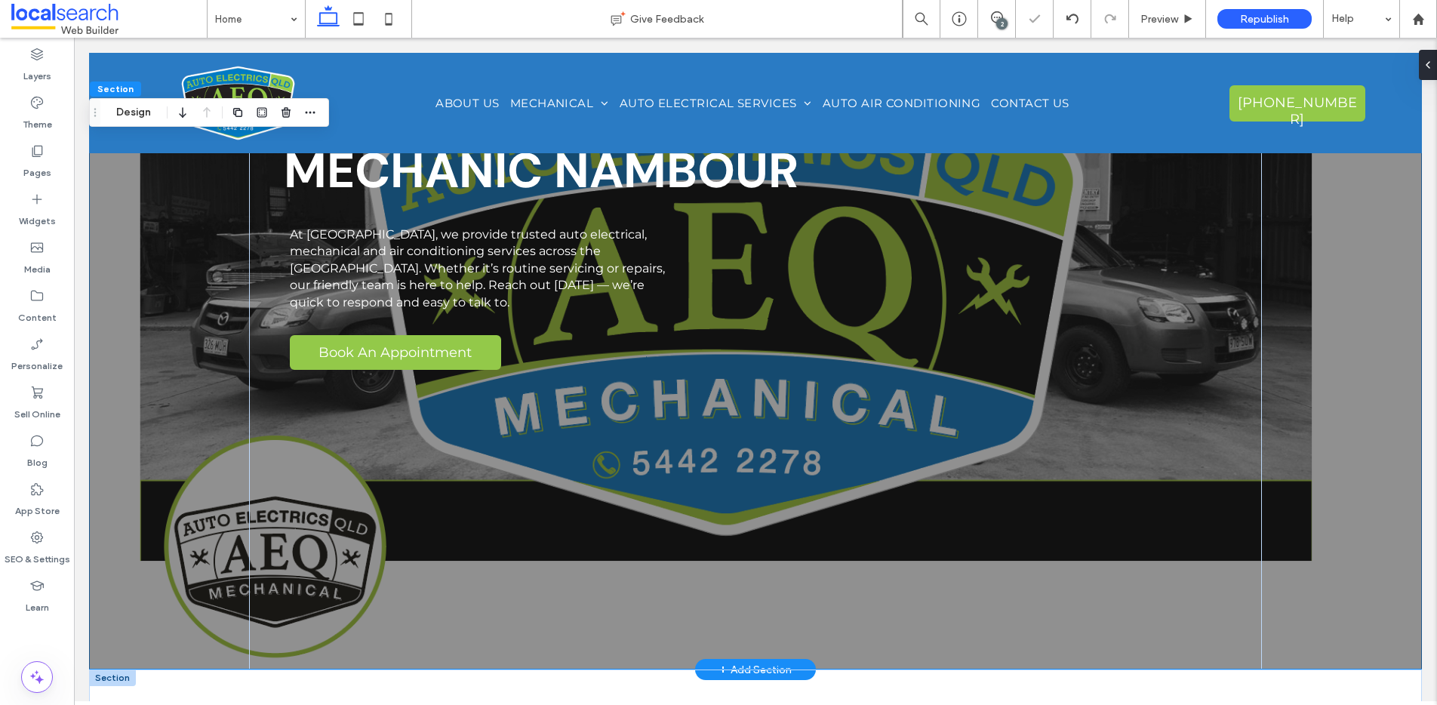
scroll to position [0, 0]
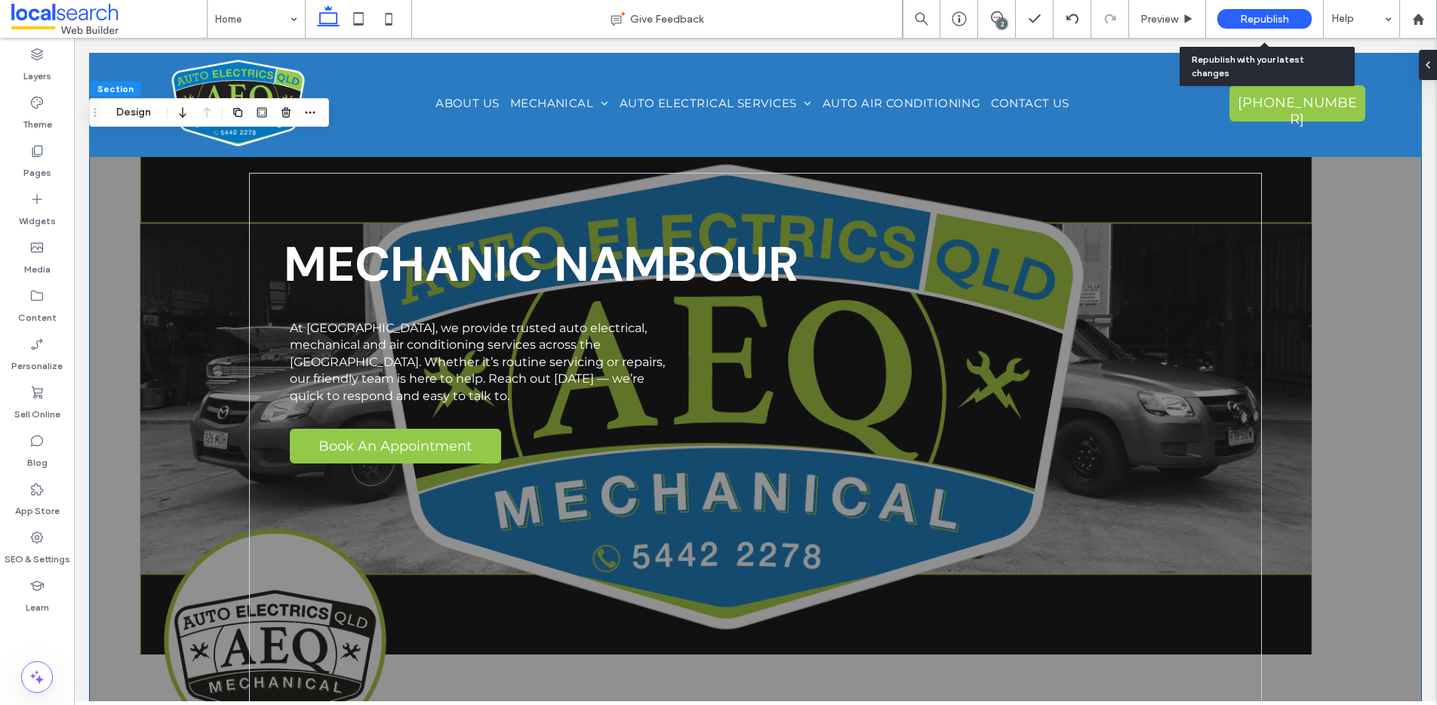
click at [1254, 16] on span "Republish" at bounding box center [1264, 19] width 49 height 13
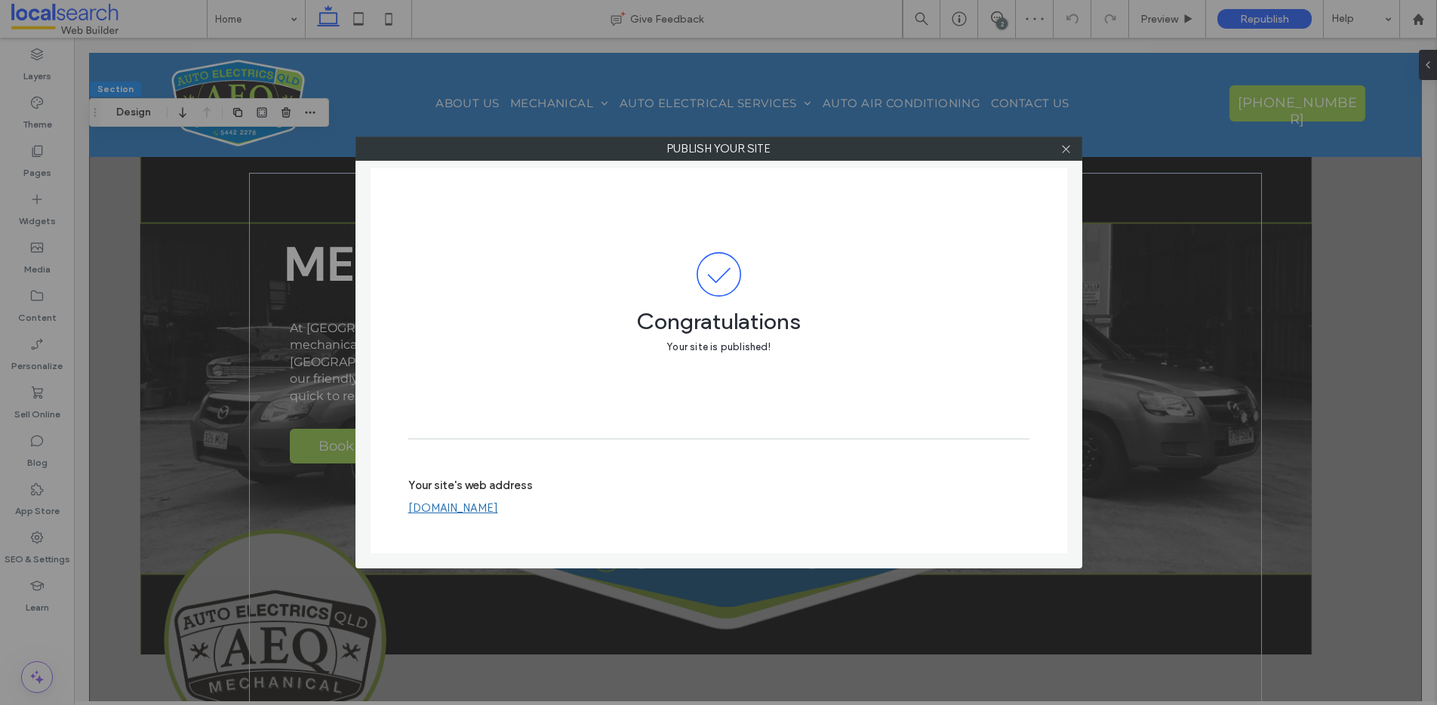
click at [231, 20] on div "Publish your site Congratulations Your site is published! Your site's web addre…" at bounding box center [718, 352] width 1437 height 705
click at [387, 23] on div "Publish your site Congratulations Your site is published! Your site's web addre…" at bounding box center [718, 352] width 1437 height 705
click at [1068, 149] on icon at bounding box center [1066, 148] width 11 height 11
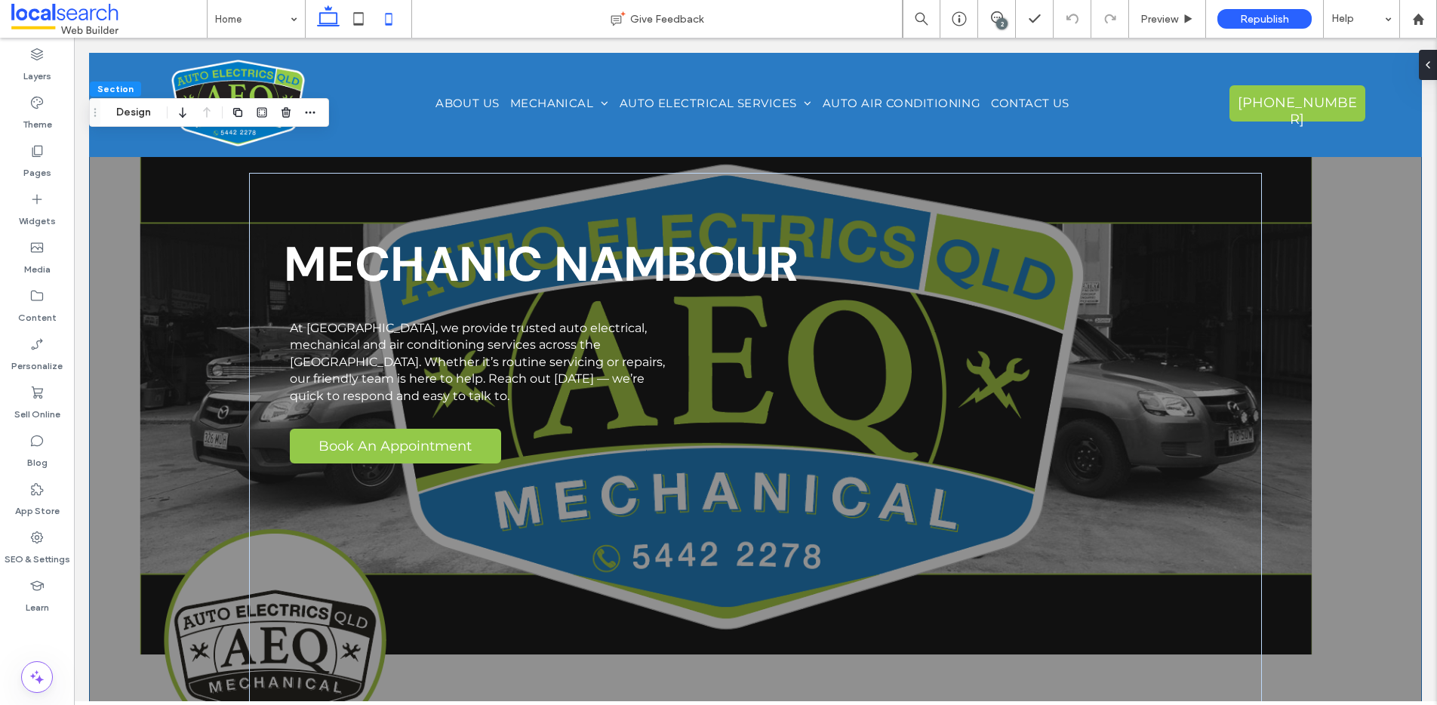
click at [390, 19] on icon at bounding box center [389, 19] width 30 height 30
type input "***"
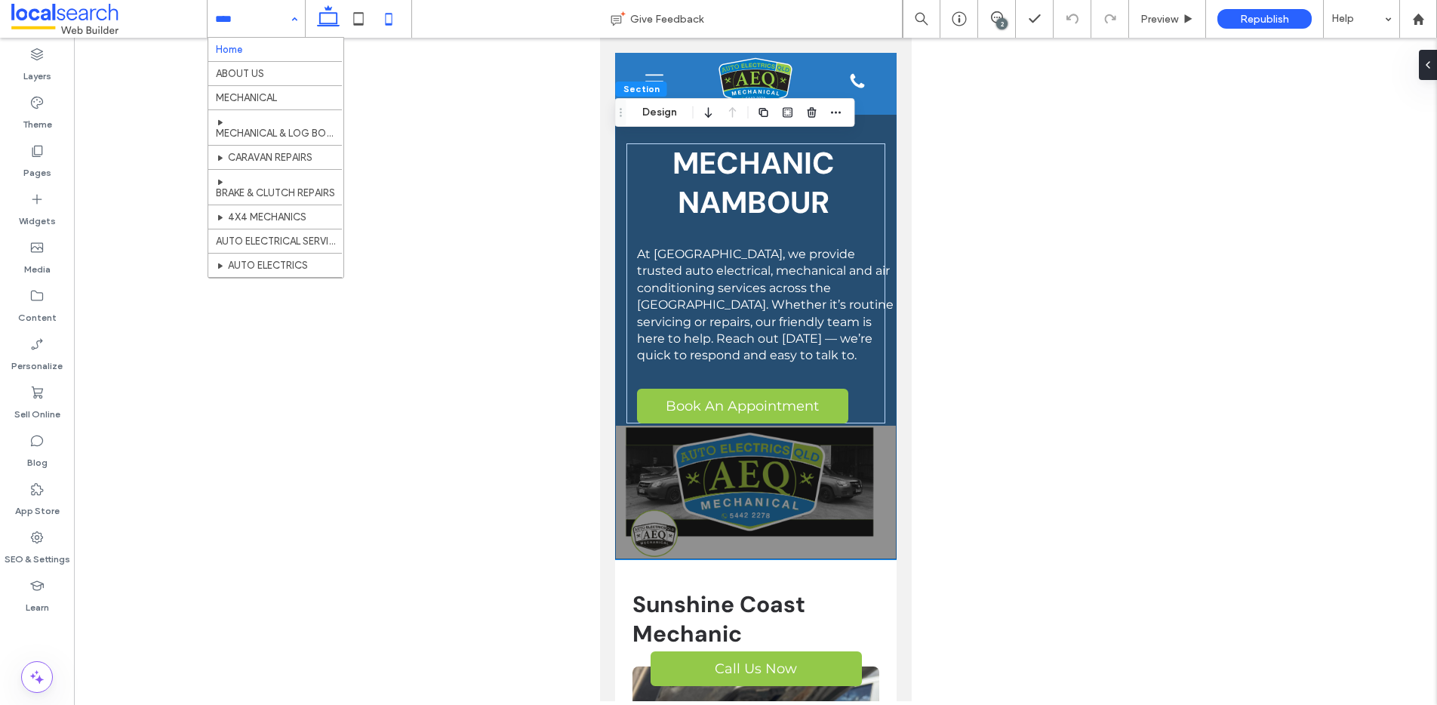
click at [339, 18] on icon at bounding box center [328, 19] width 30 height 30
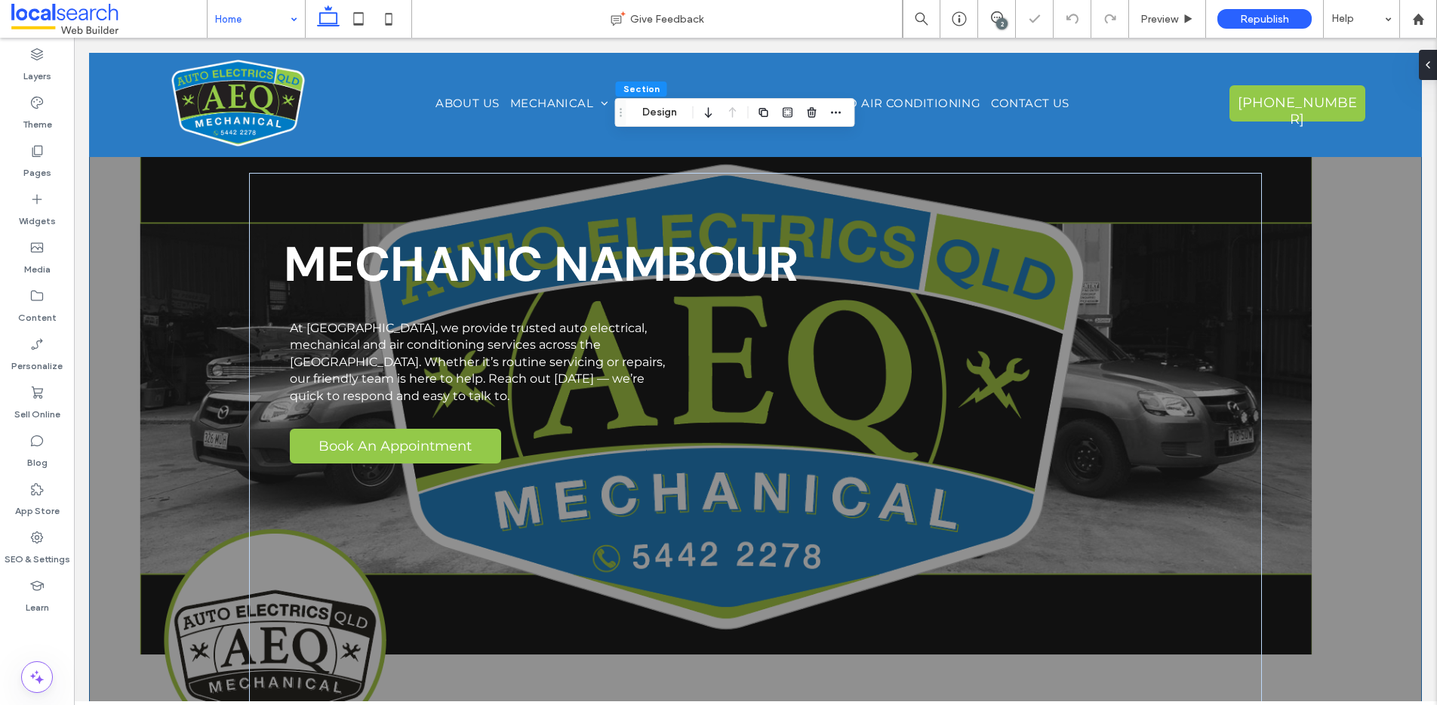
type input "*"
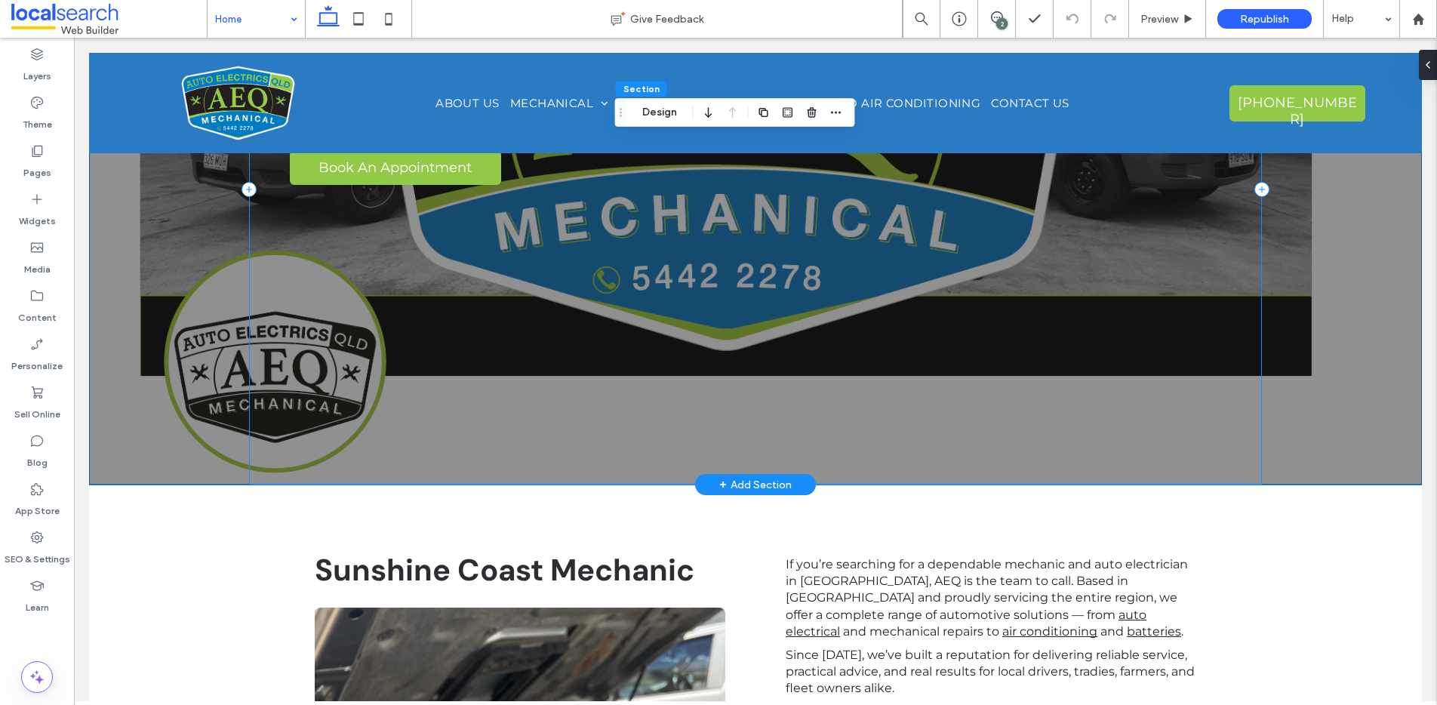
scroll to position [282, 0]
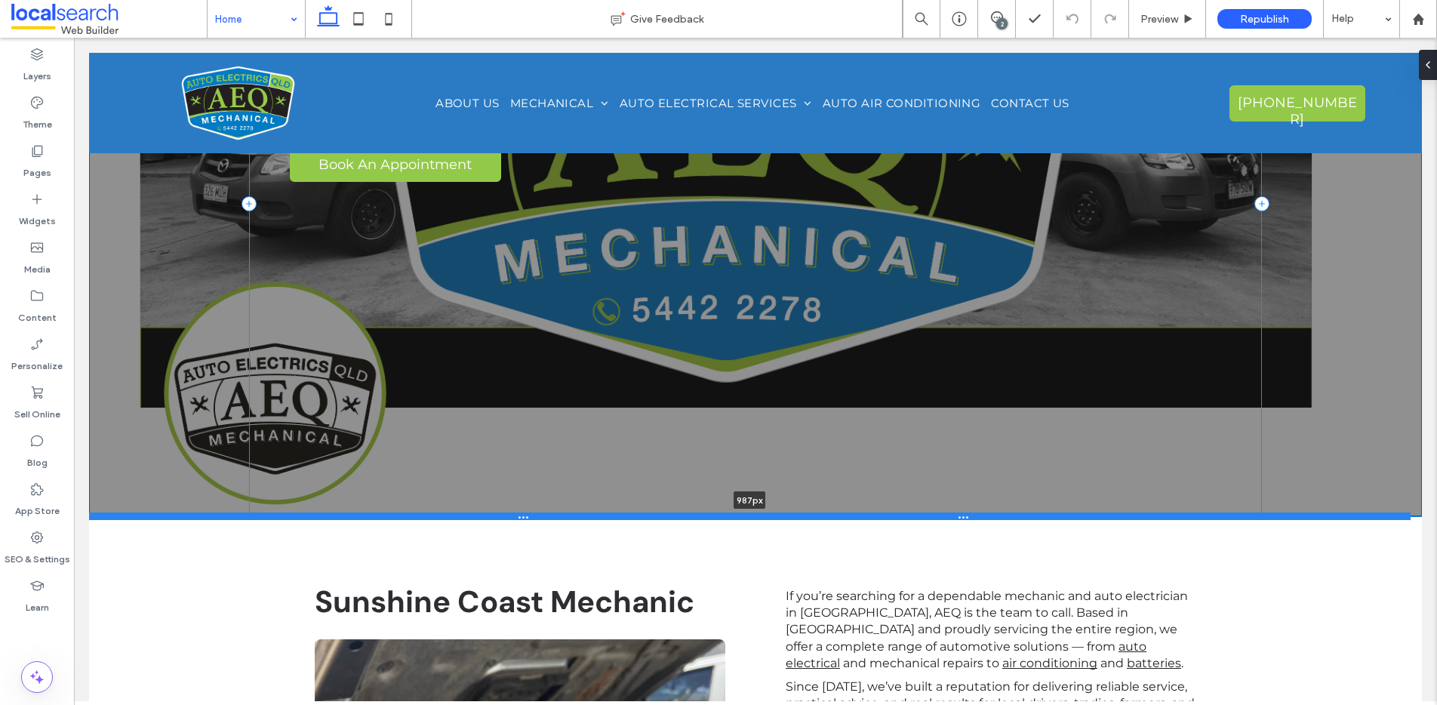
drag, startPoint x: 655, startPoint y: 479, endPoint x: 655, endPoint y: 513, distance: 33.2
click at [655, 515] on div at bounding box center [750, 517] width 1322 height 8
type input "***"
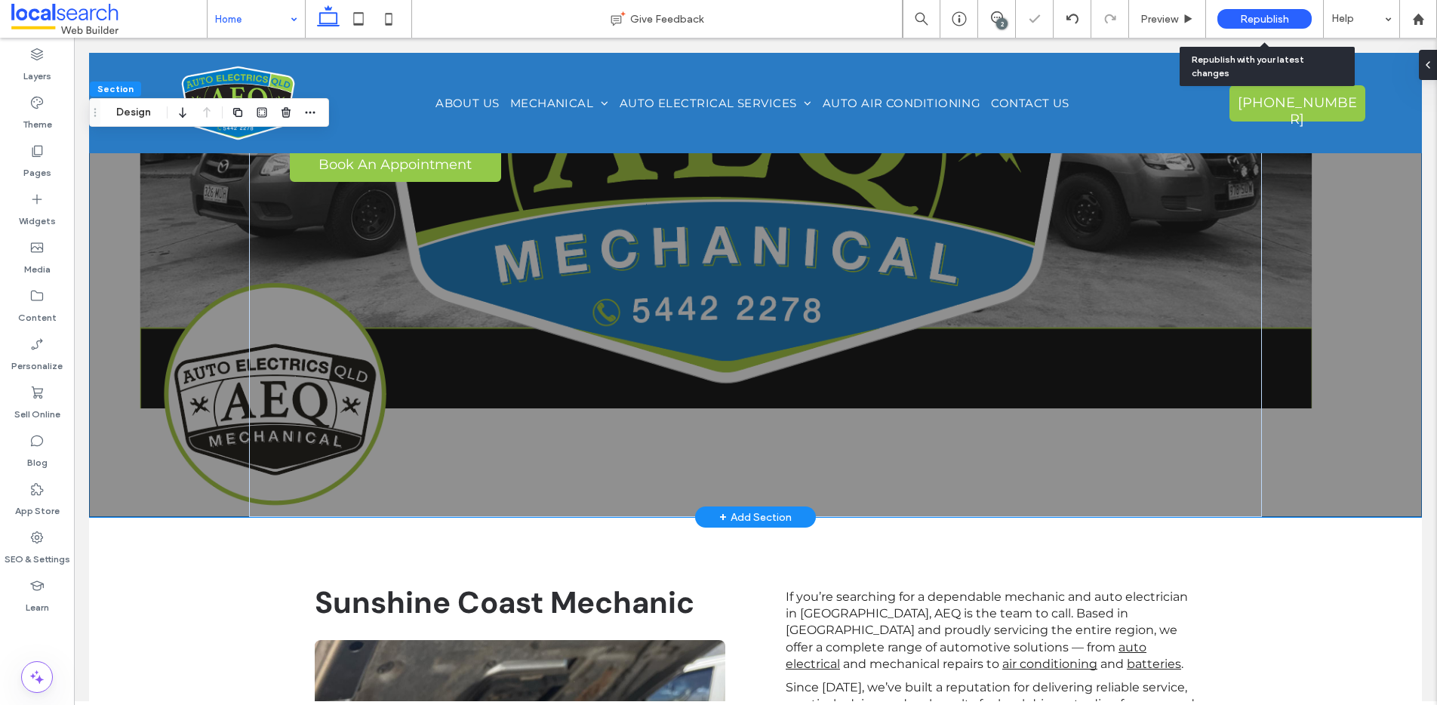
click at [1251, 17] on span "Republish" at bounding box center [1264, 19] width 49 height 13
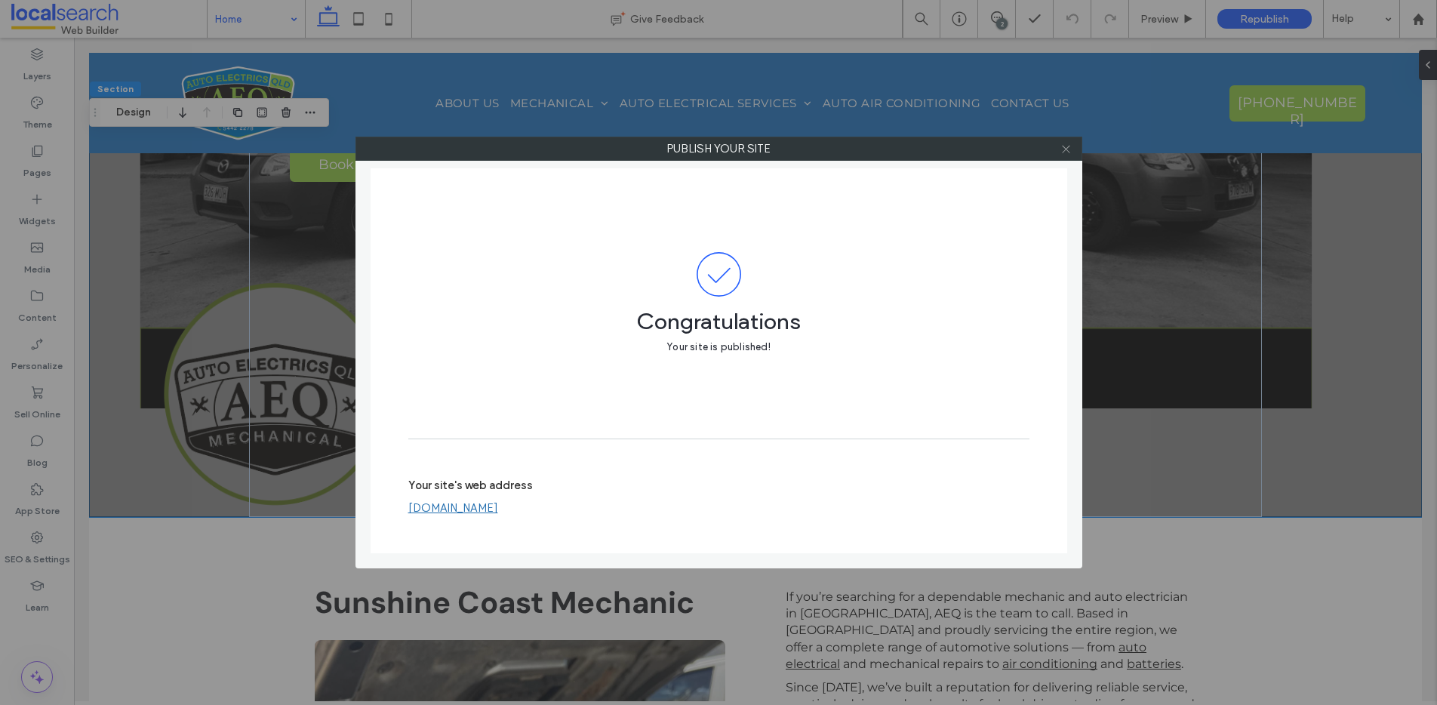
click at [1071, 149] on icon at bounding box center [1066, 148] width 11 height 11
